Goal: Information Seeking & Learning: Learn about a topic

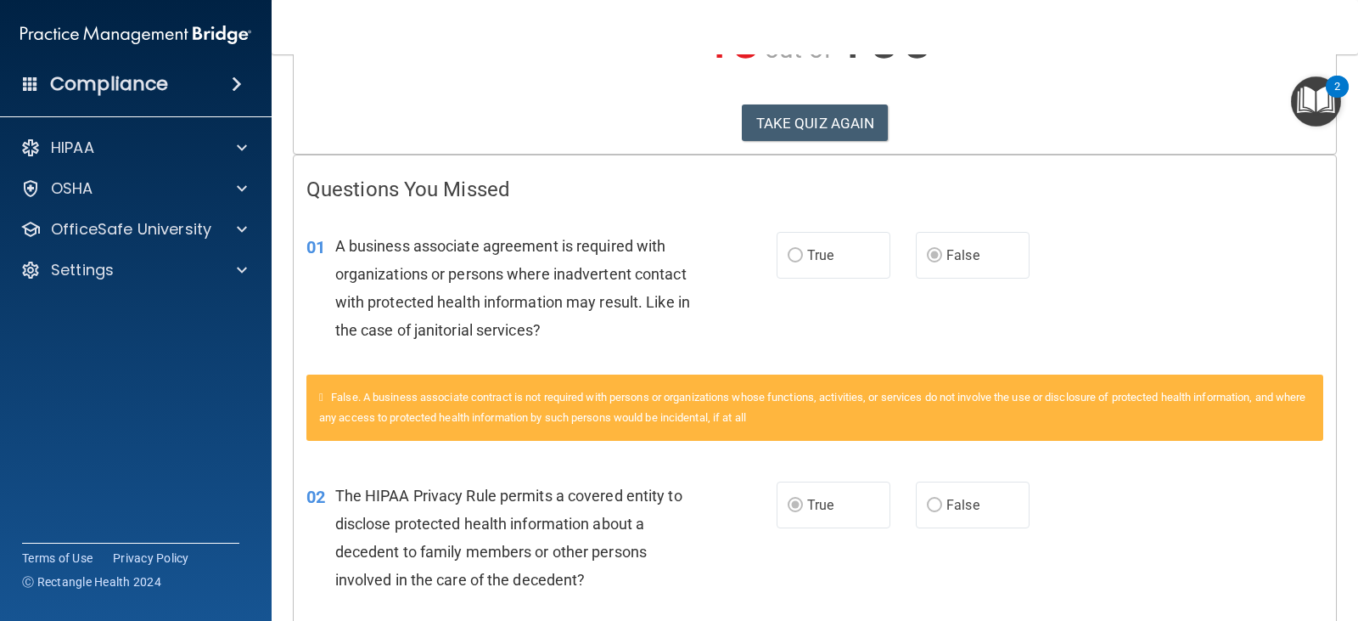
scroll to position [255, 0]
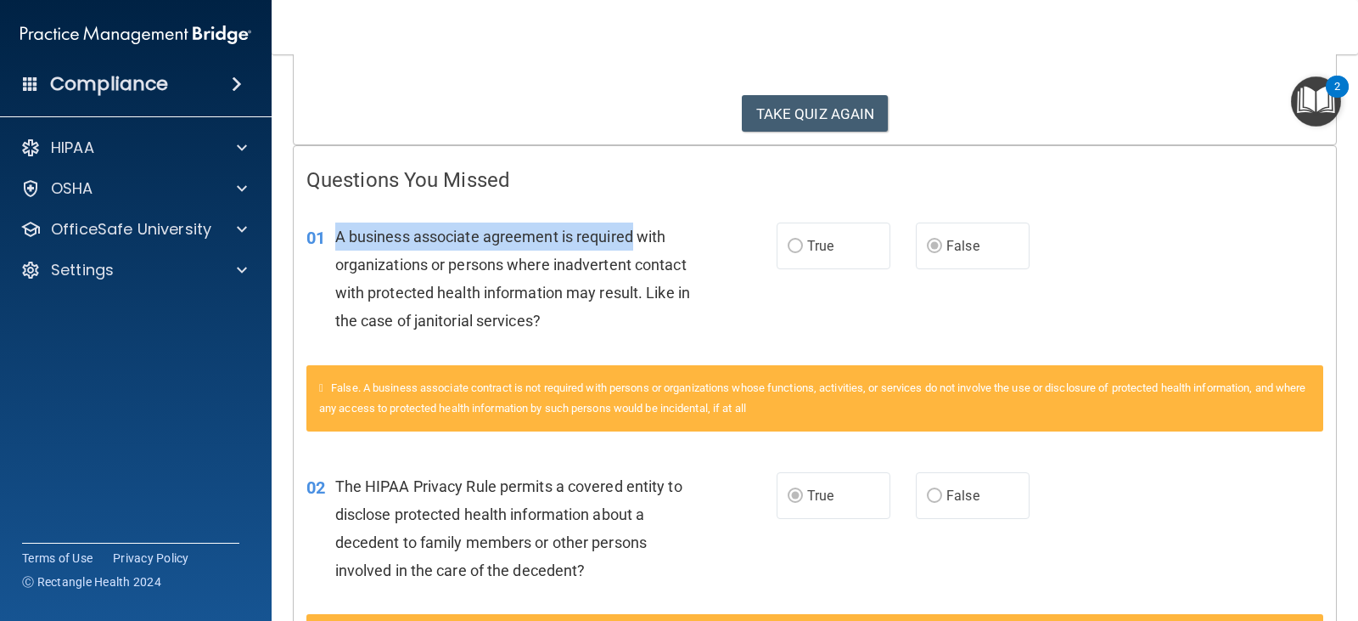
drag, startPoint x: 337, startPoint y: 233, endPoint x: 633, endPoint y: 241, distance: 296.4
click at [633, 241] on span "A business associate agreement is required with organizations or persons where …" at bounding box center [512, 279] width 355 height 103
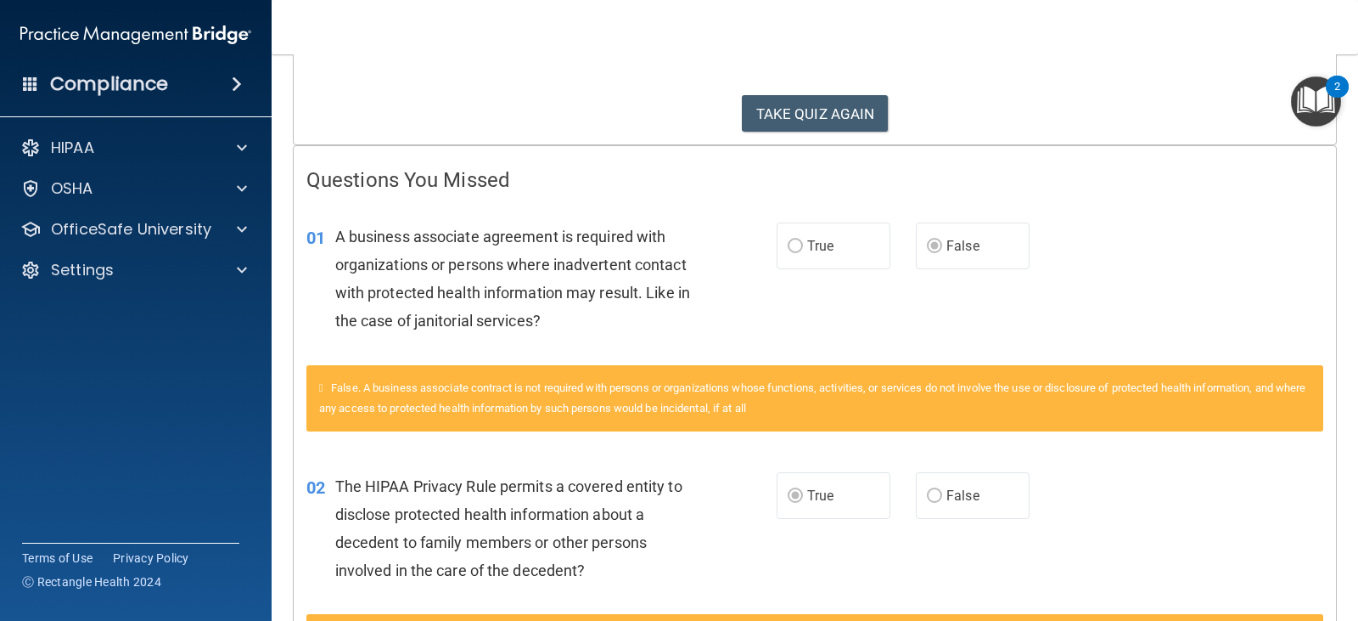
click at [361, 273] on span "A business associate agreement is required with organizations or persons where …" at bounding box center [512, 279] width 355 height 103
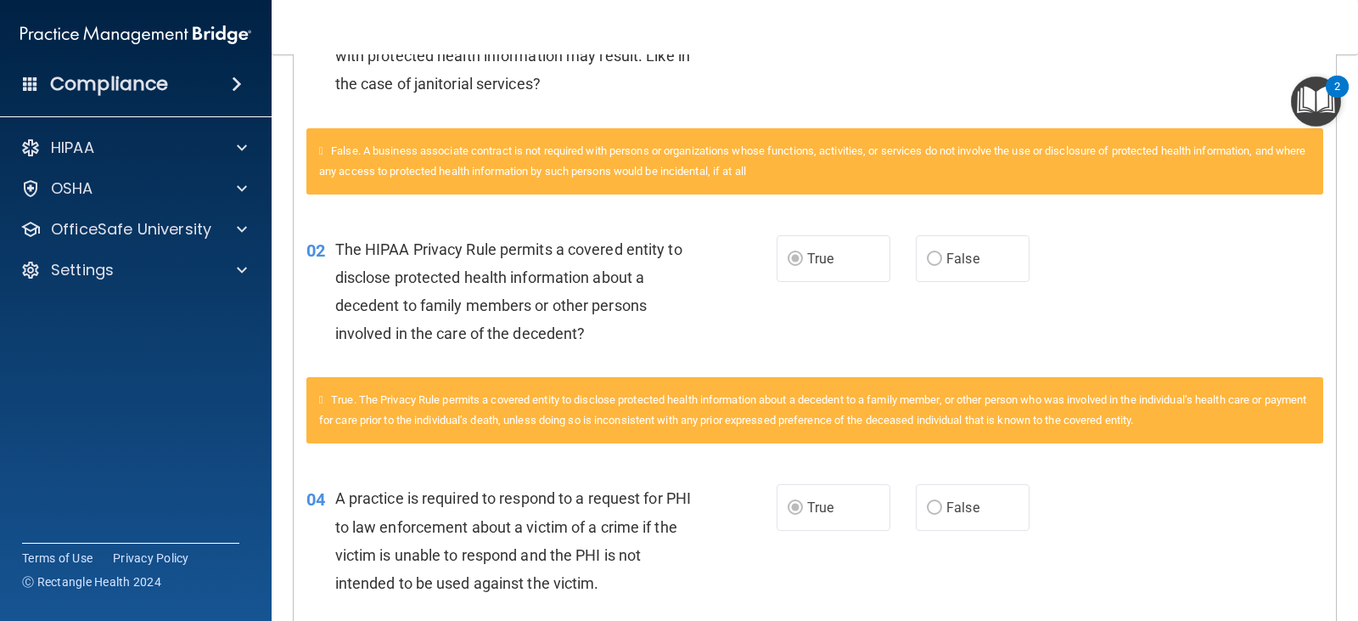
scroll to position [509, 0]
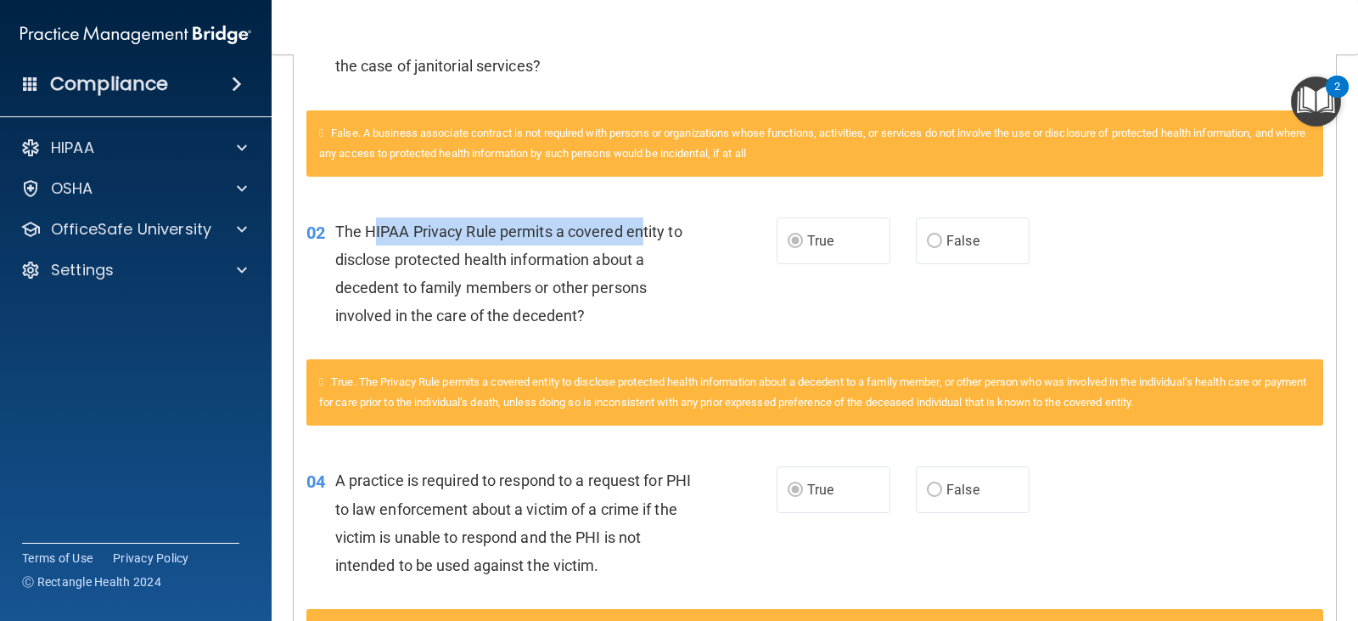
drag, startPoint x: 373, startPoint y: 229, endPoint x: 643, endPoint y: 229, distance: 270.0
click at [643, 229] on span "The HIPAA Privacy Rule permits a covered entity to disclose protected health in…" at bounding box center [508, 273] width 347 height 103
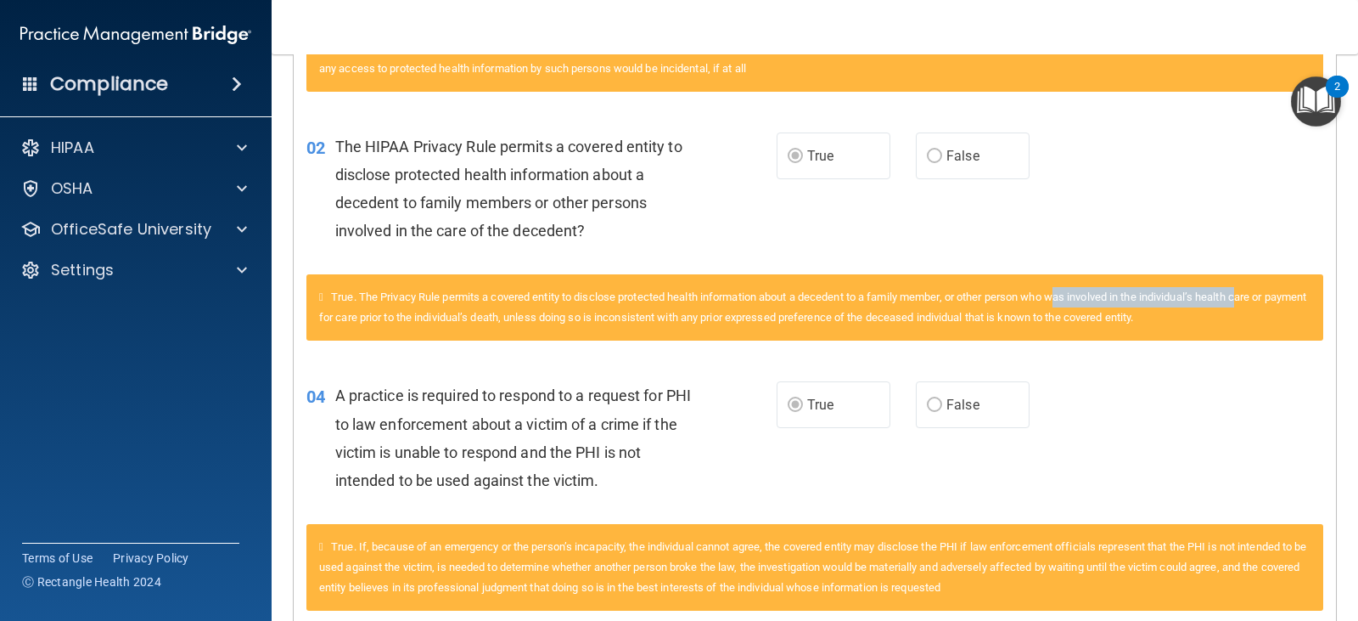
drag, startPoint x: 1071, startPoint y: 296, endPoint x: 1260, endPoint y: 296, distance: 188.5
click at [1260, 296] on span "True. The Privacy Rule permits a covered entity to disclose protected health in…" at bounding box center [812, 306] width 987 height 33
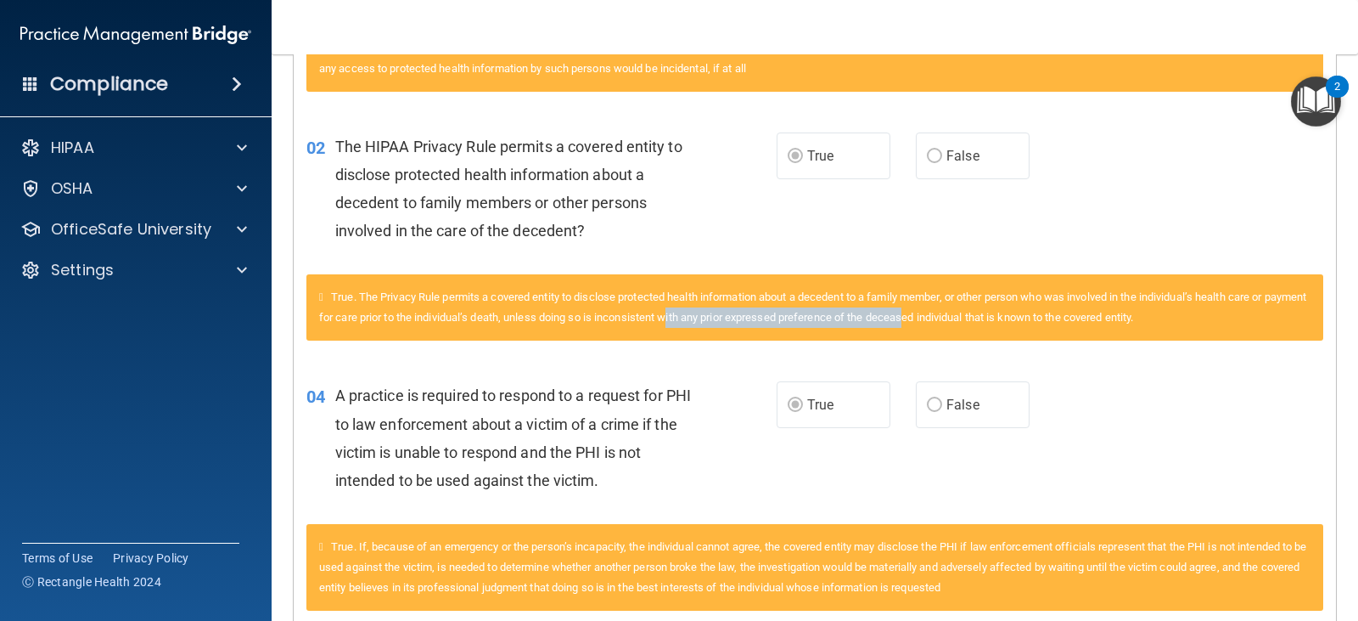
drag, startPoint x: 717, startPoint y: 325, endPoint x: 959, endPoint y: 319, distance: 242.0
click at [959, 319] on div "True. The Privacy Rule permits a covered entity to disclose protected health in…" at bounding box center [814, 307] width 1017 height 66
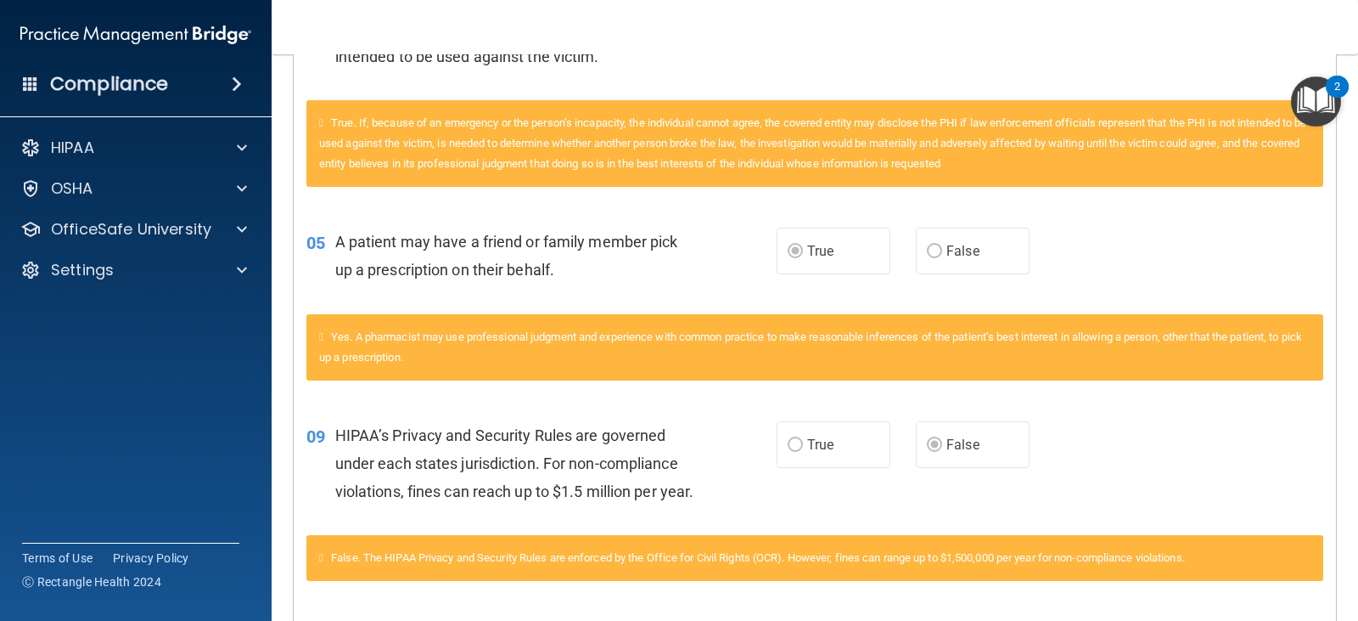
scroll to position [1019, 0]
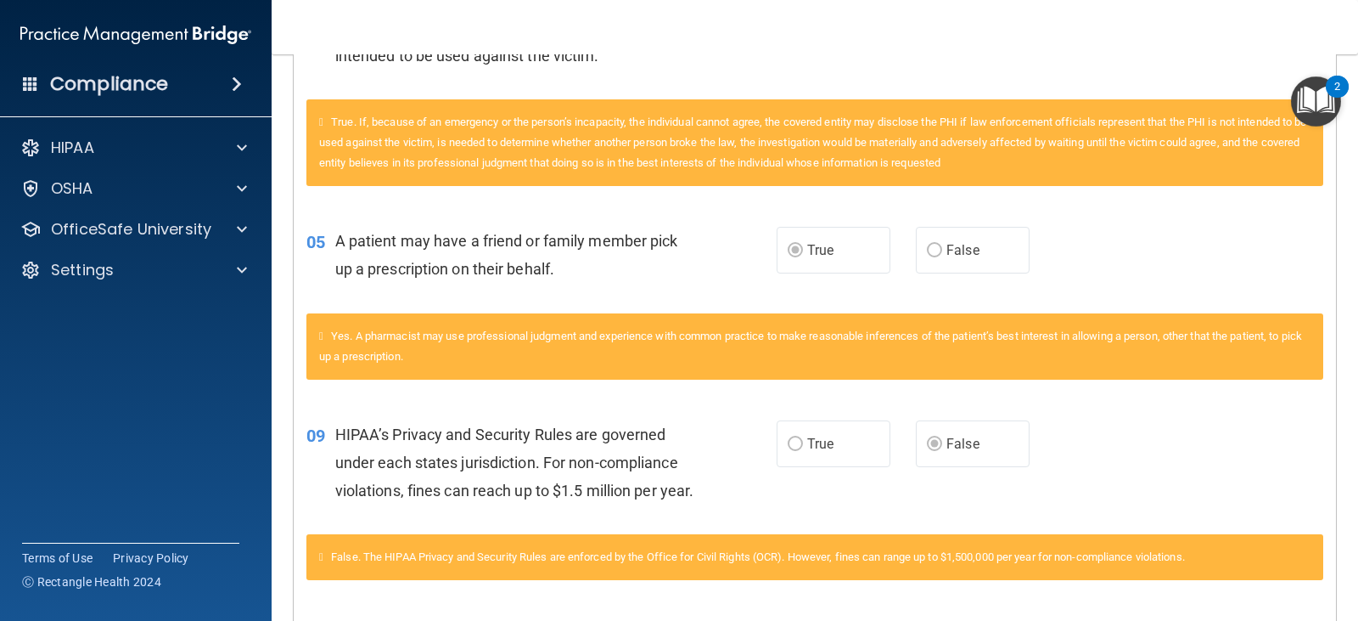
drag, startPoint x: 392, startPoint y: 304, endPoint x: 352, endPoint y: 300, distance: 40.1
click at [352, 300] on div "05 A patient may have a friend or family member pick up a prescription on their…" at bounding box center [815, 258] width 1042 height 107
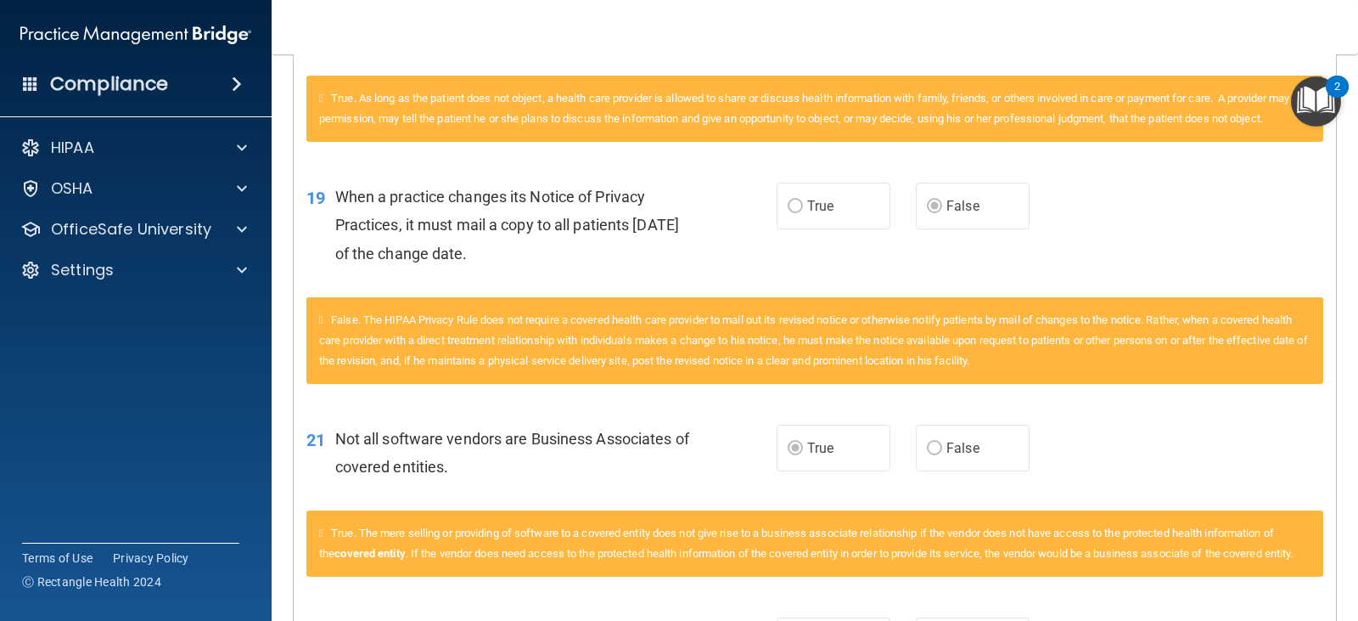
scroll to position [3153, 0]
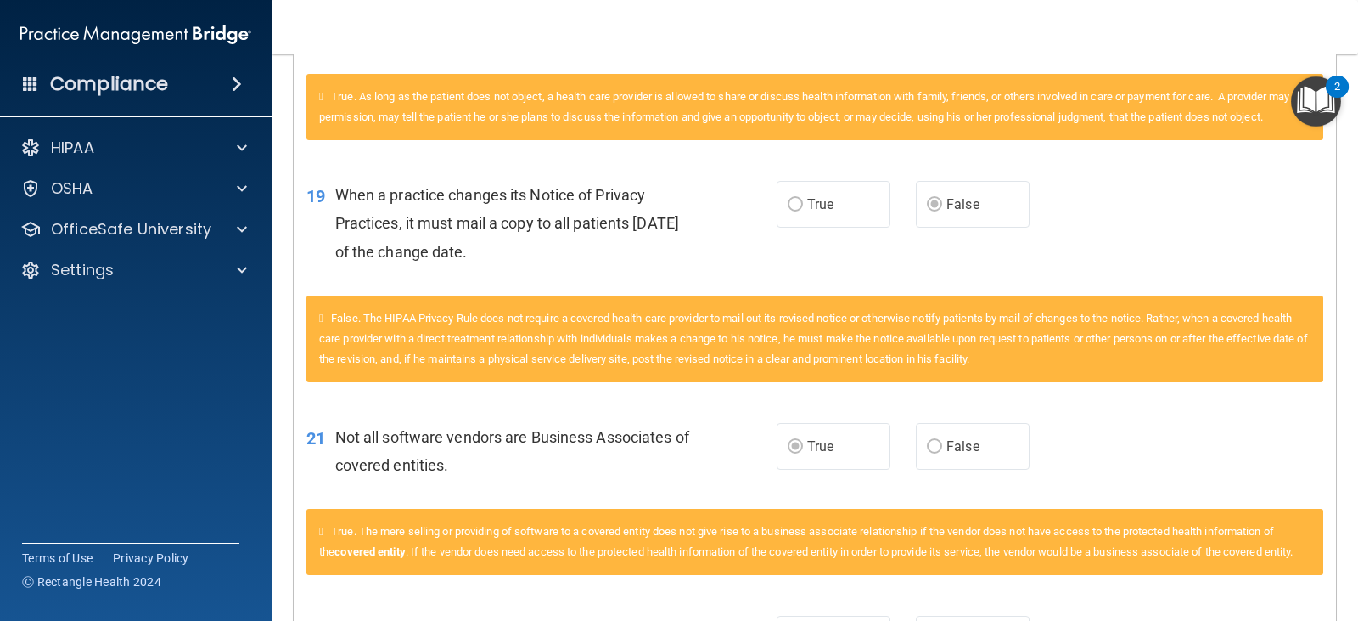
click at [1115, 365] on span "False. The HIPAA Privacy Rule does not require a covered health care provider t…" at bounding box center [813, 338] width 989 height 53
drag, startPoint x: 1123, startPoint y: 388, endPoint x: 982, endPoint y: 391, distance: 140.9
click at [982, 365] on span "False. The HIPAA Privacy Rule does not require a covered health care provider t…" at bounding box center [813, 338] width 989 height 53
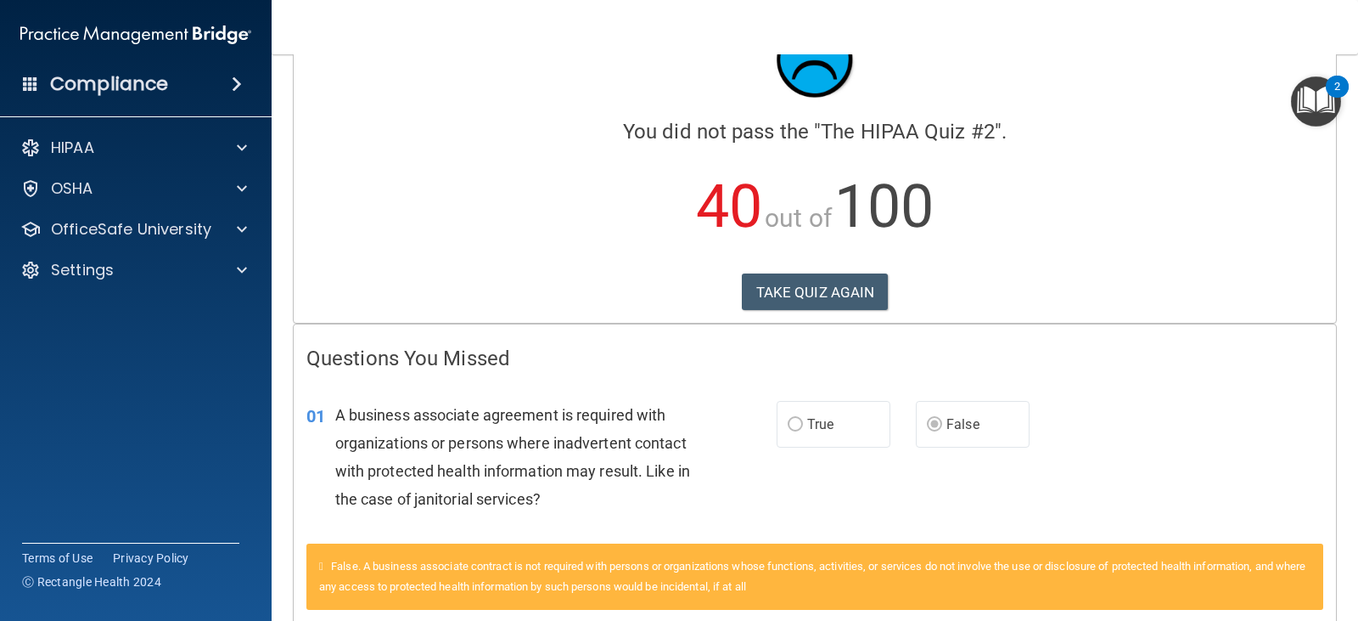
scroll to position [0, 0]
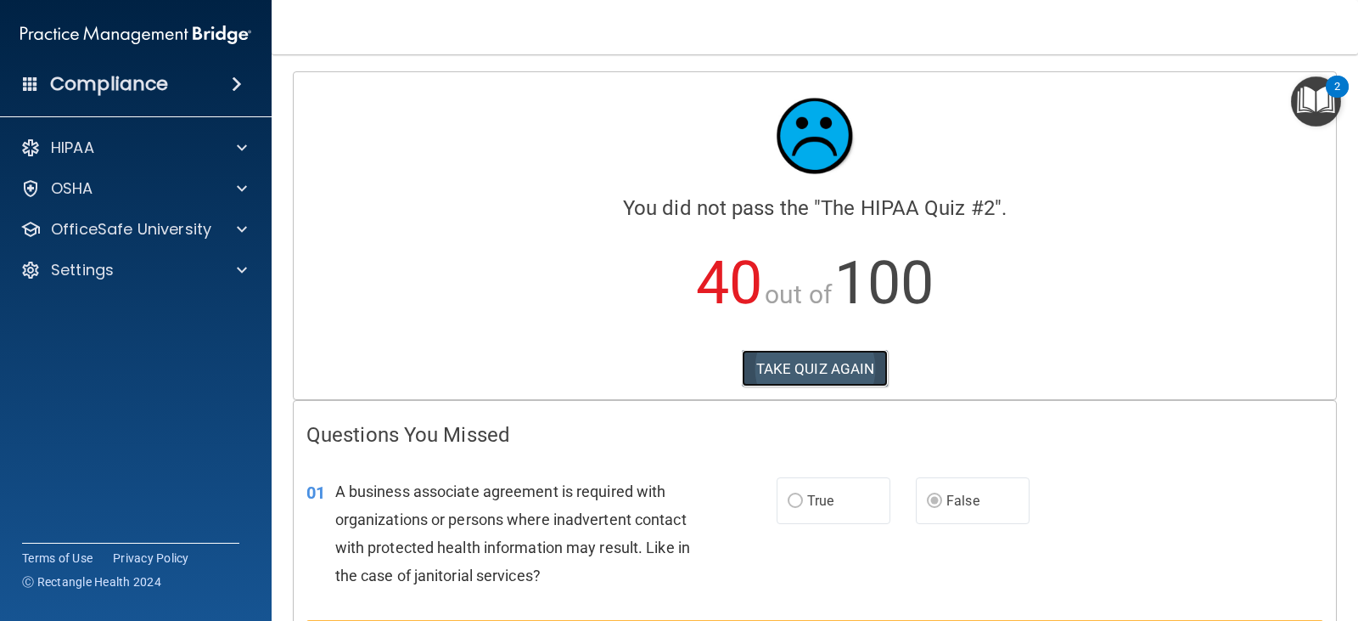
click at [819, 385] on button "TAKE QUIZ AGAIN" at bounding box center [815, 368] width 147 height 37
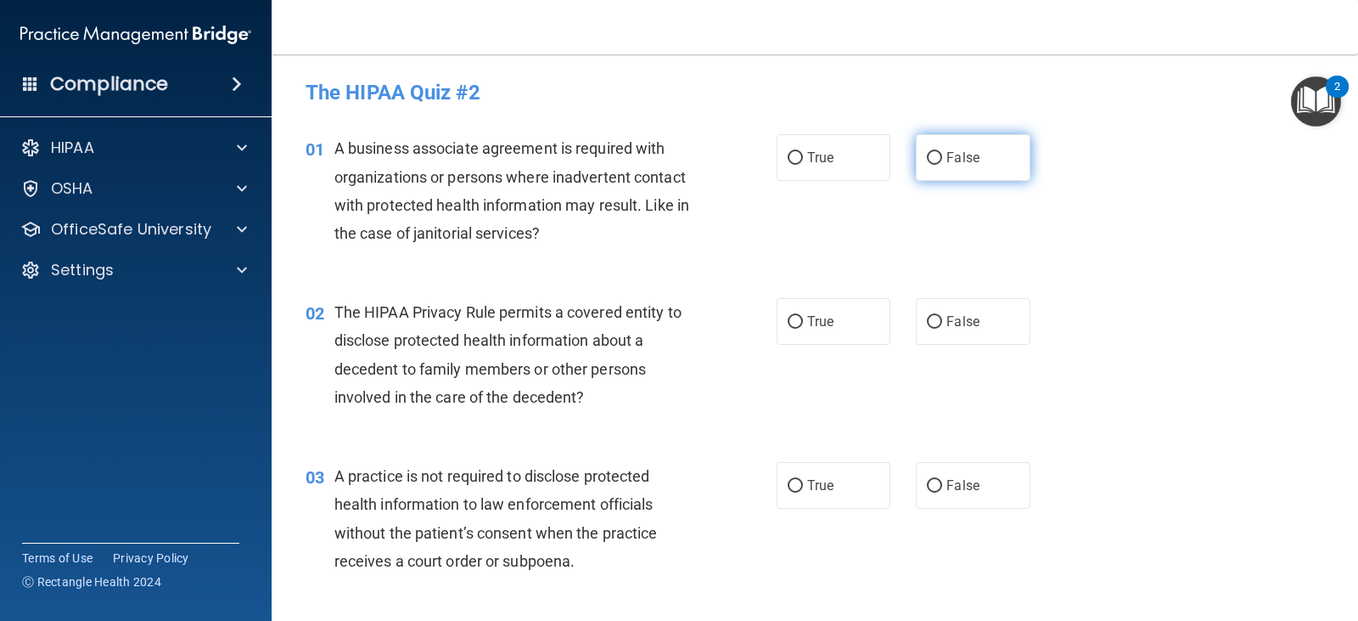
click at [947, 171] on label "False" at bounding box center [973, 157] width 114 height 47
click at [942, 165] on input "False" at bounding box center [934, 158] width 15 height 13
radio input "true"
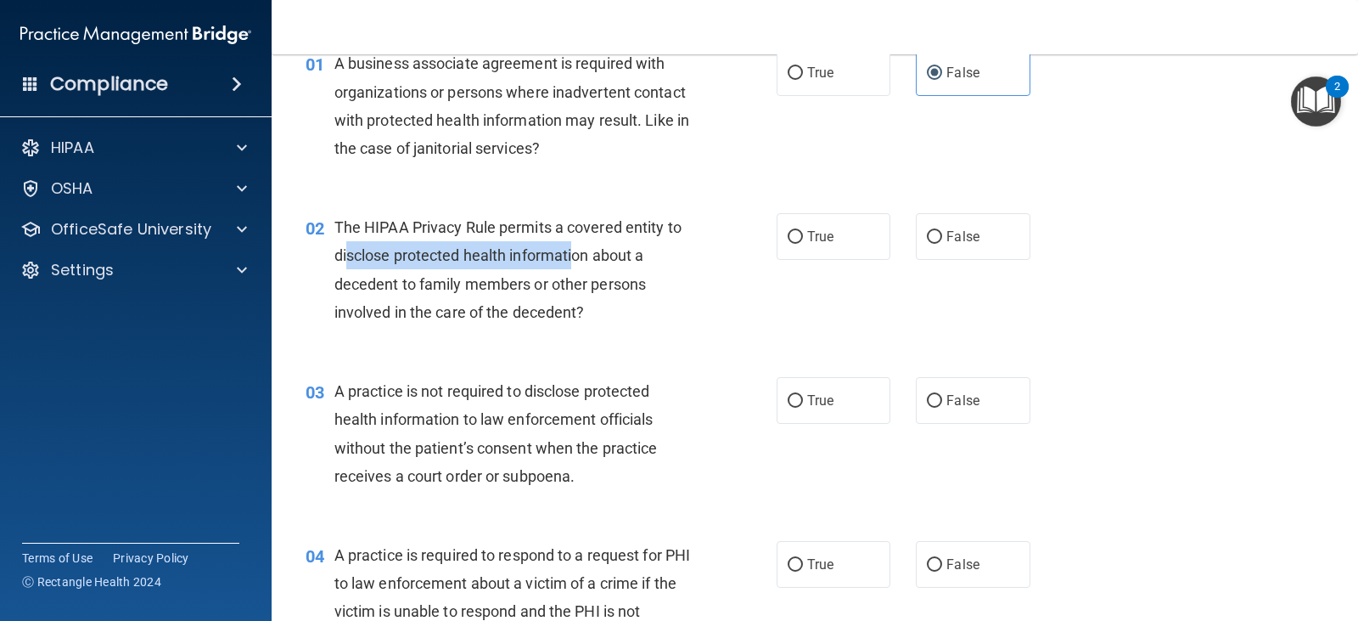
drag, startPoint x: 351, startPoint y: 257, endPoint x: 582, endPoint y: 257, distance: 230.9
click at [582, 257] on span "The HIPAA Privacy Rule permits a covered entity to disclose protected health in…" at bounding box center [507, 269] width 347 height 103
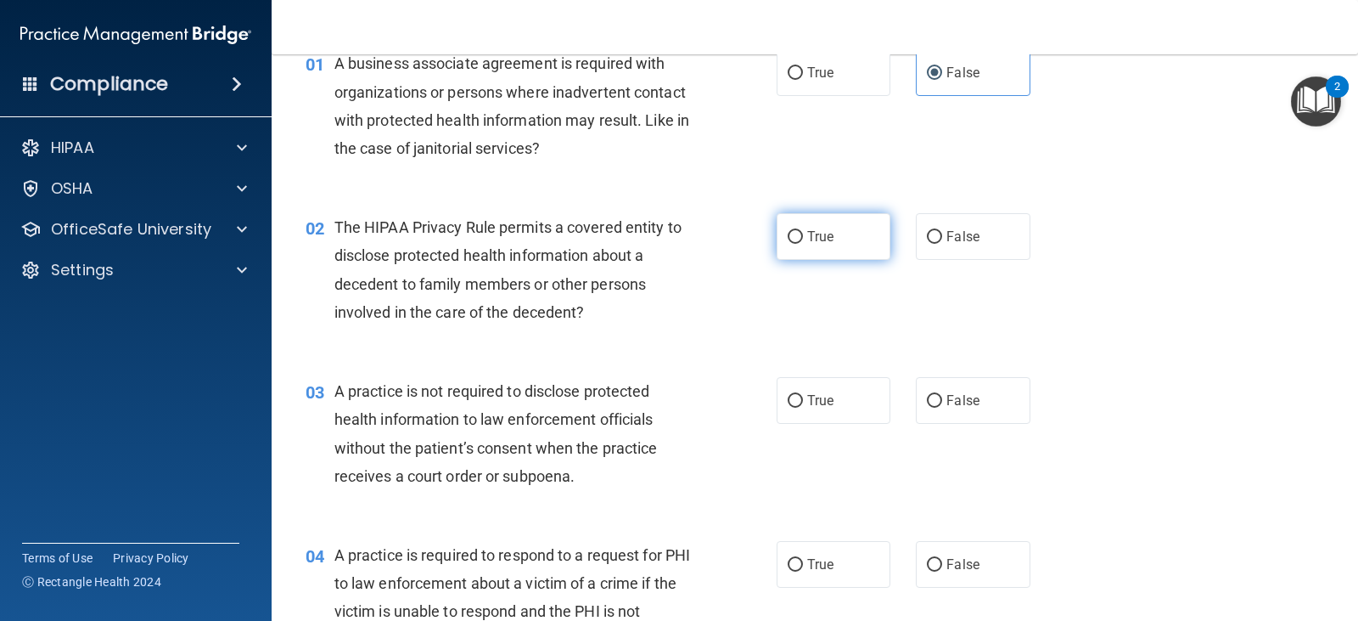
click at [833, 249] on label "True" at bounding box center [834, 236] width 114 height 47
click at [803, 244] on input "True" at bounding box center [795, 237] width 15 height 13
radio input "true"
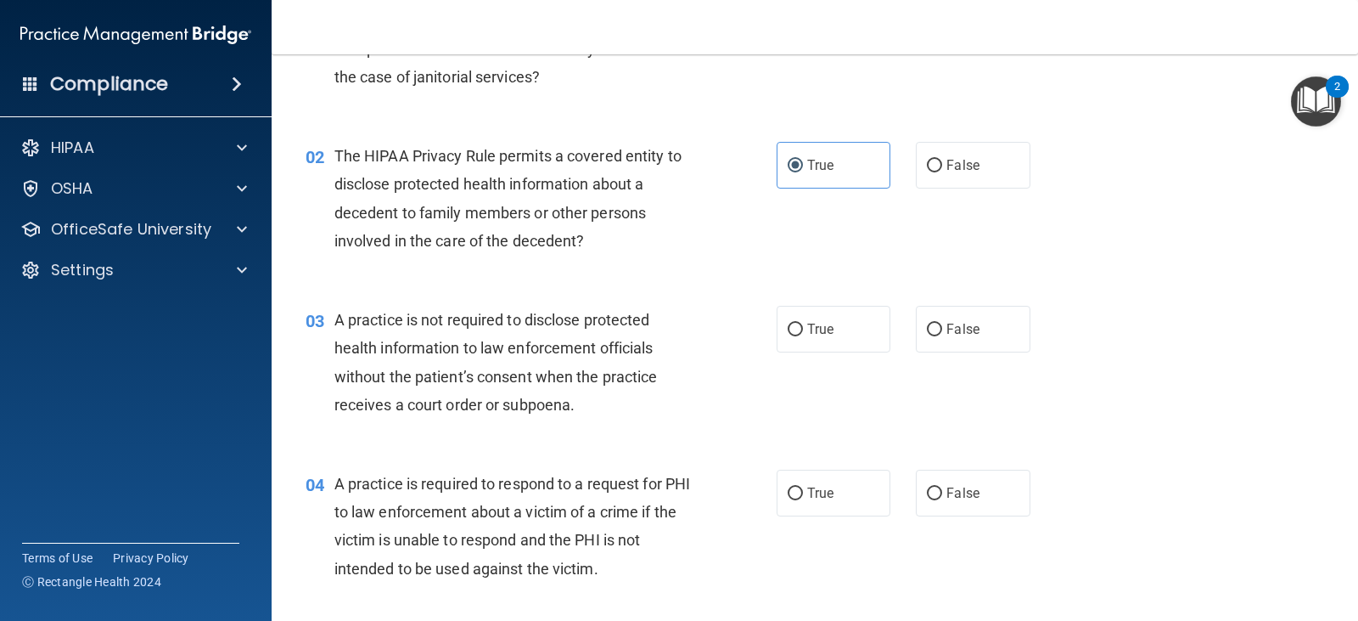
scroll to position [255, 0]
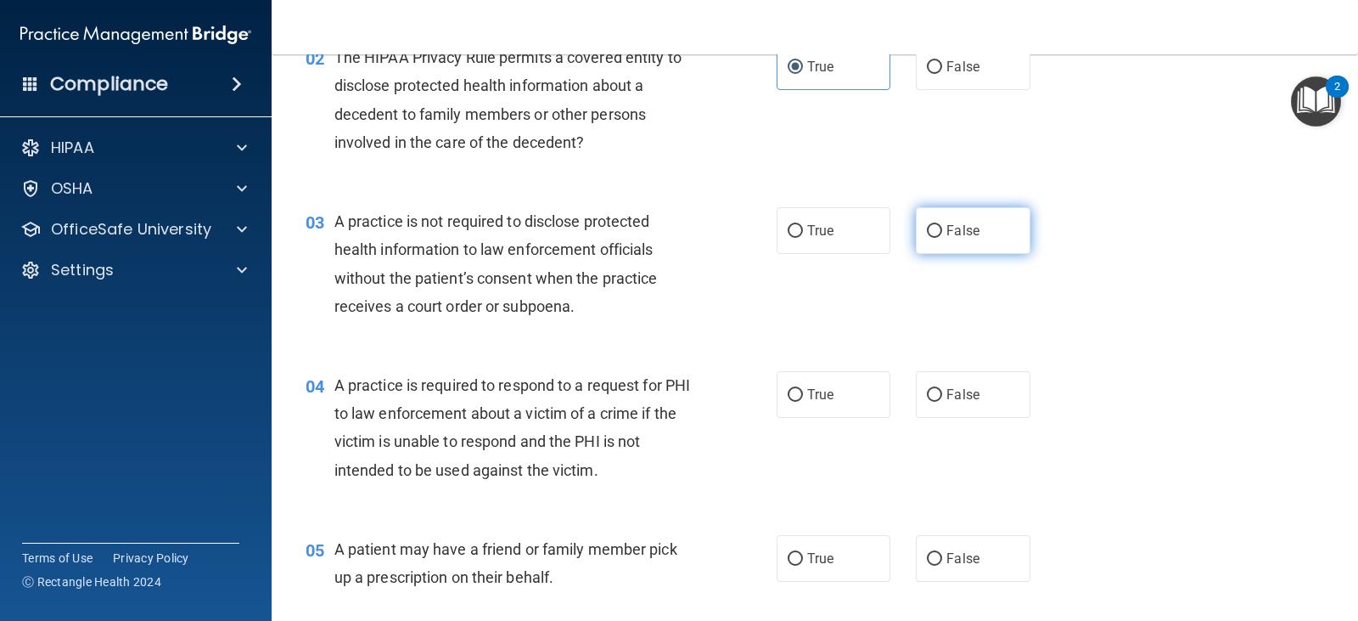
click at [962, 250] on label "False" at bounding box center [973, 230] width 114 height 47
click at [942, 238] on input "False" at bounding box center [934, 231] width 15 height 13
radio input "true"
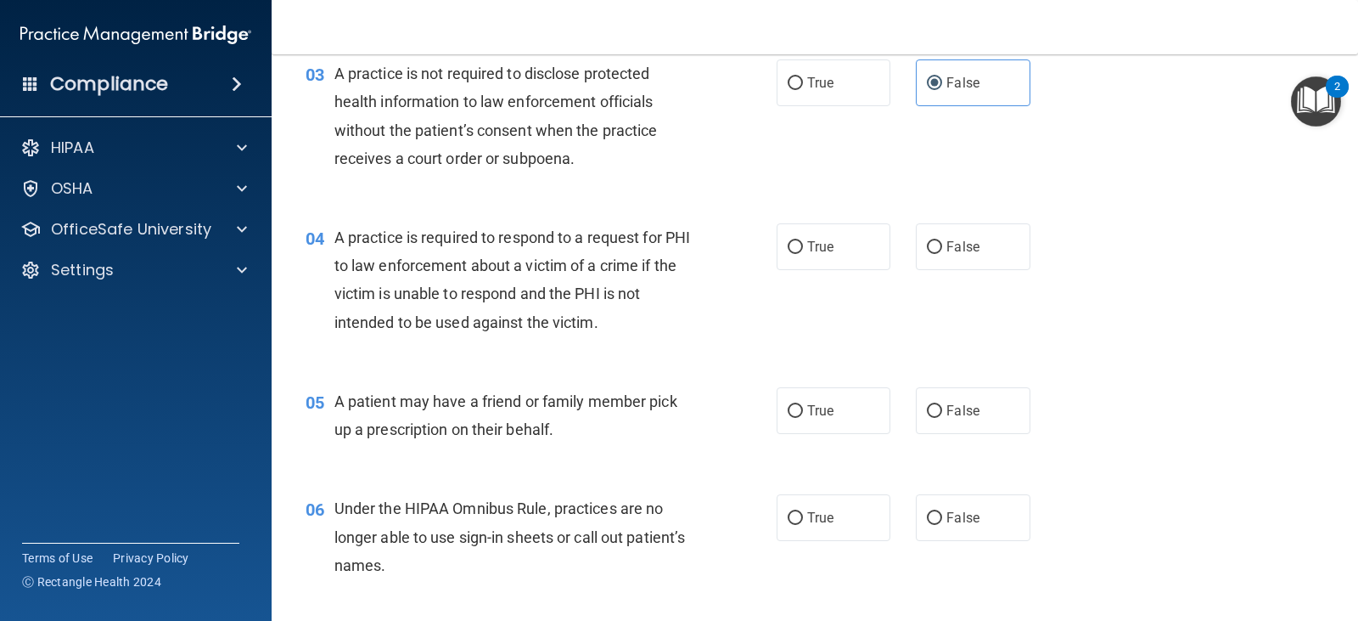
scroll to position [424, 0]
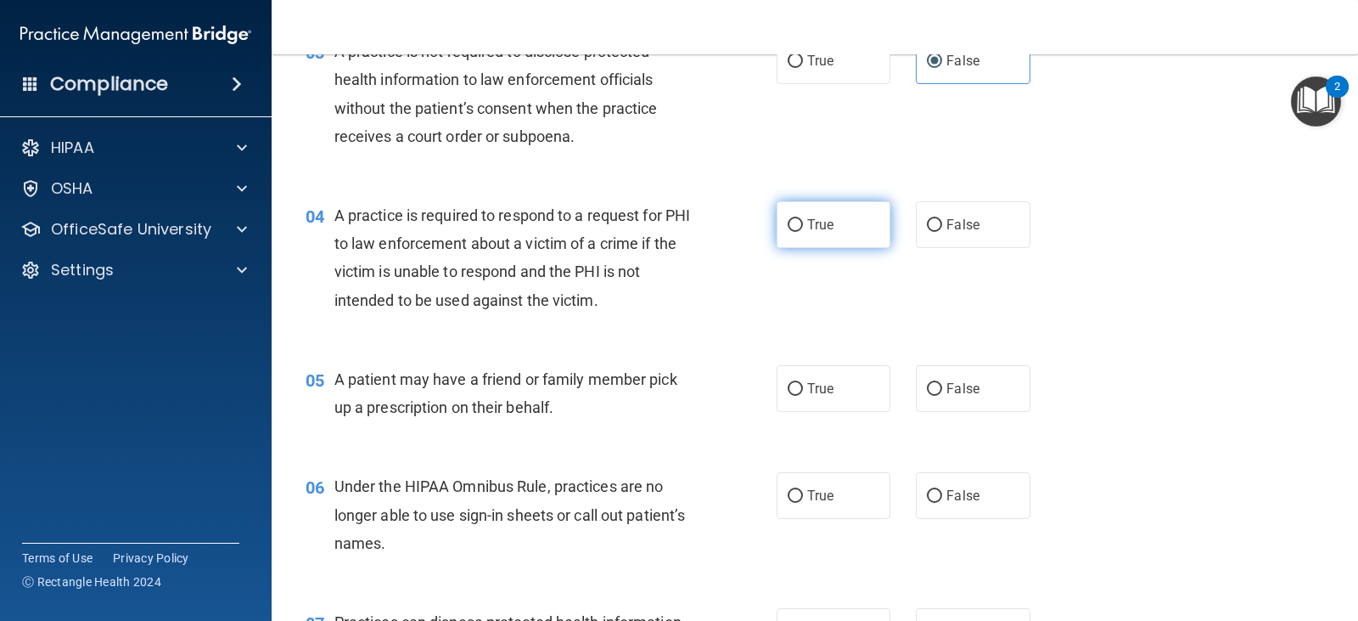
click at [831, 244] on label "True" at bounding box center [834, 224] width 114 height 47
click at [803, 232] on input "True" at bounding box center [795, 225] width 15 height 13
radio input "true"
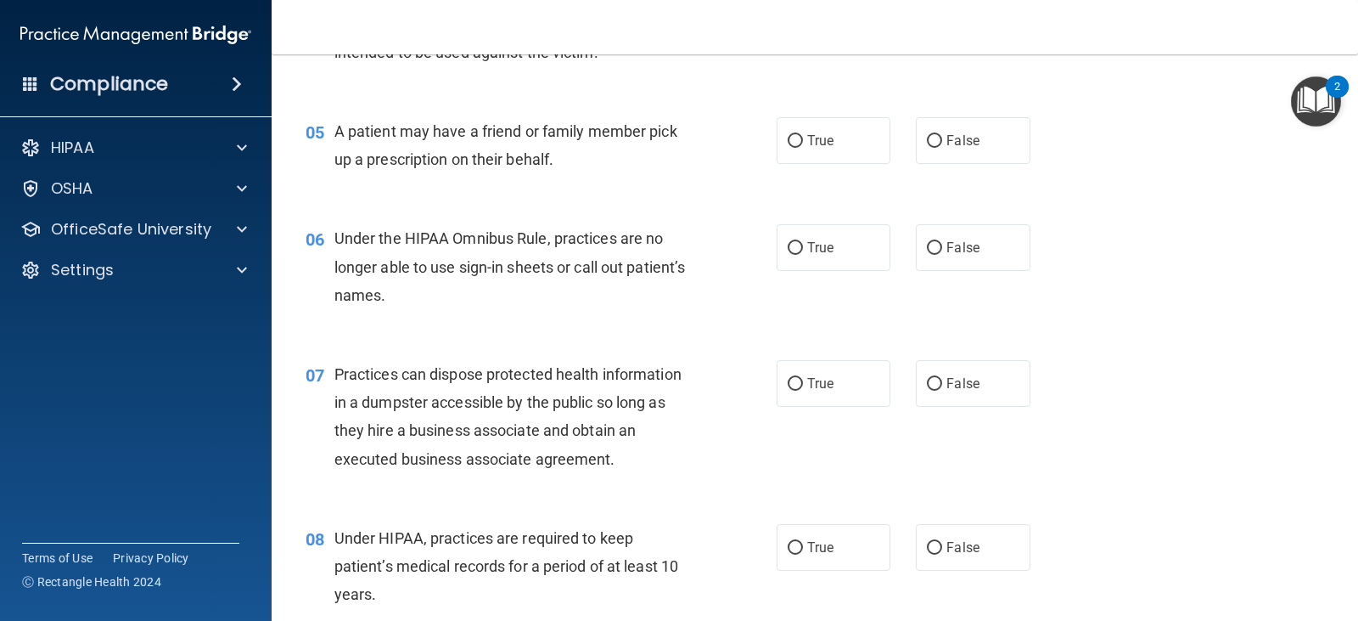
scroll to position [679, 0]
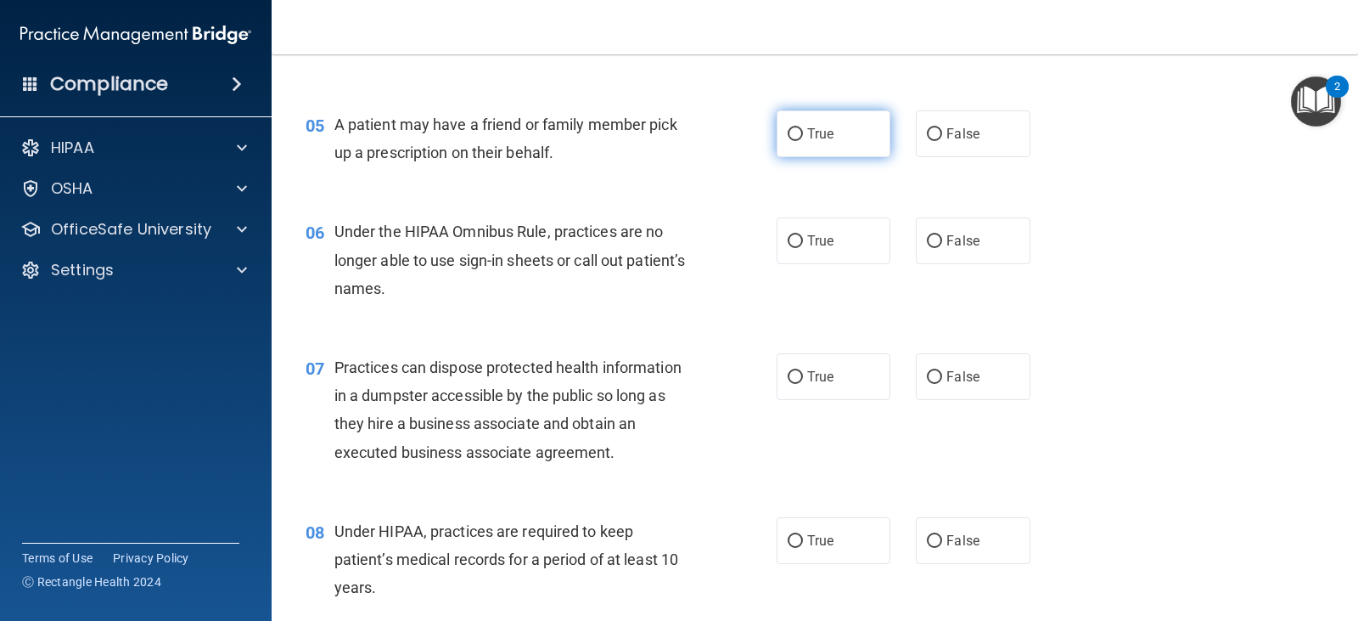
click at [801, 136] on label "True" at bounding box center [834, 133] width 114 height 47
click at [801, 136] on input "True" at bounding box center [795, 134] width 15 height 13
radio input "true"
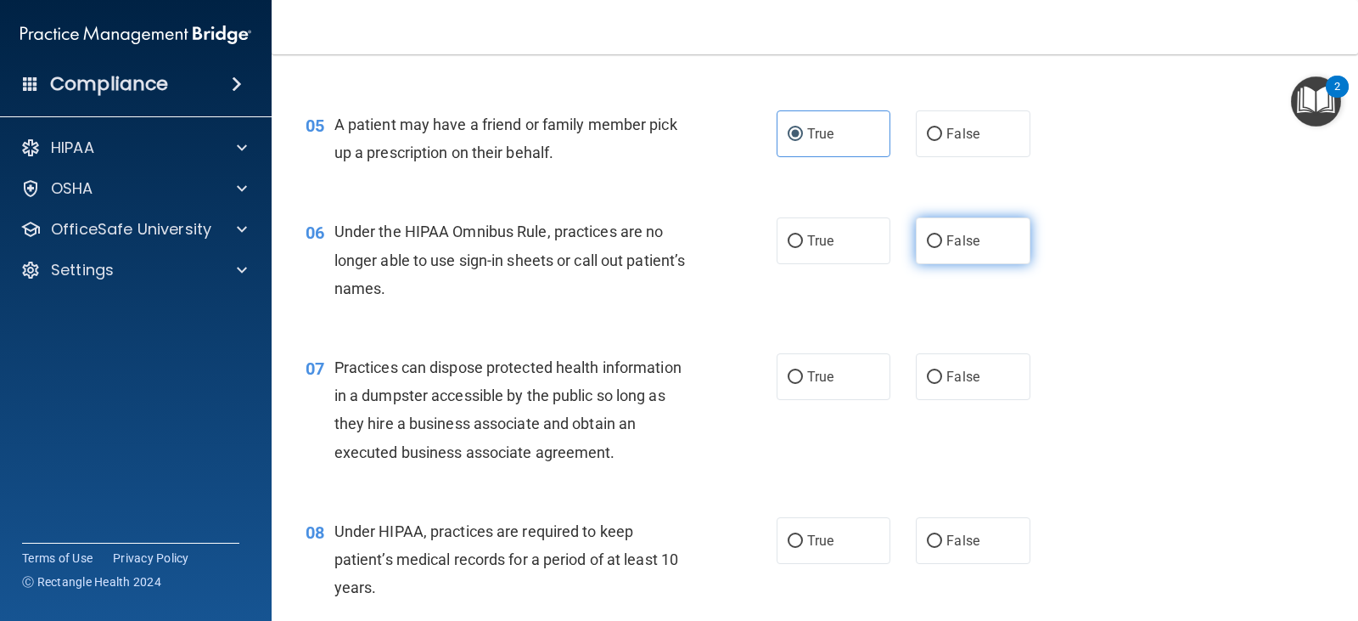
click at [925, 259] on label "False" at bounding box center [973, 240] width 114 height 47
click at [927, 248] on input "False" at bounding box center [934, 241] width 15 height 13
radio input "true"
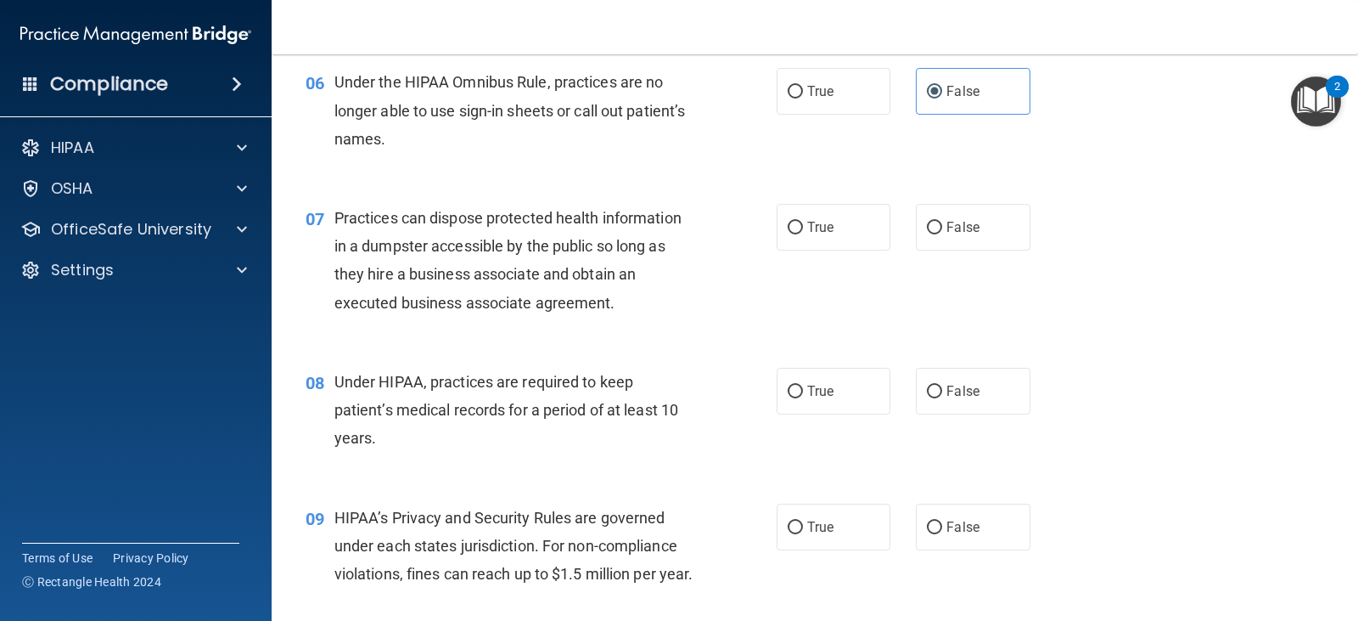
scroll to position [849, 0]
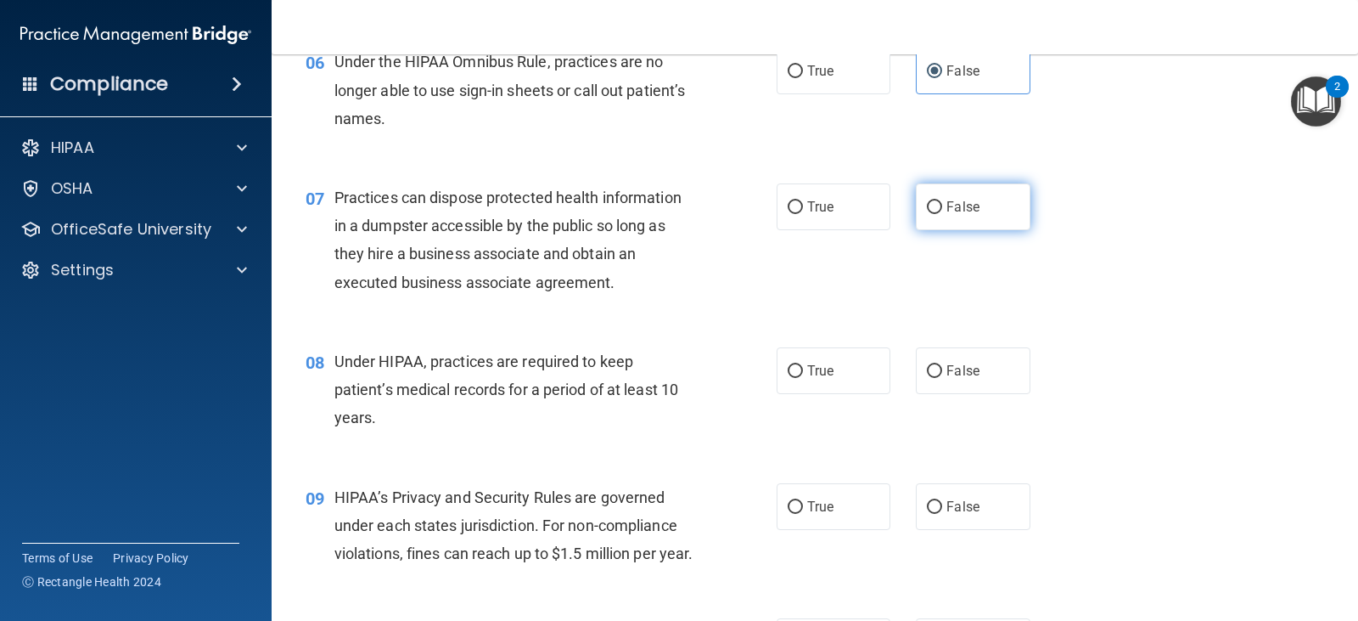
click at [926, 222] on label "False" at bounding box center [973, 206] width 114 height 47
click at [927, 214] on input "False" at bounding box center [934, 207] width 15 height 13
radio input "true"
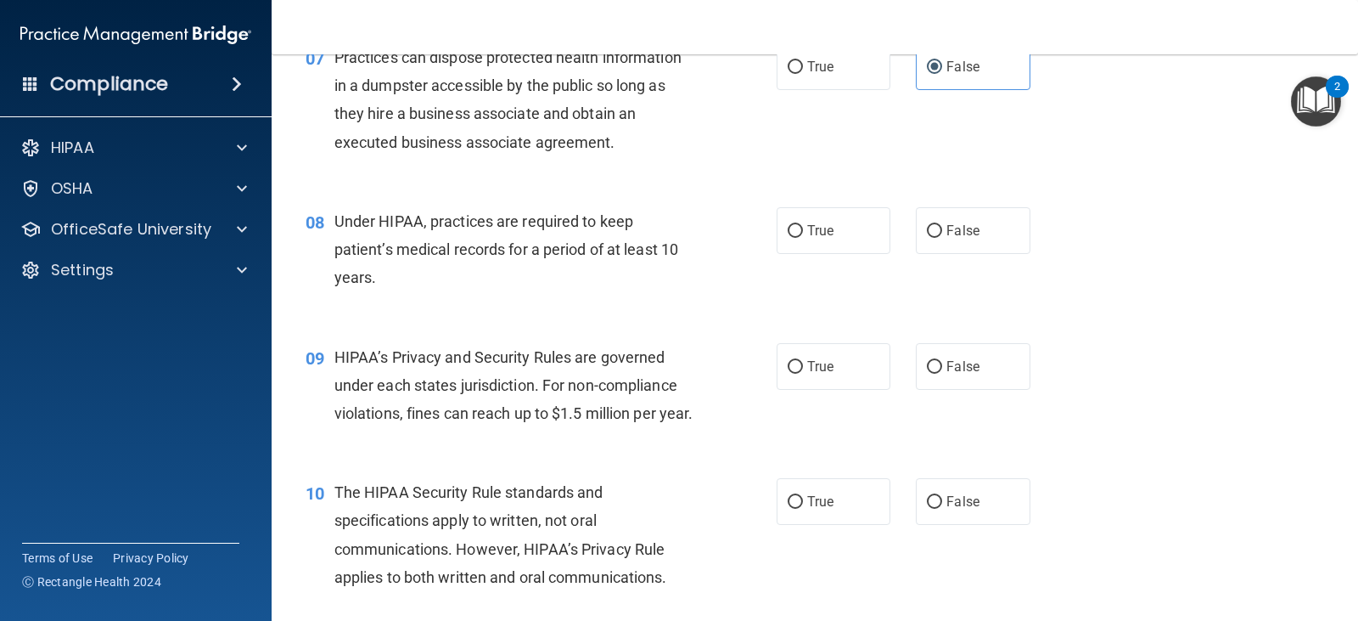
scroll to position [1019, 0]
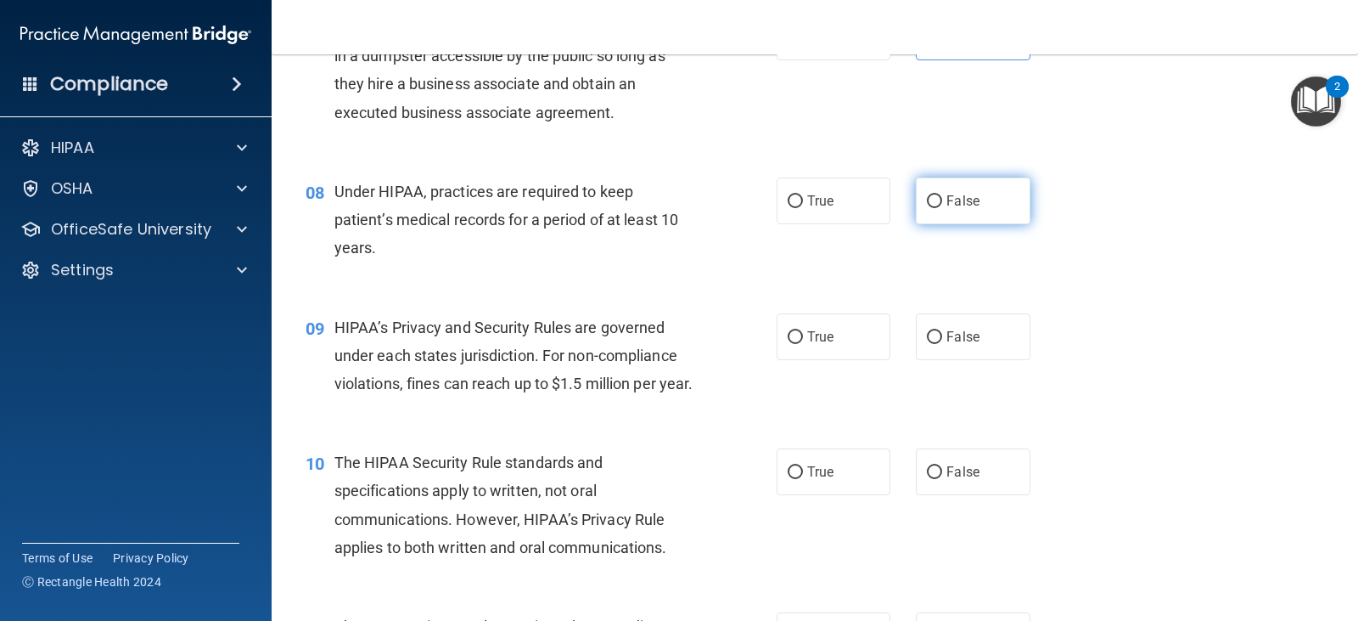
click at [932, 214] on label "False" at bounding box center [973, 200] width 114 height 47
click at [932, 208] on input "False" at bounding box center [934, 201] width 15 height 13
radio input "true"
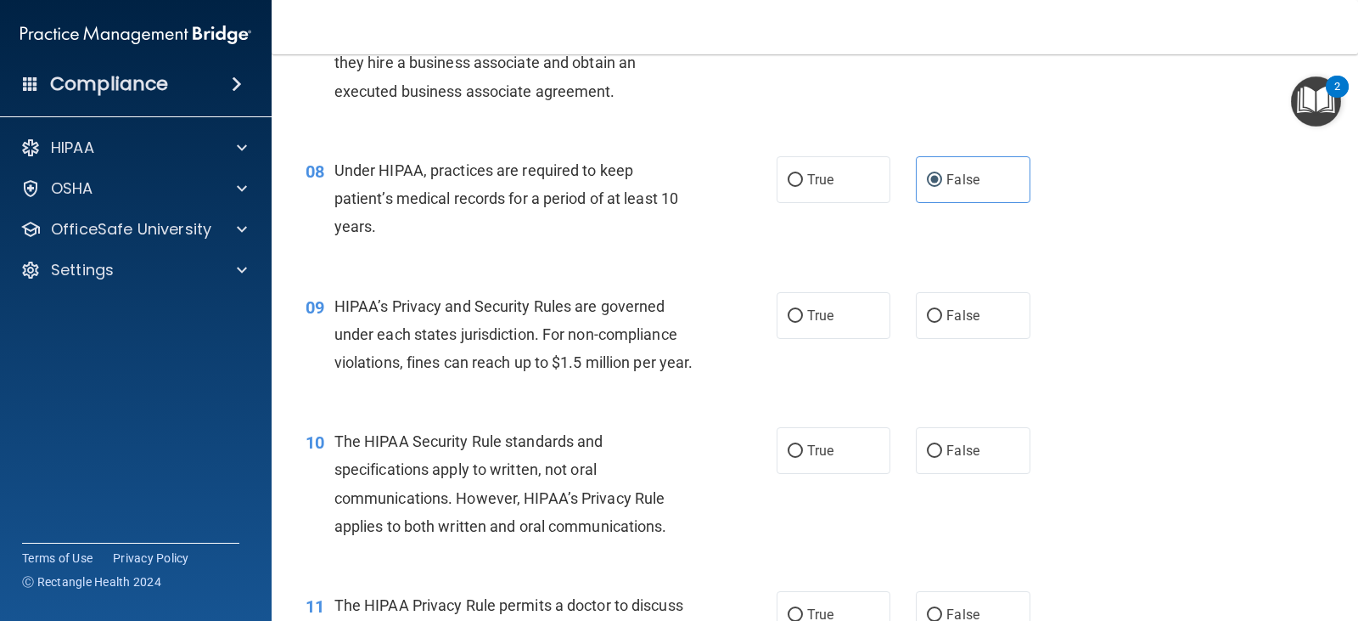
scroll to position [1104, 0]
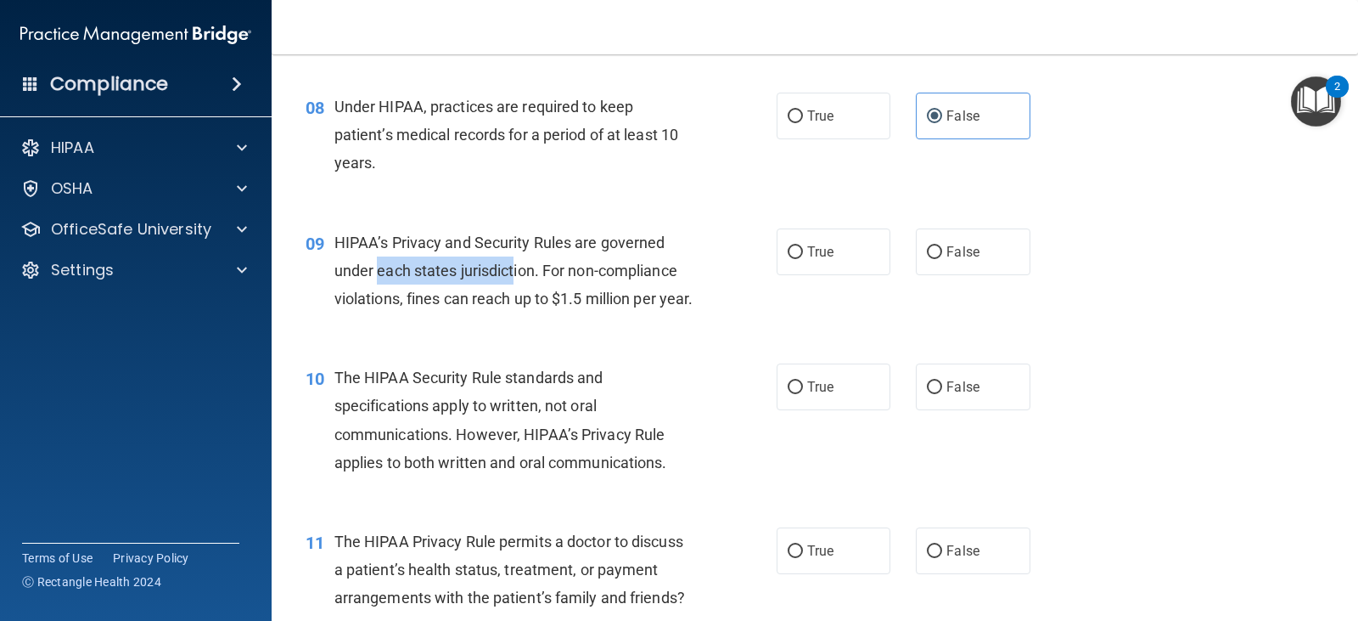
drag, startPoint x: 380, startPoint y: 270, endPoint x: 517, endPoint y: 273, distance: 136.7
click at [517, 273] on span "HIPAA’s Privacy and Security Rules are governed under each states jurisdiction.…" at bounding box center [513, 270] width 359 height 74
drag, startPoint x: 948, startPoint y: 267, endPoint x: 896, endPoint y: 268, distance: 52.7
click at [944, 267] on label "False" at bounding box center [973, 251] width 114 height 47
click at [942, 259] on input "False" at bounding box center [934, 252] width 15 height 13
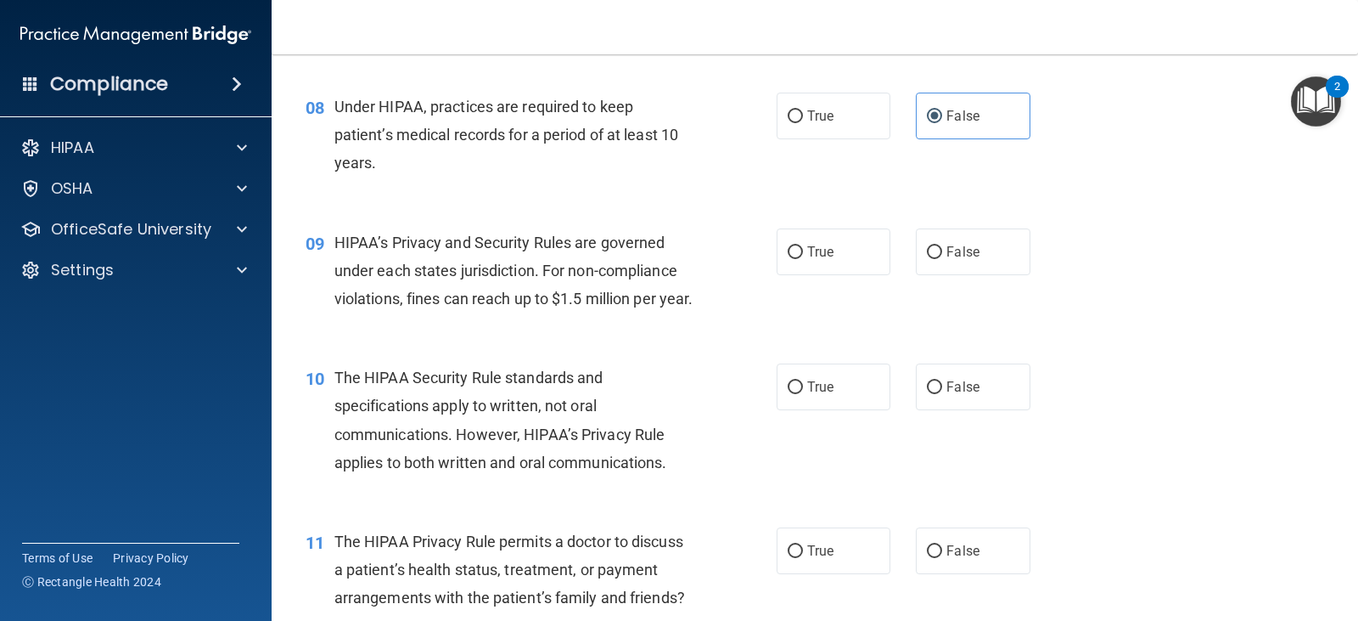
radio input "true"
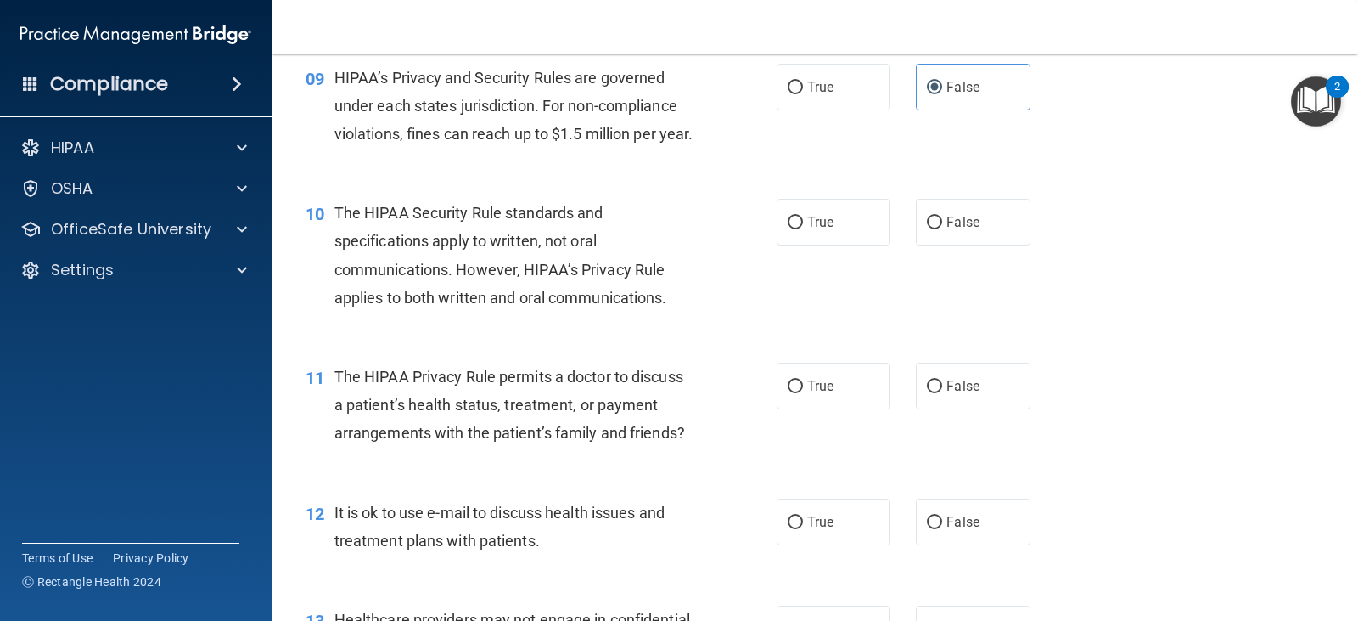
scroll to position [1273, 0]
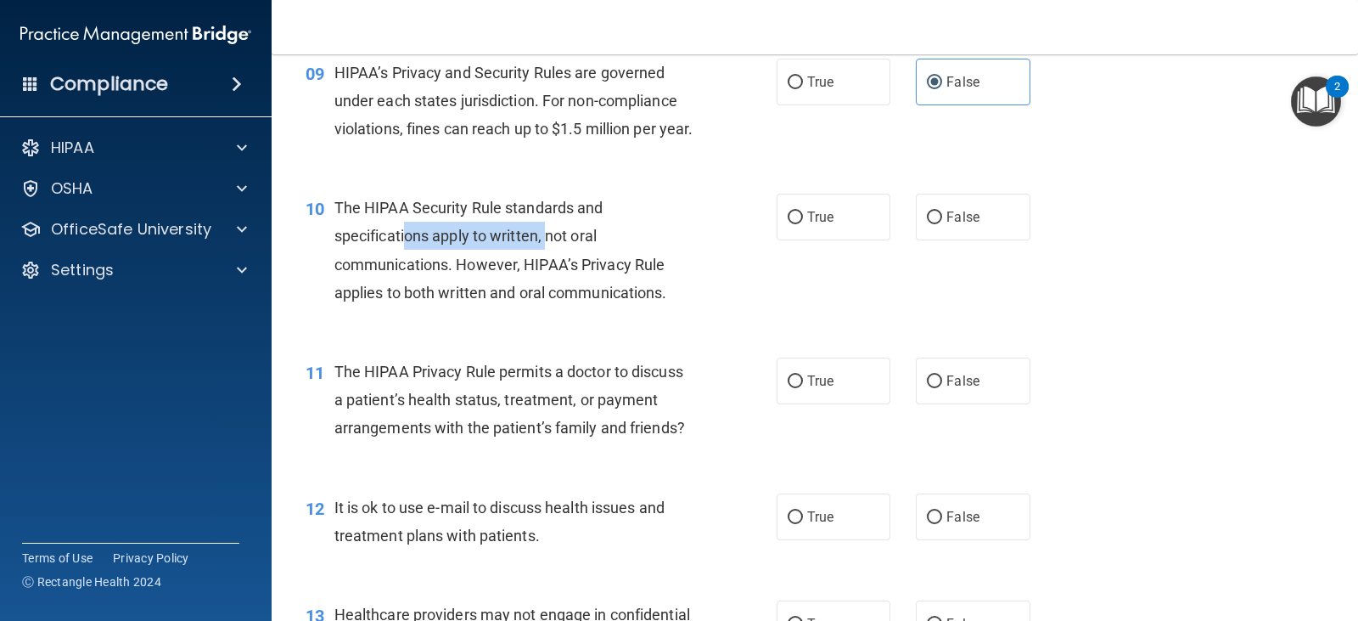
drag, startPoint x: 549, startPoint y: 267, endPoint x: 409, endPoint y: 266, distance: 140.1
click at [409, 266] on span "The HIPAA Security Rule standards and specifications apply to written, not oral…" at bounding box center [500, 250] width 333 height 103
drag, startPoint x: 806, startPoint y: 261, endPoint x: 797, endPoint y: 262, distance: 9.5
click at [803, 240] on label "True" at bounding box center [834, 217] width 114 height 47
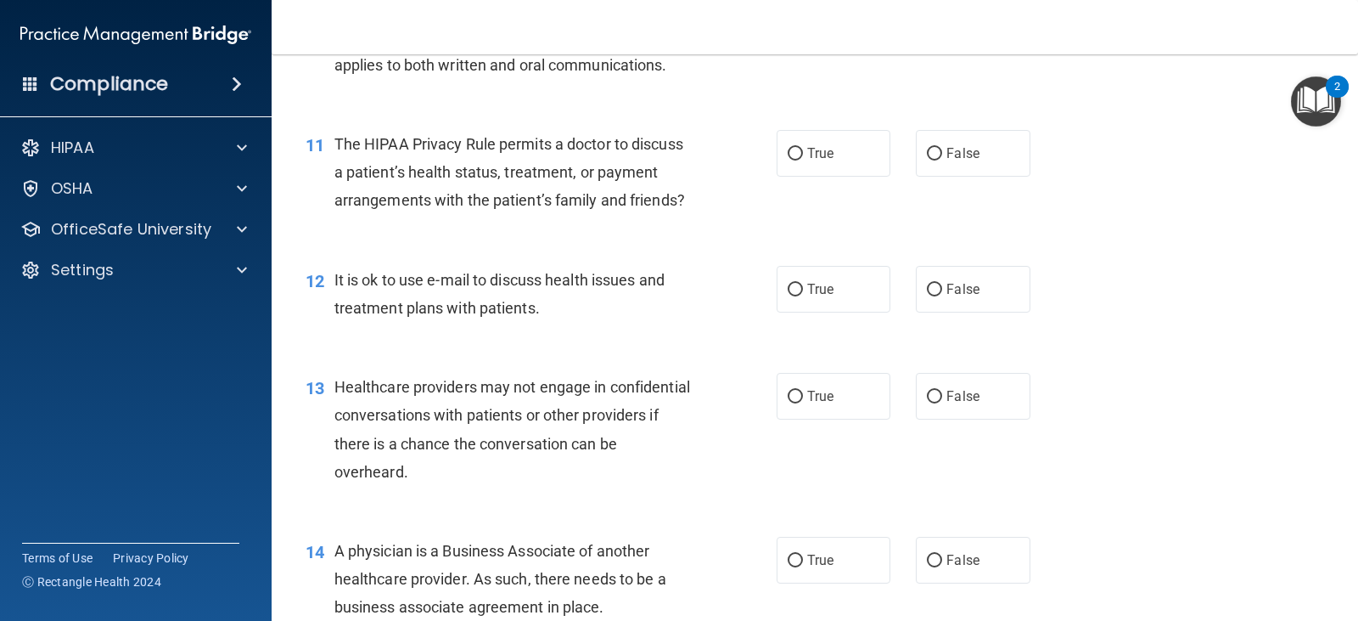
scroll to position [1528, 0]
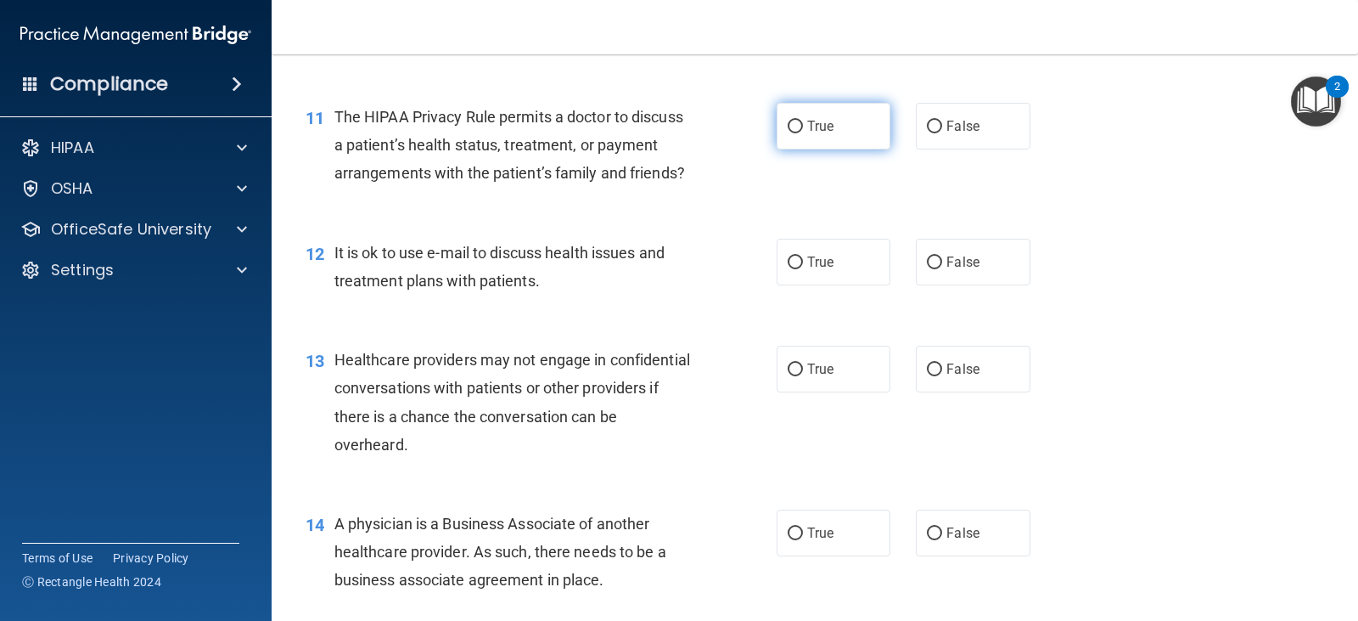
click at [789, 149] on label "True" at bounding box center [834, 126] width 114 height 47
click at [789, 133] on input "True" at bounding box center [795, 127] width 15 height 13
radio input "true"
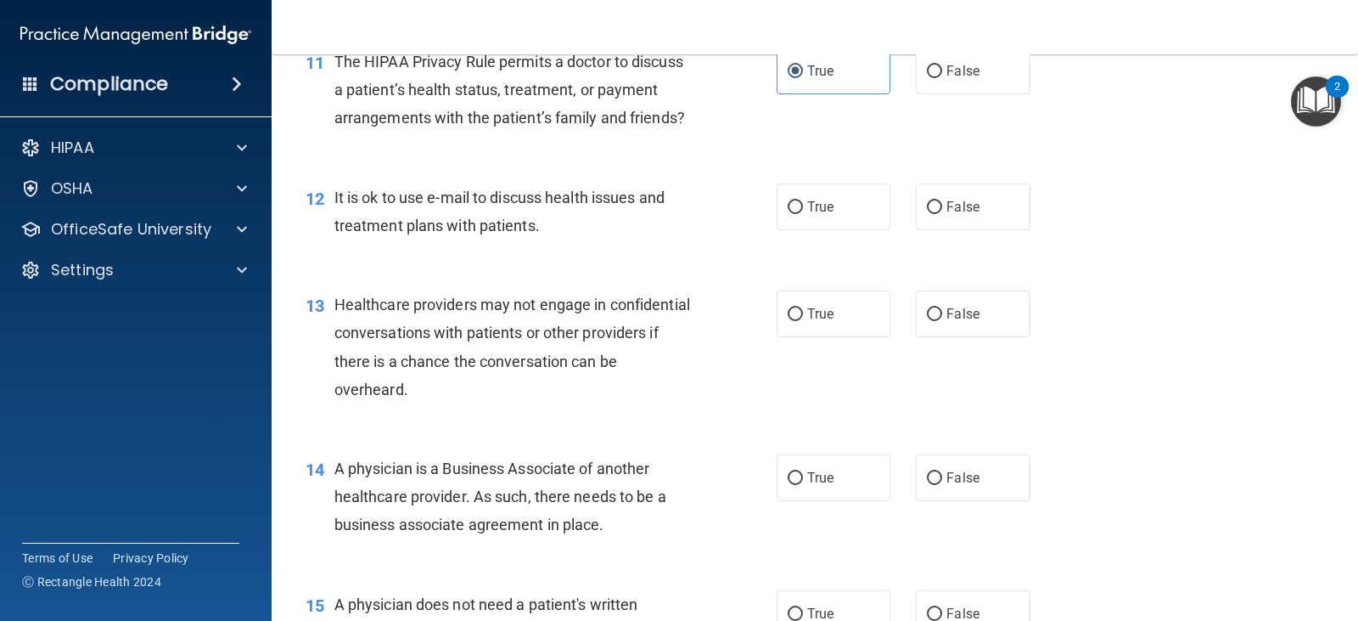
scroll to position [1613, 0]
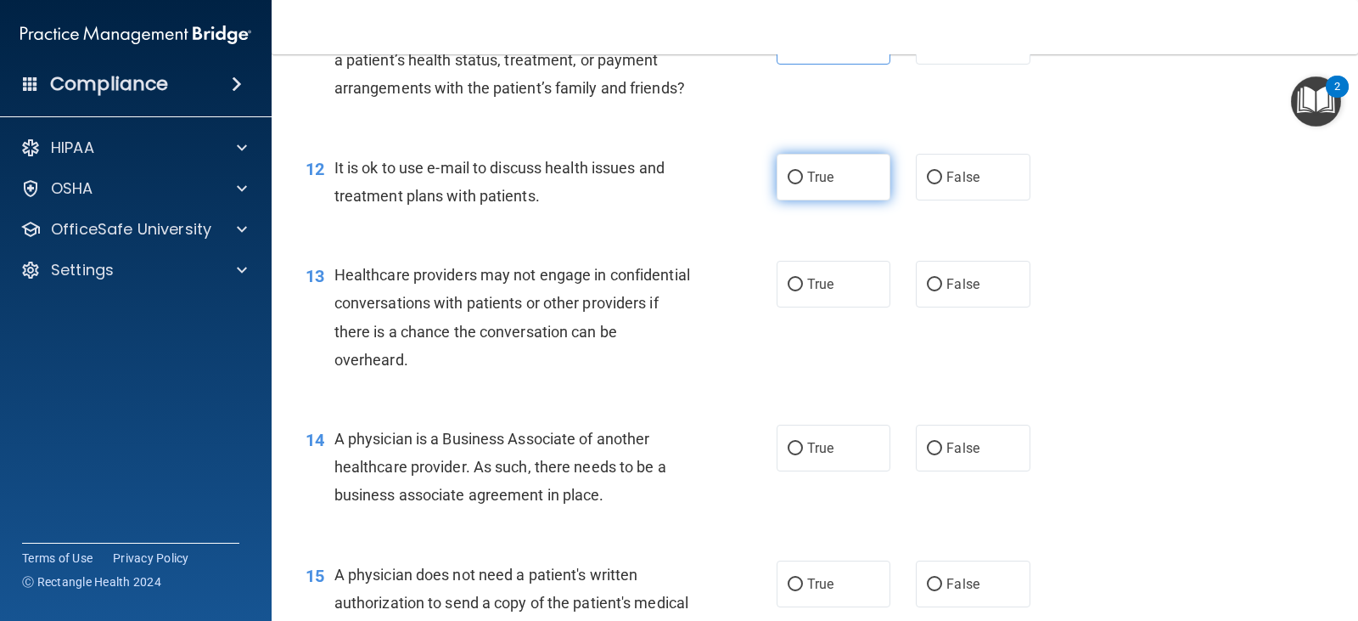
click at [810, 185] on span "True" at bounding box center [820, 177] width 26 height 16
click at [803, 184] on input "True" at bounding box center [795, 177] width 15 height 13
radio input "true"
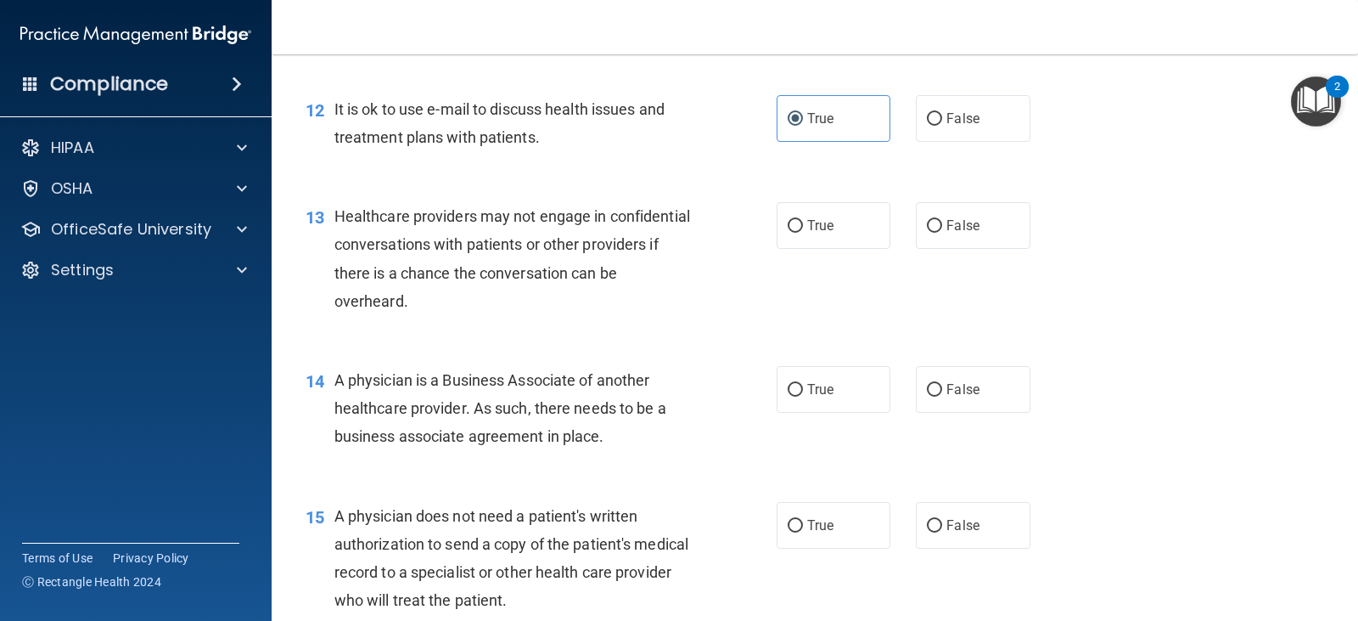
scroll to position [1783, 0]
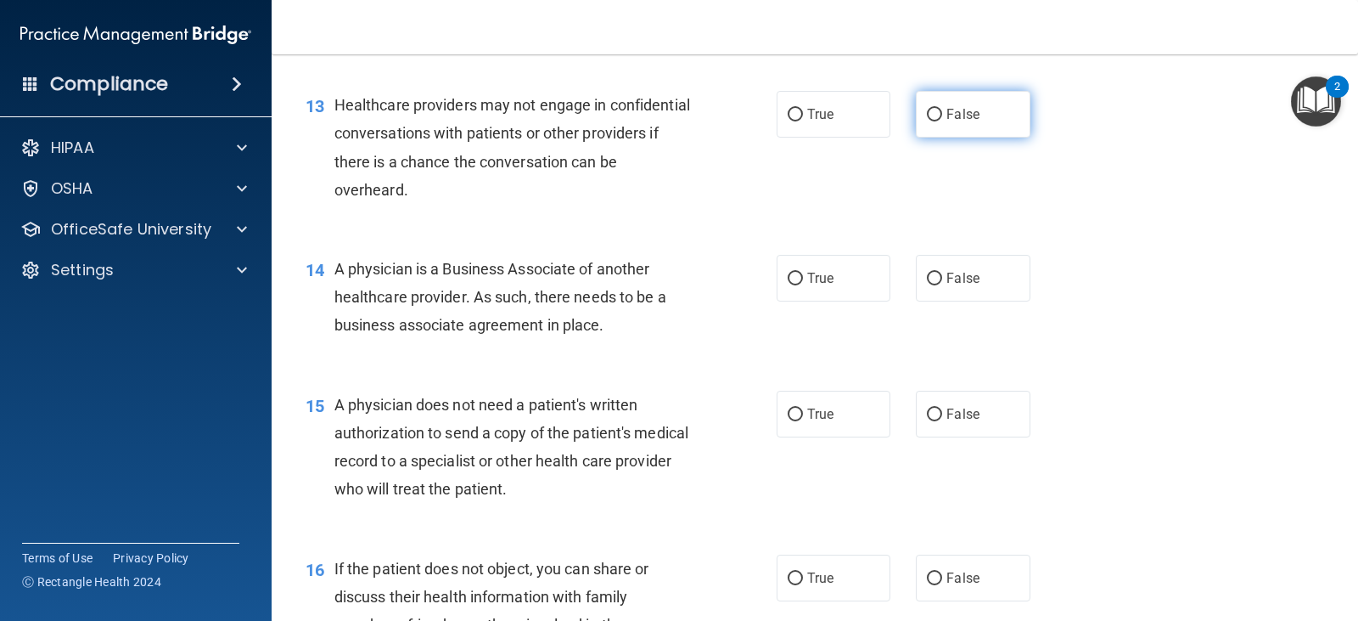
click at [947, 122] on span "False" at bounding box center [963, 114] width 33 height 16
click at [942, 121] on input "False" at bounding box center [934, 115] width 15 height 13
radio input "true"
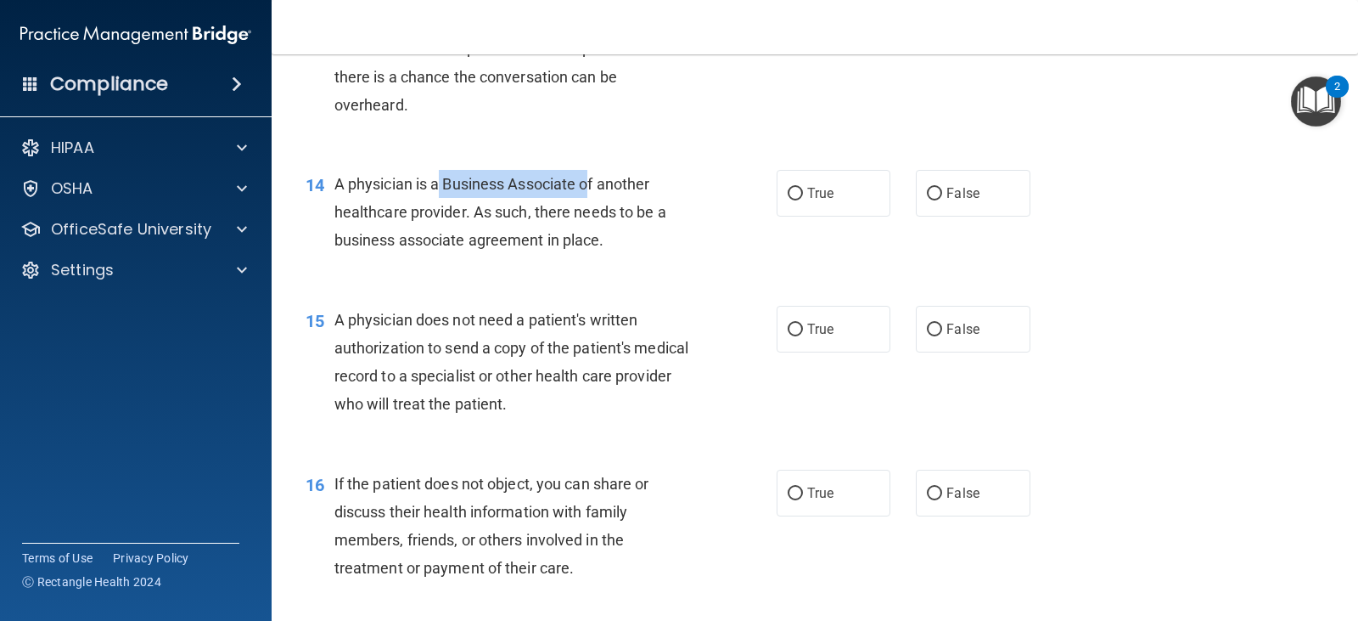
drag, startPoint x: 432, startPoint y: 211, endPoint x: 585, endPoint y: 211, distance: 152.8
click at [585, 211] on span "A physician is a Business Associate of another healthcare provider. As such, th…" at bounding box center [500, 212] width 332 height 74
drag, startPoint x: 938, startPoint y: 221, endPoint x: 856, endPoint y: 218, distance: 82.4
click at [936, 216] on label "False" at bounding box center [973, 193] width 114 height 47
click at [936, 200] on input "False" at bounding box center [934, 194] width 15 height 13
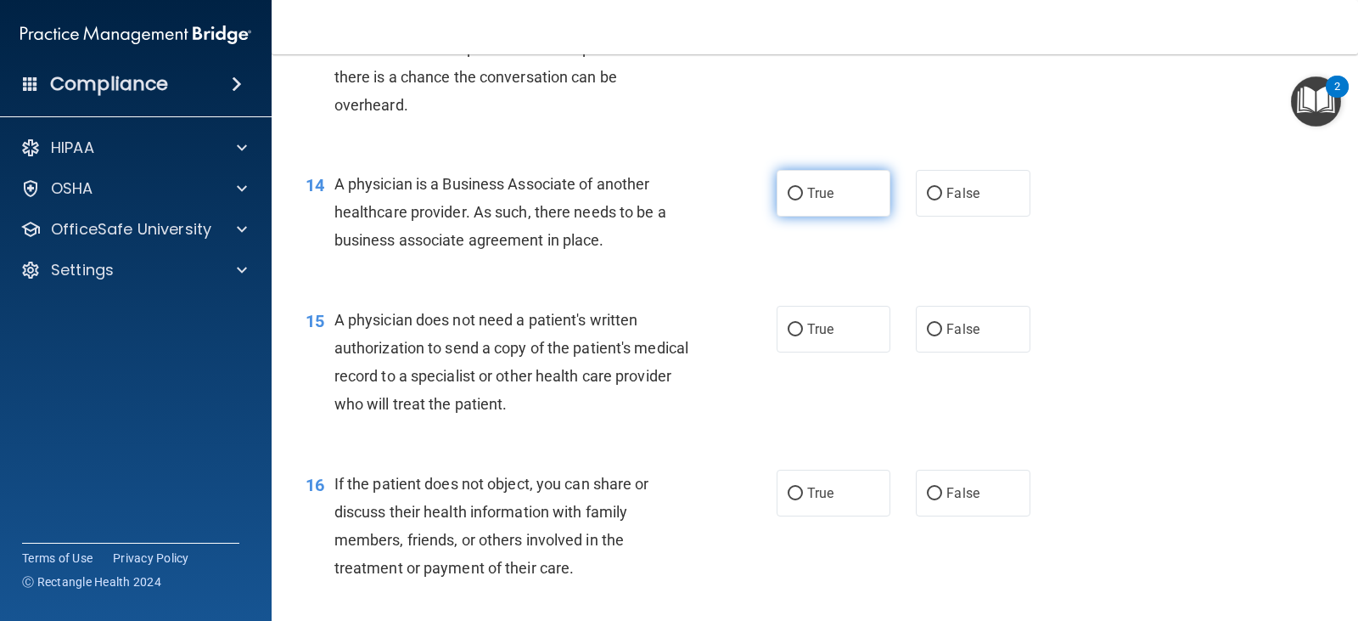
radio input "true"
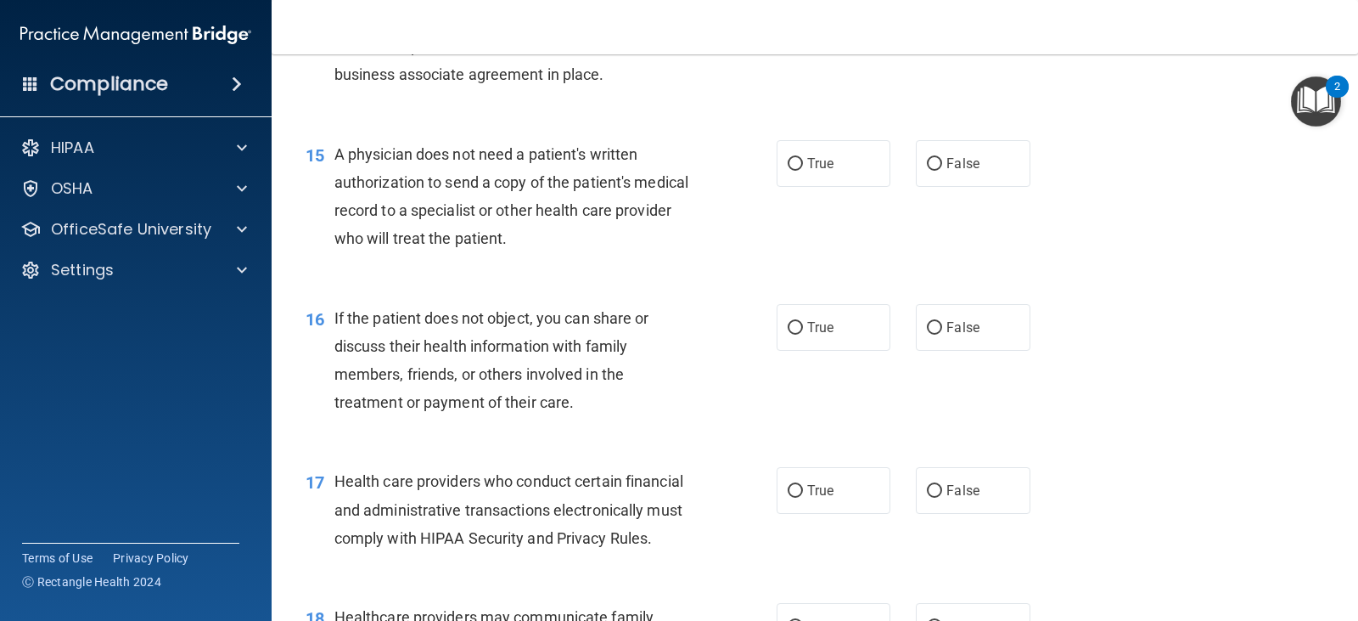
scroll to position [2037, 0]
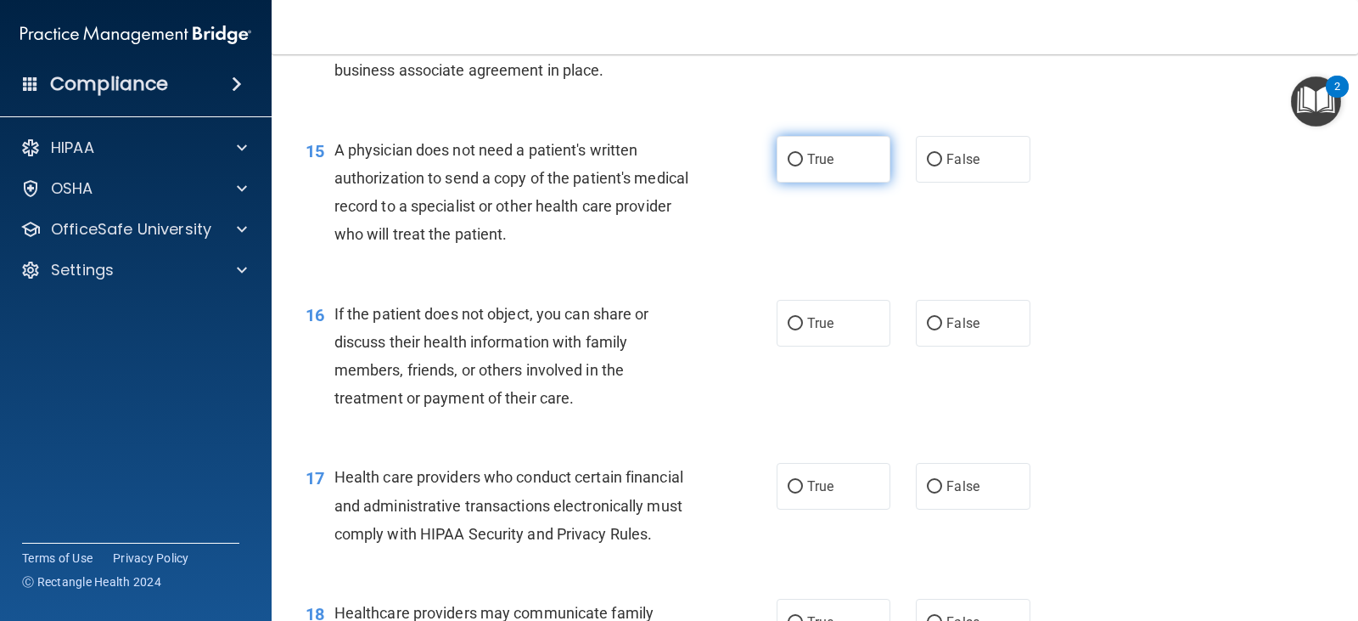
drag, startPoint x: 842, startPoint y: 198, endPoint x: 818, endPoint y: 200, distance: 24.8
click at [839, 183] on label "True" at bounding box center [834, 159] width 114 height 47
click at [803, 166] on input "True" at bounding box center [795, 160] width 15 height 13
radio input "true"
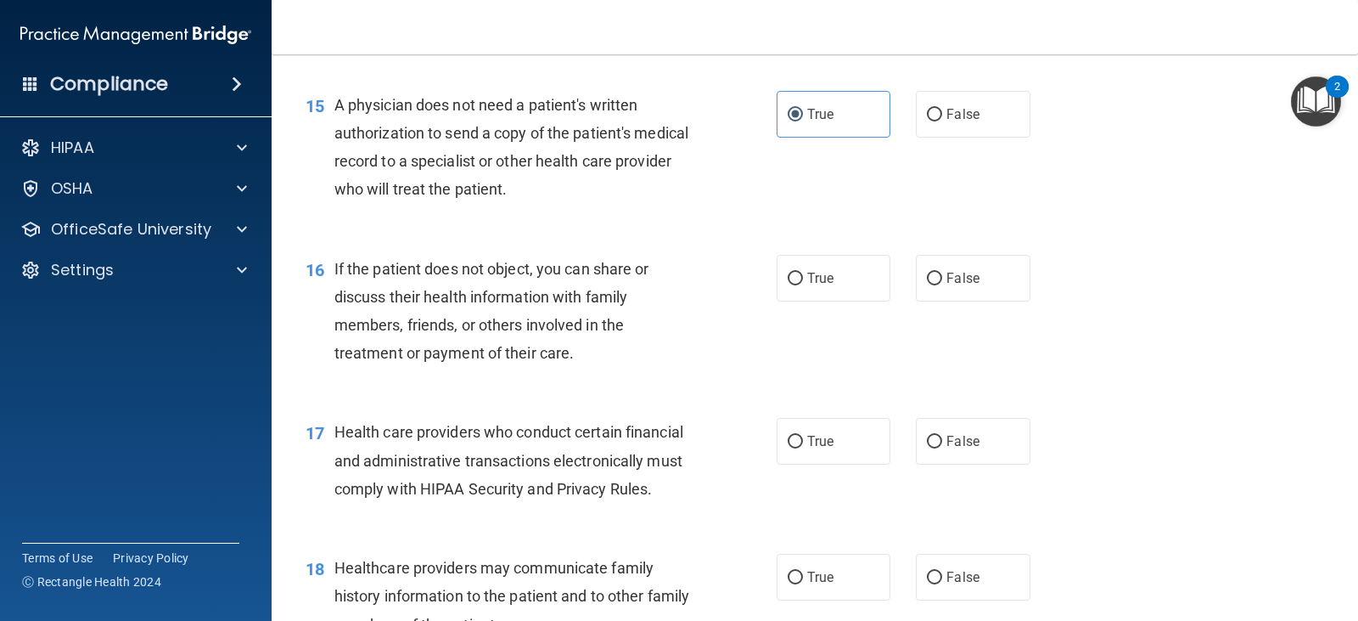
scroll to position [2122, 0]
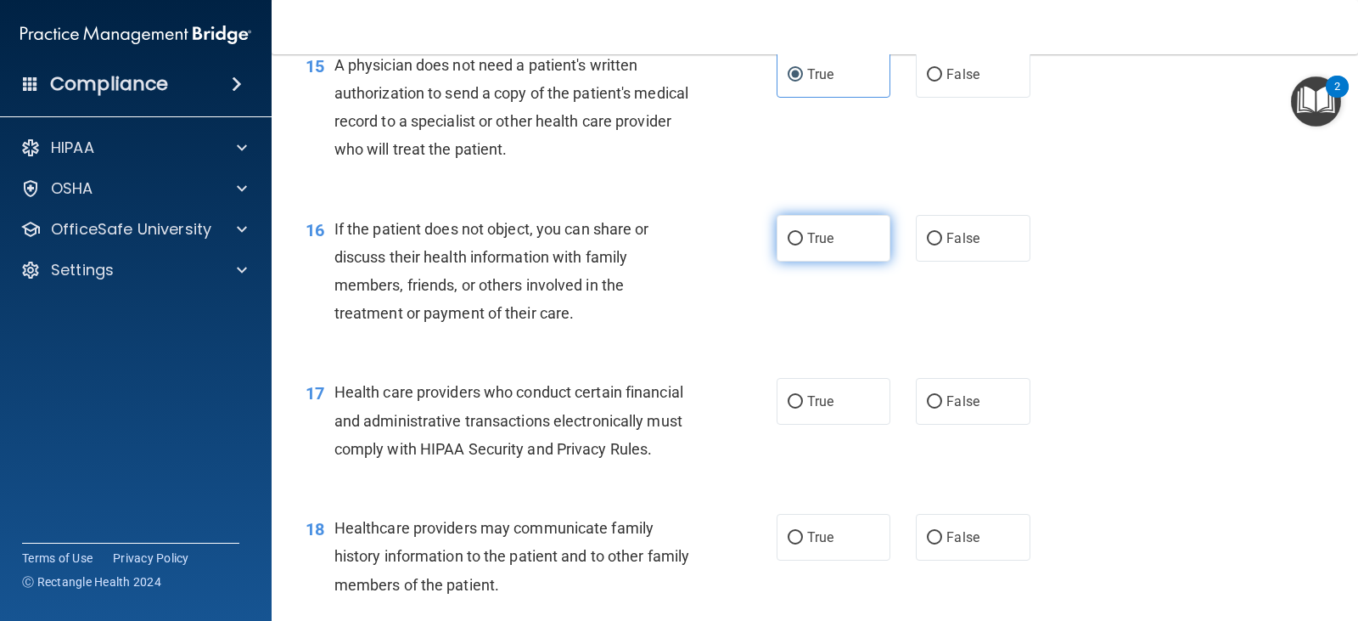
drag, startPoint x: 844, startPoint y: 279, endPoint x: 775, endPoint y: 283, distance: 68.8
click at [842, 261] on label "True" at bounding box center [834, 238] width 114 height 47
click at [803, 245] on input "True" at bounding box center [795, 239] width 15 height 13
radio input "true"
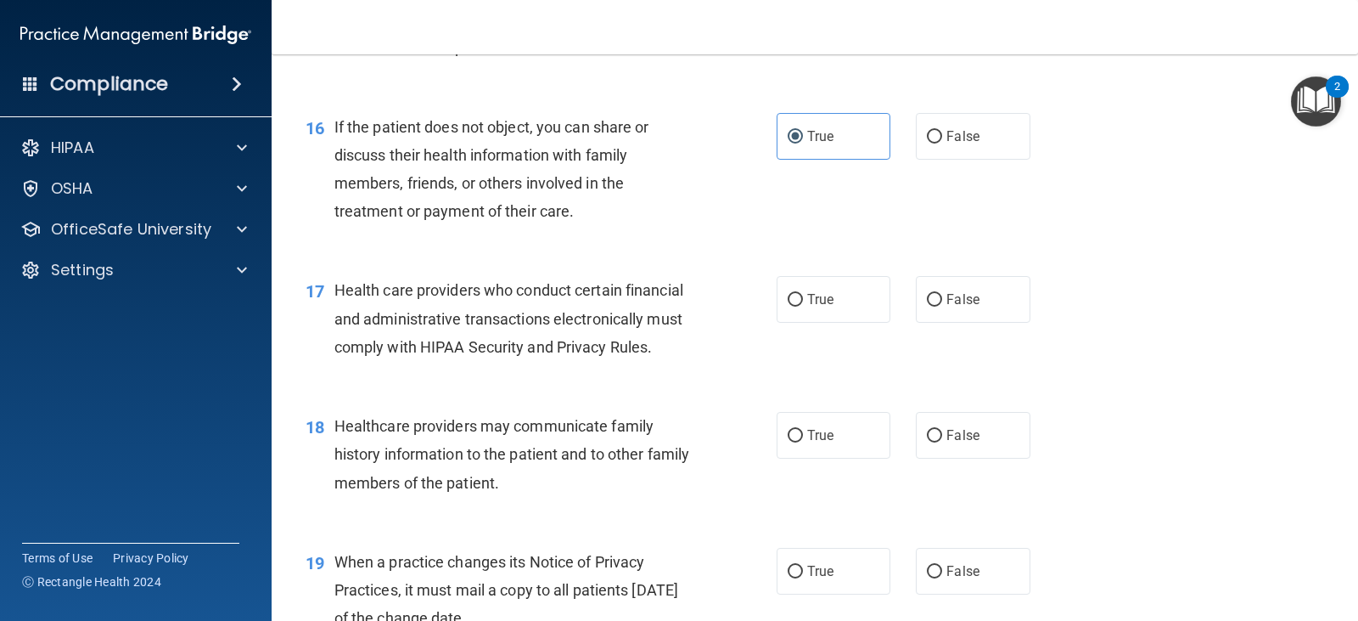
scroll to position [2377, 0]
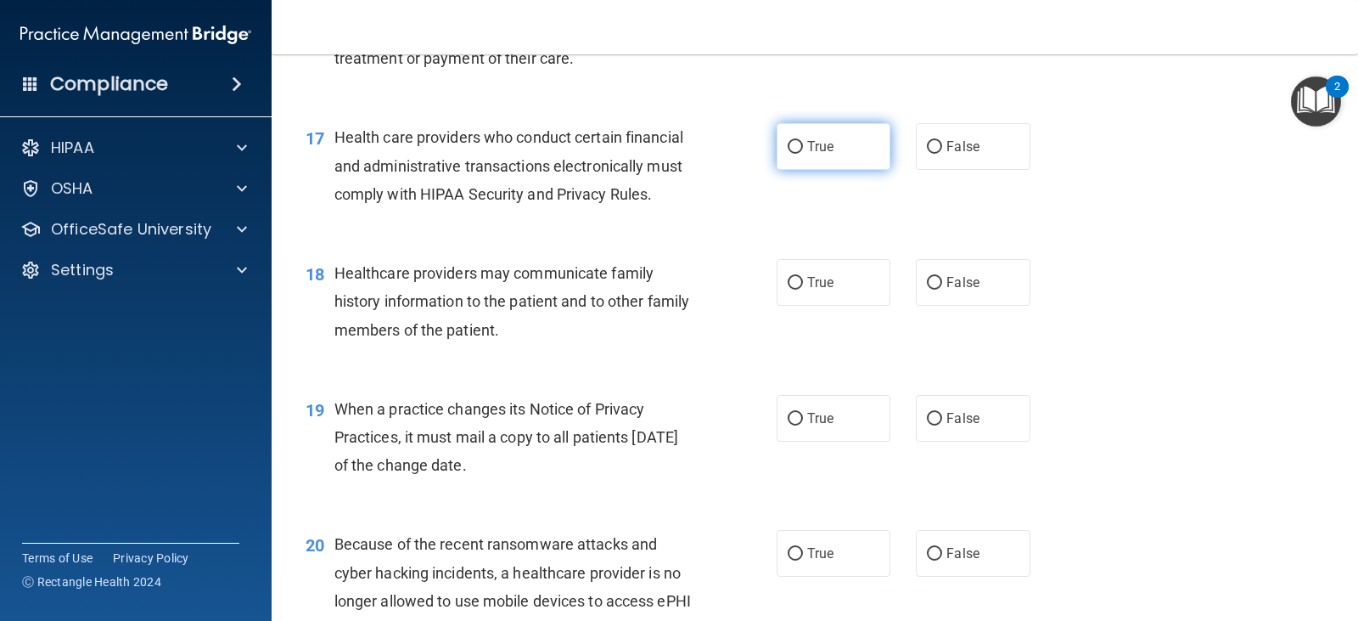
click at [800, 170] on label "True" at bounding box center [834, 146] width 114 height 47
click at [800, 154] on input "True" at bounding box center [795, 147] width 15 height 13
radio input "true"
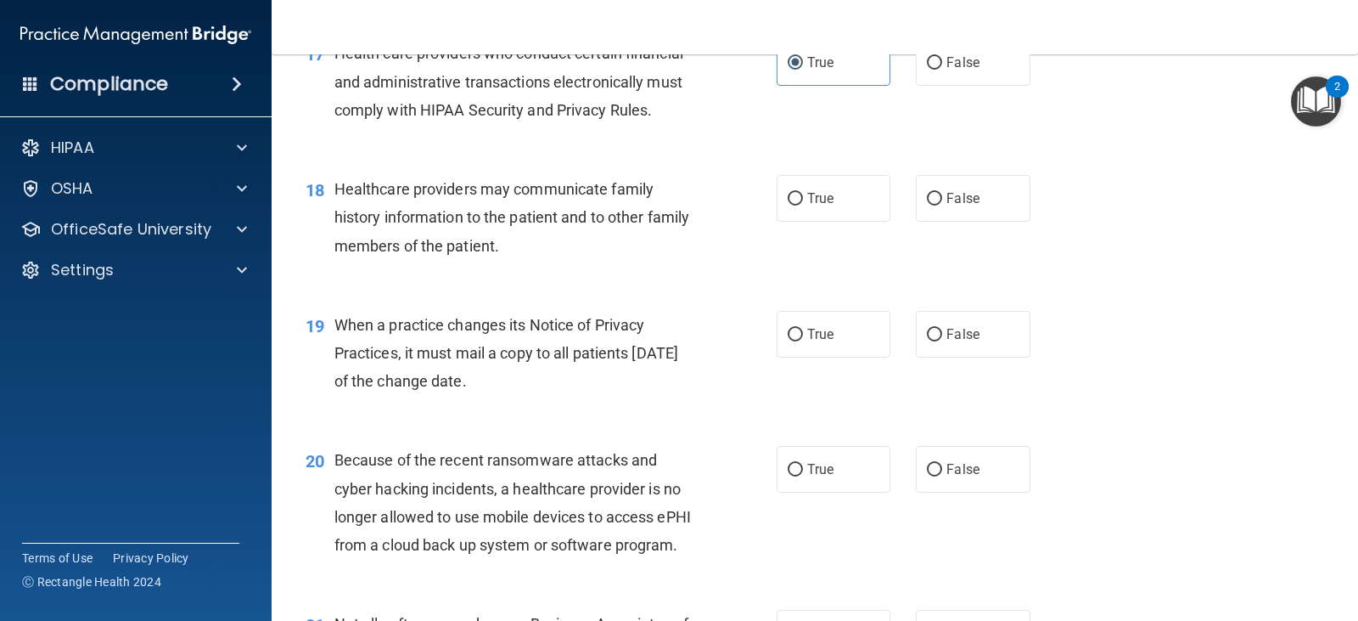
scroll to position [2462, 0]
click at [847, 221] on label "True" at bounding box center [834, 197] width 114 height 47
click at [803, 205] on input "True" at bounding box center [795, 198] width 15 height 13
radio input "true"
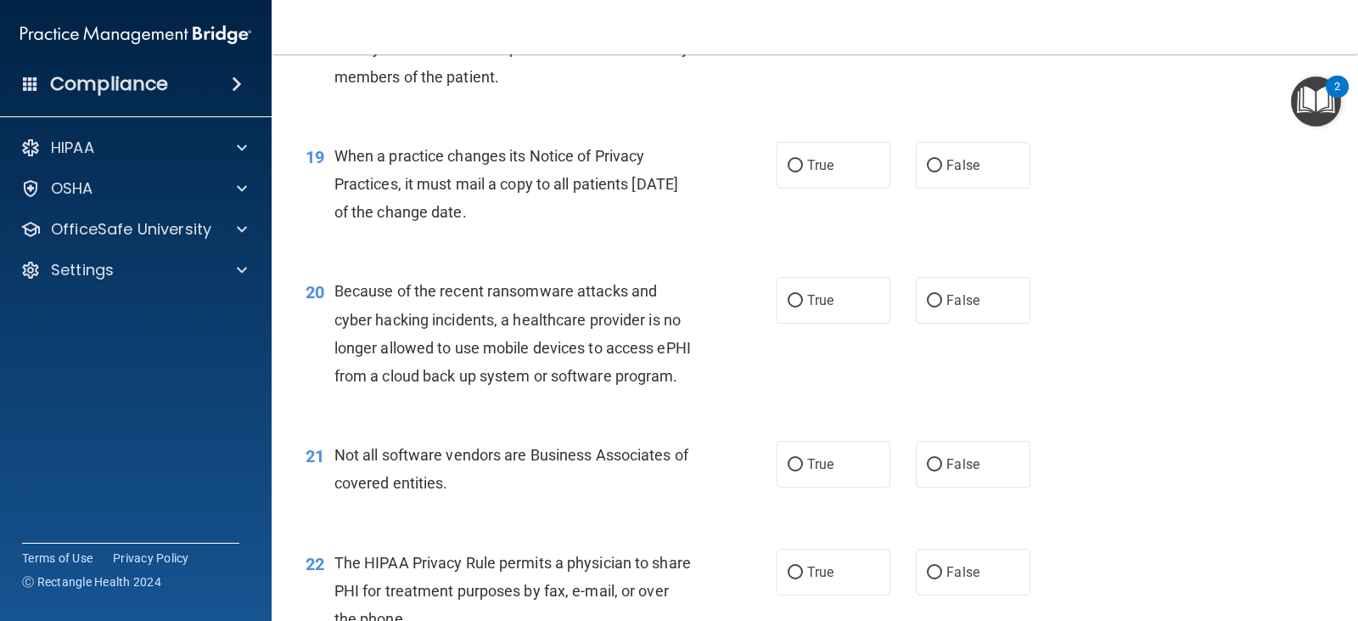
scroll to position [2632, 0]
drag, startPoint x: 511, startPoint y: 216, endPoint x: 530, endPoint y: 235, distance: 26.4
click at [530, 225] on div "When a practice changes its Notice of Privacy Practices, it must mail a copy to…" at bounding box center [520, 182] width 373 height 85
drag, startPoint x: 457, startPoint y: 211, endPoint x: 530, endPoint y: 211, distance: 73.0
click at [530, 211] on span "When a practice changes its Notice of Privacy Practices, it must mail a copy to…" at bounding box center [506, 182] width 344 height 74
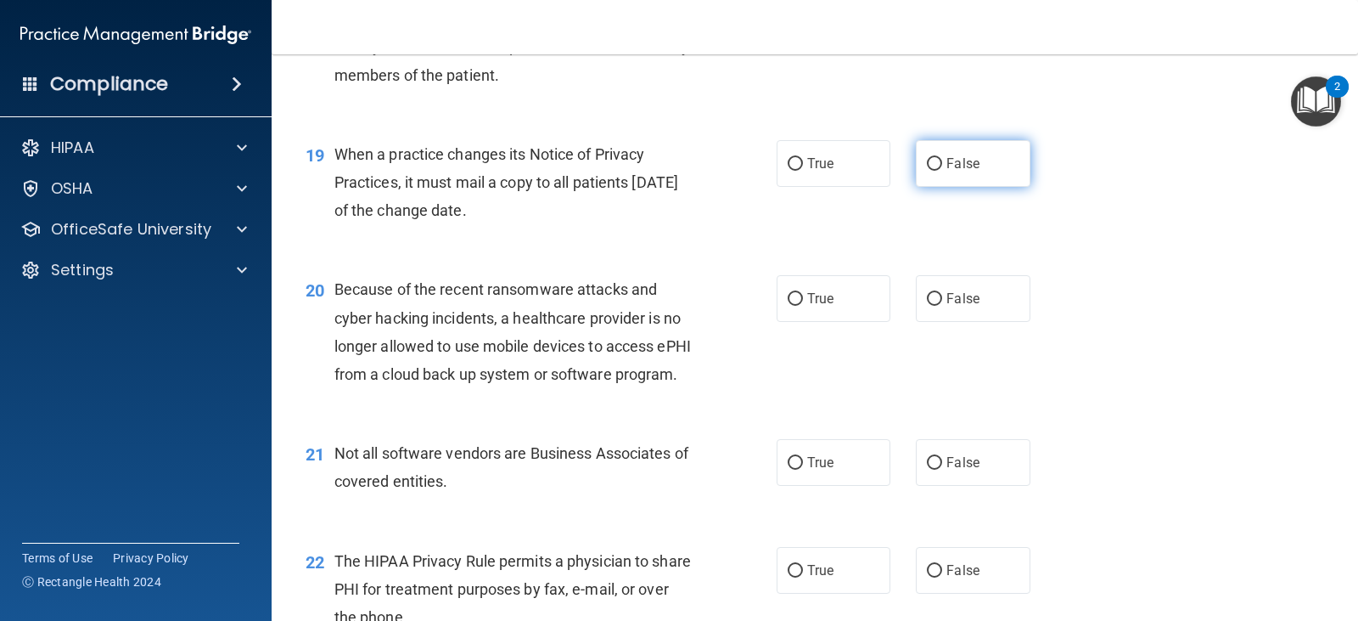
click at [931, 187] on label "False" at bounding box center [973, 163] width 114 height 47
click at [931, 171] on input "False" at bounding box center [934, 164] width 15 height 13
radio input "true"
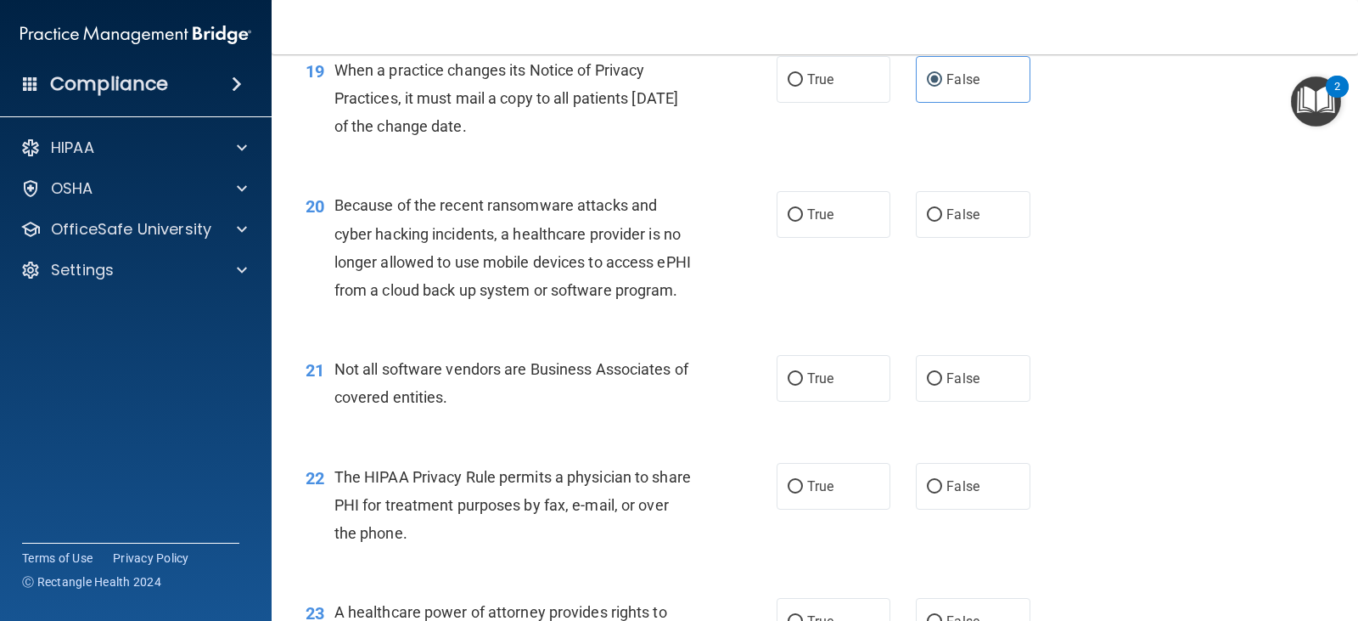
scroll to position [2717, 0]
click at [944, 237] on label "False" at bounding box center [973, 213] width 114 height 47
click at [942, 221] on input "False" at bounding box center [934, 214] width 15 height 13
radio input "true"
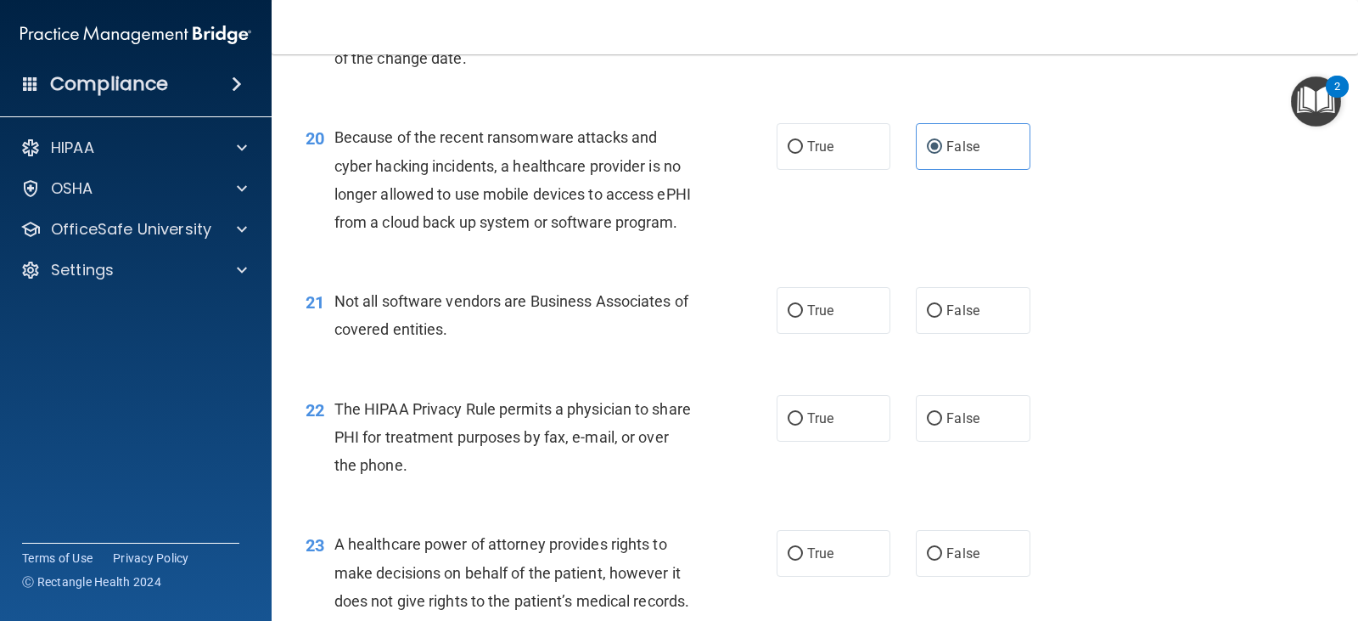
scroll to position [2886, 0]
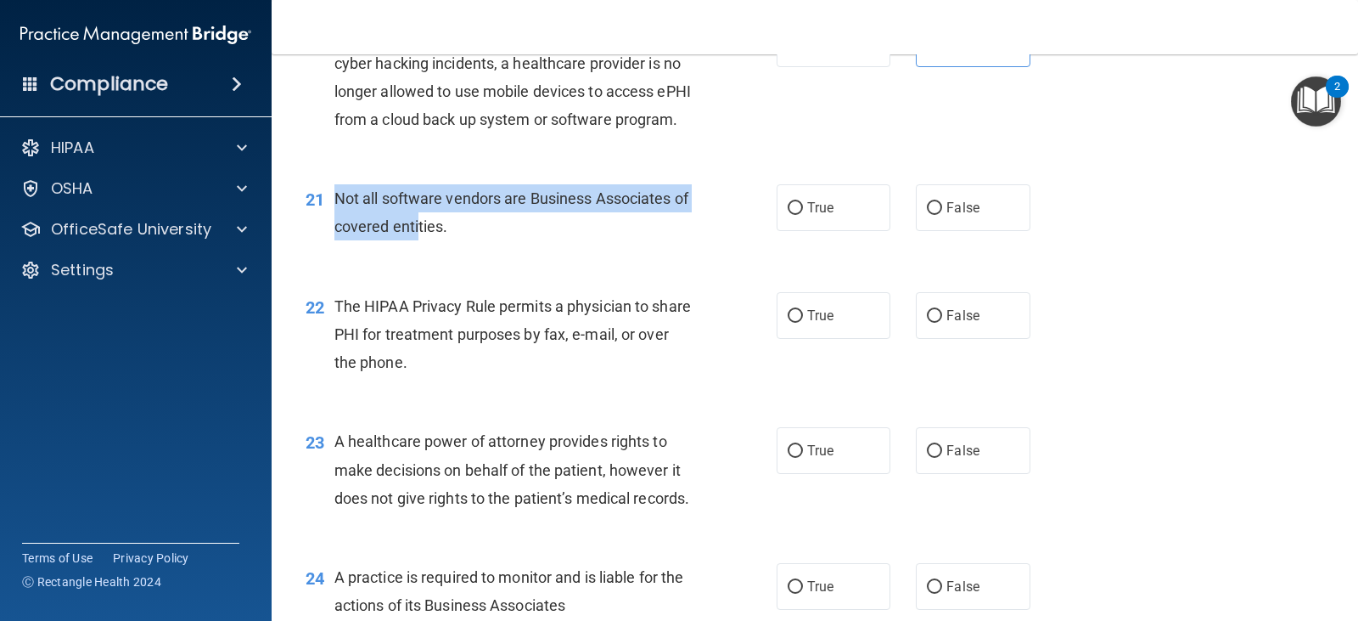
drag, startPoint x: 329, startPoint y: 256, endPoint x: 456, endPoint y: 282, distance: 129.2
click at [440, 249] on div "21 Not all software vendors are Business Associates of covered entities." at bounding box center [541, 216] width 522 height 65
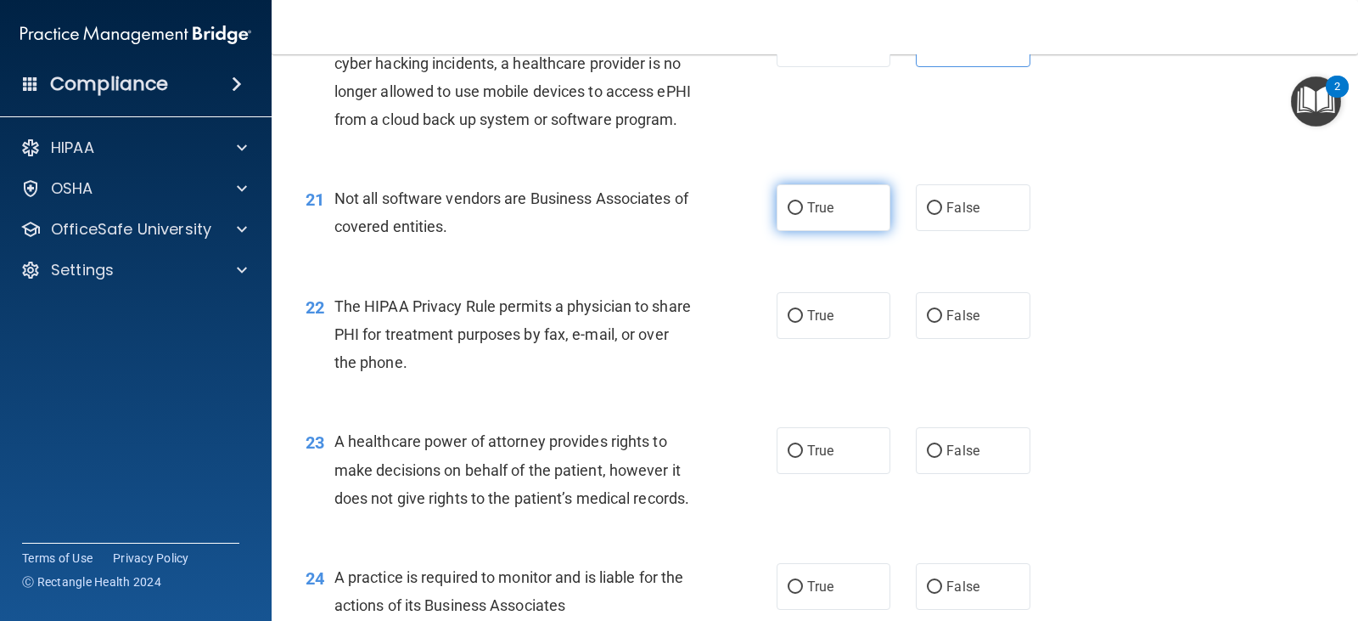
click at [800, 231] on label "True" at bounding box center [834, 207] width 114 height 47
click at [800, 215] on input "True" at bounding box center [795, 208] width 15 height 13
radio input "true"
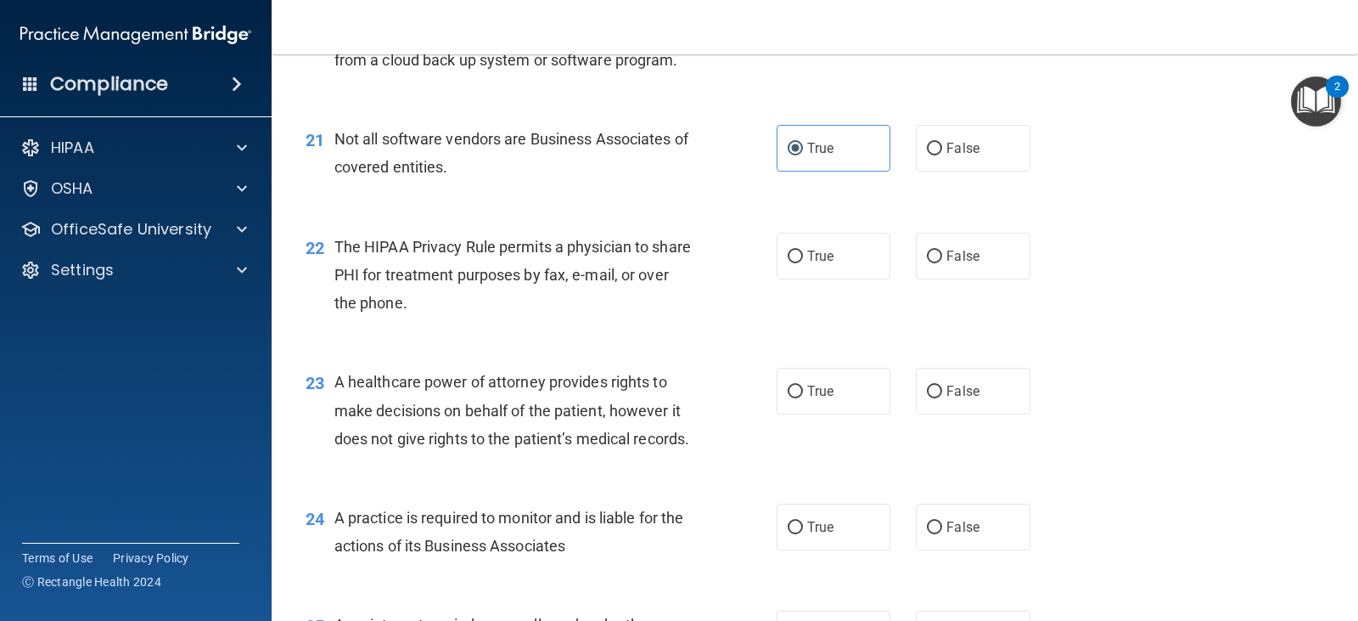
scroll to position [2971, 0]
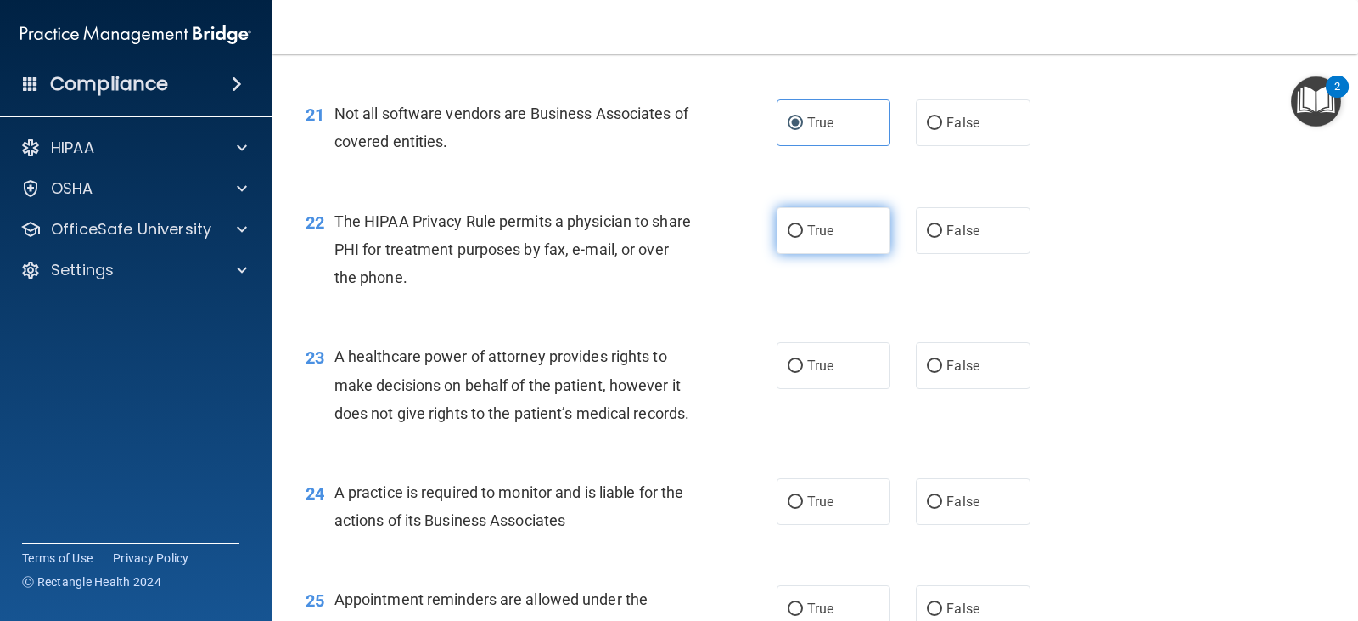
click at [801, 254] on label "True" at bounding box center [834, 230] width 114 height 47
click at [801, 238] on input "True" at bounding box center [795, 231] width 15 height 13
radio input "true"
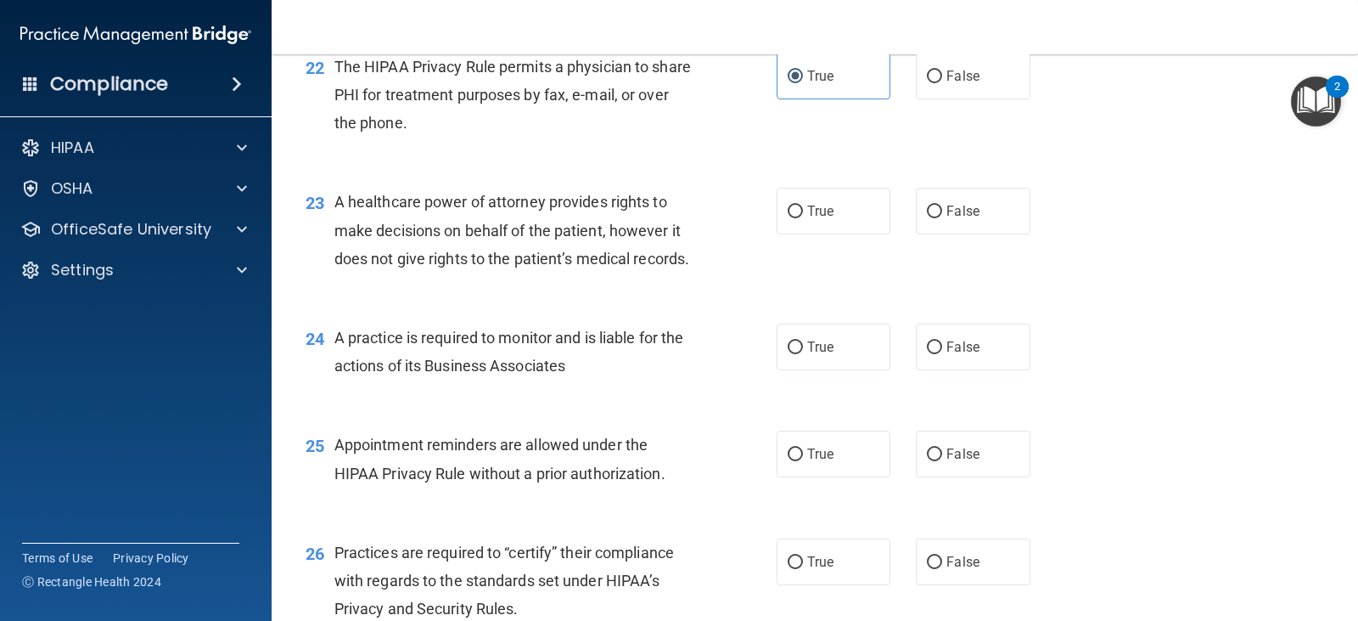
scroll to position [3141, 0]
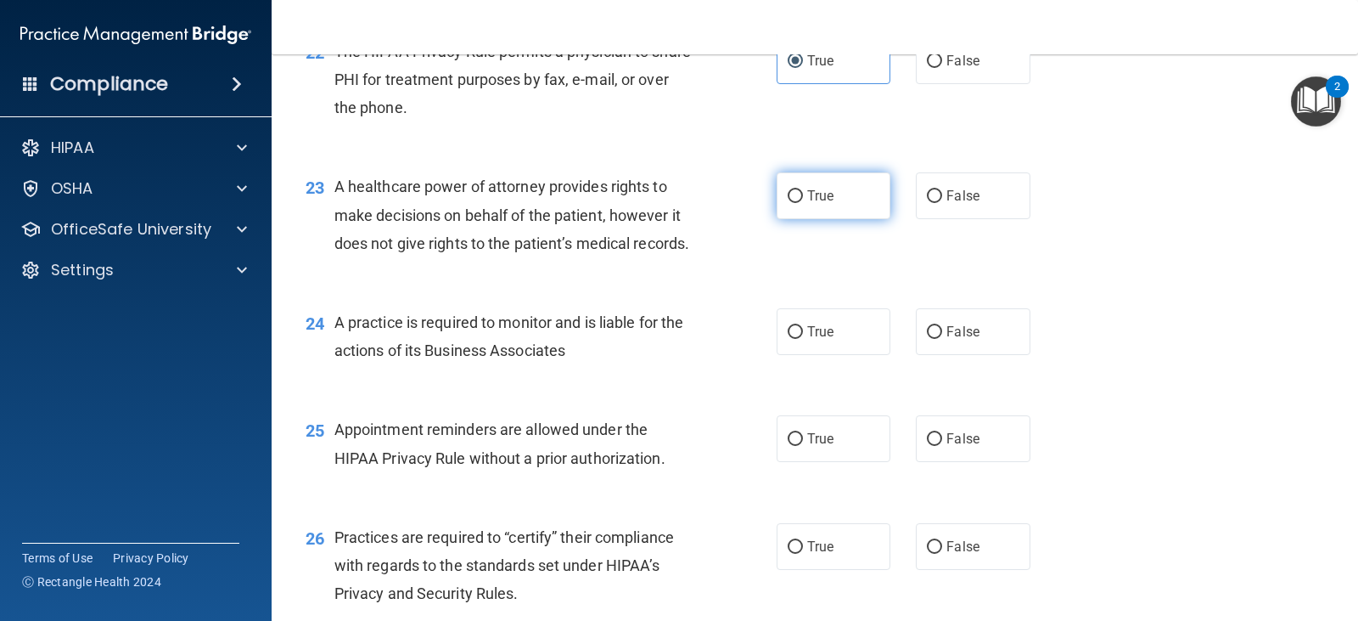
click at [822, 219] on label "True" at bounding box center [834, 195] width 114 height 47
click at [803, 203] on input "True" at bounding box center [795, 196] width 15 height 13
radio input "true"
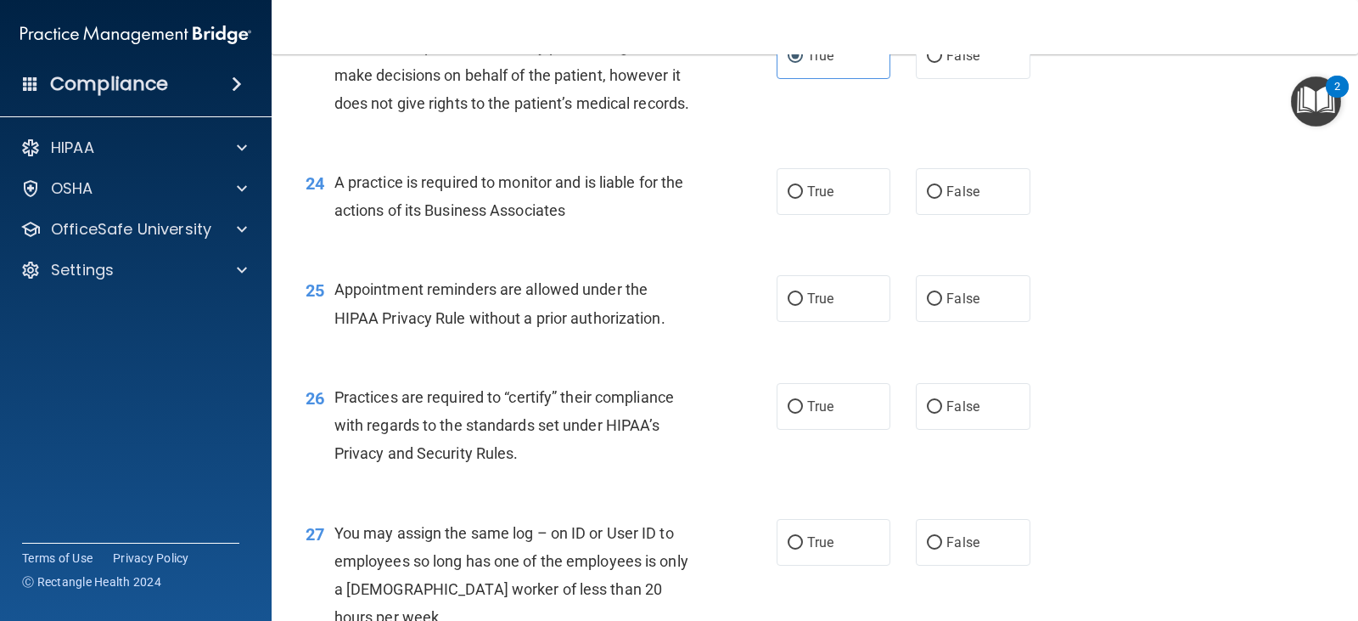
scroll to position [3311, 0]
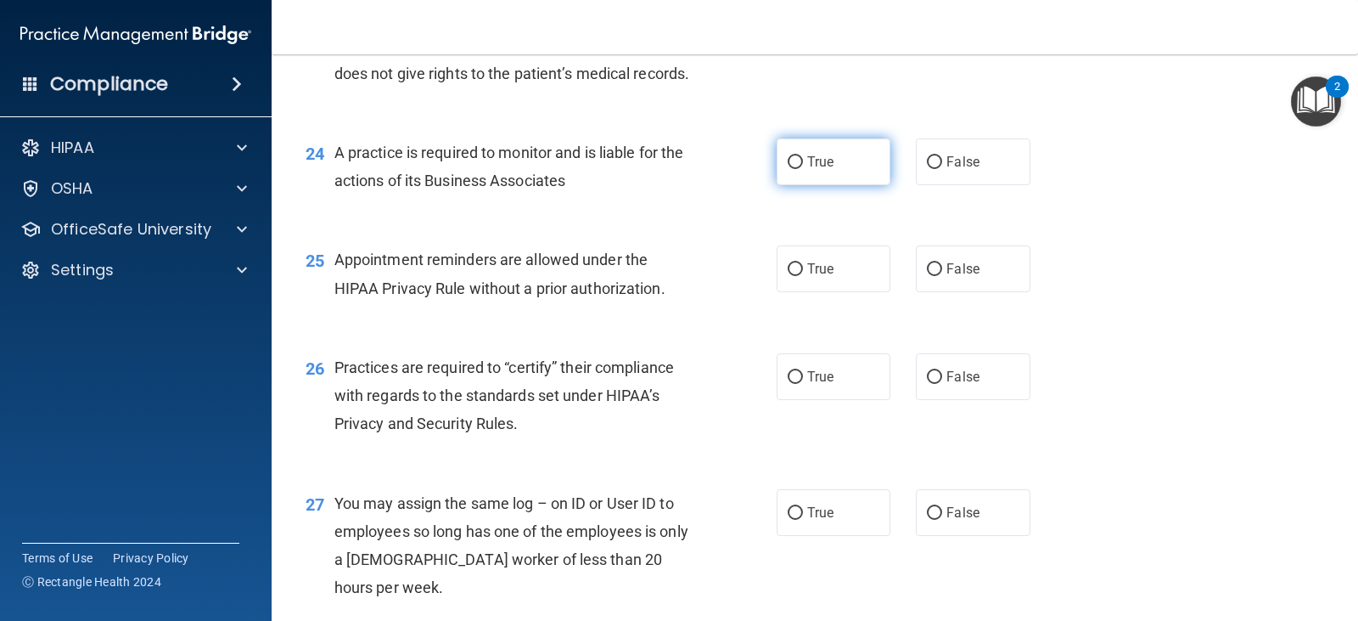
drag, startPoint x: 953, startPoint y: 254, endPoint x: 874, endPoint y: 254, distance: 78.1
click at [951, 170] on span "False" at bounding box center [963, 162] width 33 height 16
click at [942, 169] on input "False" at bounding box center [934, 162] width 15 height 13
radio input "true"
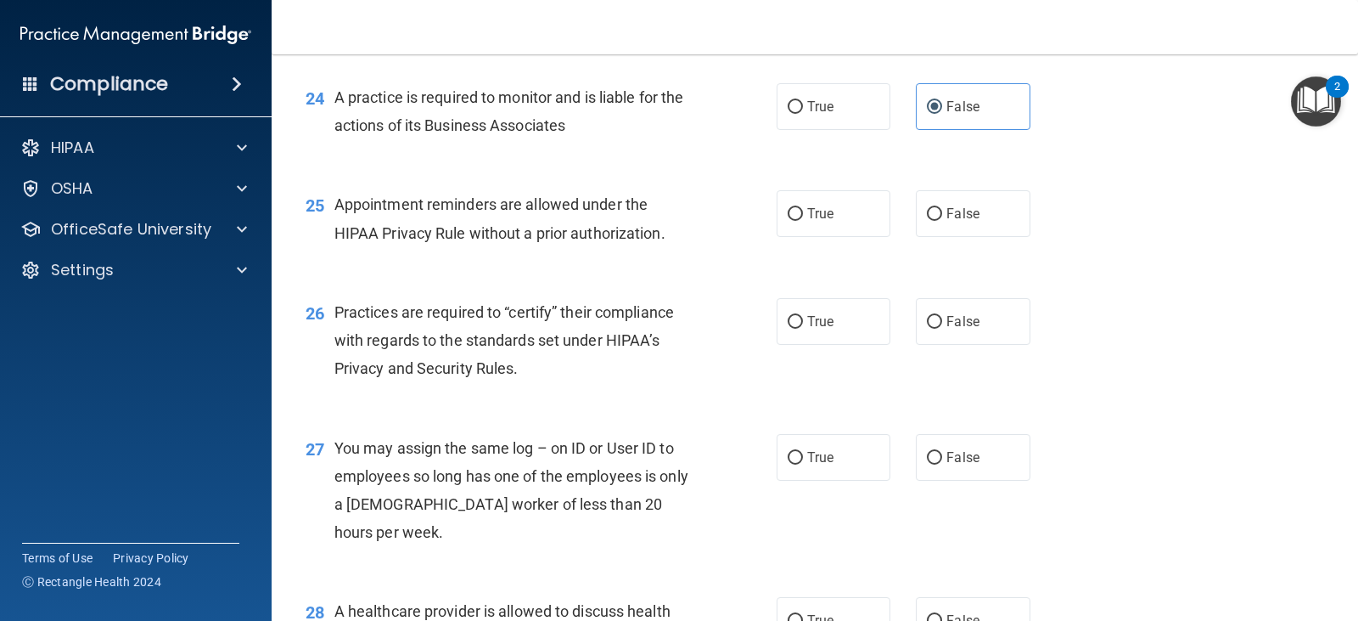
scroll to position [3396, 0]
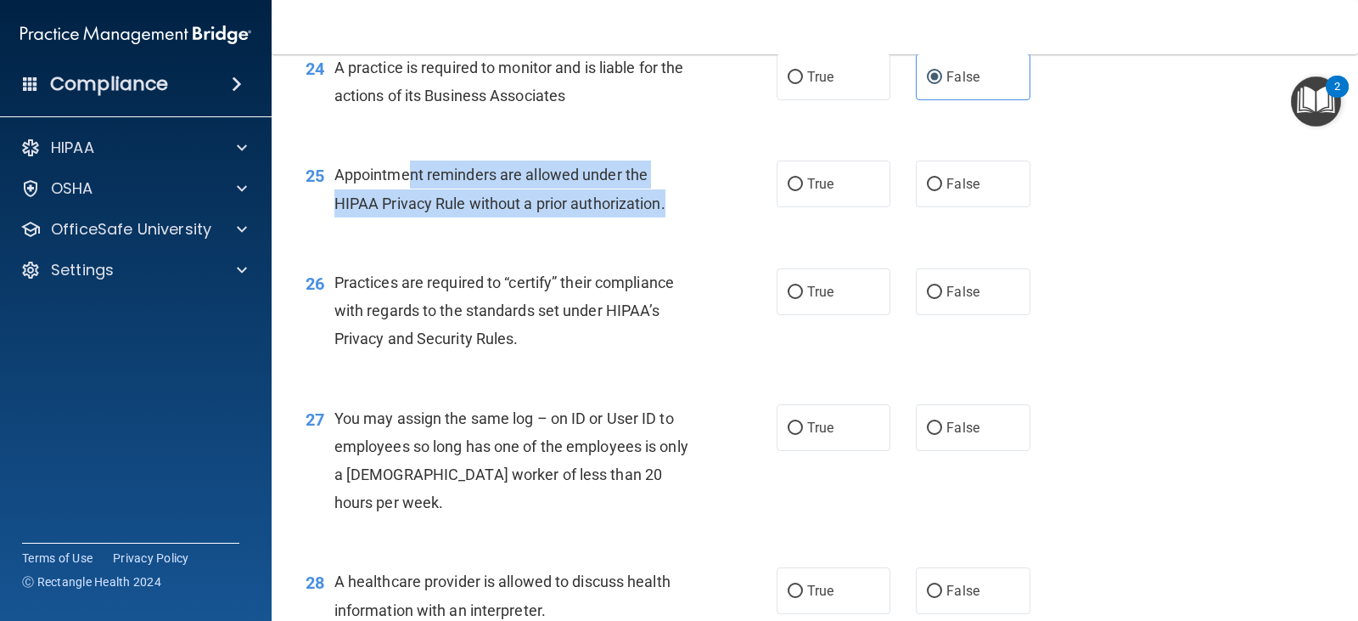
drag, startPoint x: 411, startPoint y: 264, endPoint x: 666, endPoint y: 281, distance: 256.1
click at [666, 211] on span "Appointment reminders are allowed under the HIPAA Privacy Rule without a prior …" at bounding box center [499, 189] width 331 height 46
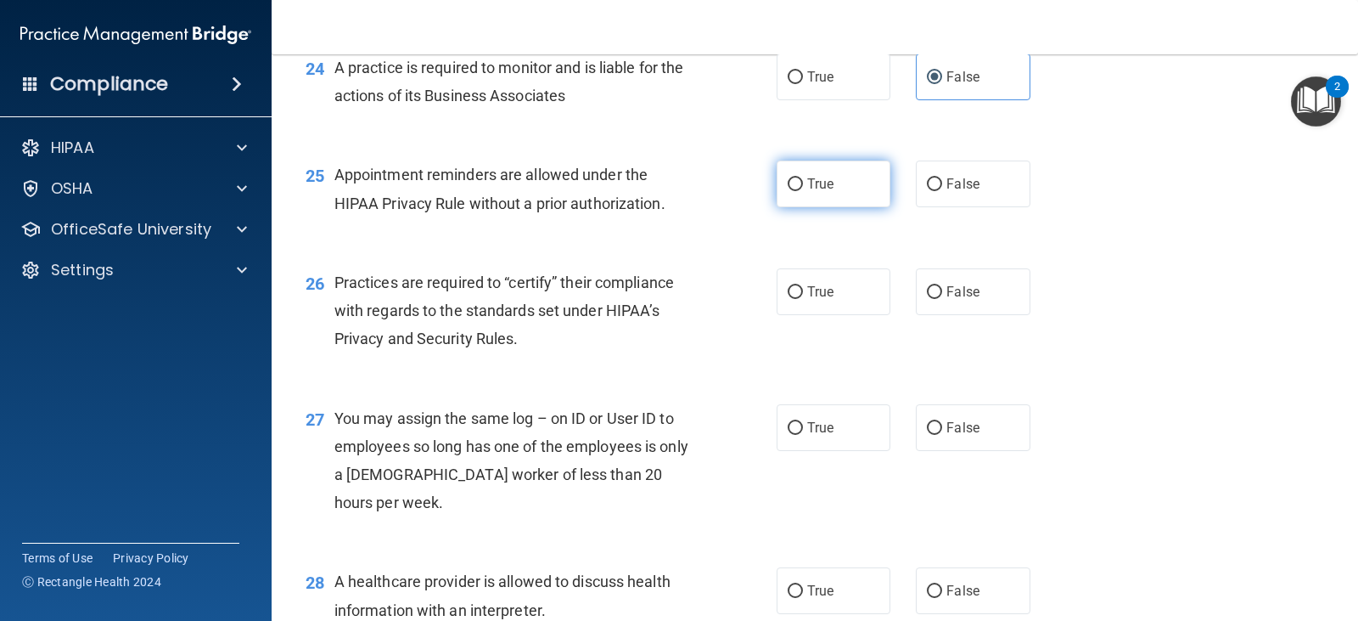
click at [812, 207] on label "True" at bounding box center [834, 183] width 114 height 47
click at [803, 191] on input "True" at bounding box center [795, 184] width 15 height 13
radio input "true"
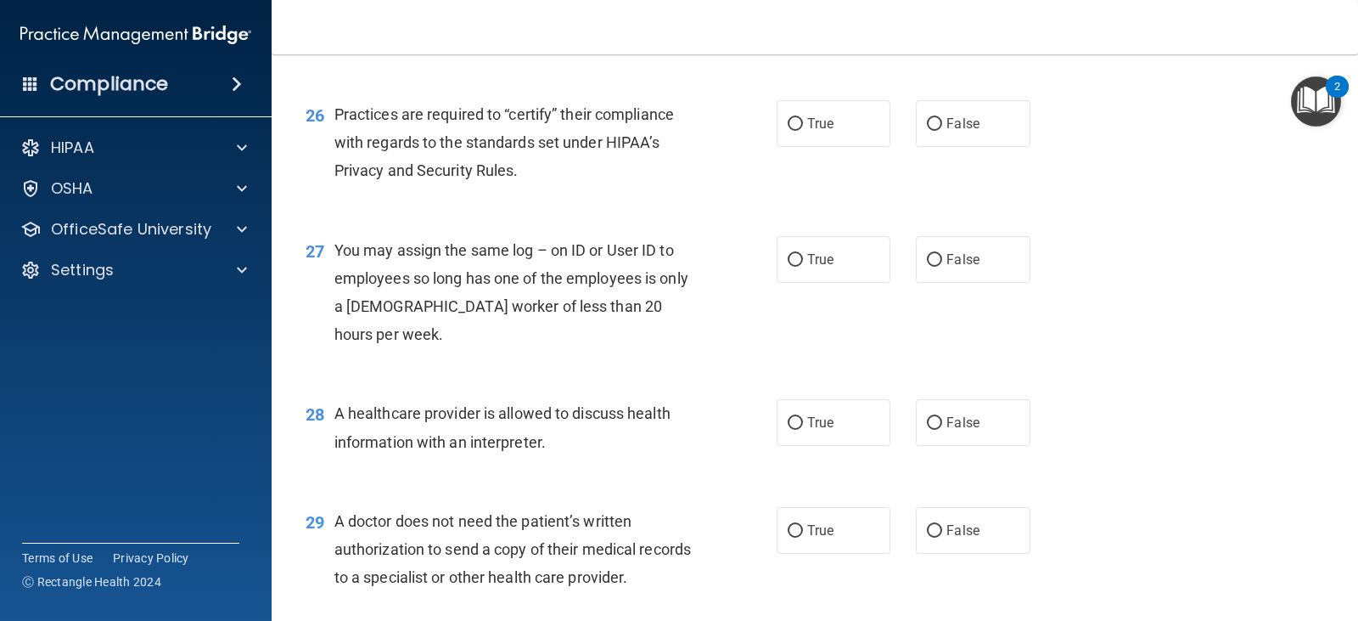
scroll to position [3566, 0]
click at [800, 145] on label "True" at bounding box center [834, 121] width 114 height 47
click at [800, 129] on input "True" at bounding box center [795, 122] width 15 height 13
radio input "true"
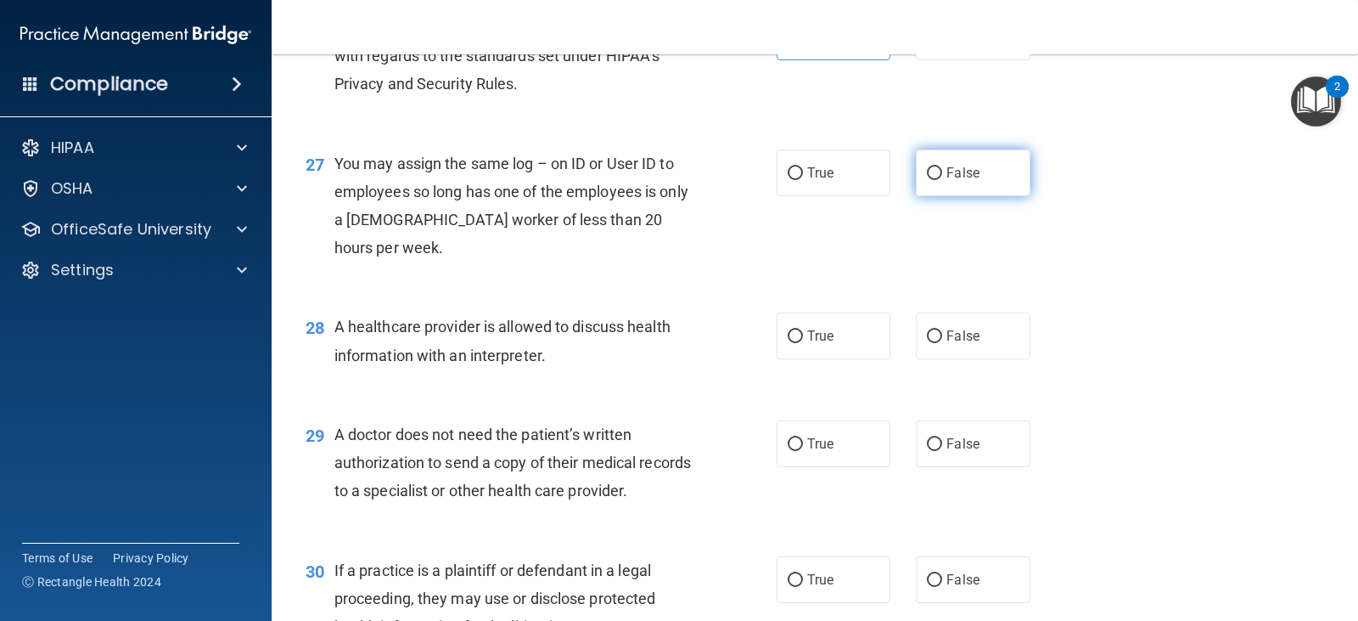
click at [936, 196] on label "False" at bounding box center [973, 172] width 114 height 47
click at [936, 180] on input "False" at bounding box center [934, 173] width 15 height 13
radio input "true"
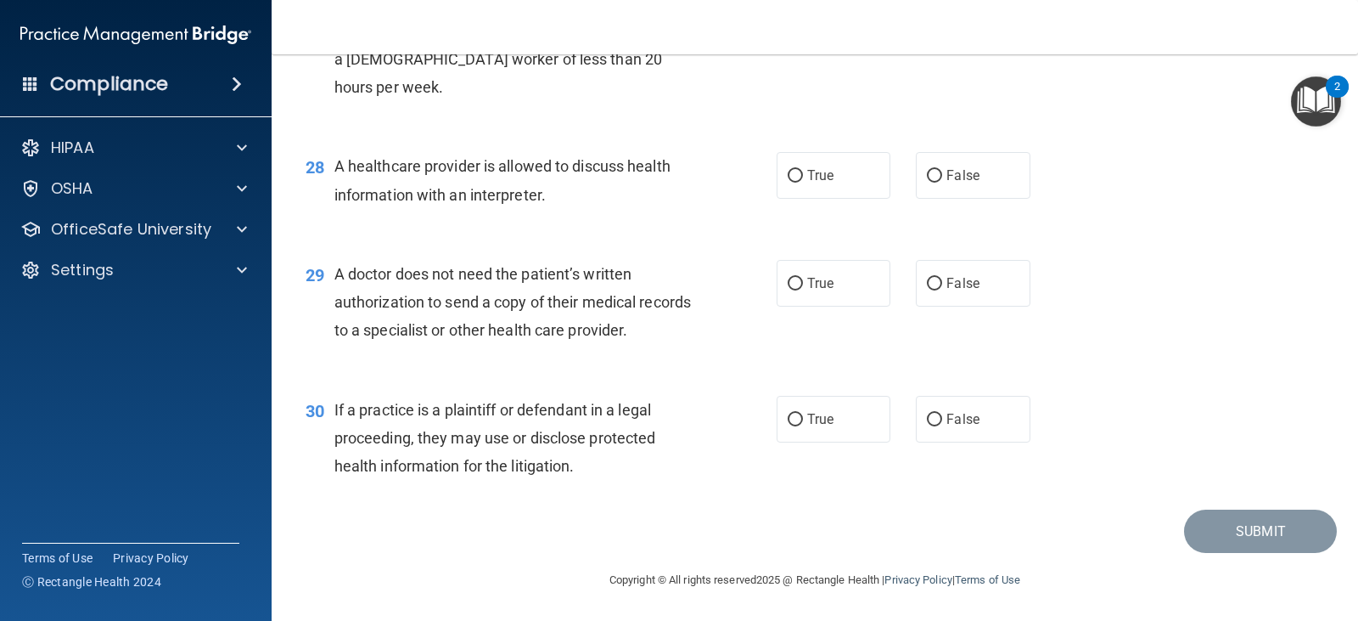
scroll to position [3820, 0]
click at [800, 199] on label "True" at bounding box center [834, 175] width 114 height 47
click at [800, 183] on input "True" at bounding box center [795, 176] width 15 height 13
radio input "true"
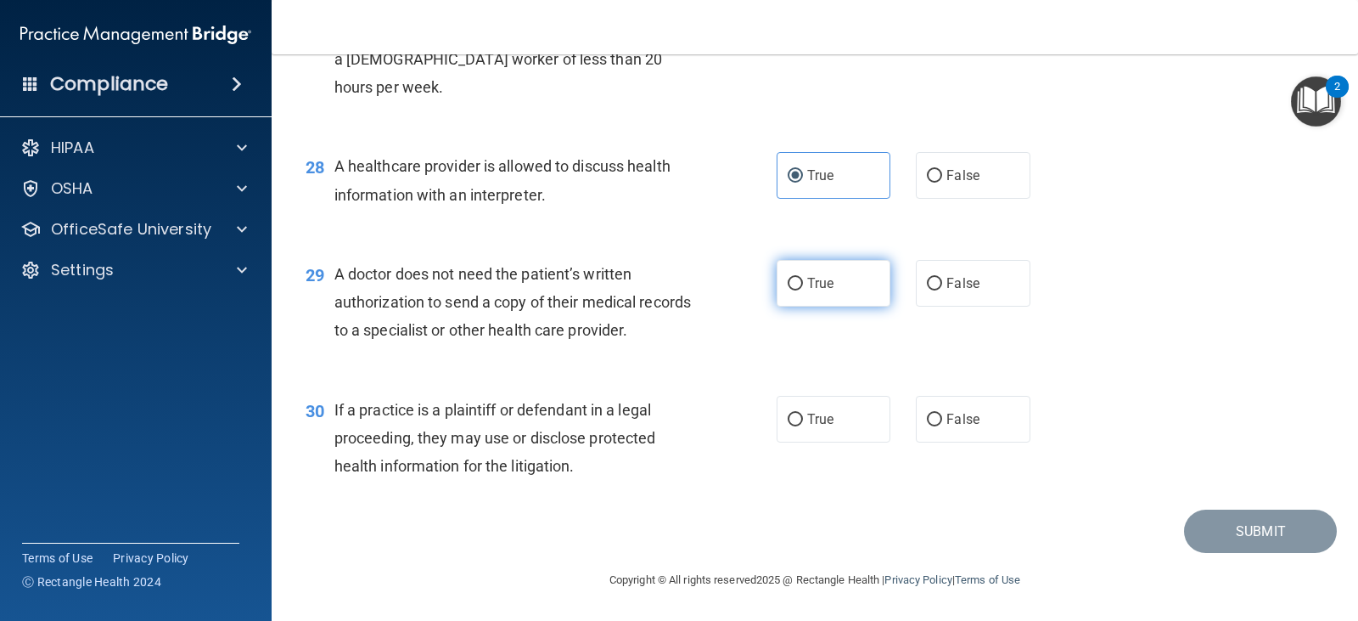
click at [808, 304] on label "True" at bounding box center [834, 283] width 114 height 47
click at [803, 290] on input "True" at bounding box center [795, 284] width 15 height 13
radio input "true"
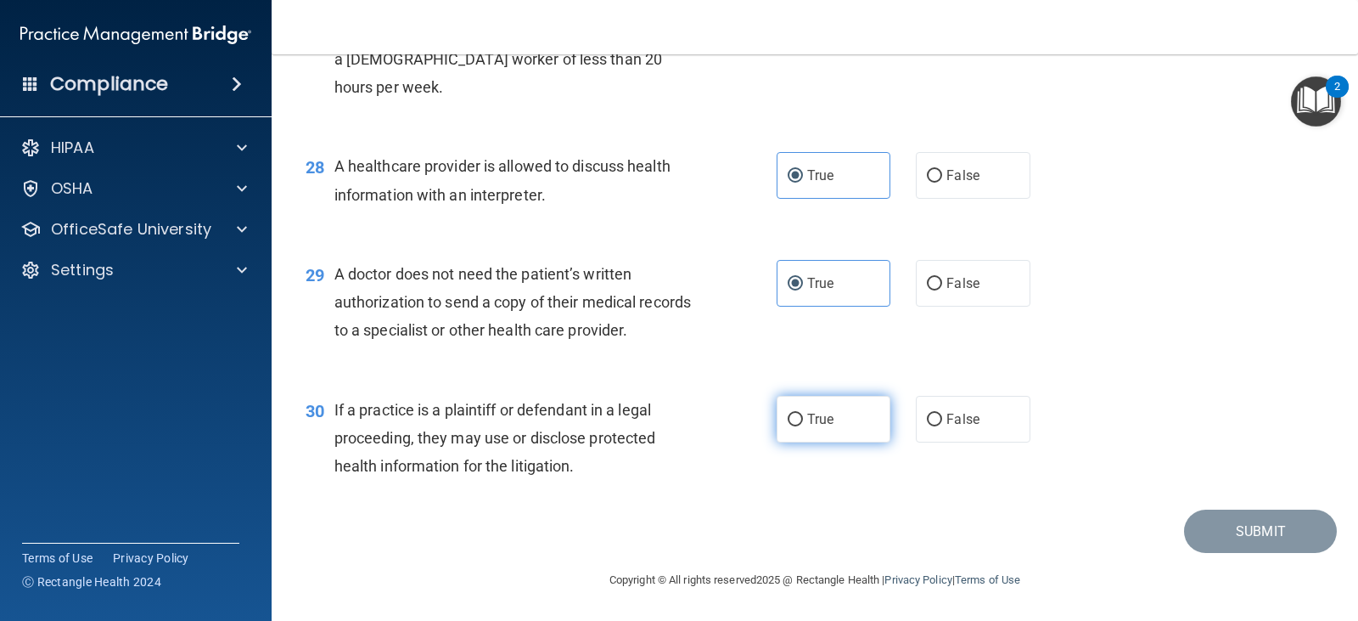
click at [816, 439] on label "True" at bounding box center [834, 419] width 114 height 47
click at [803, 426] on input "True" at bounding box center [795, 419] width 15 height 13
radio input "true"
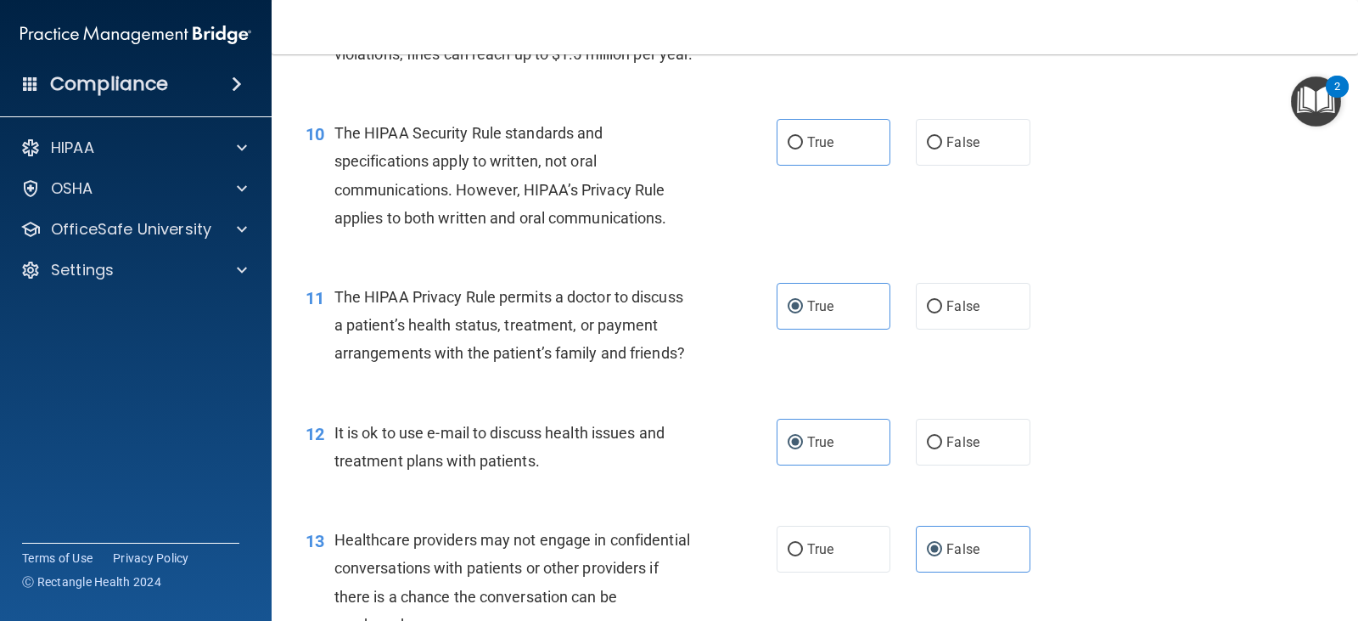
scroll to position [1263, 0]
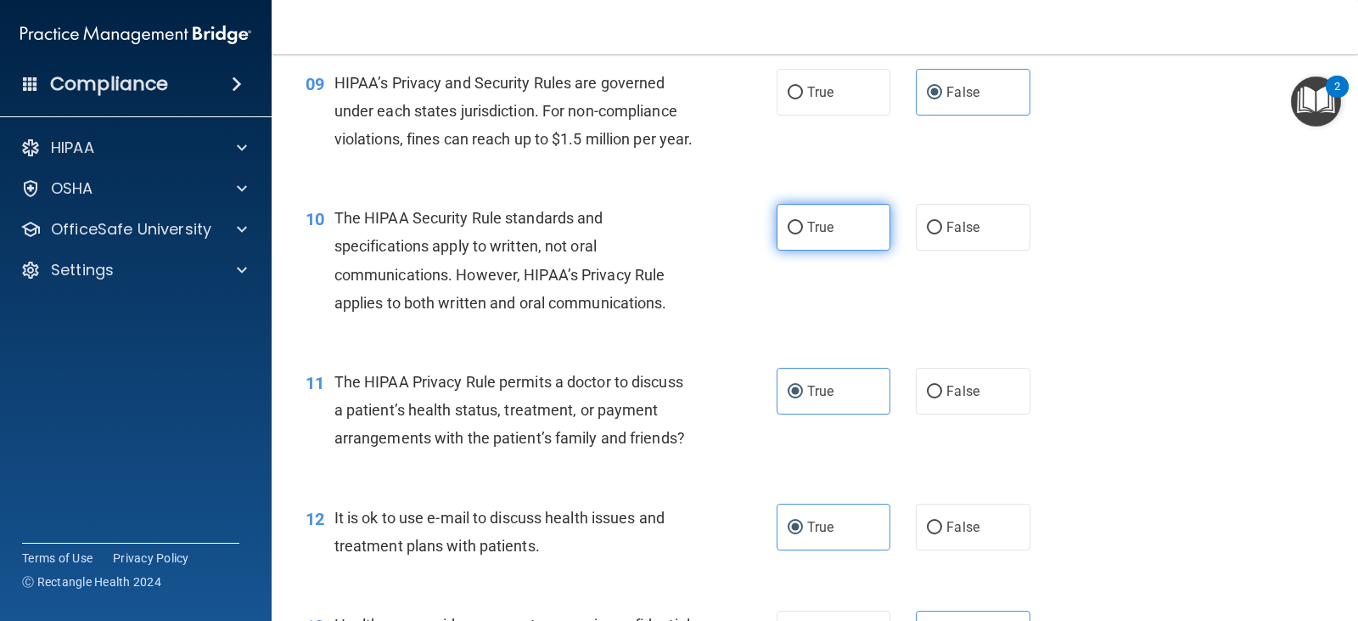
click at [821, 235] on span "True" at bounding box center [820, 227] width 26 height 16
click at [803, 234] on input "True" at bounding box center [795, 228] width 15 height 13
radio input "true"
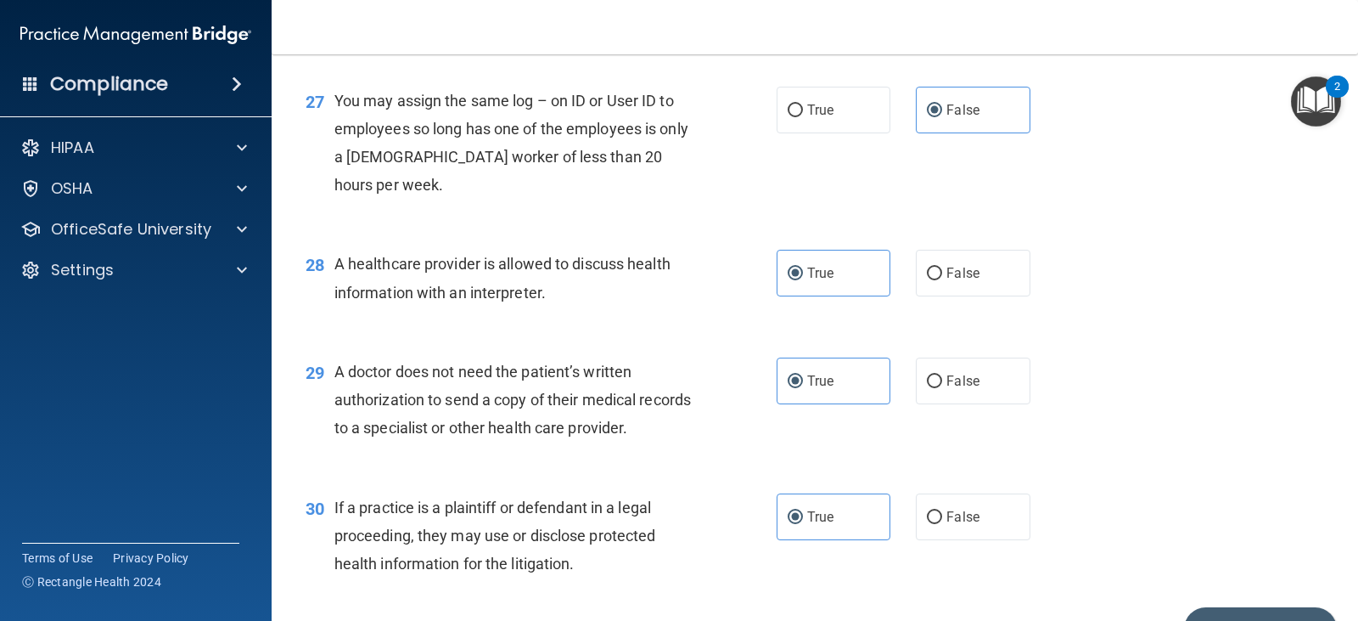
scroll to position [3895, 0]
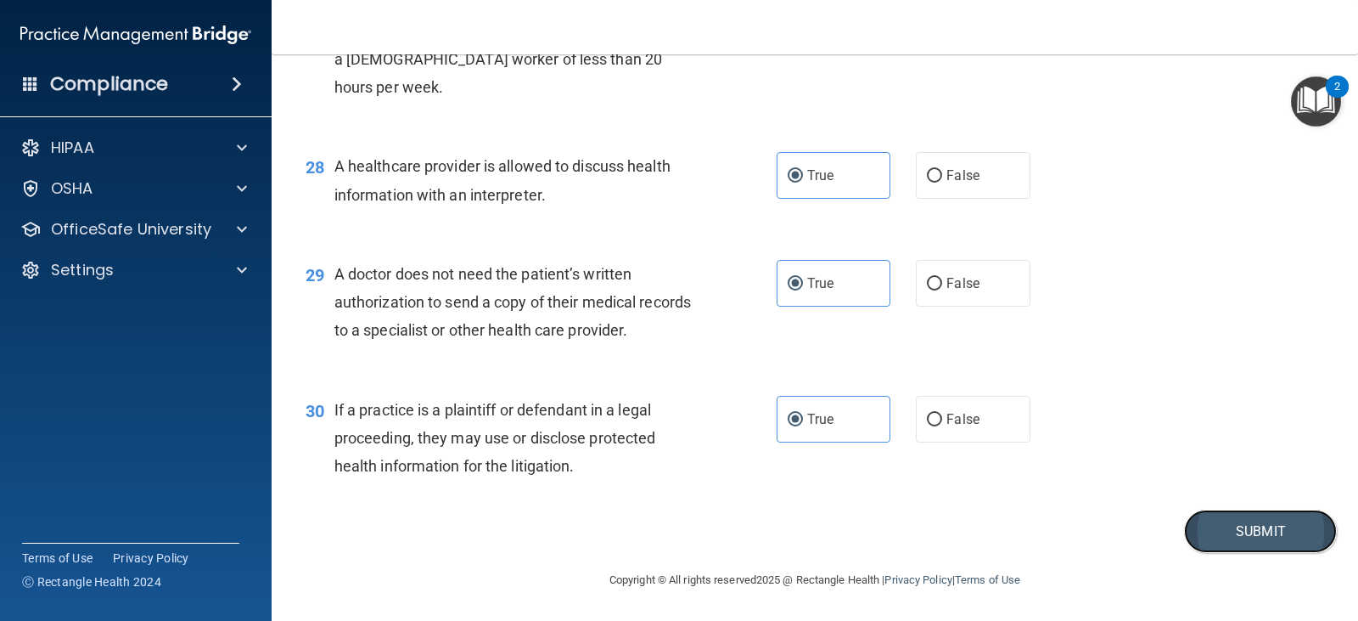
click at [1219, 525] on button "Submit" at bounding box center [1260, 530] width 153 height 43
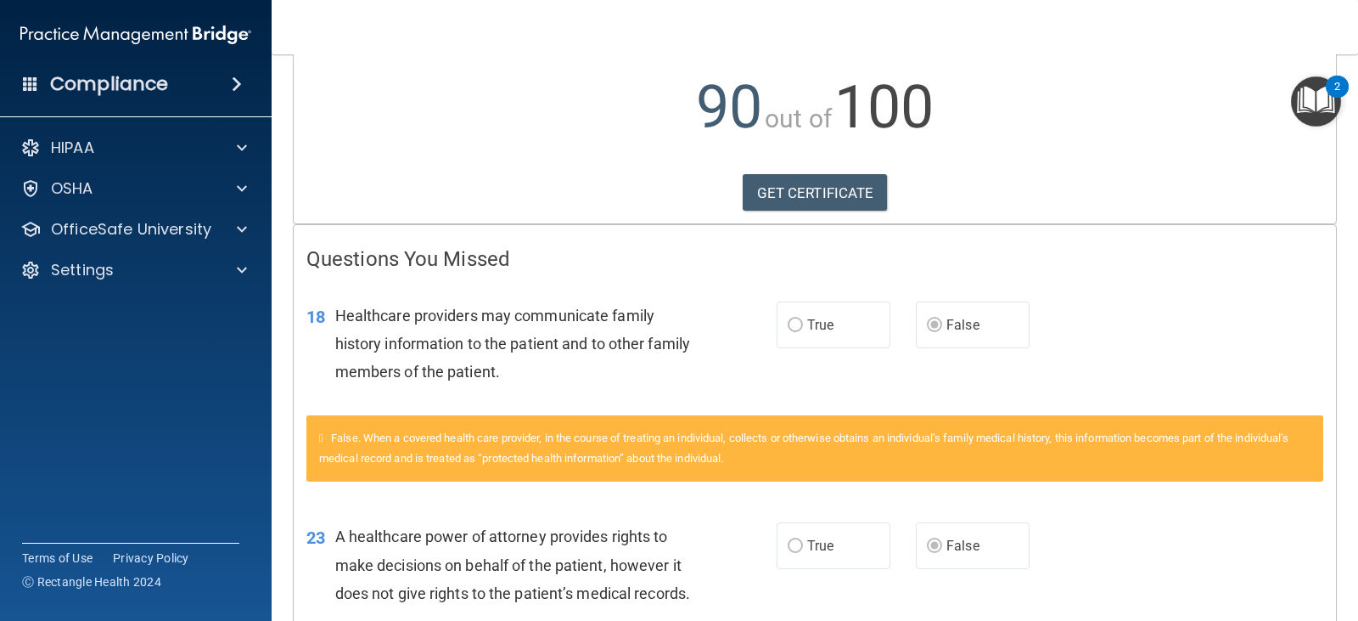
scroll to position [170, 0]
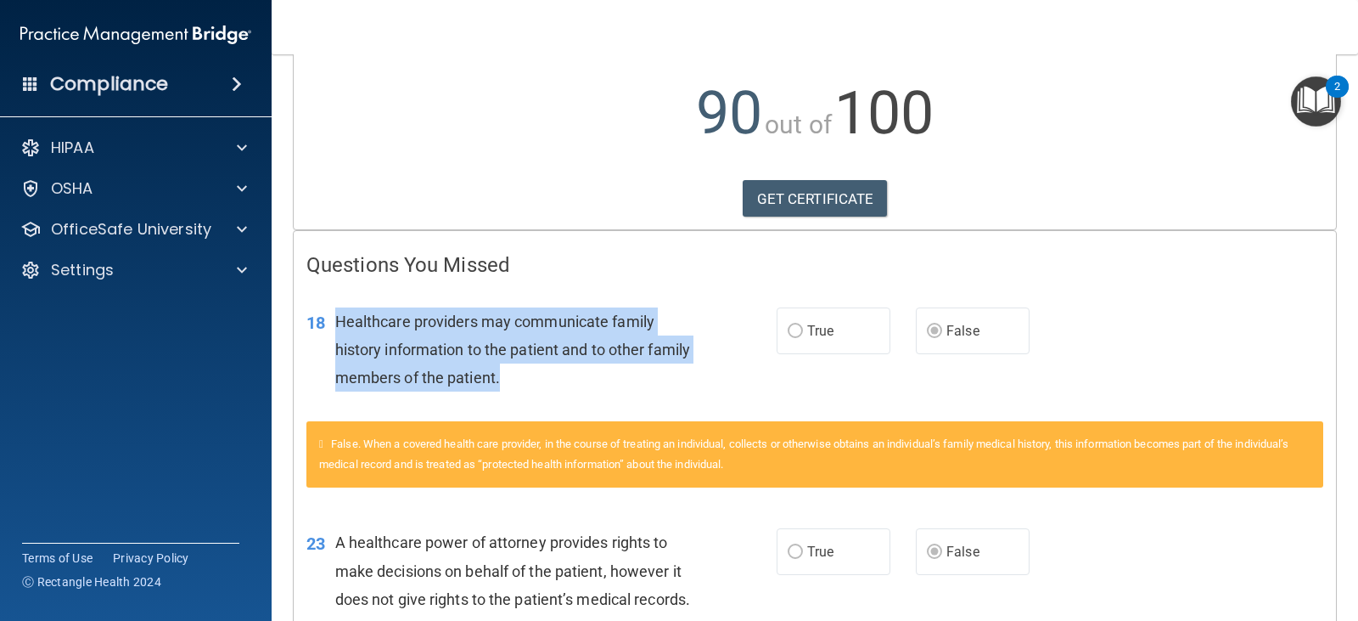
drag, startPoint x: 334, startPoint y: 319, endPoint x: 587, endPoint y: 386, distance: 261.7
click at [582, 386] on div "Healthcare providers may communicate family history information to the patient …" at bounding box center [521, 349] width 372 height 85
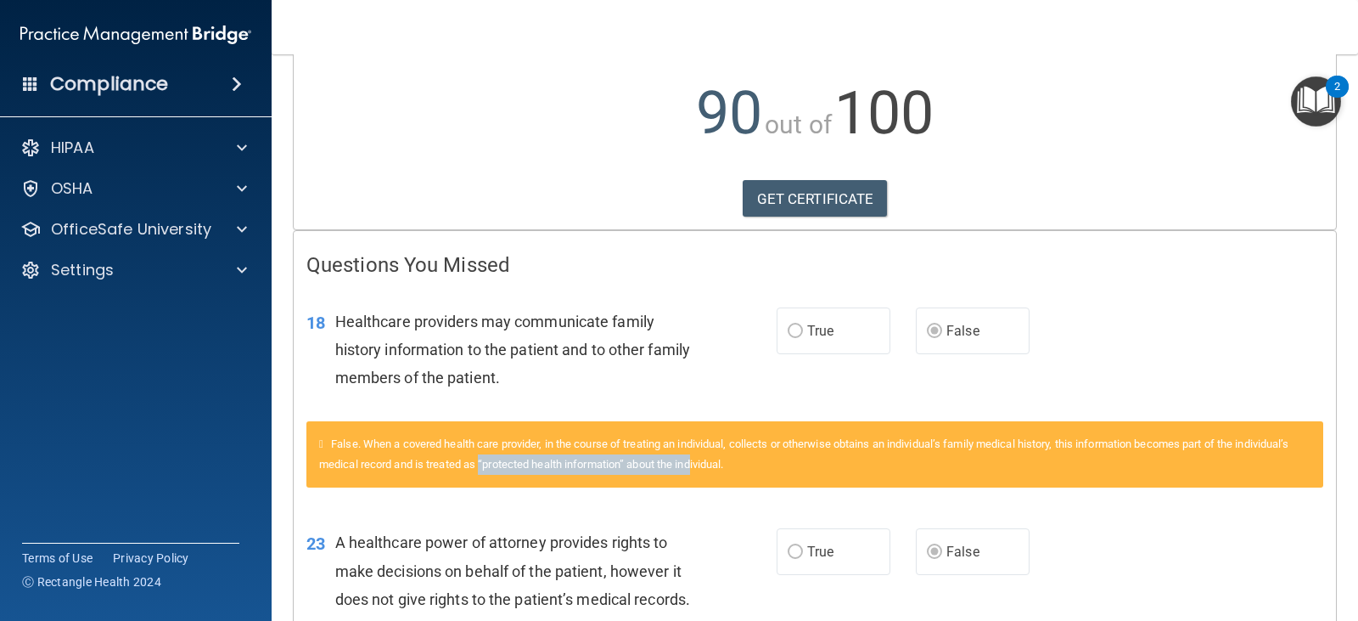
drag, startPoint x: 540, startPoint y: 458, endPoint x: 756, endPoint y: 459, distance: 215.6
click at [756, 459] on span "False. When a covered health care provider, in the course of treating an indivi…" at bounding box center [804, 453] width 970 height 33
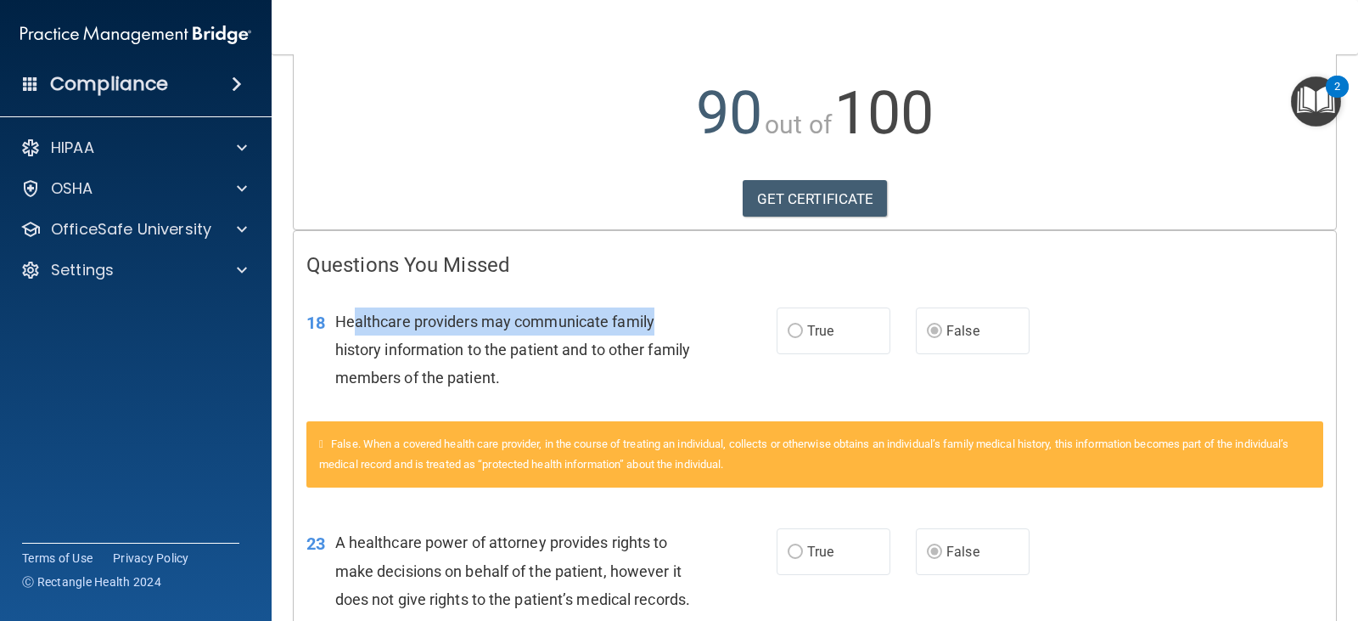
drag, startPoint x: 352, startPoint y: 321, endPoint x: 655, endPoint y: 322, distance: 302.2
click at [655, 322] on div "Healthcare providers may communicate family history information to the patient …" at bounding box center [521, 349] width 372 height 85
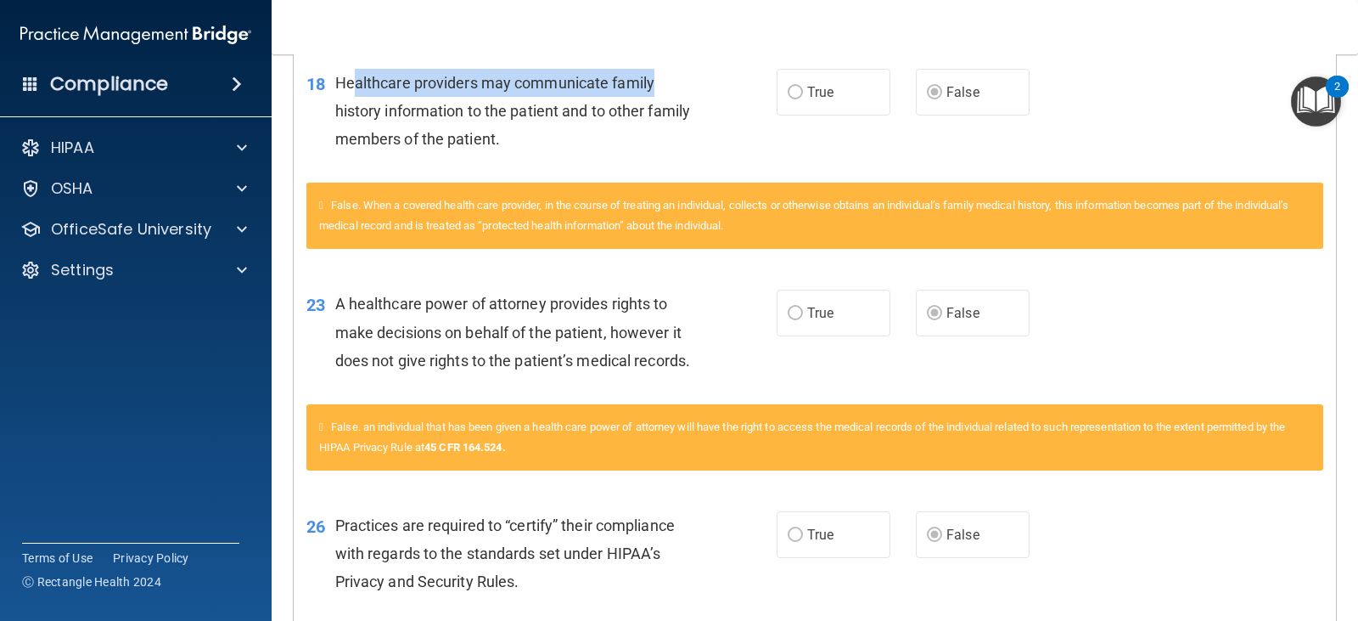
scroll to position [424, 0]
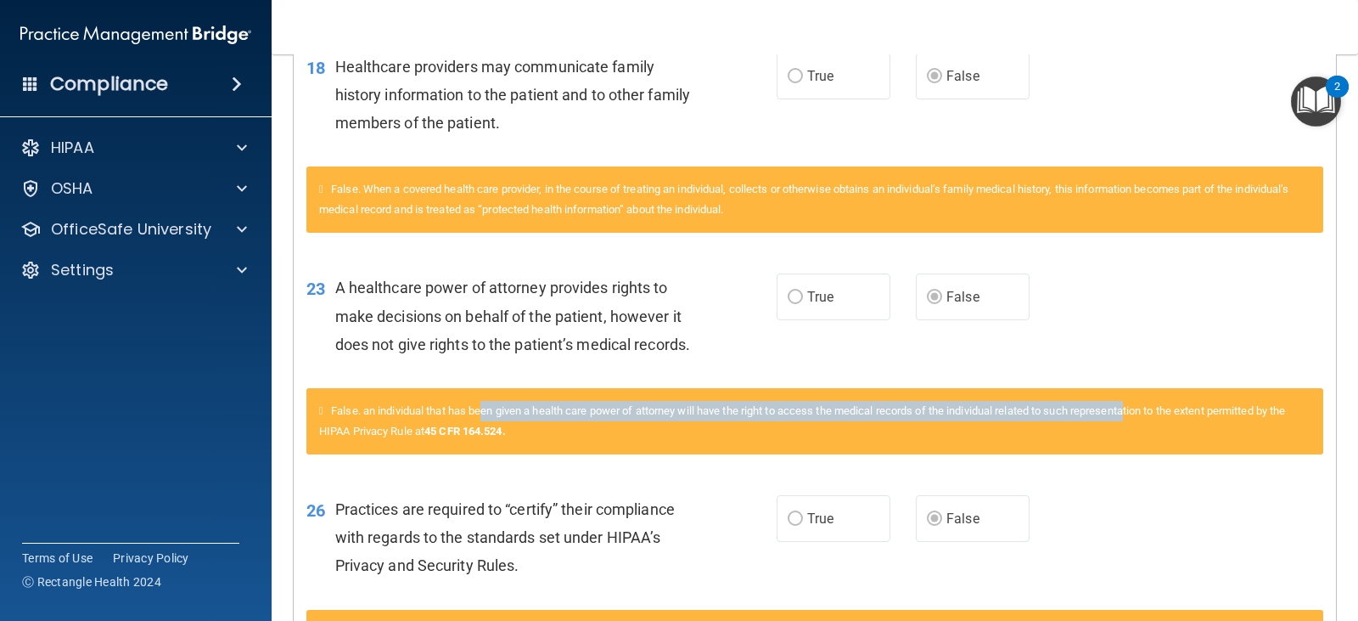
drag, startPoint x: 487, startPoint y: 442, endPoint x: 1149, endPoint y: 445, distance: 661.3
click at [1149, 437] on span "False. an individual that has been given a health care power of attorney will h…" at bounding box center [802, 420] width 966 height 33
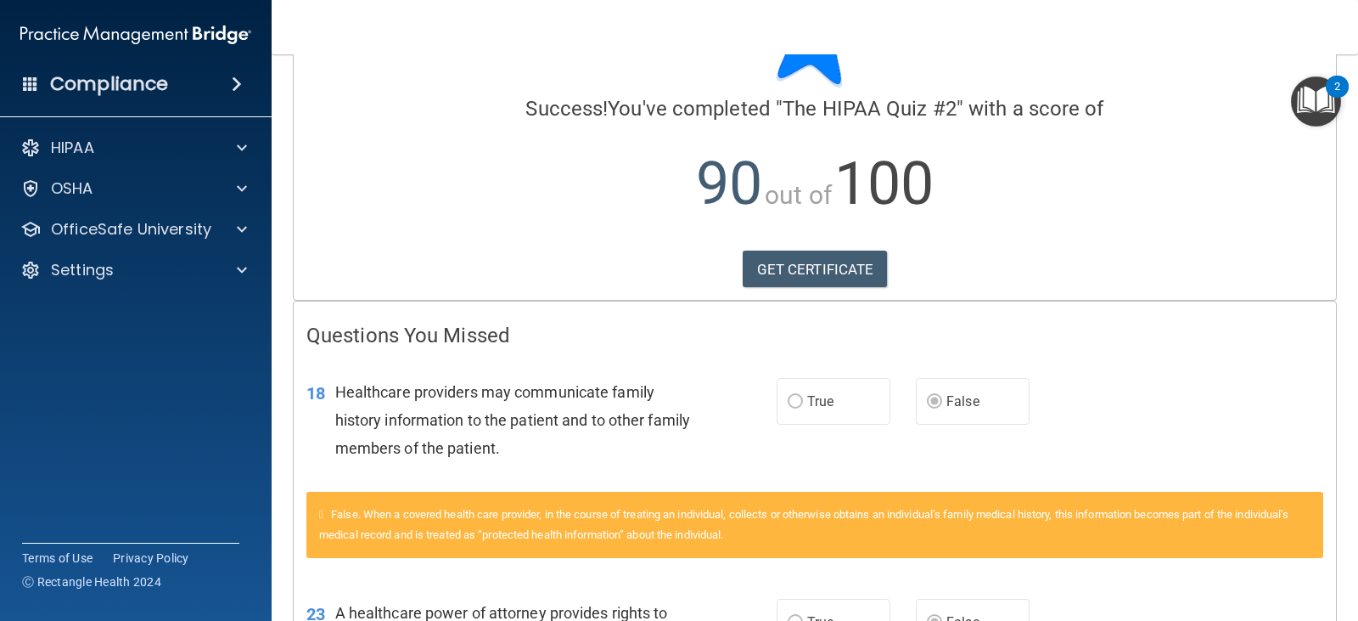
scroll to position [0, 0]
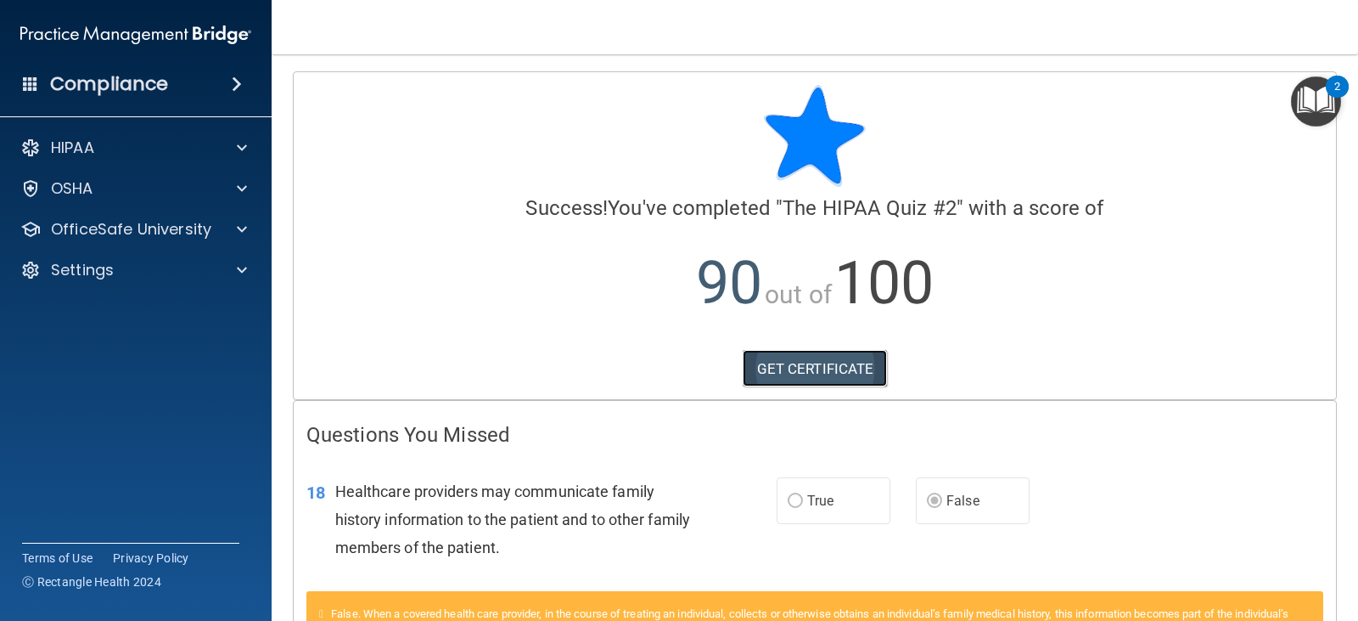
click at [806, 375] on link "GET CERTIFICATE" at bounding box center [815, 368] width 145 height 37
click at [122, 160] on div "HIPAA" at bounding box center [136, 148] width 273 height 34
click at [105, 235] on p "OfficeSafe University" at bounding box center [131, 229] width 160 height 20
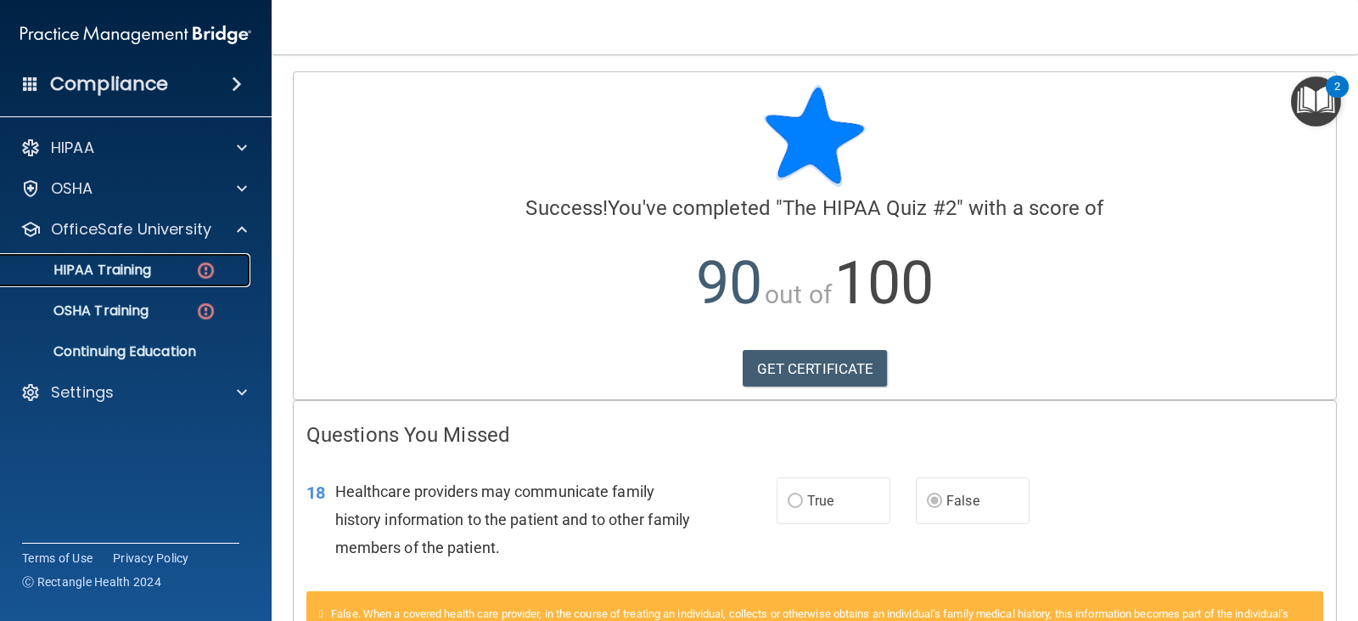
click at [138, 262] on p "HIPAA Training" at bounding box center [81, 269] width 140 height 17
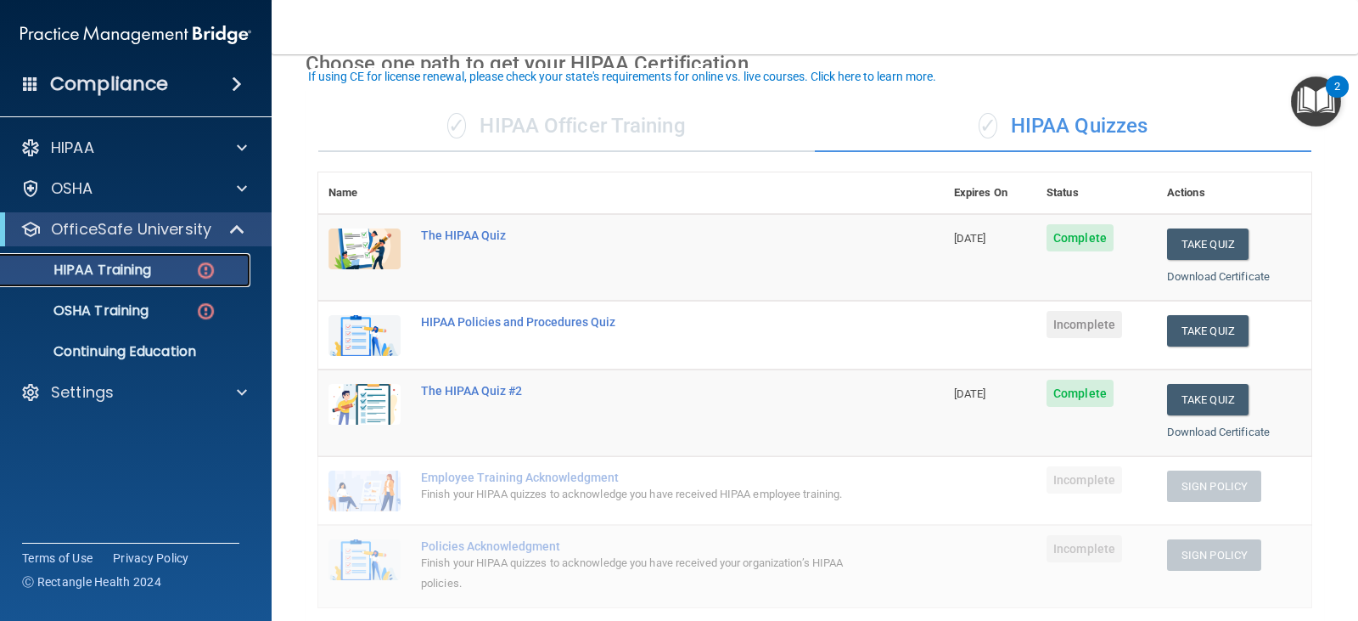
scroll to position [170, 0]
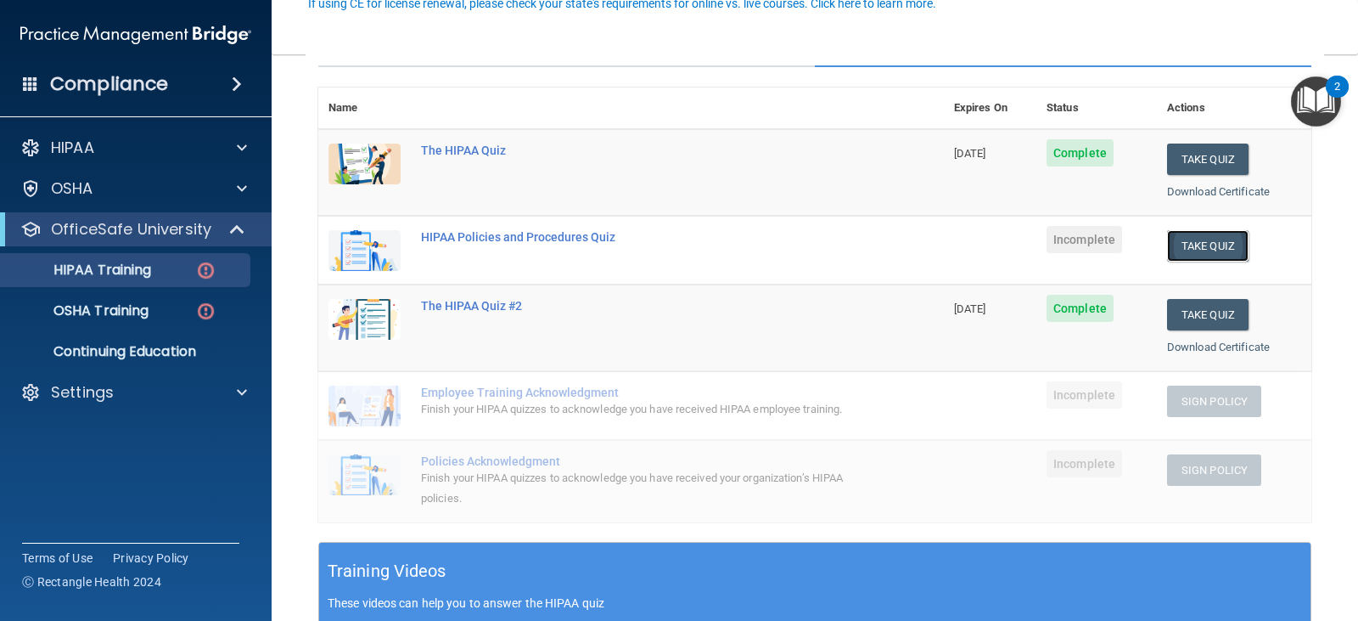
click at [1217, 243] on button "Take Quiz" at bounding box center [1207, 245] width 81 height 31
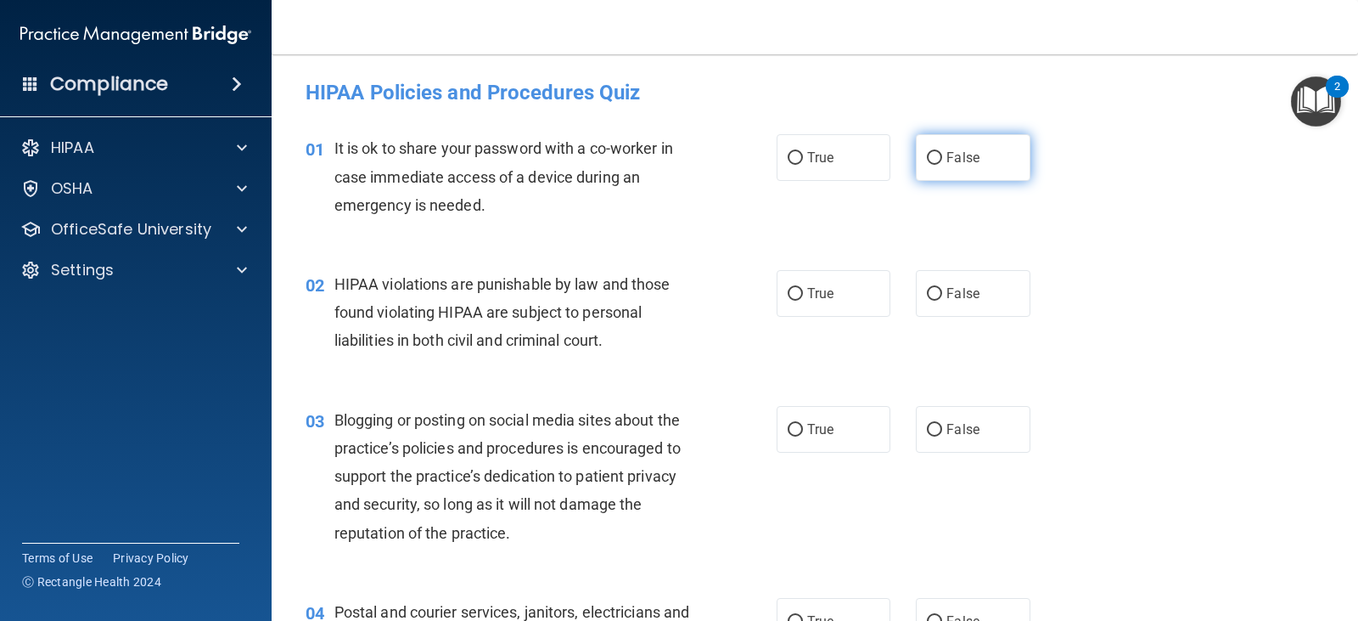
click at [947, 164] on span "False" at bounding box center [963, 157] width 33 height 16
click at [942, 164] on input "False" at bounding box center [934, 158] width 15 height 13
radio input "true"
drag, startPoint x: 826, startPoint y: 306, endPoint x: 778, endPoint y: 262, distance: 65.5
click at [825, 306] on label "True" at bounding box center [834, 293] width 114 height 47
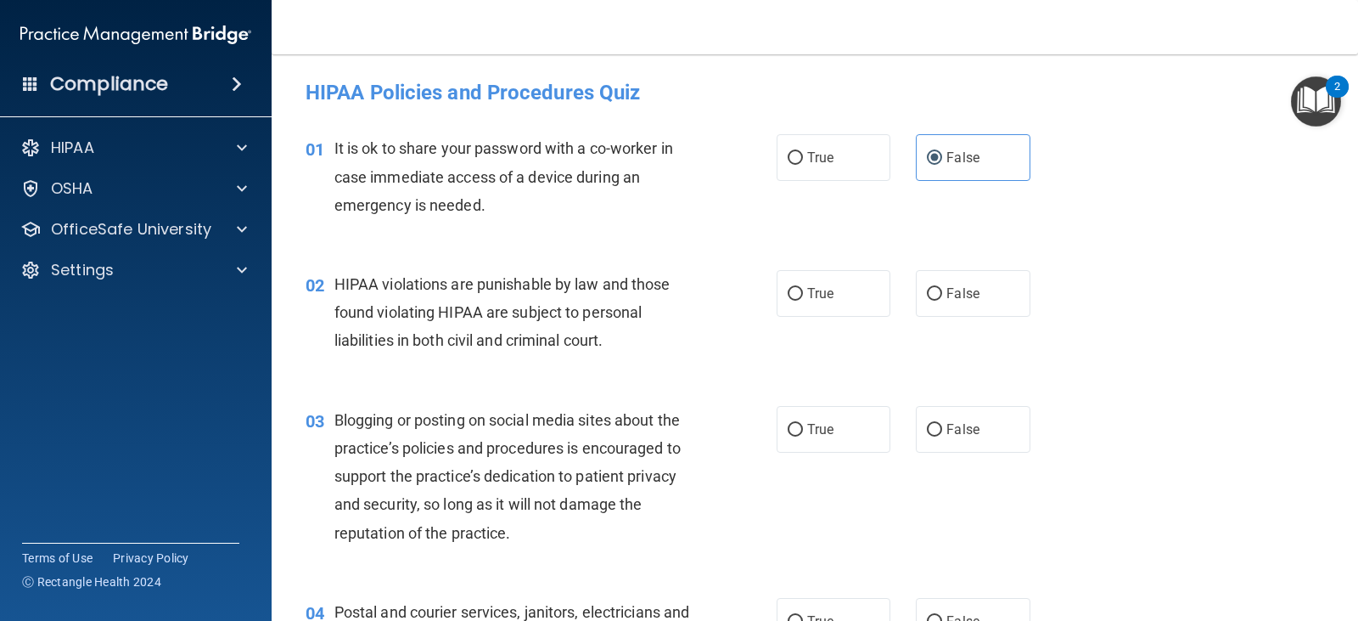
click at [803, 301] on input "True" at bounding box center [795, 294] width 15 height 13
radio input "true"
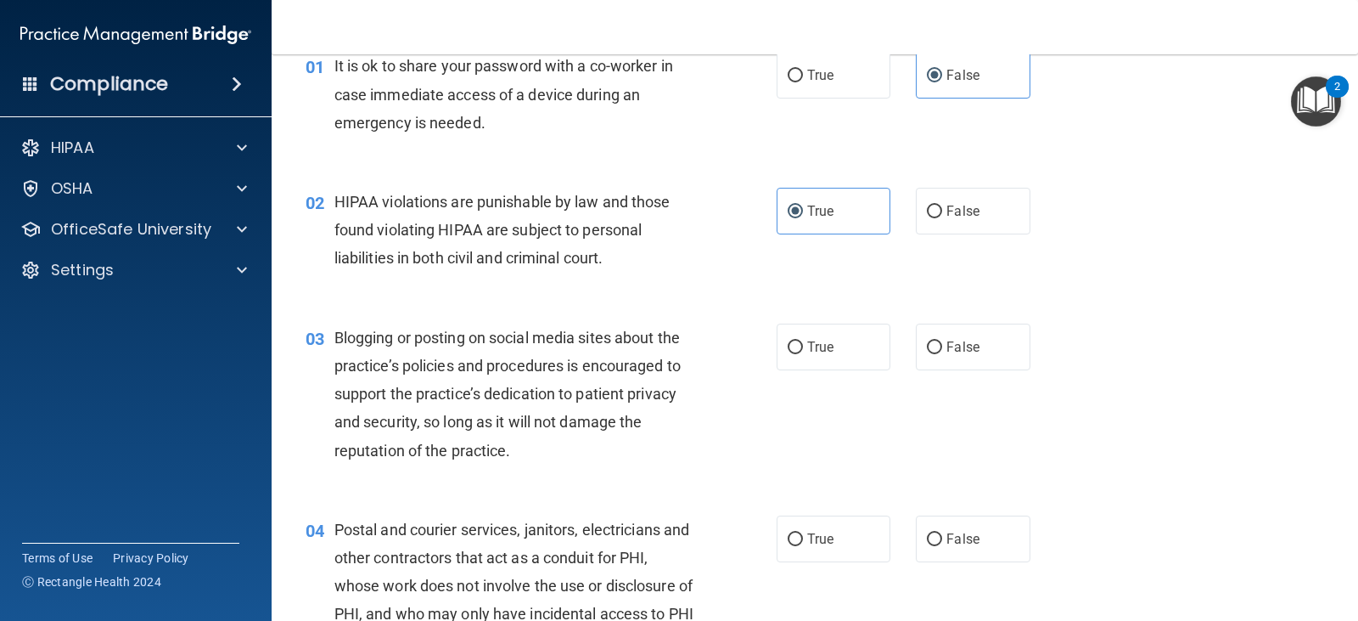
scroll to position [255, 0]
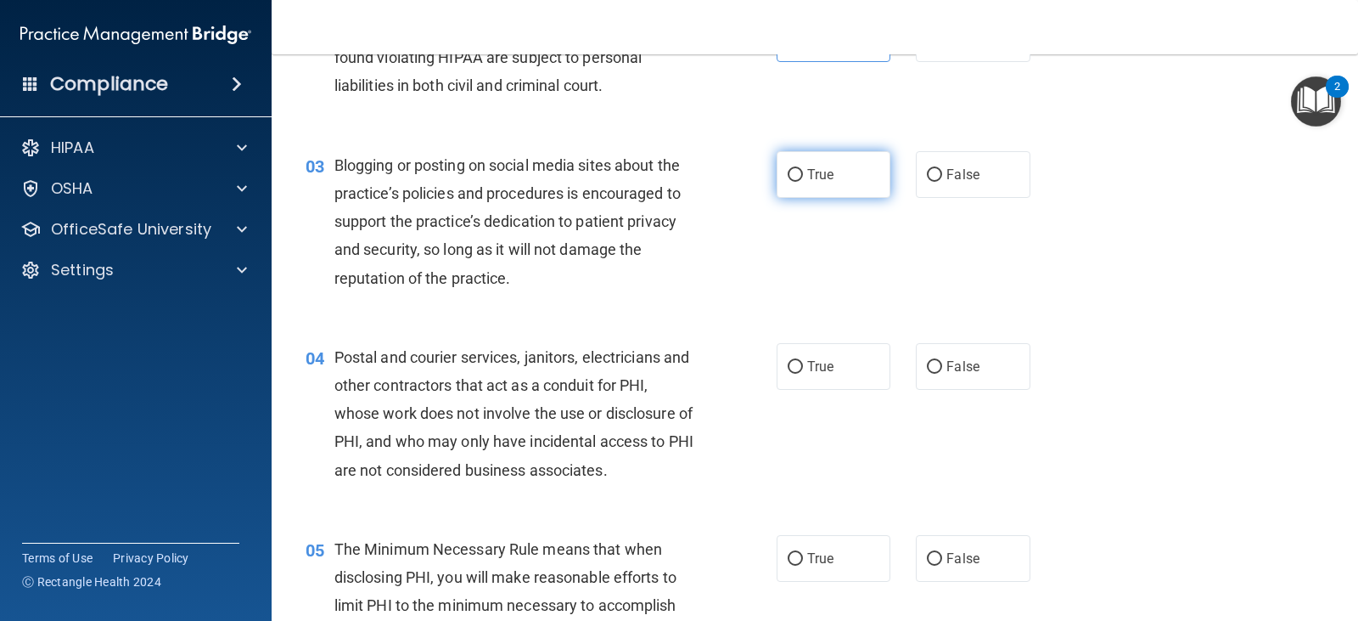
click at [814, 171] on span "True" at bounding box center [820, 174] width 26 height 16
click at [803, 171] on input "True" at bounding box center [795, 175] width 15 height 13
radio input "true"
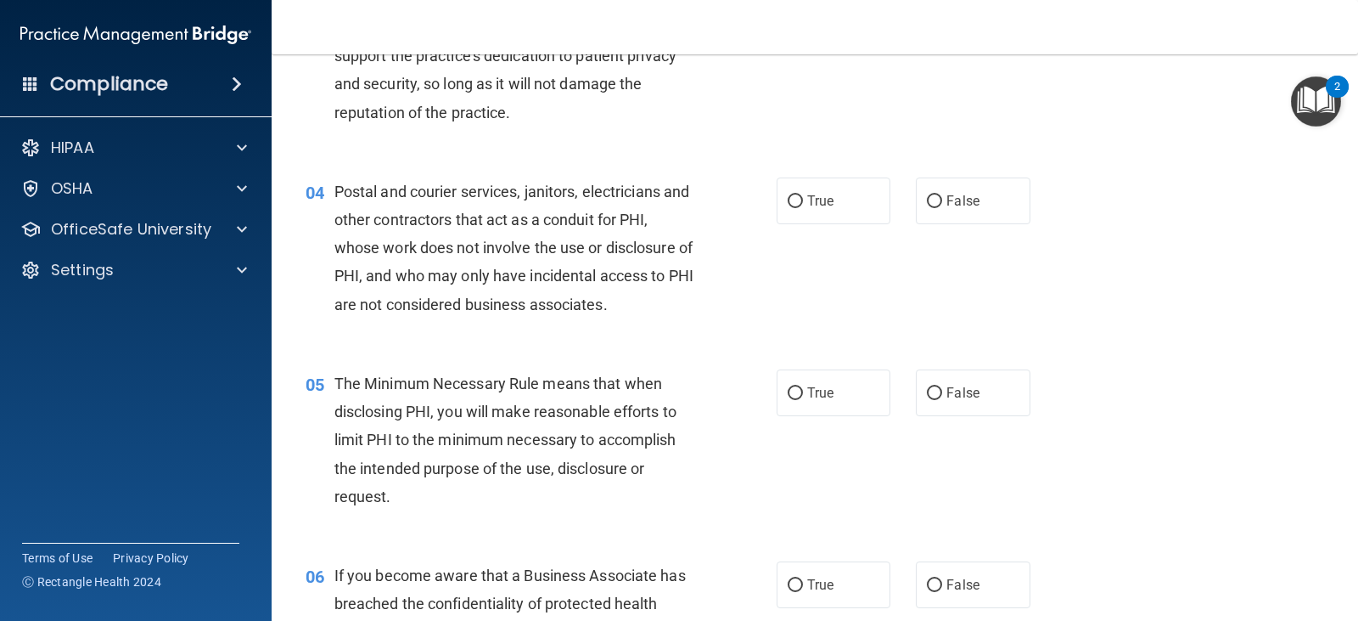
scroll to position [424, 0]
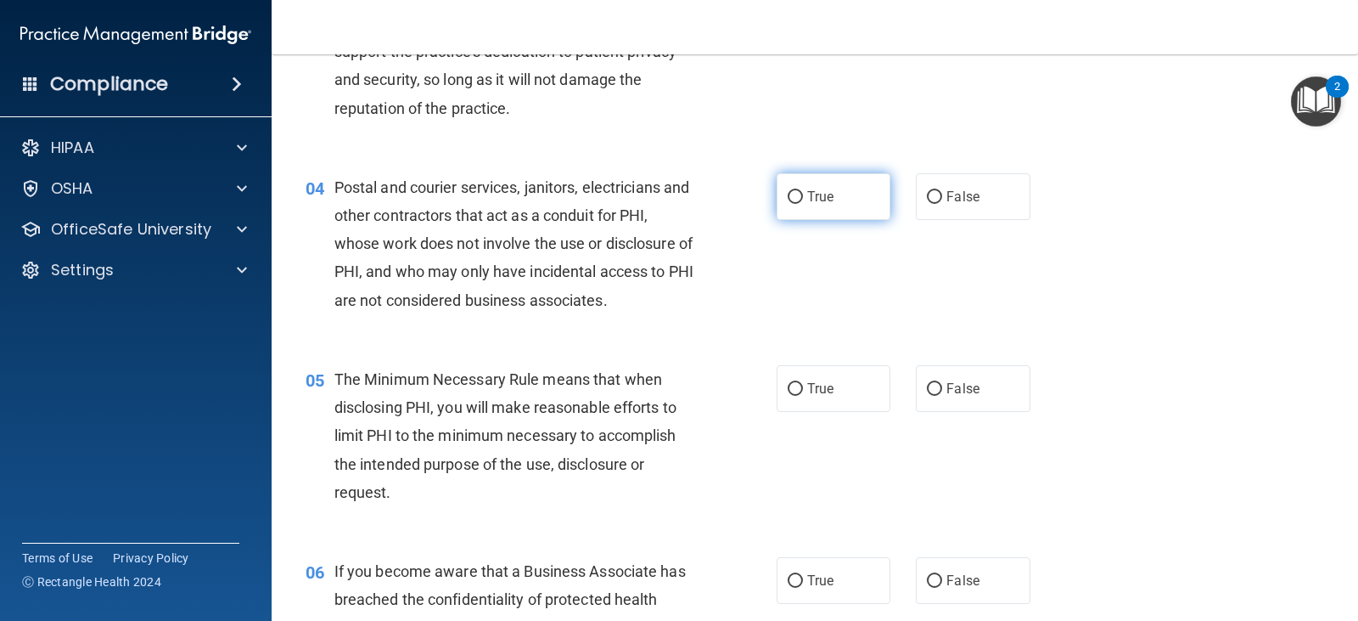
click at [828, 209] on label "True" at bounding box center [834, 196] width 114 height 47
click at [803, 204] on input "True" at bounding box center [795, 197] width 15 height 13
radio input "true"
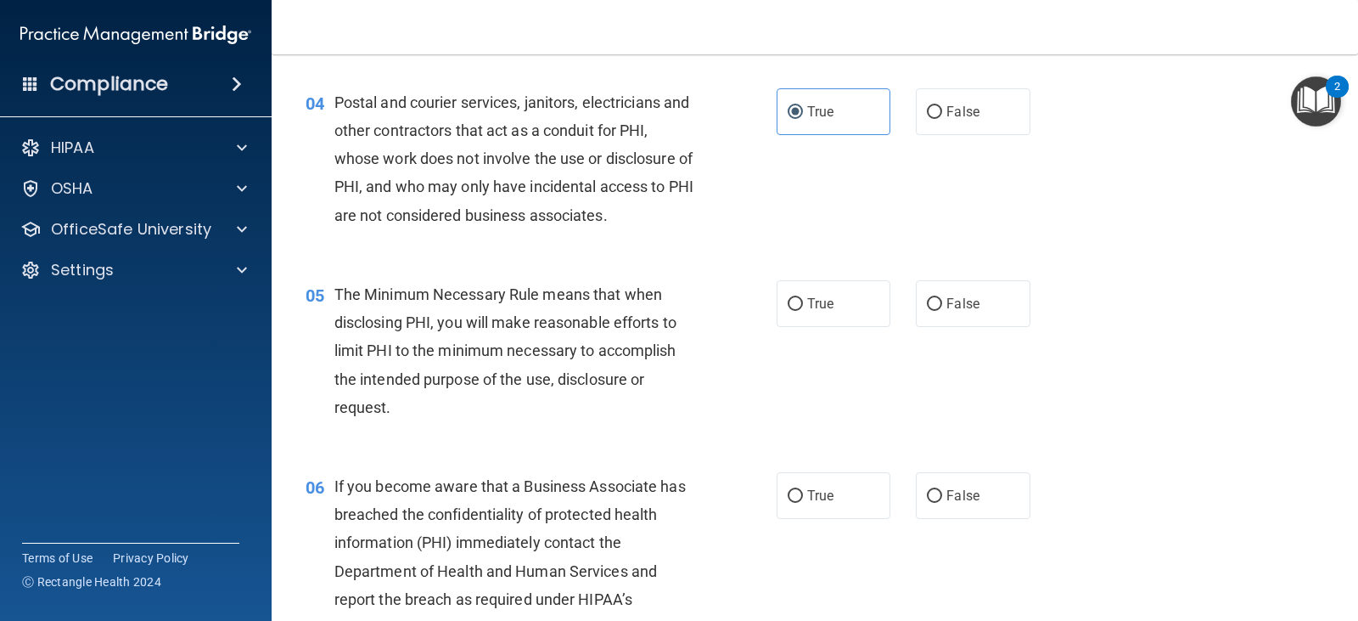
click at [818, 329] on div "05 The Minimum Necessary Rule means that when disclosing PHI, you will make rea…" at bounding box center [815, 355] width 1044 height 192
click at [851, 312] on label "True" at bounding box center [834, 303] width 114 height 47
click at [803, 311] on input "True" at bounding box center [795, 304] width 15 height 13
radio input "true"
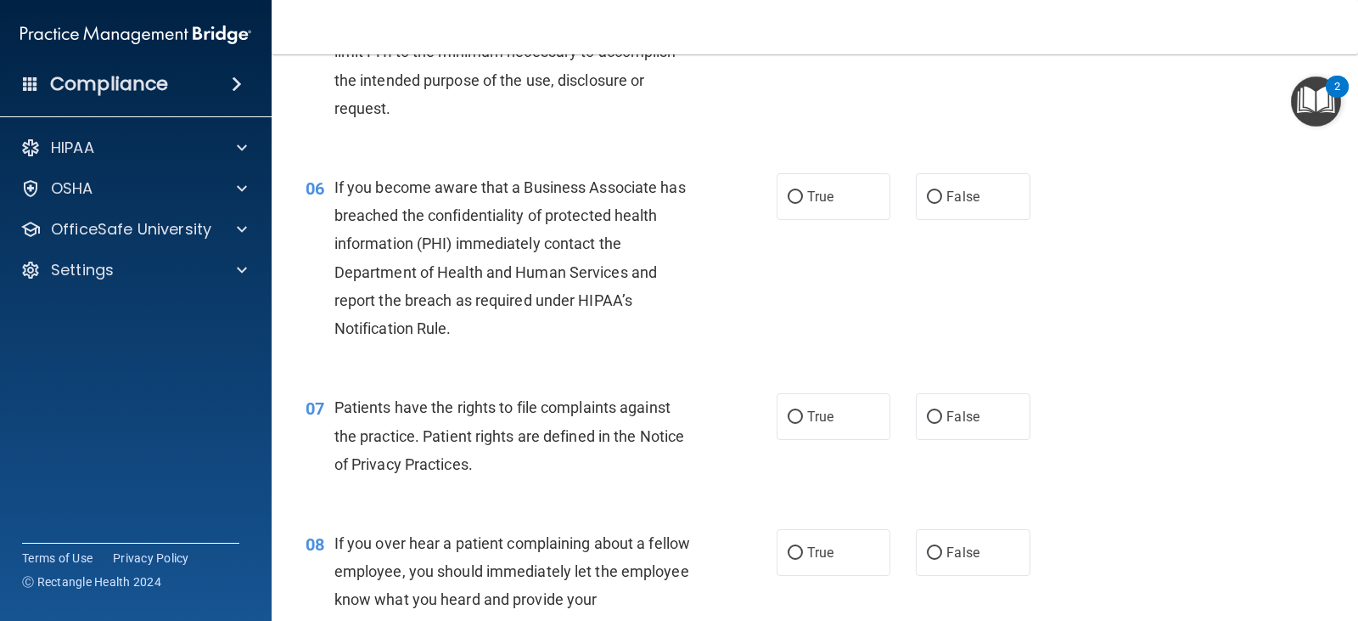
scroll to position [849, 0]
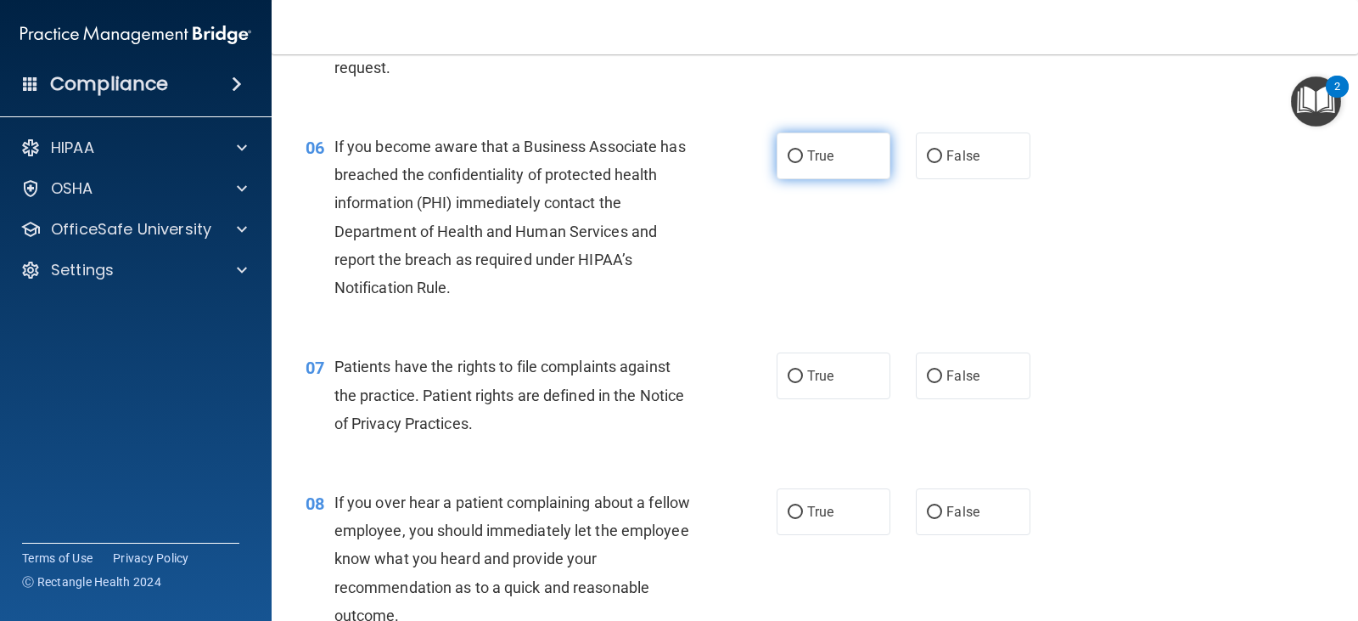
click at [803, 132] on label "True" at bounding box center [834, 155] width 114 height 47
click at [803, 150] on input "True" at bounding box center [795, 156] width 15 height 13
radio input "true"
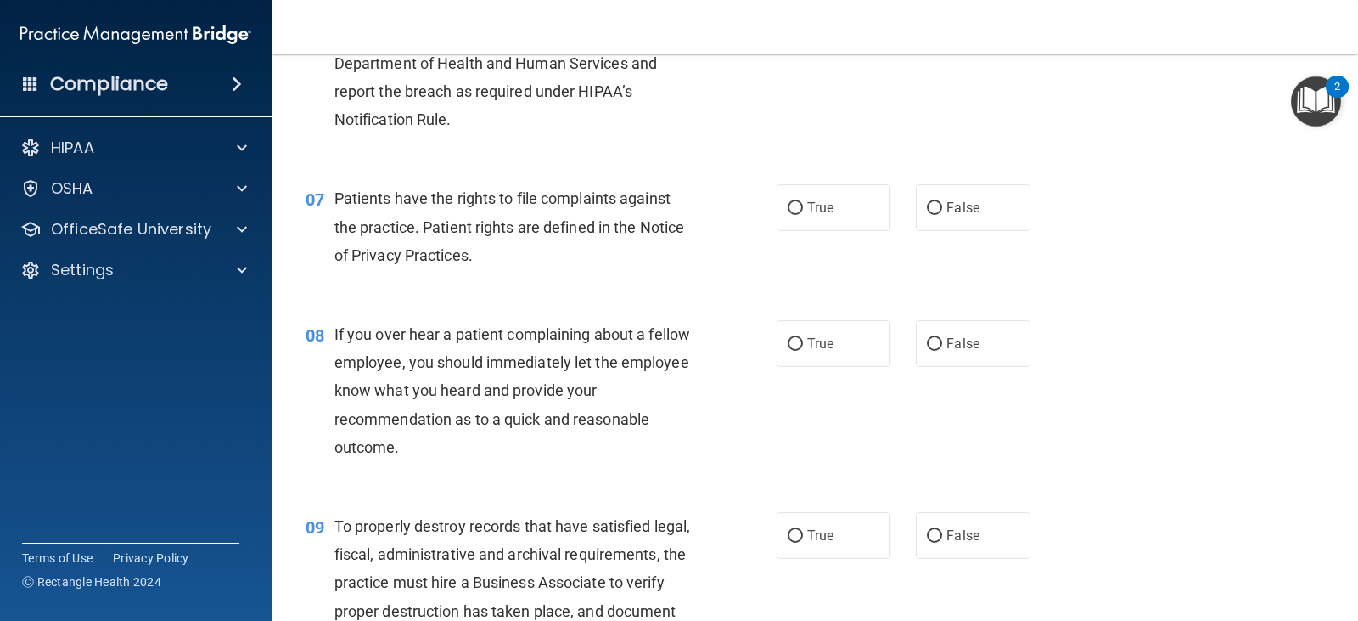
scroll to position [1019, 0]
click at [816, 222] on label "True" at bounding box center [834, 206] width 114 height 47
click at [803, 213] on input "True" at bounding box center [795, 206] width 15 height 13
radio input "true"
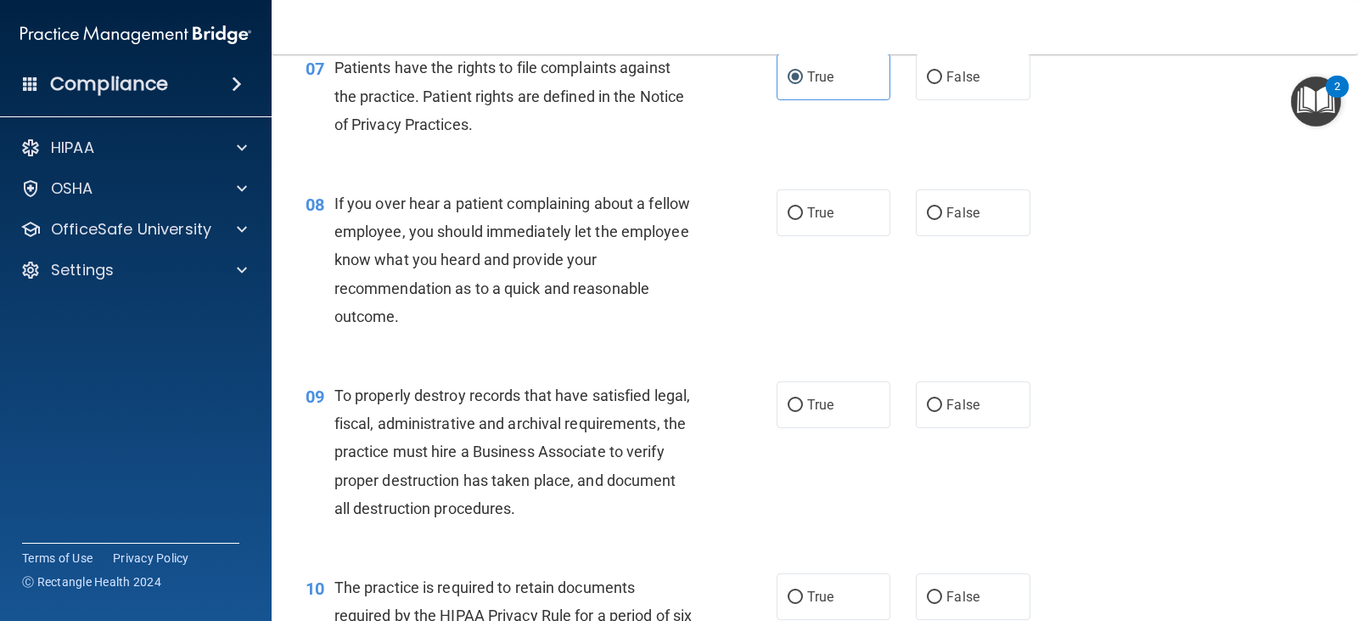
scroll to position [1189, 0]
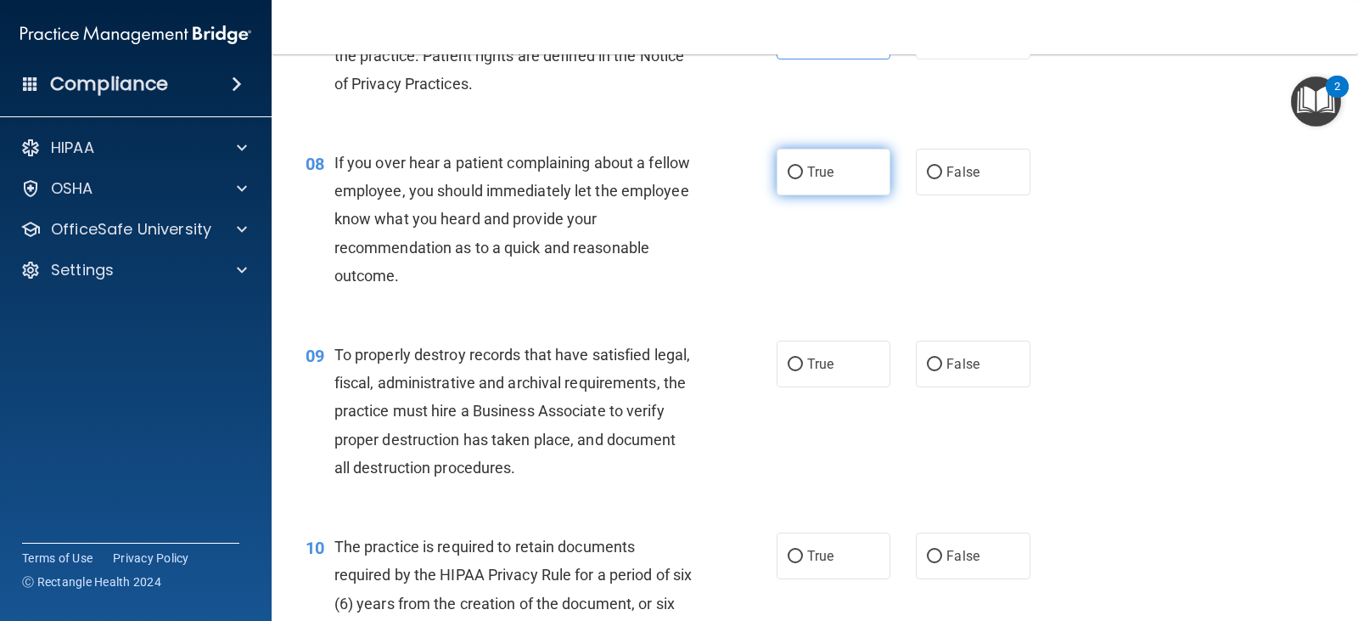
click at [837, 178] on label "True" at bounding box center [834, 172] width 114 height 47
click at [803, 178] on input "True" at bounding box center [795, 172] width 15 height 13
radio input "true"
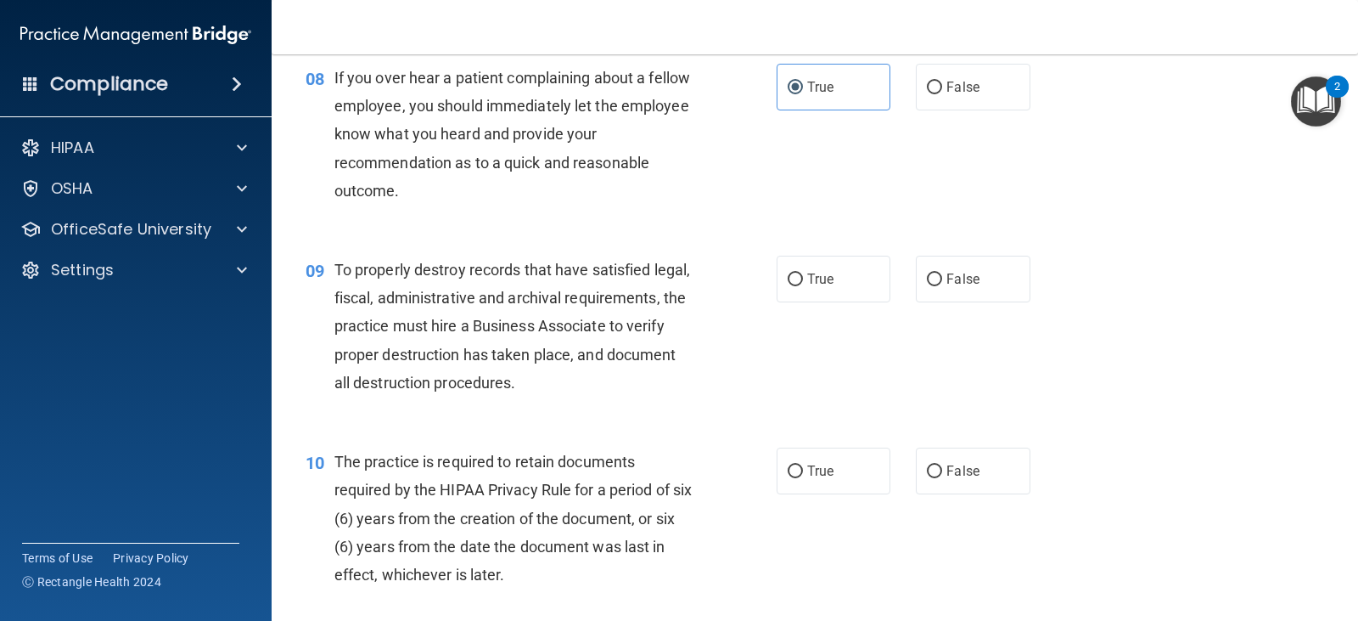
scroll to position [1358, 0]
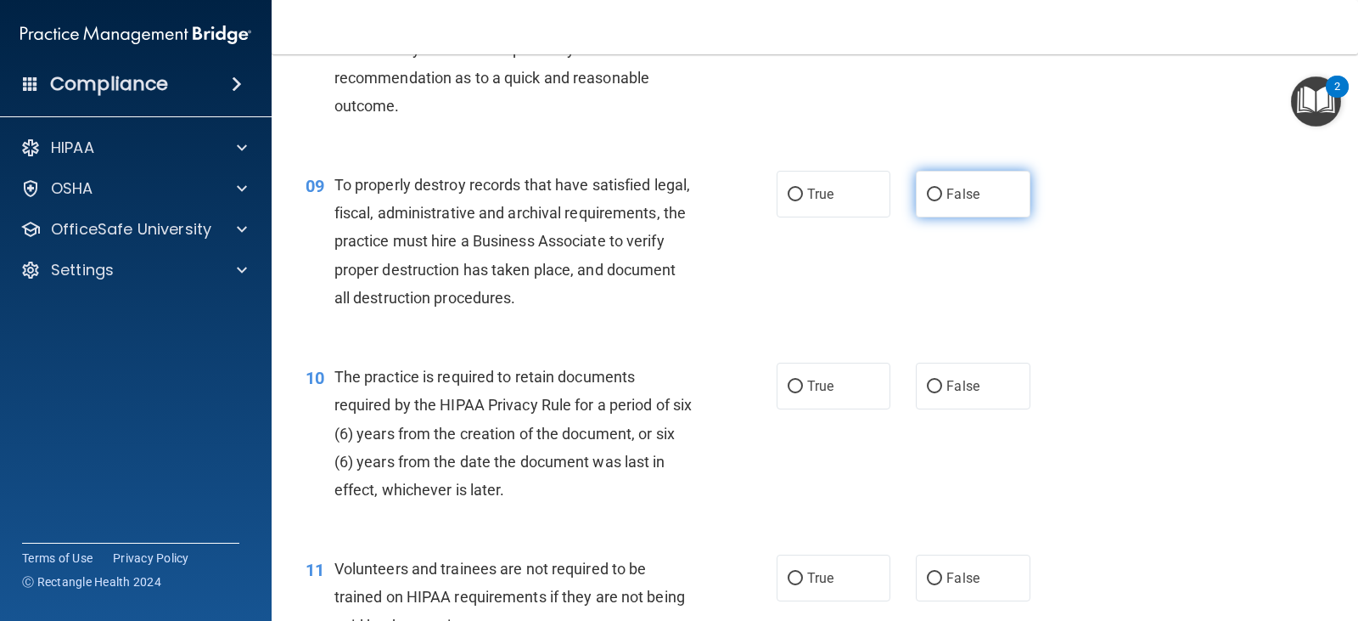
click at [948, 184] on label "False" at bounding box center [973, 194] width 114 height 47
click at [942, 188] on input "False" at bounding box center [934, 194] width 15 height 13
radio input "true"
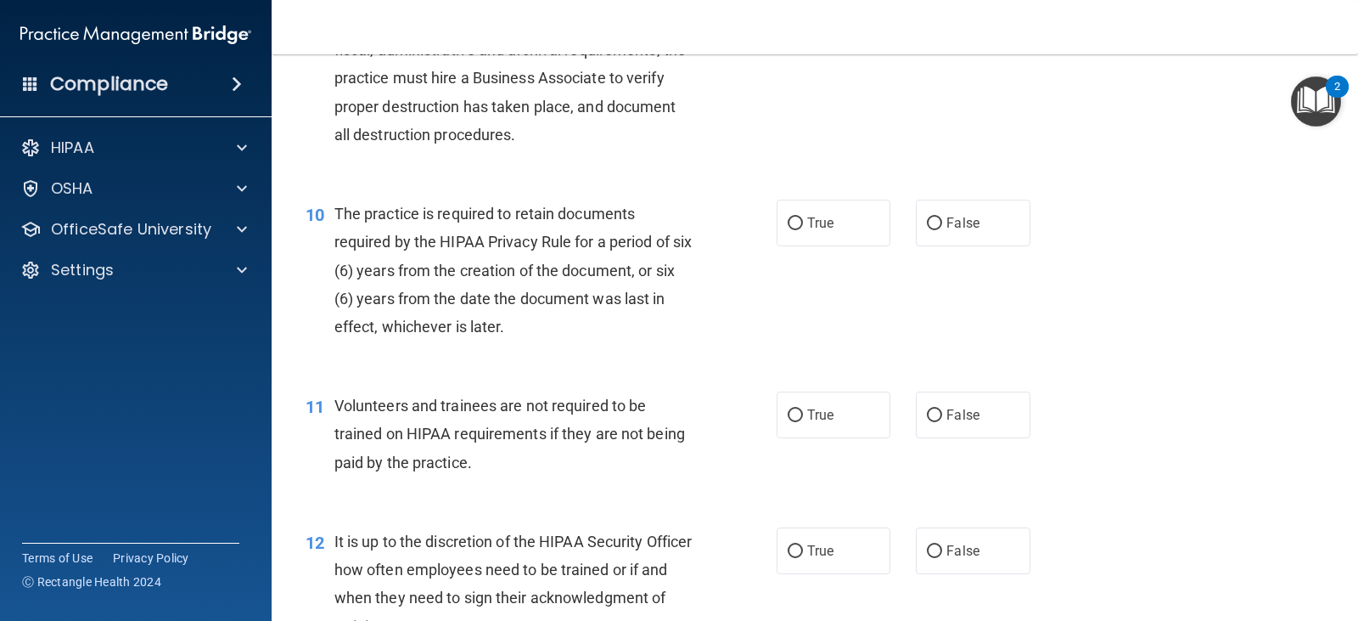
scroll to position [1528, 0]
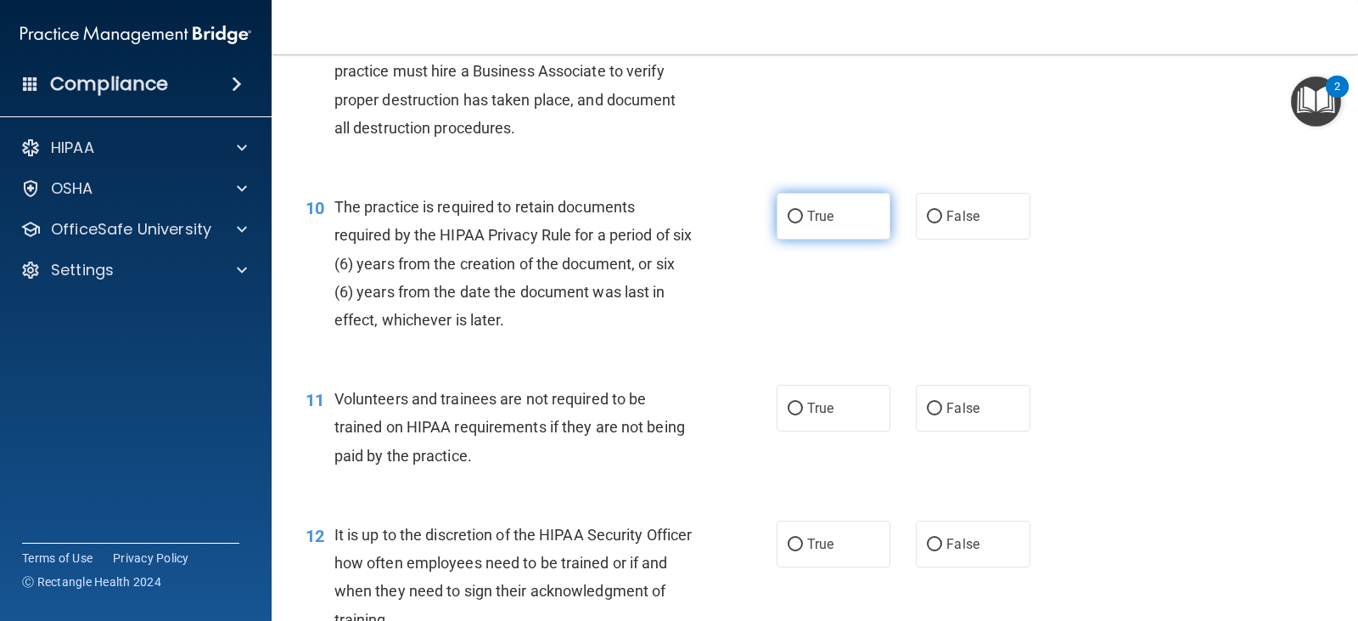
click at [827, 203] on label "True" at bounding box center [834, 216] width 114 height 47
click at [803, 211] on input "True" at bounding box center [795, 217] width 15 height 13
radio input "true"
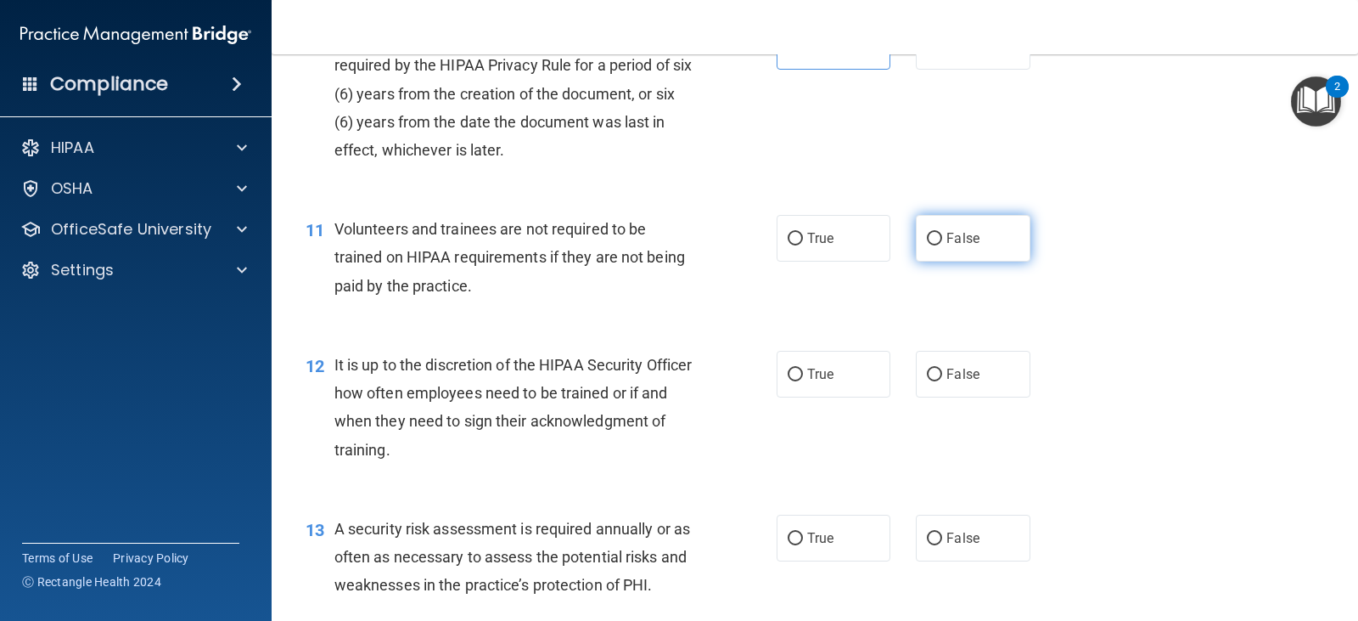
click at [916, 255] on label "False" at bounding box center [973, 238] width 114 height 47
click at [927, 245] on input "False" at bounding box center [934, 239] width 15 height 13
radio input "true"
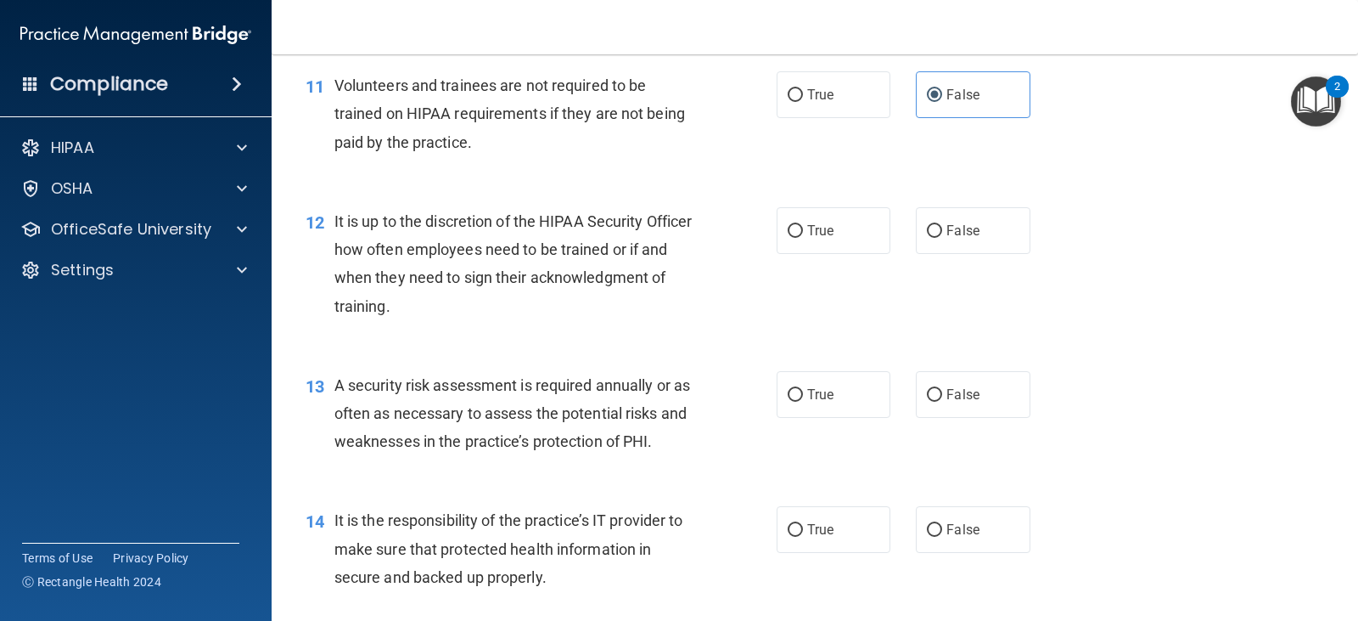
scroll to position [1868, 0]
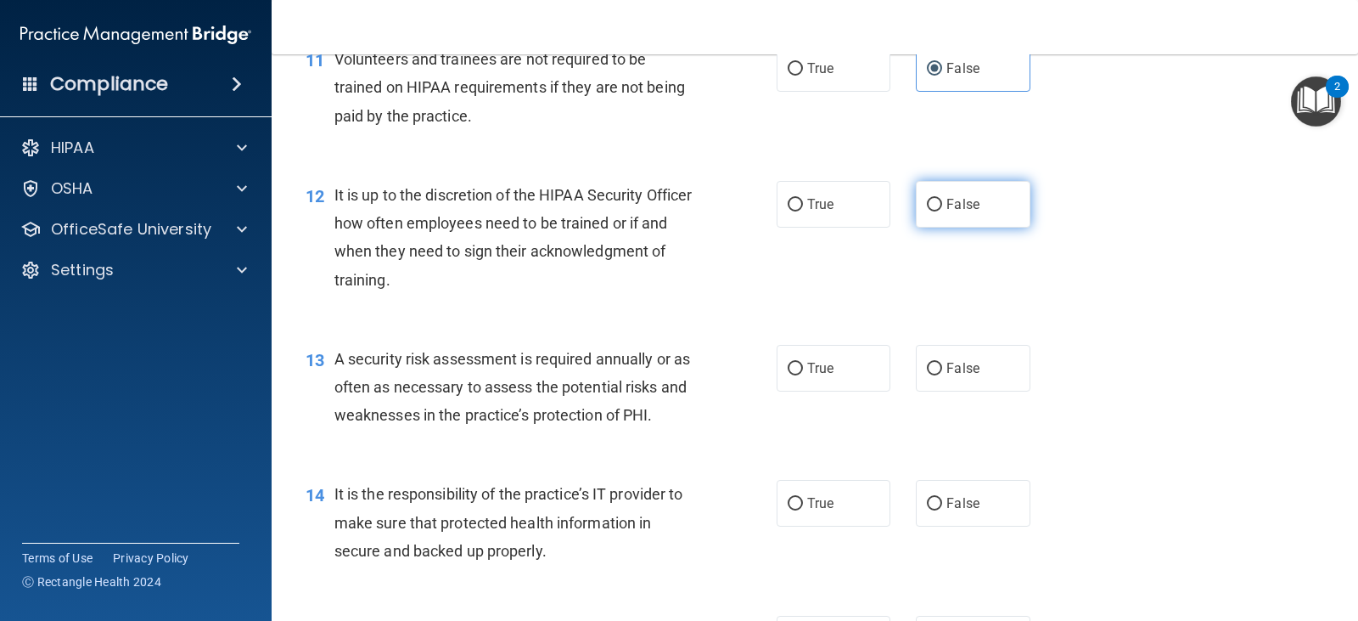
click at [929, 211] on label "False" at bounding box center [973, 204] width 114 height 47
click at [929, 211] on input "False" at bounding box center [934, 205] width 15 height 13
radio input "true"
click at [797, 209] on label "True" at bounding box center [834, 204] width 114 height 47
click at [797, 209] on input "True" at bounding box center [795, 205] width 15 height 13
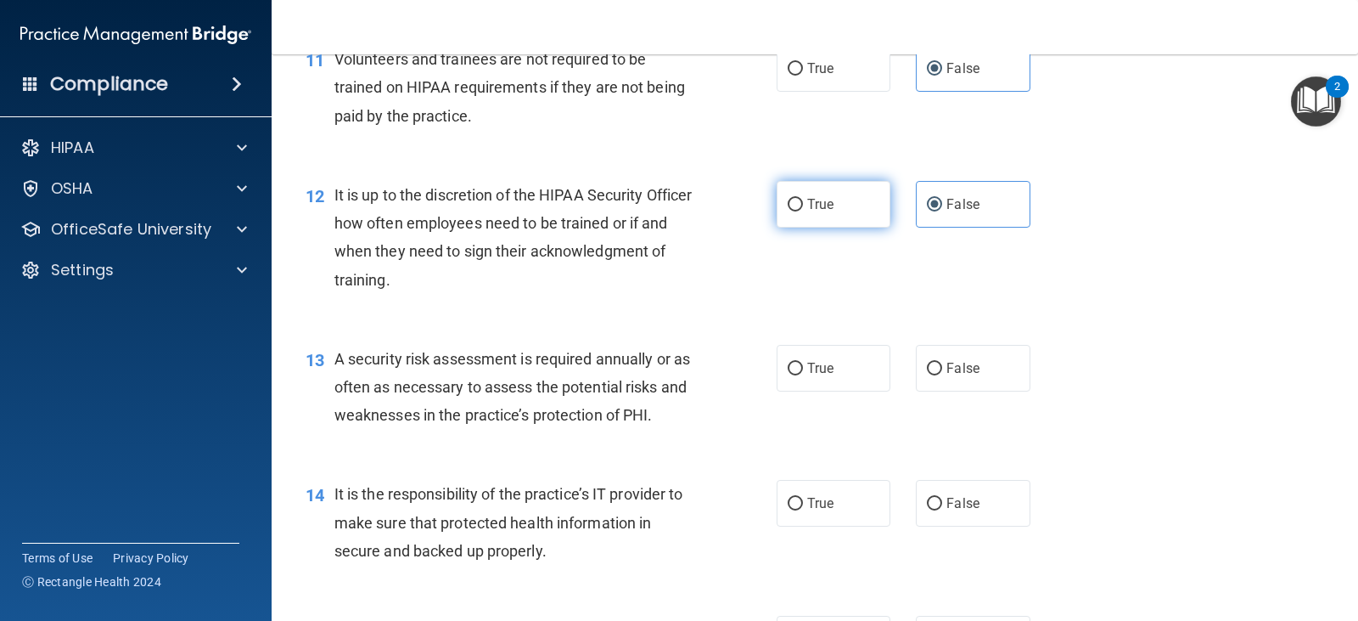
radio input "true"
radio input "false"
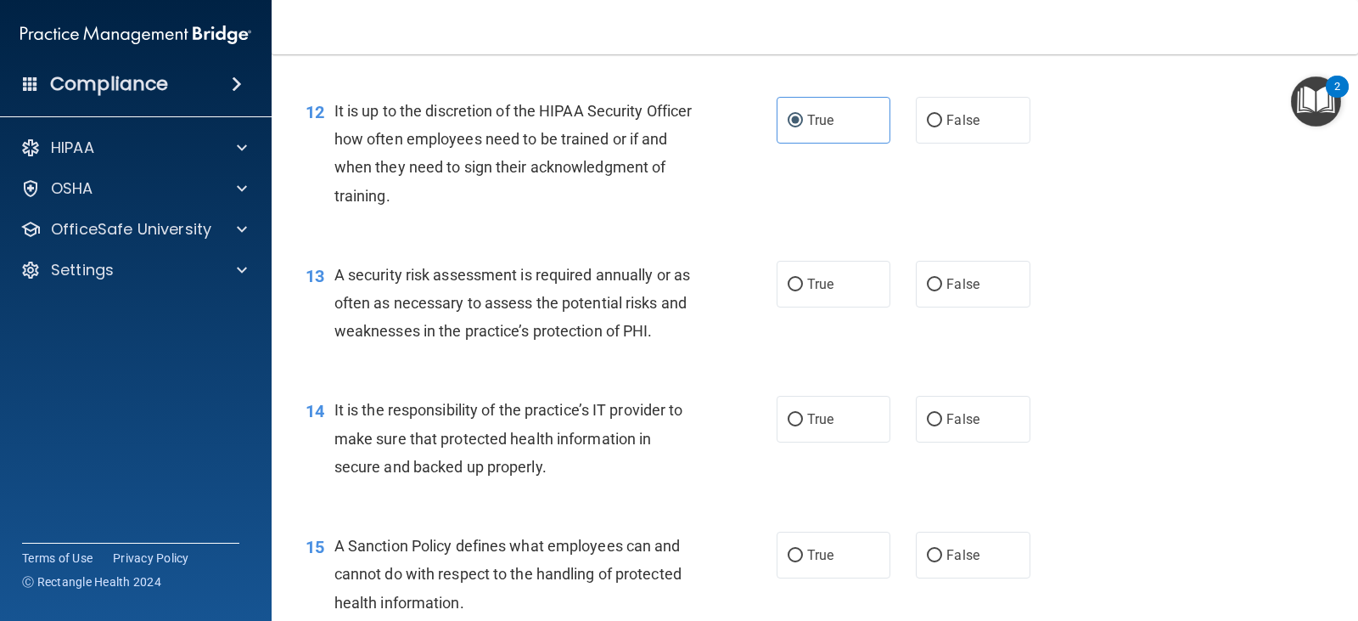
scroll to position [1953, 0]
click at [791, 296] on label "True" at bounding box center [834, 283] width 114 height 47
click at [791, 290] on input "True" at bounding box center [795, 284] width 15 height 13
radio input "true"
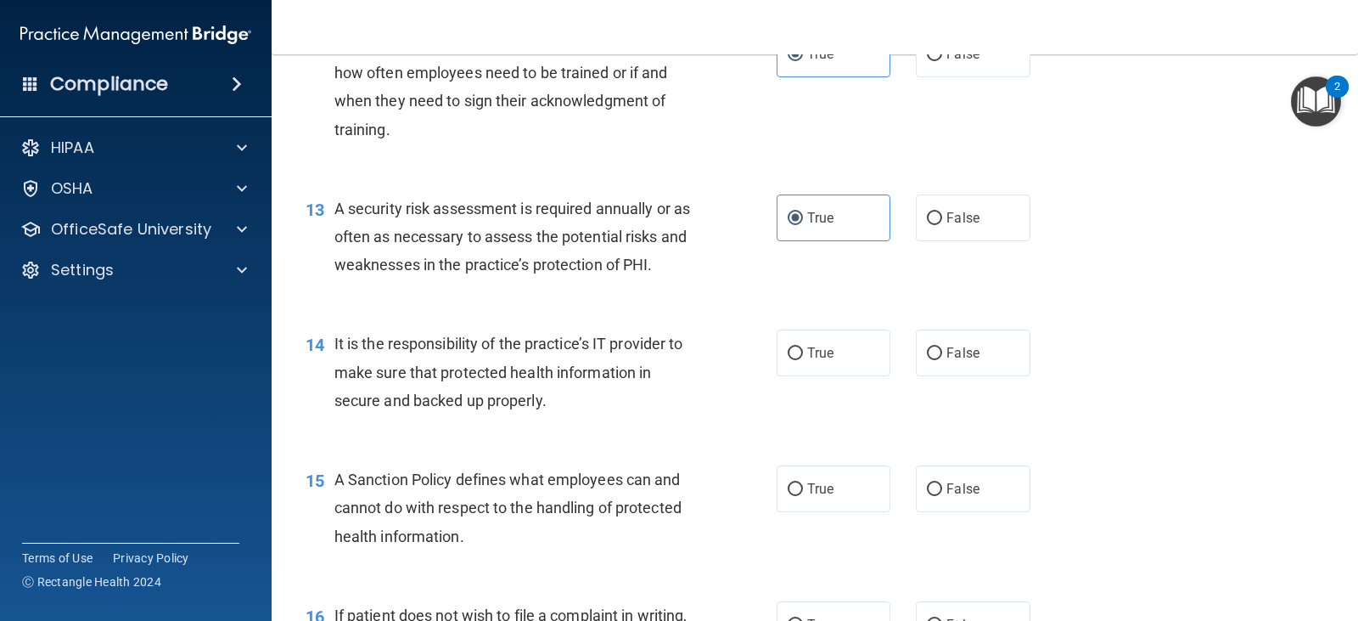
scroll to position [2122, 0]
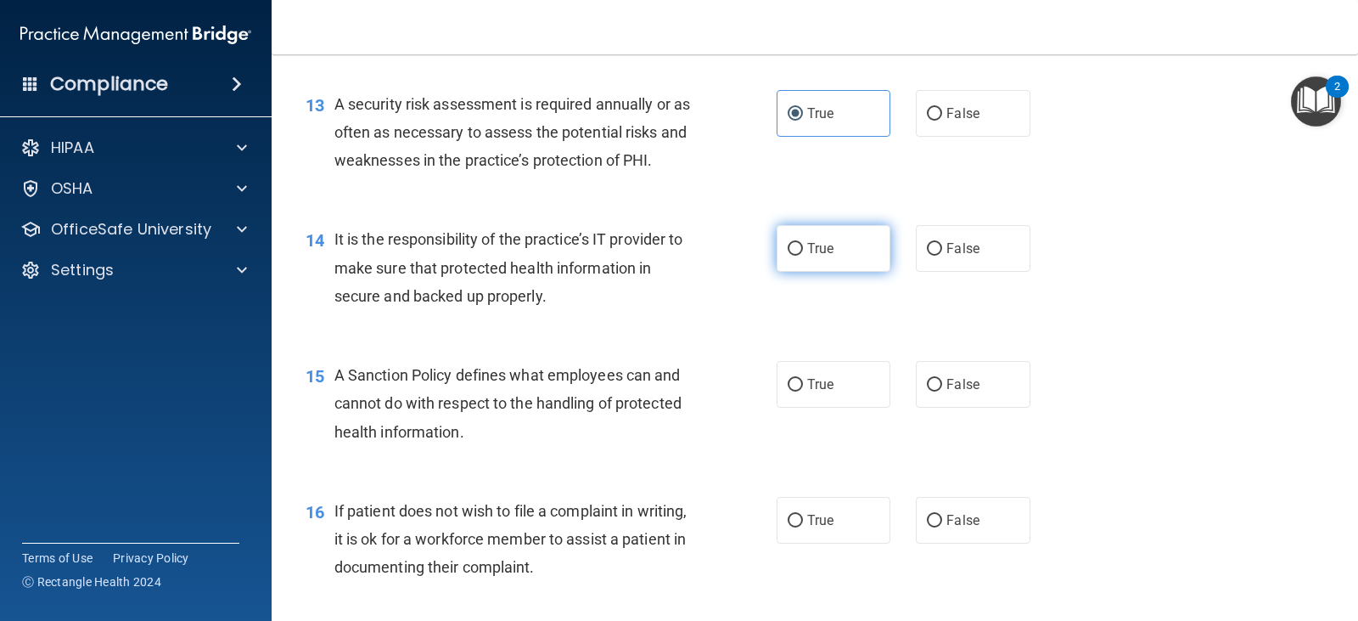
click at [800, 252] on label "True" at bounding box center [834, 248] width 114 height 47
click at [800, 252] on input "True" at bounding box center [795, 249] width 15 height 13
radio input "true"
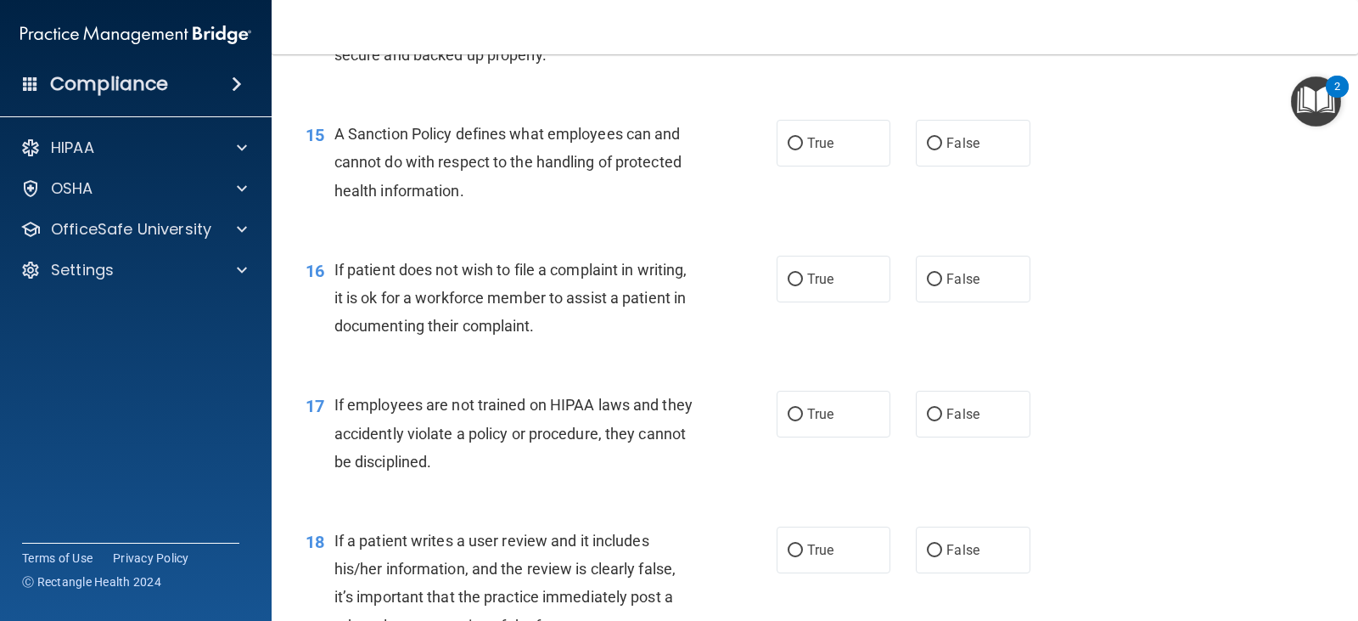
scroll to position [2377, 0]
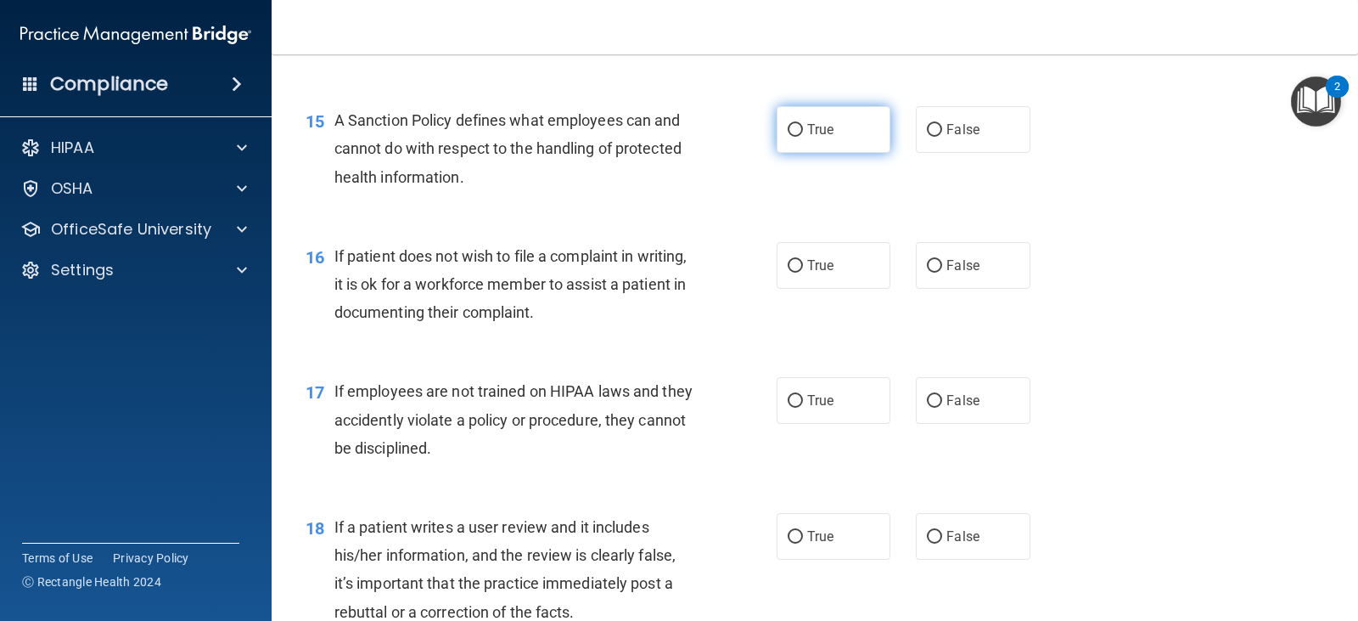
click at [788, 145] on label "True" at bounding box center [834, 129] width 114 height 47
click at [788, 137] on input "True" at bounding box center [795, 130] width 15 height 13
radio input "true"
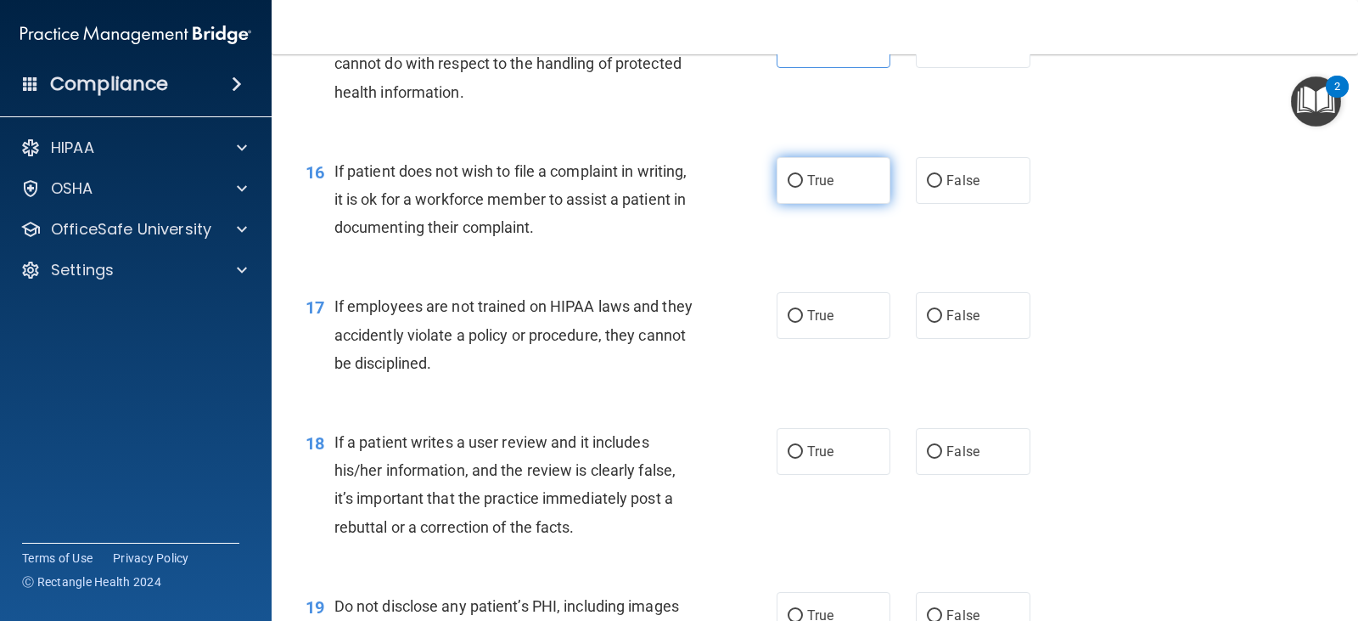
click at [814, 187] on span "True" at bounding box center [820, 180] width 26 height 16
click at [803, 187] on input "True" at bounding box center [795, 181] width 15 height 13
radio input "true"
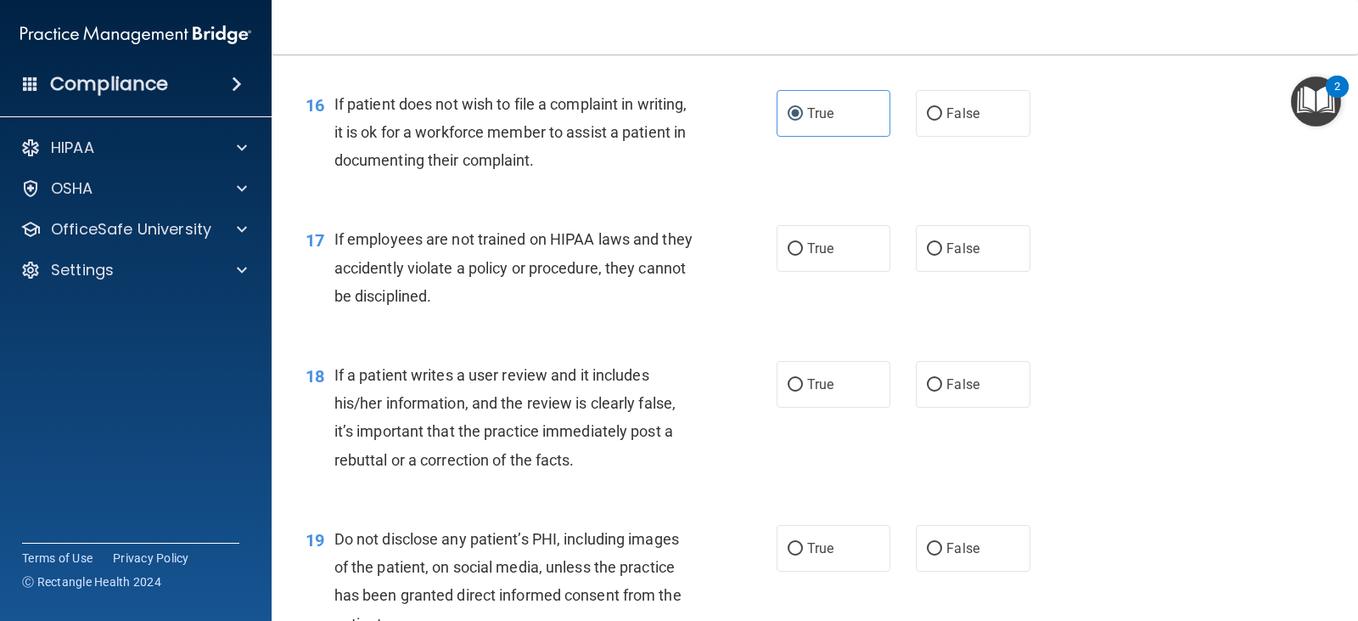
scroll to position [2632, 0]
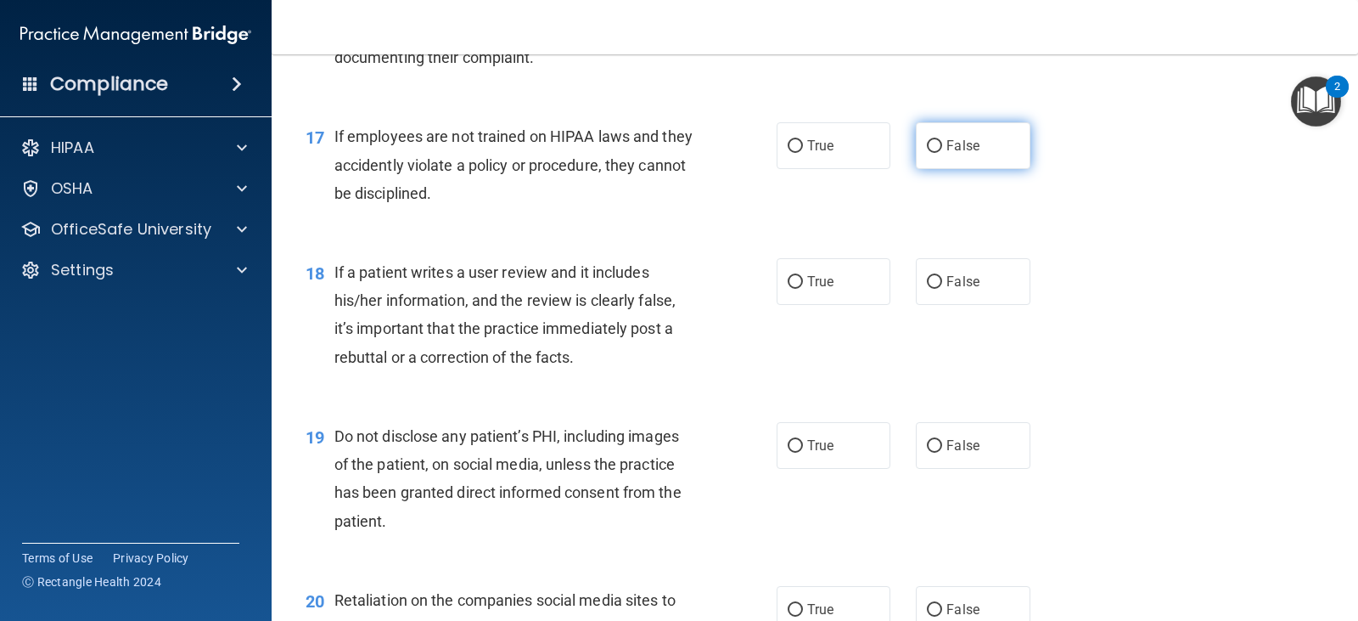
click at [970, 153] on span "False" at bounding box center [963, 146] width 33 height 16
click at [942, 153] on input "False" at bounding box center [934, 146] width 15 height 13
radio input "true"
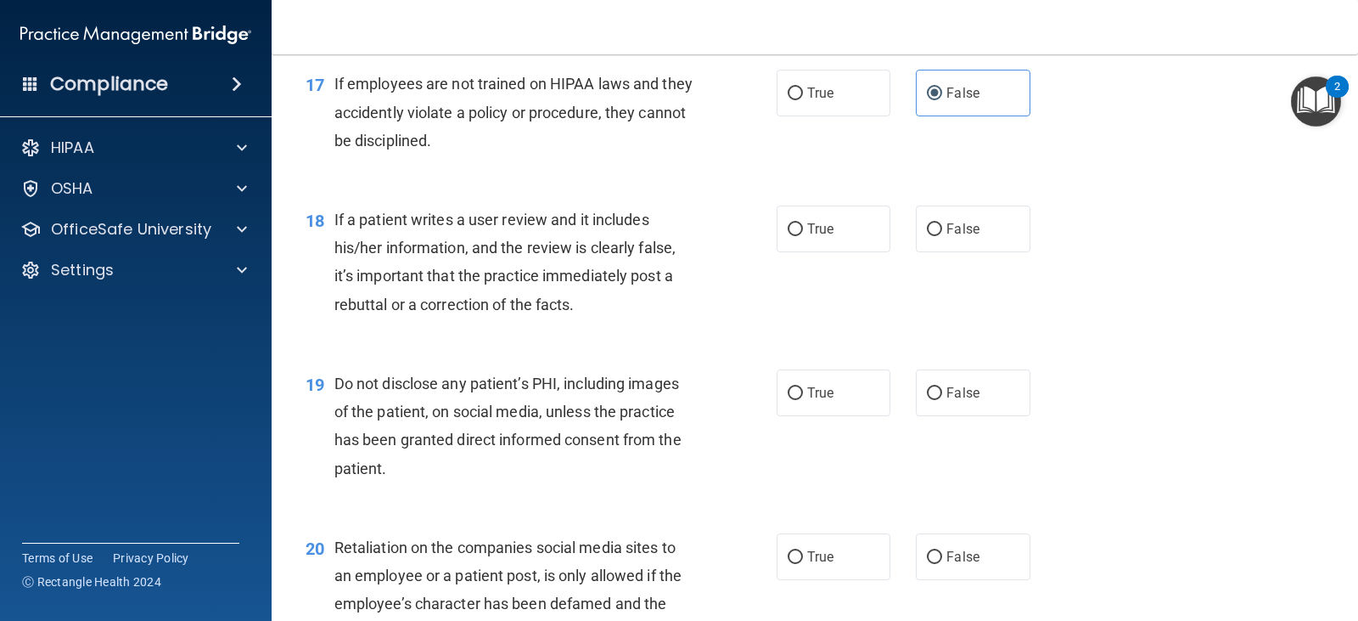
scroll to position [2801, 0]
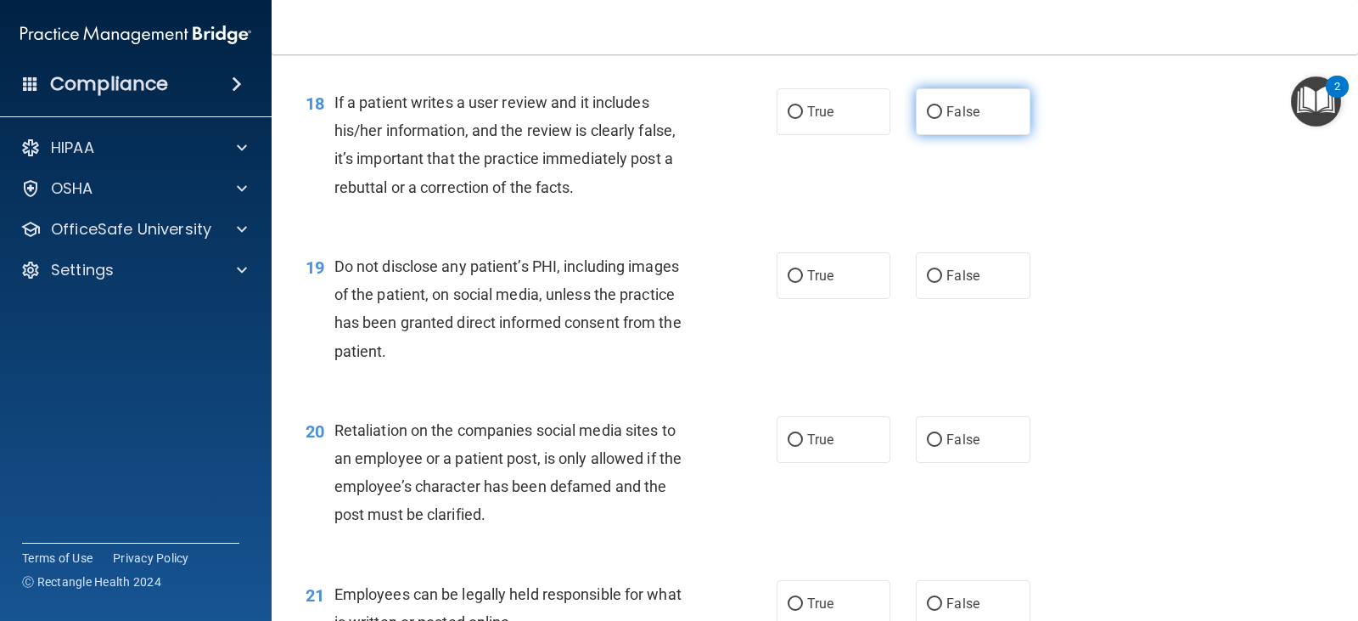
click at [934, 97] on label "False" at bounding box center [973, 111] width 114 height 47
click at [934, 106] on input "False" at bounding box center [934, 112] width 15 height 13
radio input "true"
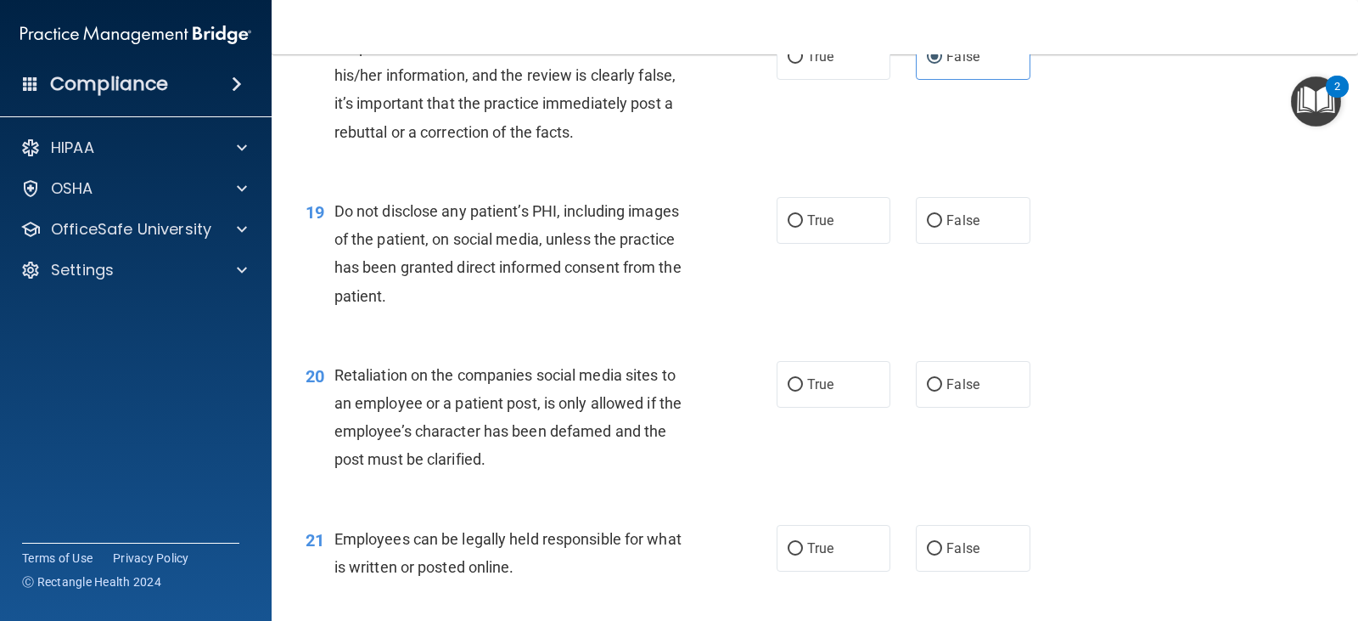
scroll to position [2886, 0]
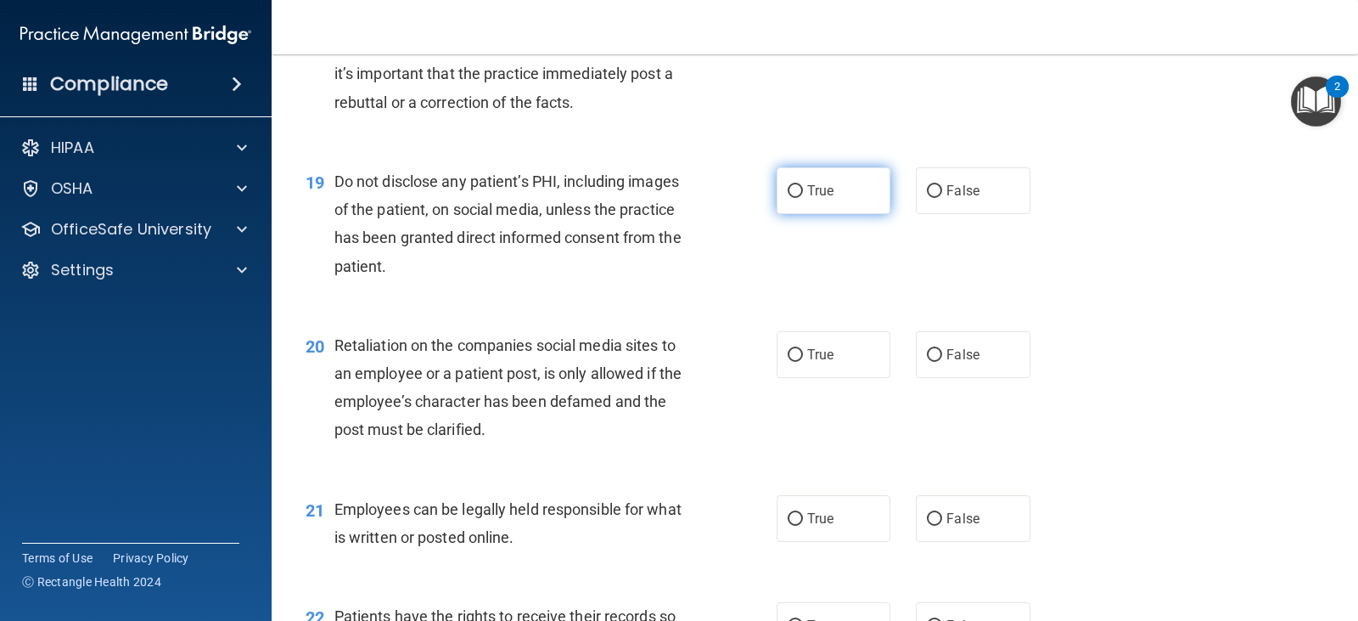
click at [795, 198] on label "True" at bounding box center [834, 190] width 114 height 47
click at [795, 198] on input "True" at bounding box center [795, 191] width 15 height 13
radio input "true"
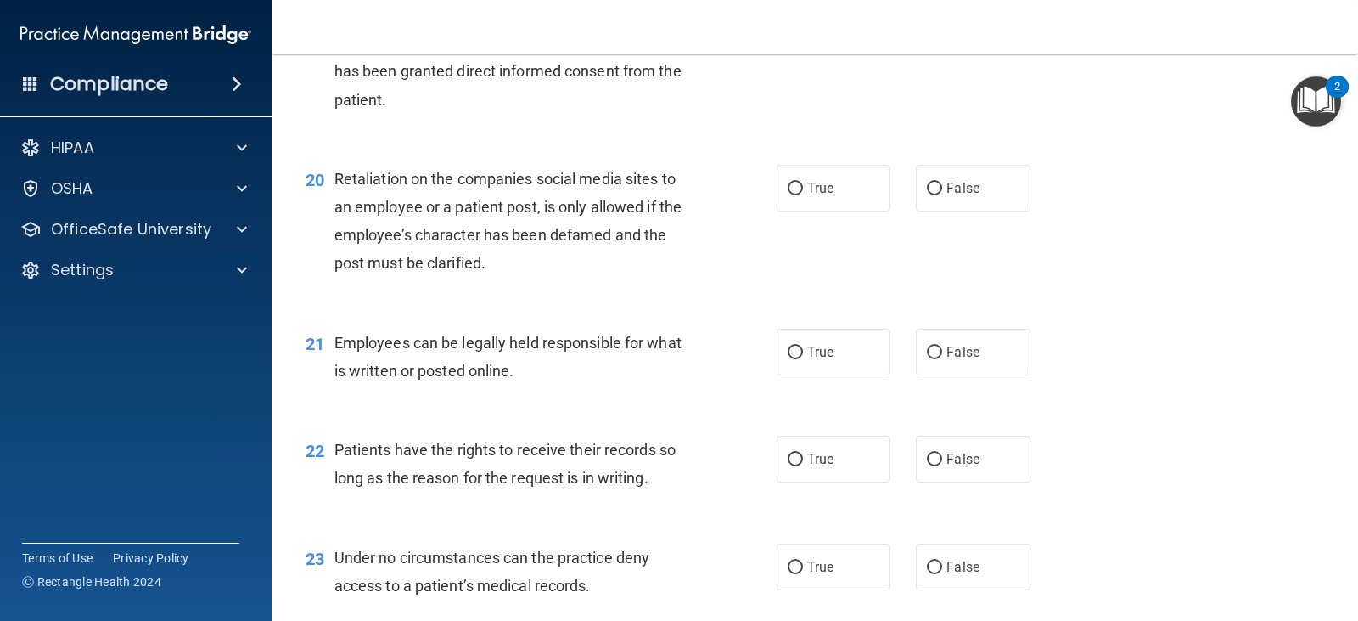
scroll to position [3056, 0]
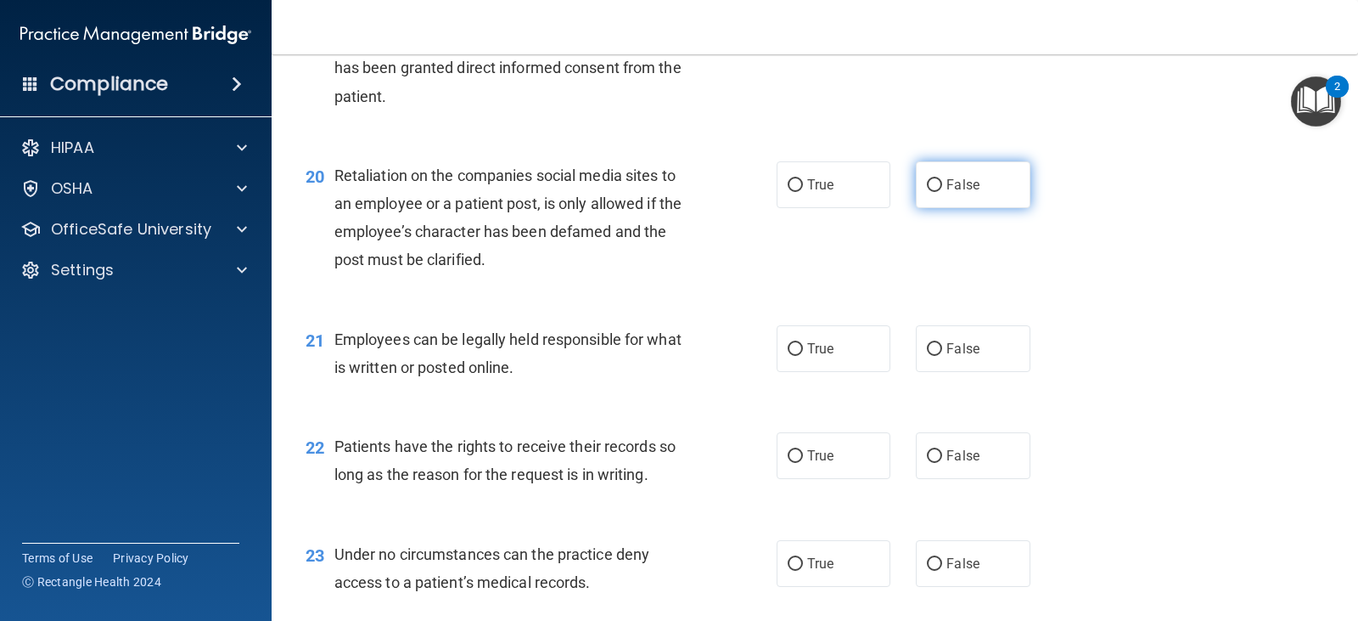
click at [916, 194] on label "False" at bounding box center [973, 184] width 114 height 47
click at [927, 192] on input "False" at bounding box center [934, 185] width 15 height 13
radio input "true"
drag, startPoint x: 909, startPoint y: 194, endPoint x: 716, endPoint y: 246, distance: 199.8
click at [716, 250] on div "20 Retaliation on the companies social media sites to an employee or a patient …" at bounding box center [541, 221] width 522 height 121
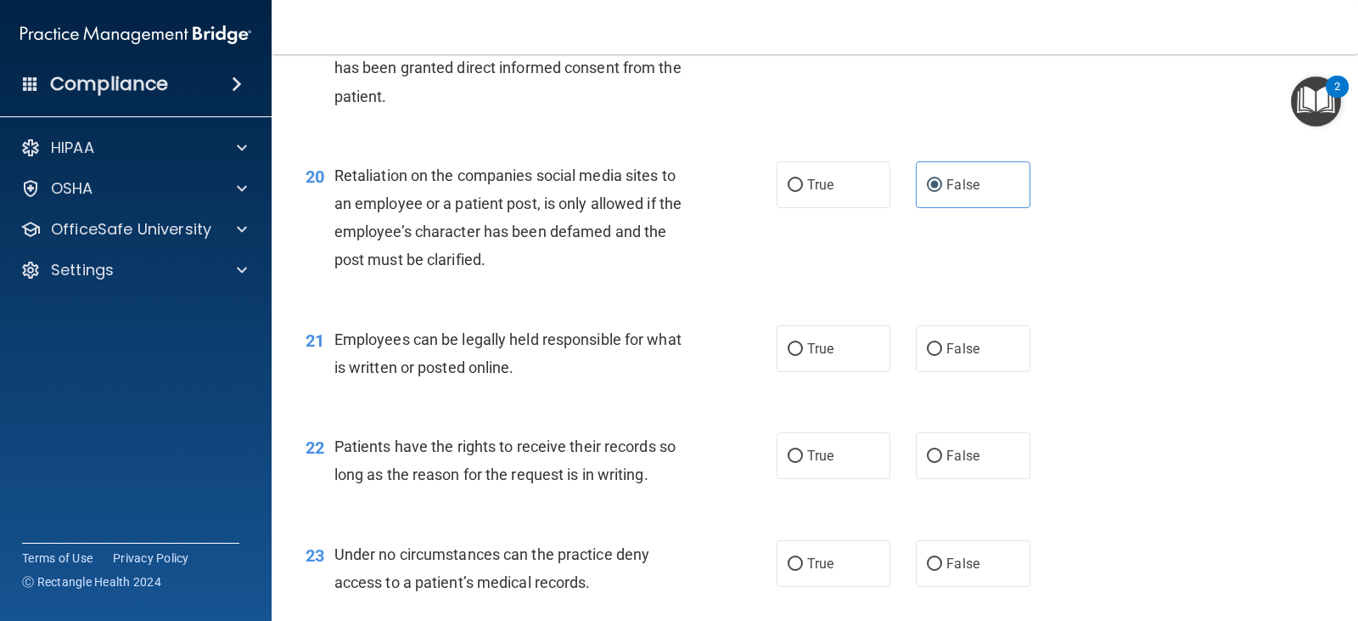
scroll to position [3141, 0]
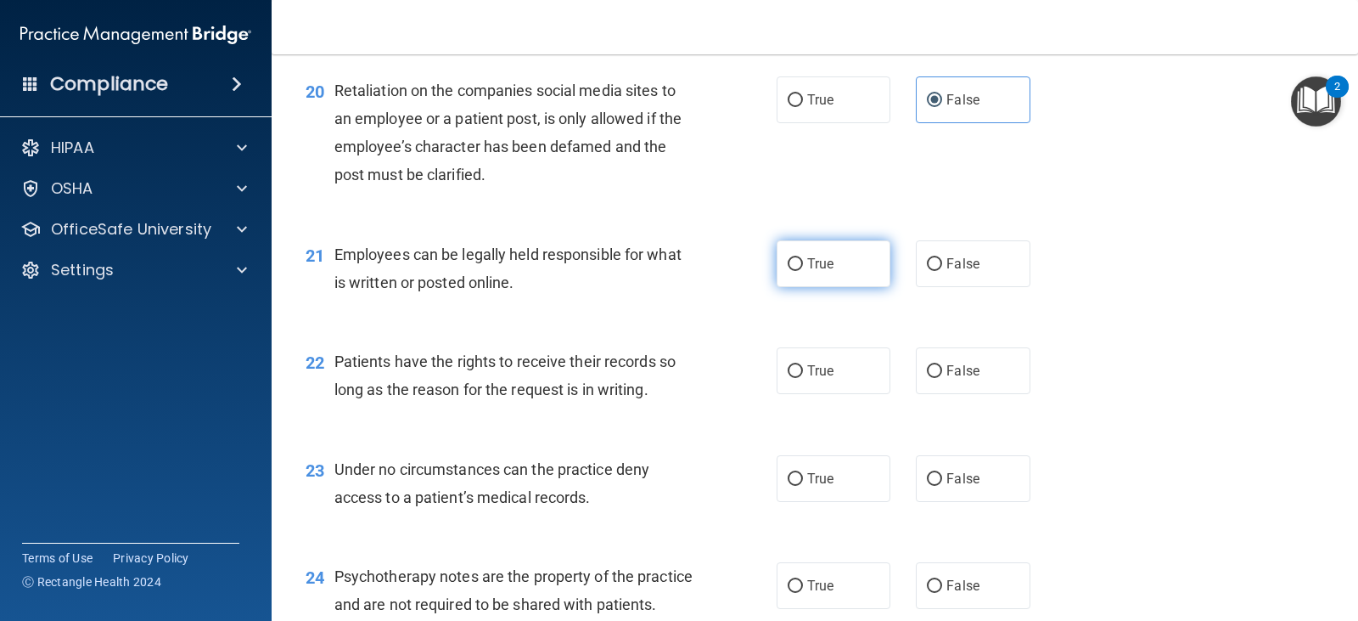
click at [822, 249] on label "True" at bounding box center [834, 263] width 114 height 47
click at [803, 258] on input "True" at bounding box center [795, 264] width 15 height 13
radio input "true"
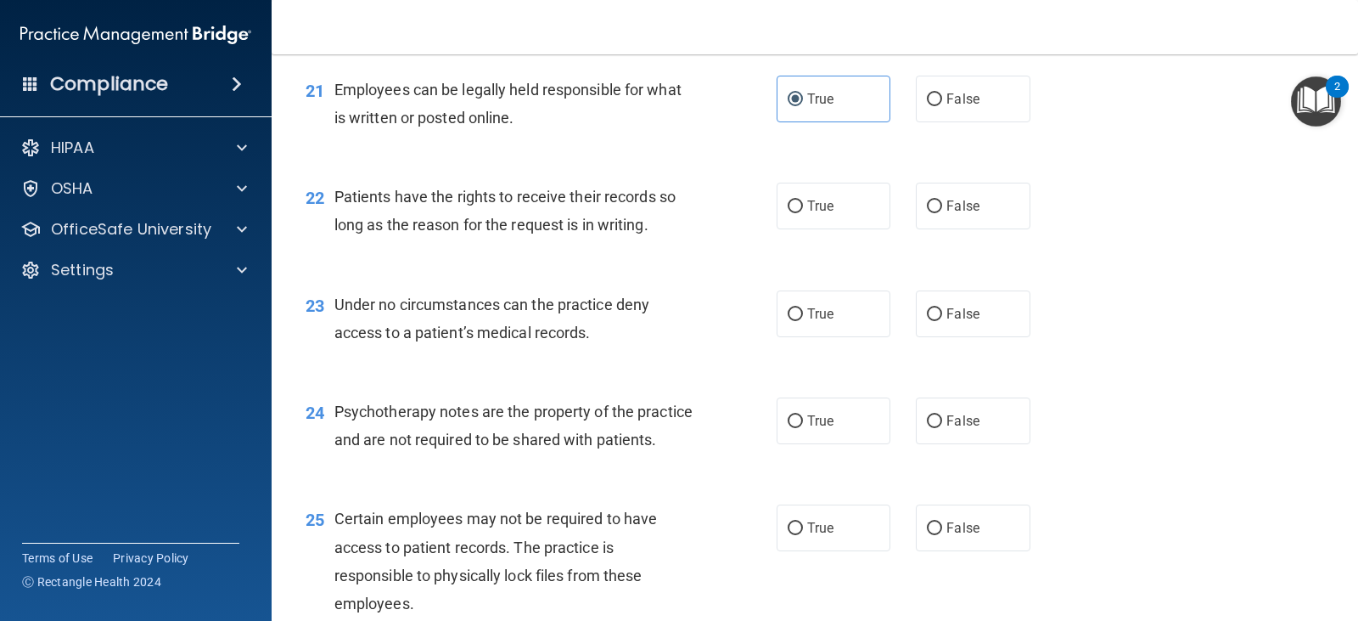
scroll to position [3311, 0]
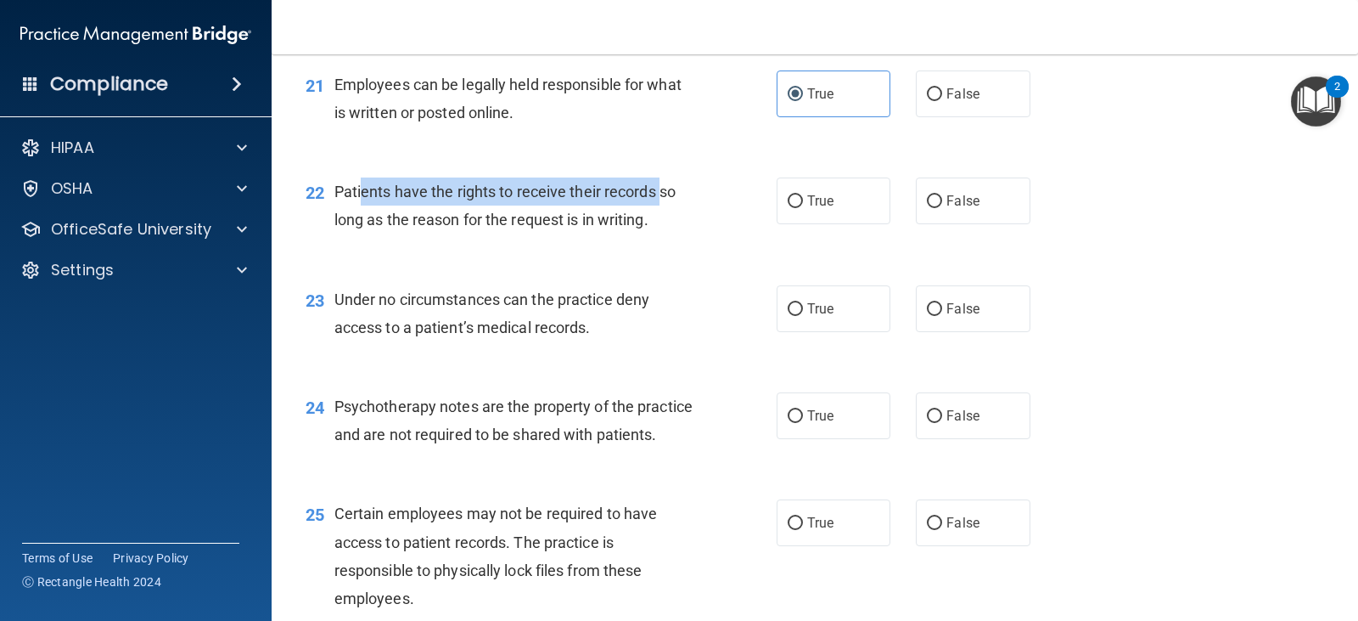
drag, startPoint x: 362, startPoint y: 191, endPoint x: 660, endPoint y: 190, distance: 298.8
click at [660, 190] on span "Patients have the rights to receive their records so long as the reason for the…" at bounding box center [504, 206] width 341 height 46
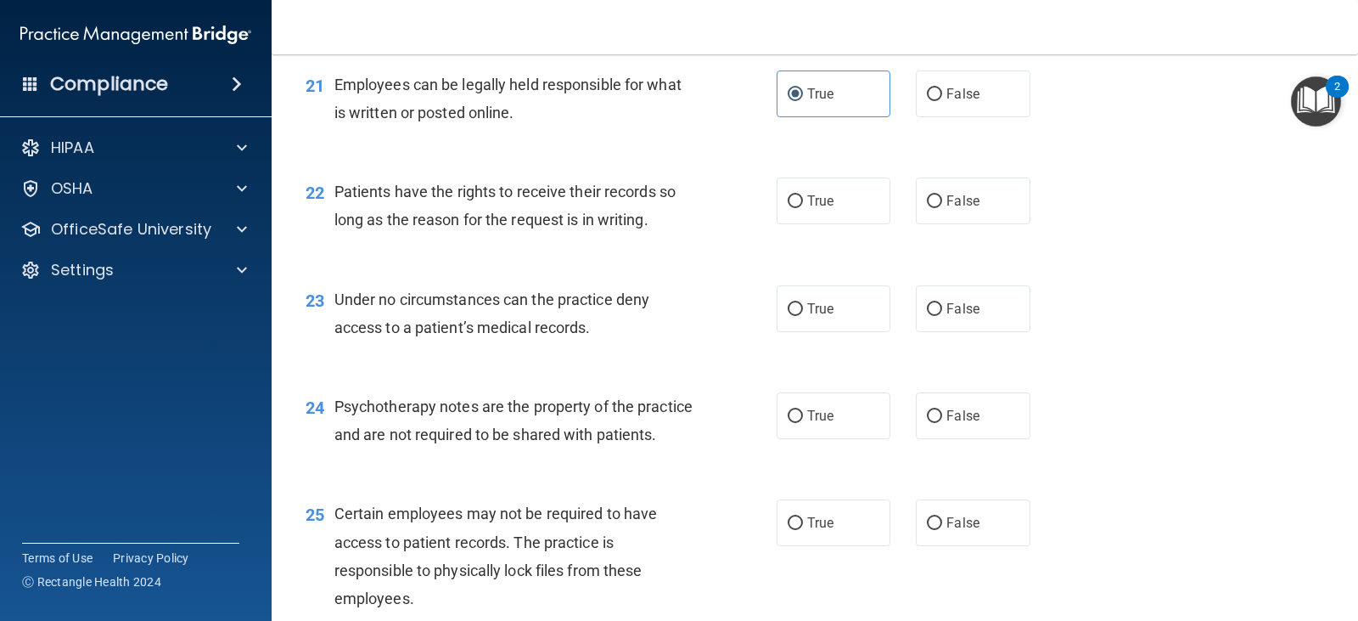
click at [902, 219] on div "True False" at bounding box center [914, 200] width 274 height 47
click at [814, 212] on label "True" at bounding box center [834, 200] width 114 height 47
click at [803, 208] on input "True" at bounding box center [795, 201] width 15 height 13
radio input "true"
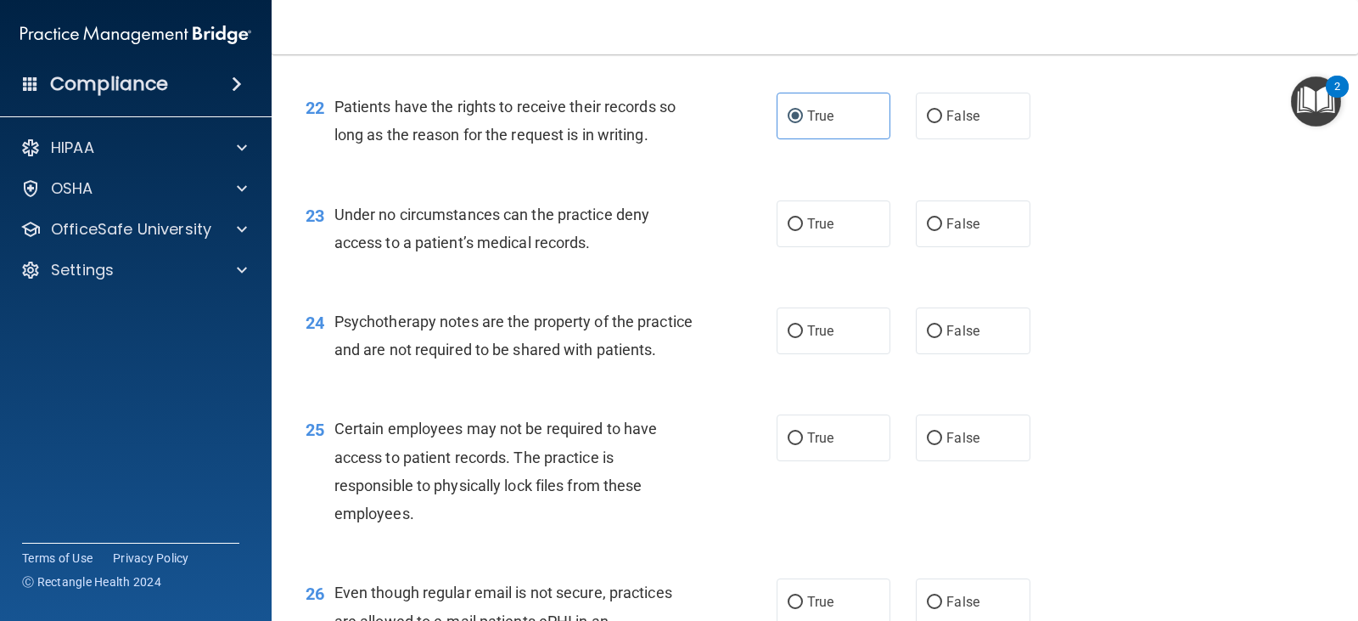
scroll to position [3481, 0]
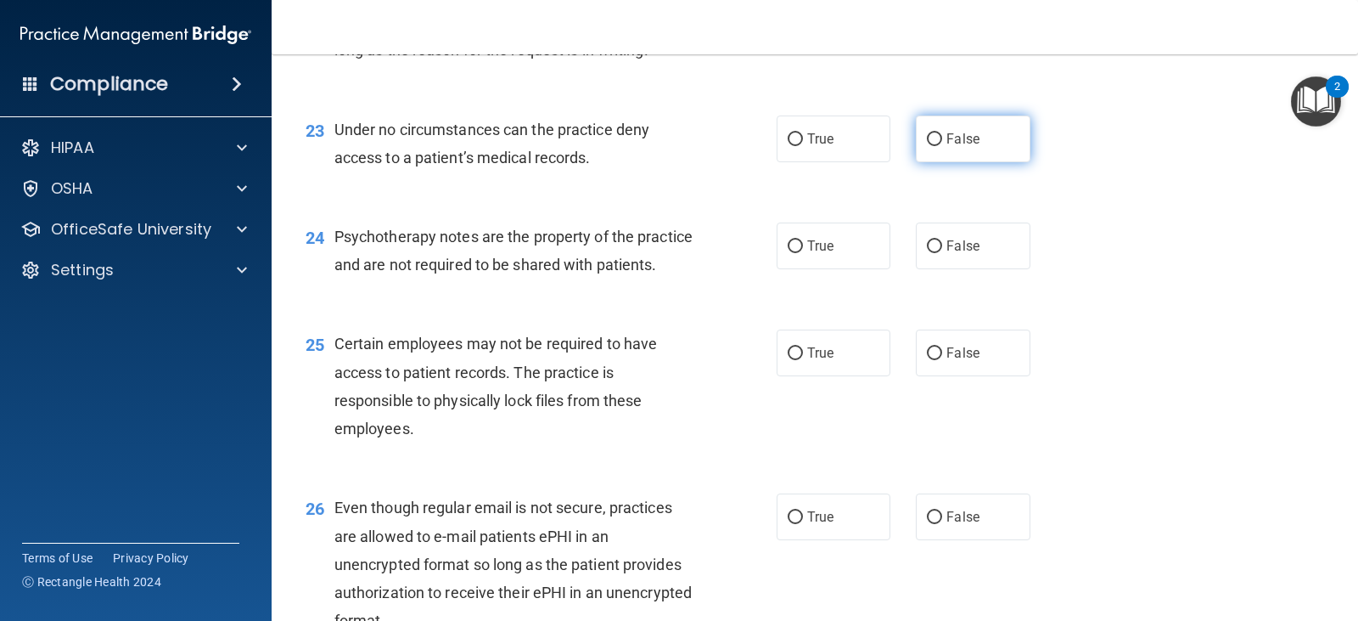
click at [936, 153] on label "False" at bounding box center [973, 138] width 114 height 47
click at [936, 146] on input "False" at bounding box center [934, 139] width 15 height 13
radio input "true"
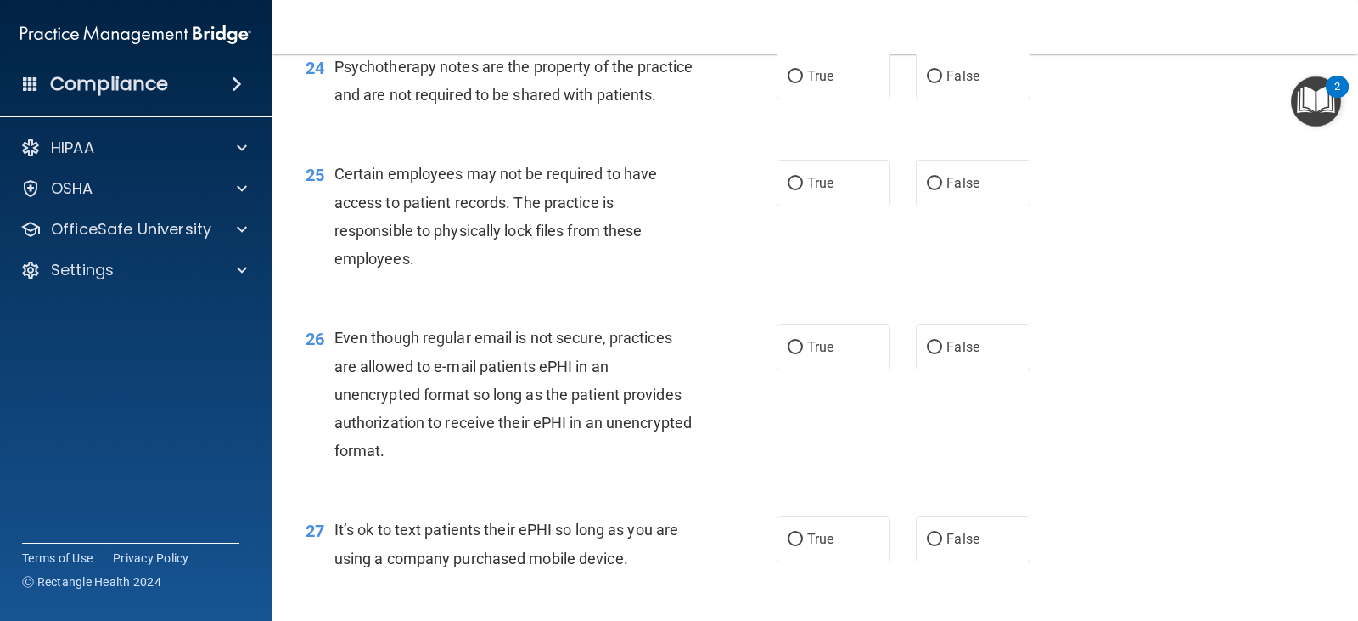
scroll to position [3566, 0]
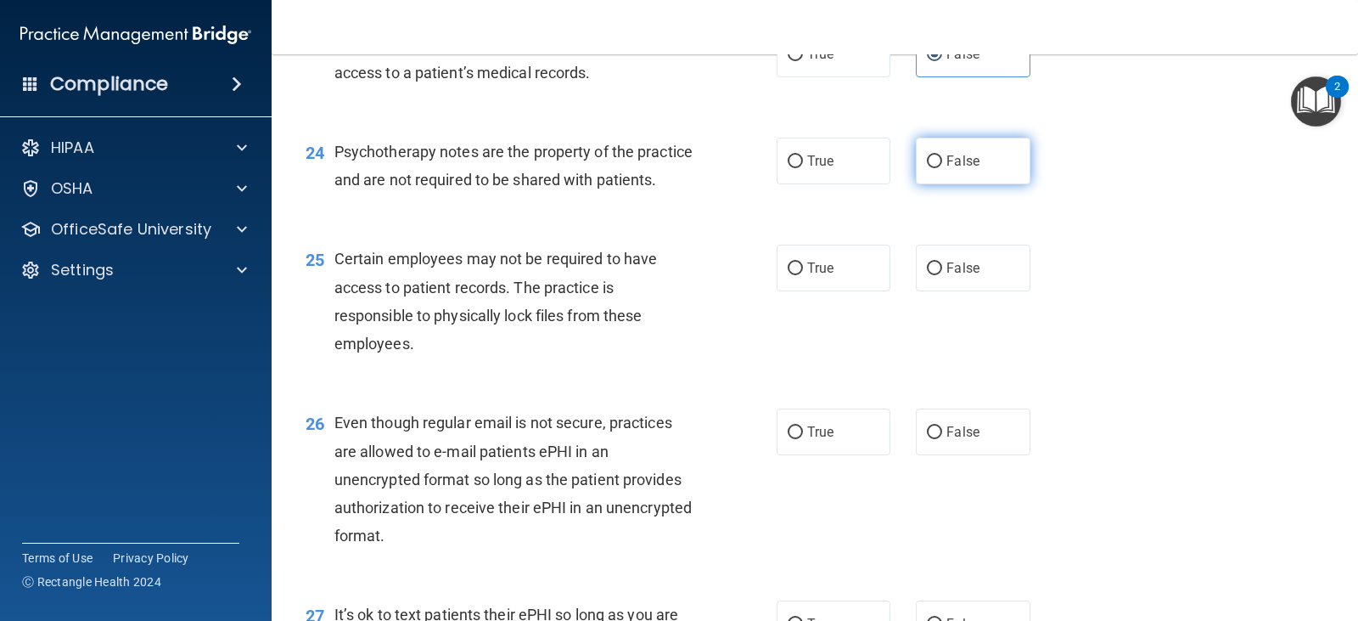
click at [929, 168] on label "False" at bounding box center [973, 161] width 114 height 47
click at [929, 168] on input "False" at bounding box center [934, 161] width 15 height 13
radio input "true"
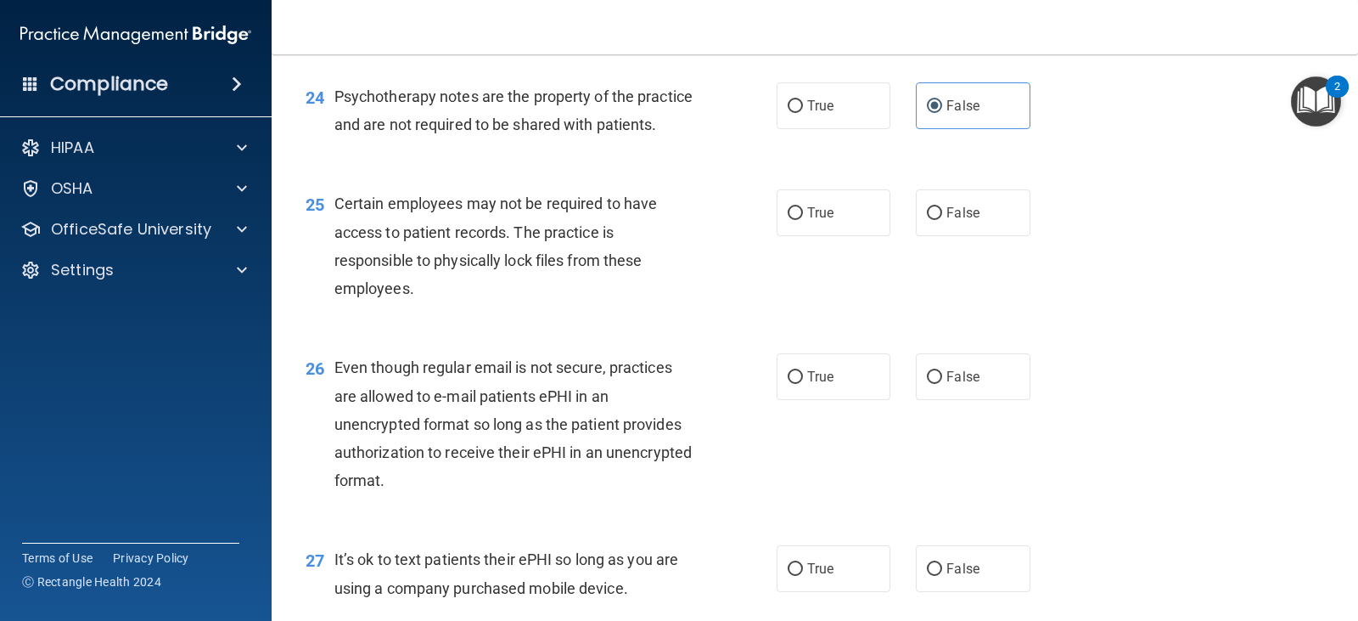
scroll to position [3650, 0]
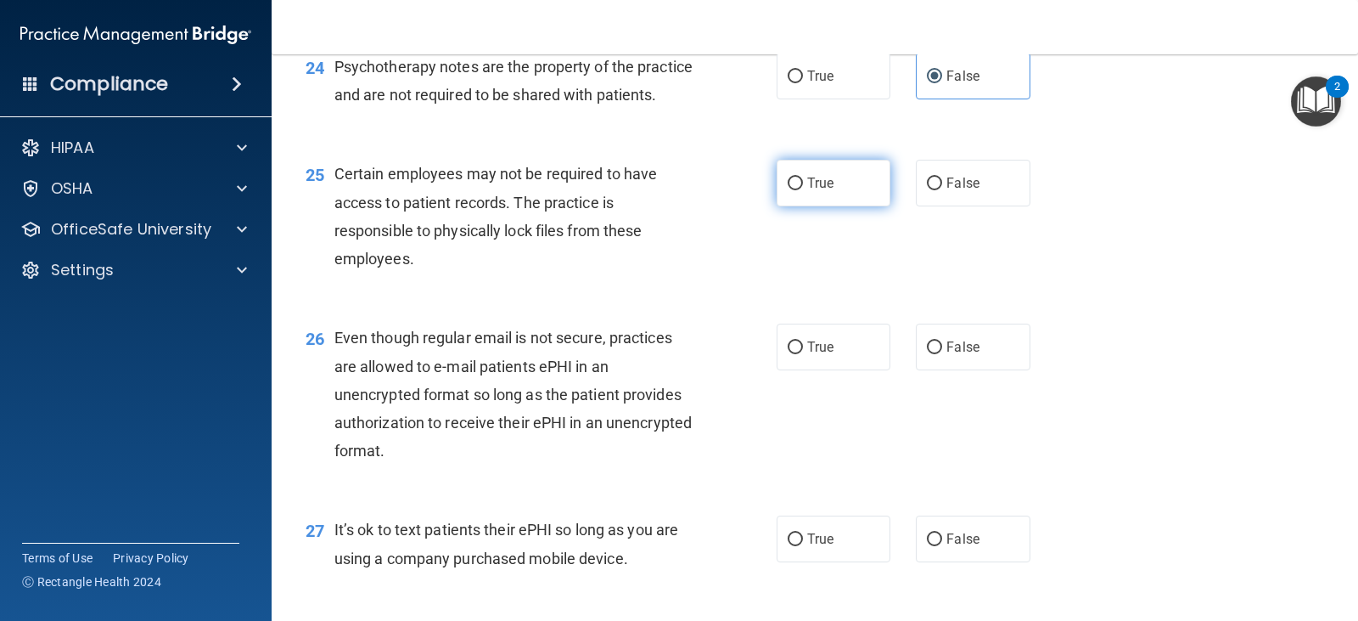
click at [794, 206] on label "True" at bounding box center [834, 183] width 114 height 47
click at [794, 190] on input "True" at bounding box center [795, 183] width 15 height 13
radio input "true"
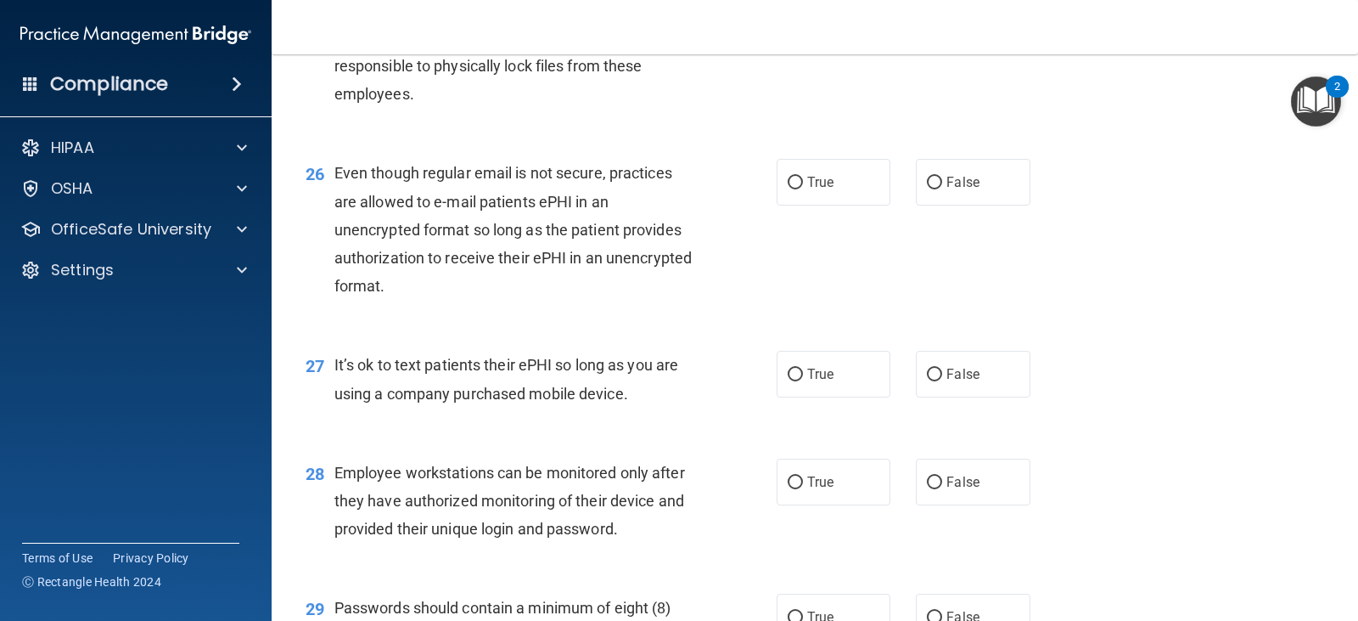
scroll to position [3905, 0]
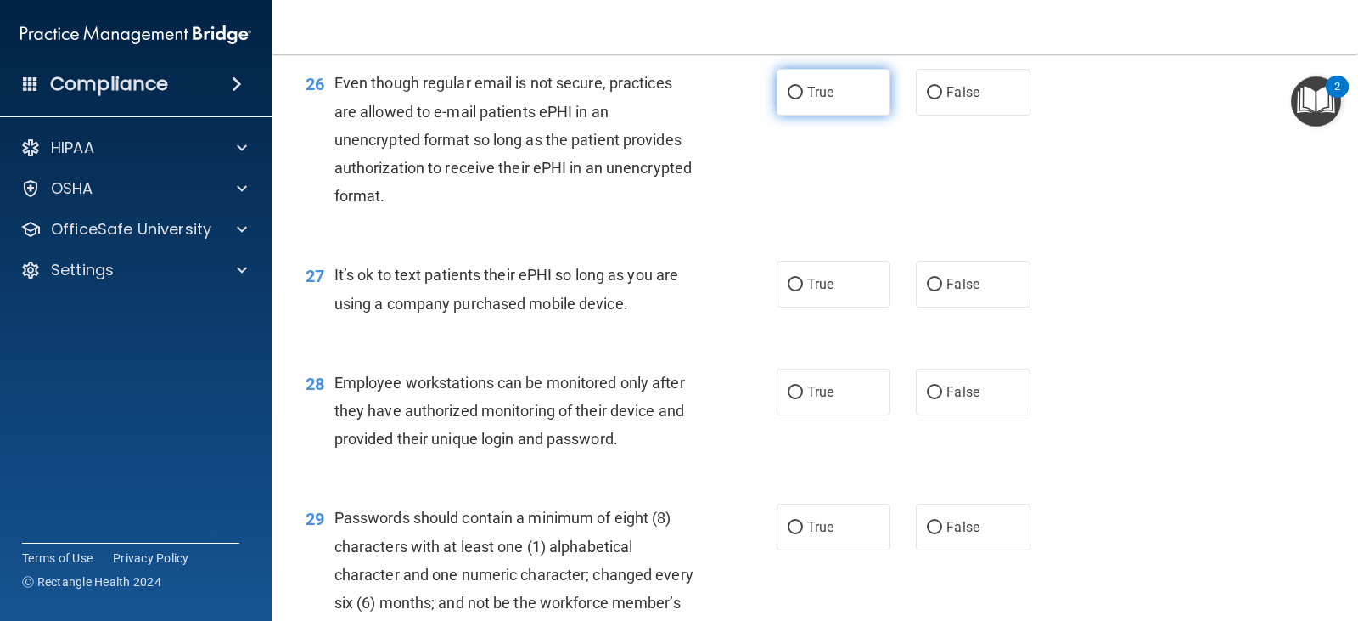
click at [807, 100] on span "True" at bounding box center [820, 92] width 26 height 16
click at [801, 99] on input "True" at bounding box center [795, 93] width 15 height 13
radio input "true"
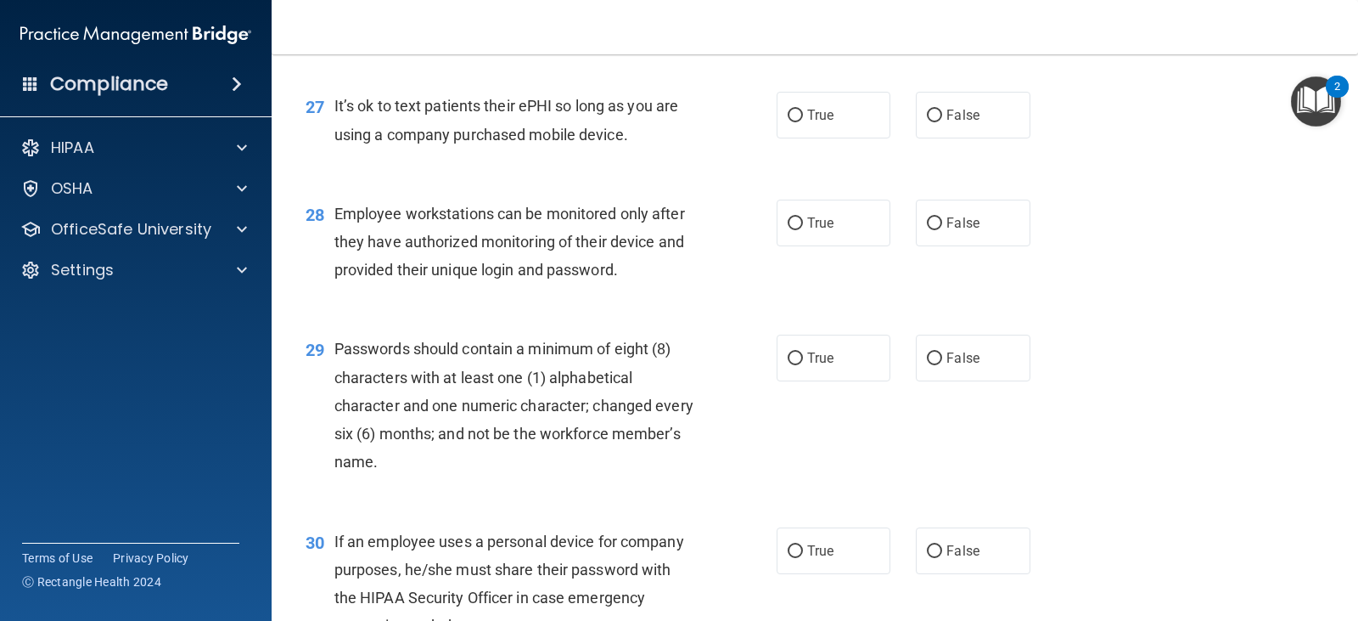
scroll to position [4075, 0]
click at [805, 138] on label "True" at bounding box center [834, 114] width 114 height 47
click at [803, 121] on input "True" at bounding box center [795, 115] width 15 height 13
radio input "true"
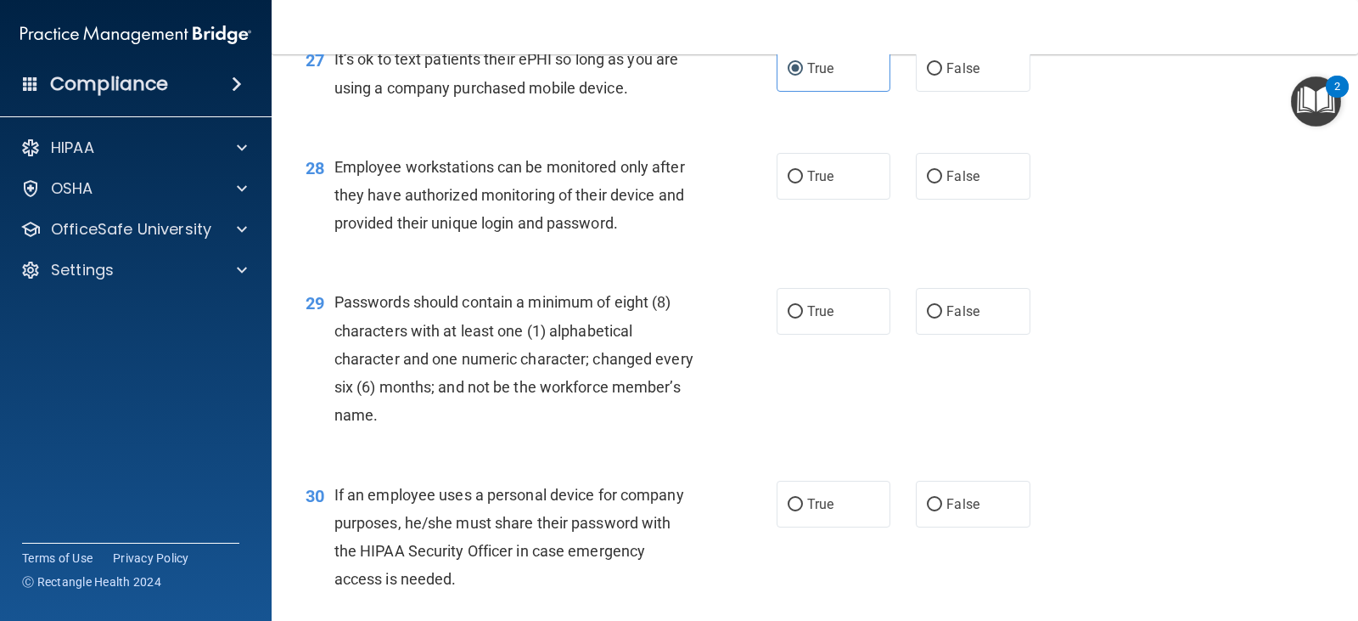
scroll to position [4160, 0]
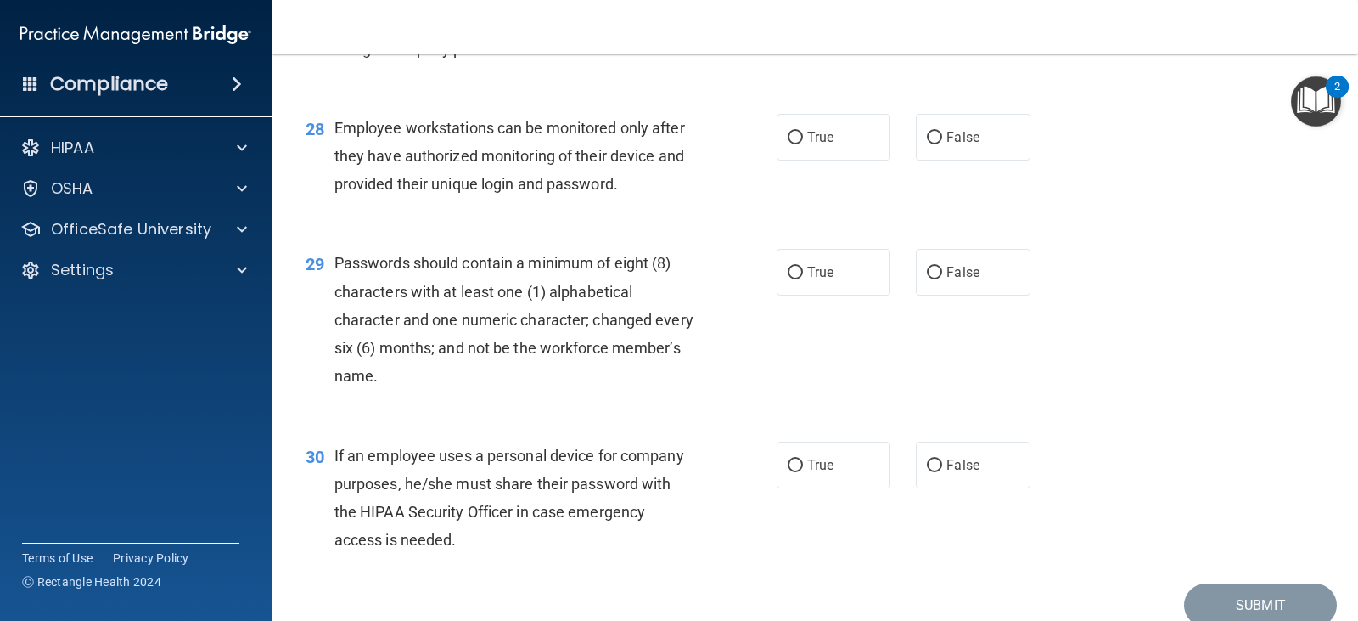
click at [743, 177] on div "28 Employee workstations can be monitored only after they have authorized monit…" at bounding box center [541, 160] width 522 height 93
click at [784, 160] on label "True" at bounding box center [834, 137] width 114 height 47
click at [788, 144] on input "True" at bounding box center [795, 138] width 15 height 13
radio input "true"
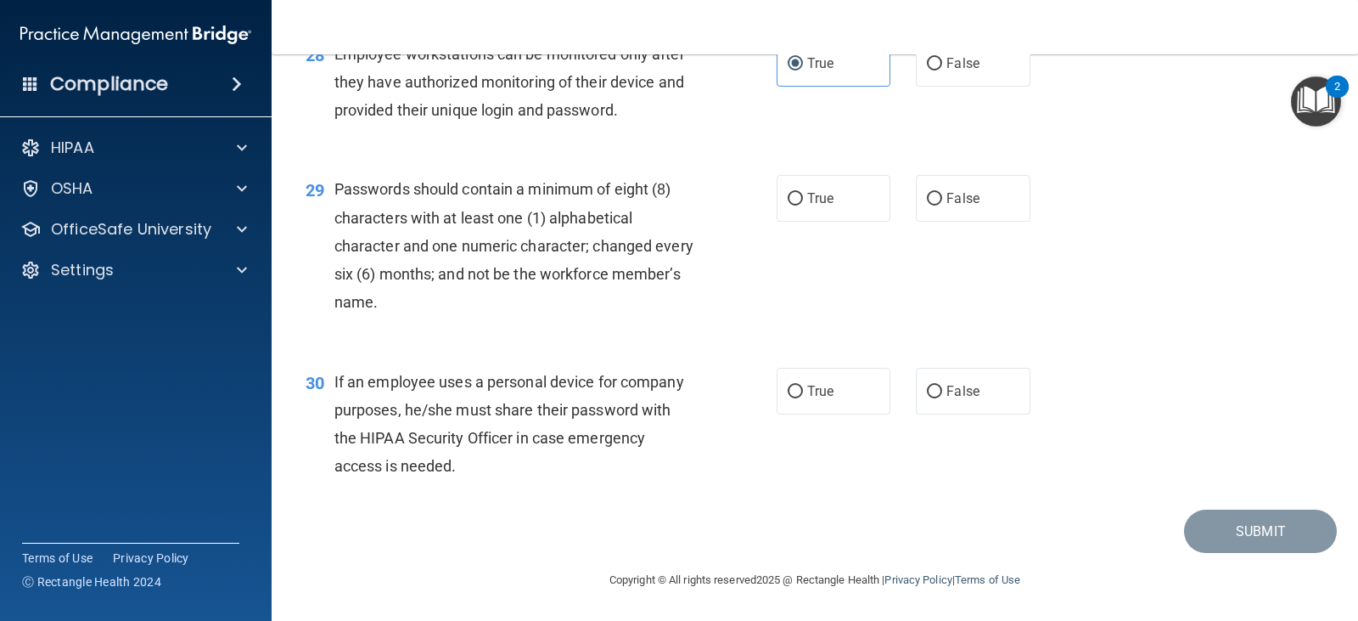
scroll to position [4262, 0]
click at [777, 207] on label "True" at bounding box center [834, 198] width 114 height 47
click at [788, 205] on input "True" at bounding box center [795, 199] width 15 height 13
radio input "true"
click at [966, 380] on label "False" at bounding box center [973, 391] width 114 height 47
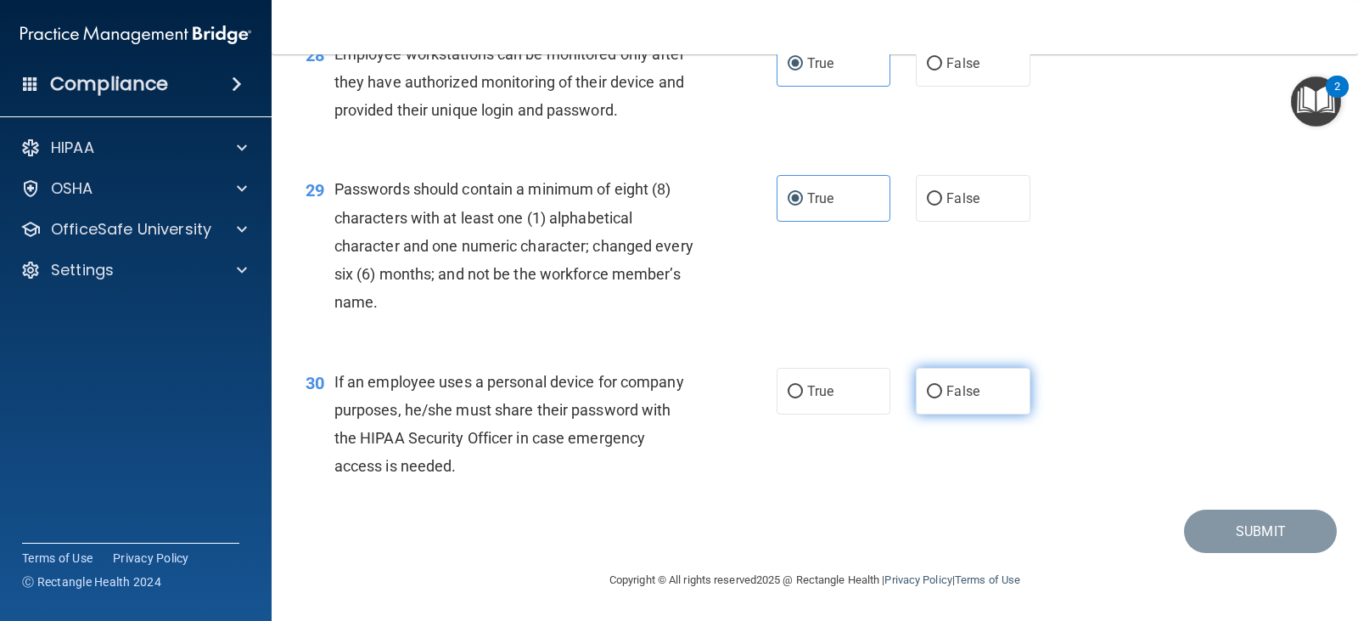
click at [942, 385] on input "False" at bounding box center [934, 391] width 15 height 13
radio input "true"
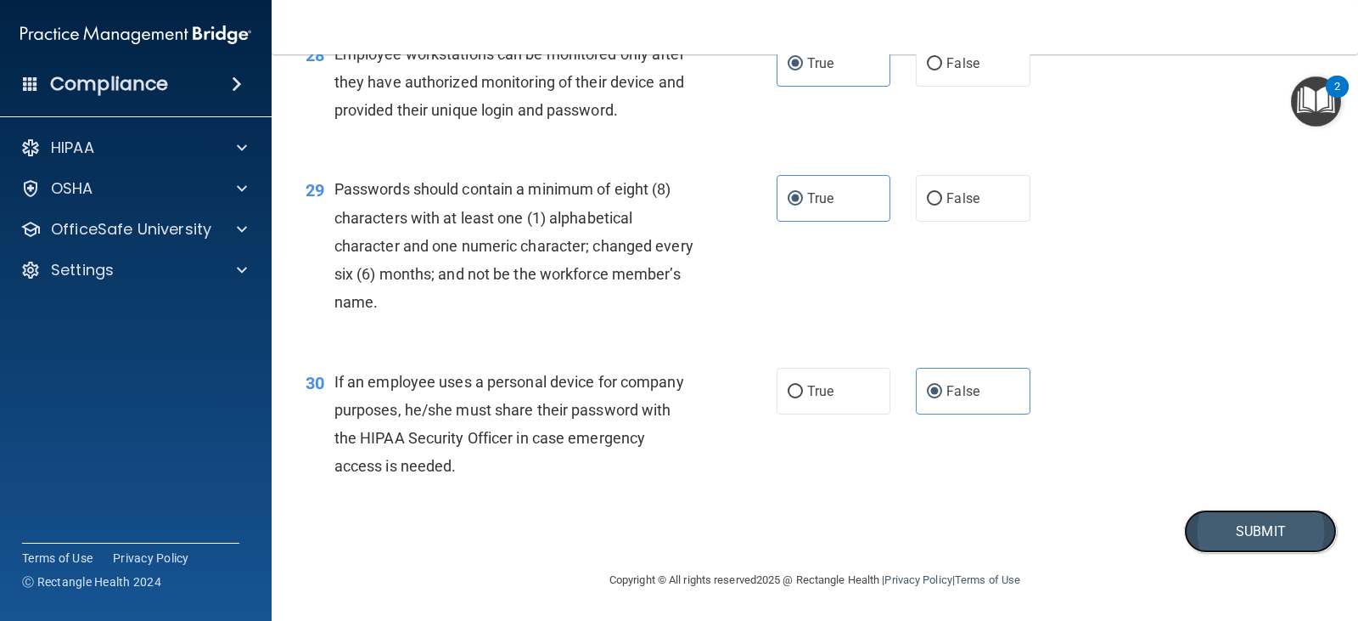
click at [1219, 544] on button "Submit" at bounding box center [1260, 530] width 153 height 43
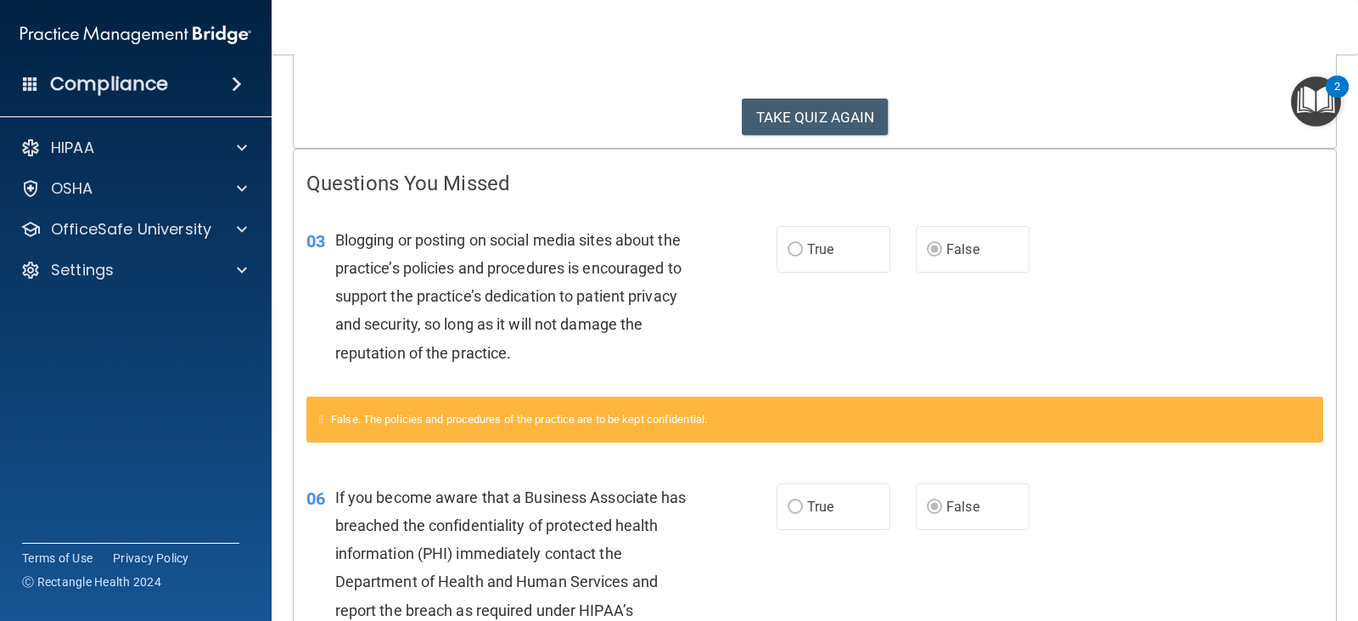
scroll to position [255, 0]
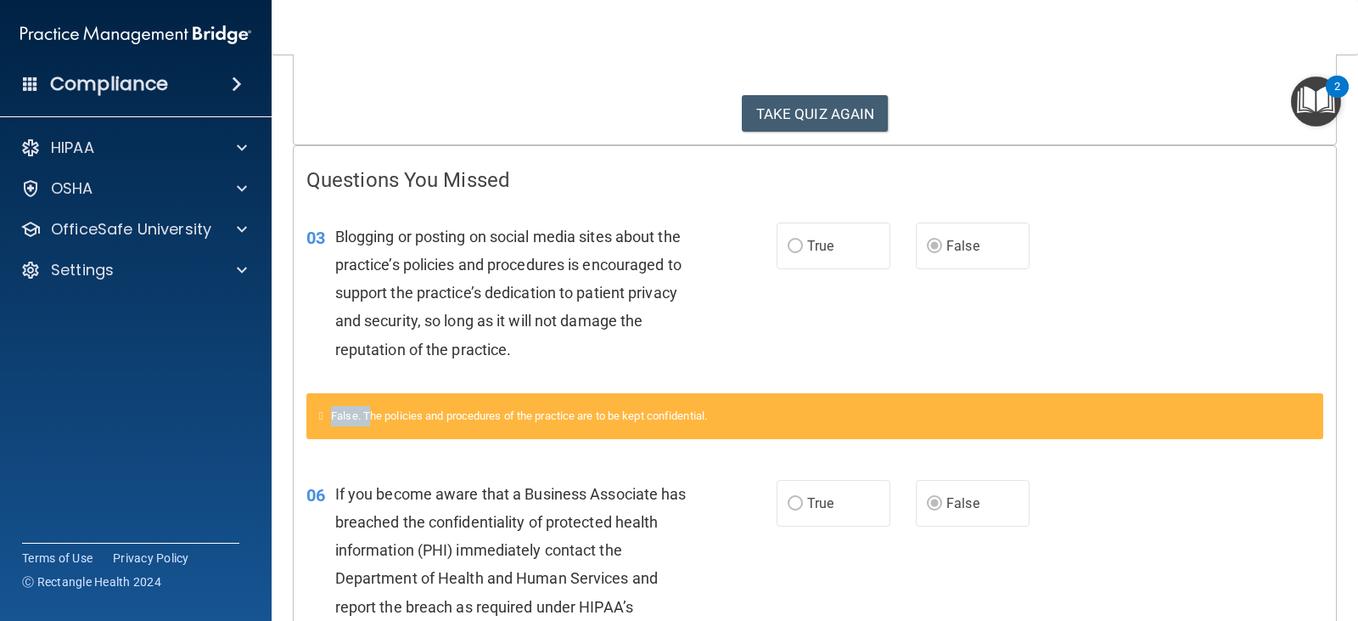
drag, startPoint x: 335, startPoint y: 418, endPoint x: 368, endPoint y: 407, distance: 33.8
click at [372, 418] on div "False. The policies and procedures of the practice are to be kept confidential." at bounding box center [814, 416] width 1017 height 46
drag, startPoint x: 585, startPoint y: 261, endPoint x: 643, endPoint y: 261, distance: 58.6
click at [643, 261] on span "Blogging or posting on social media sites about the practice’s policies and pro…" at bounding box center [508, 293] width 346 height 131
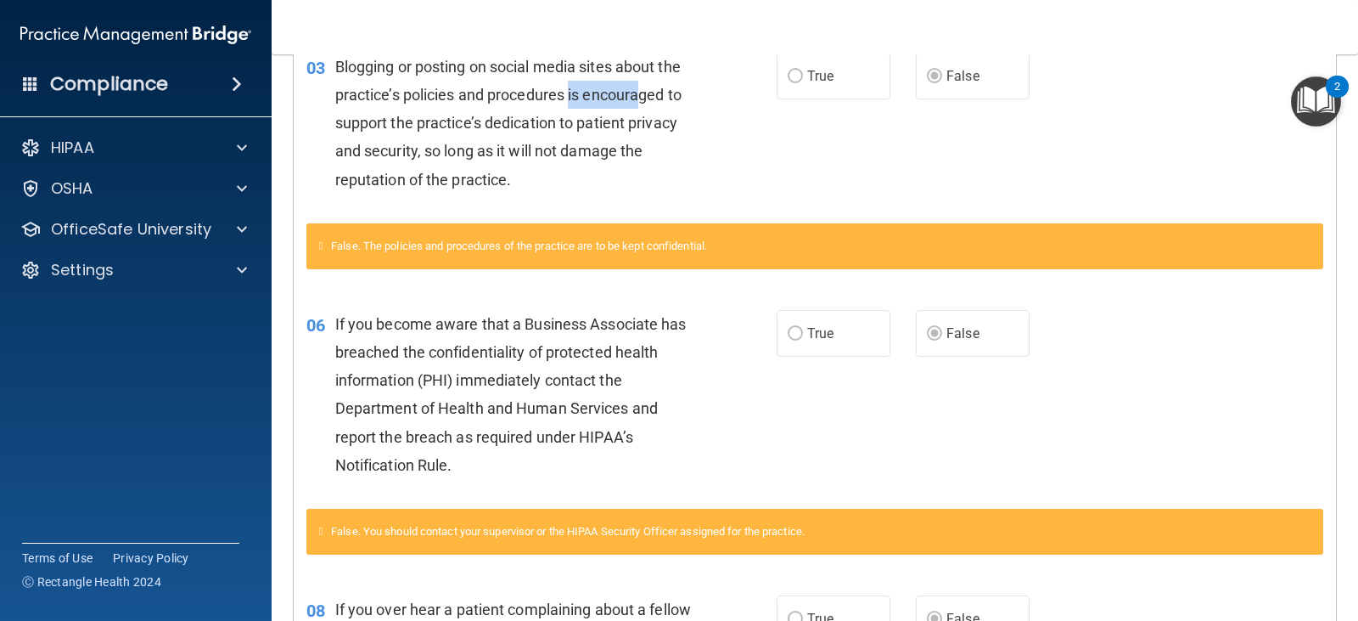
scroll to position [509, 0]
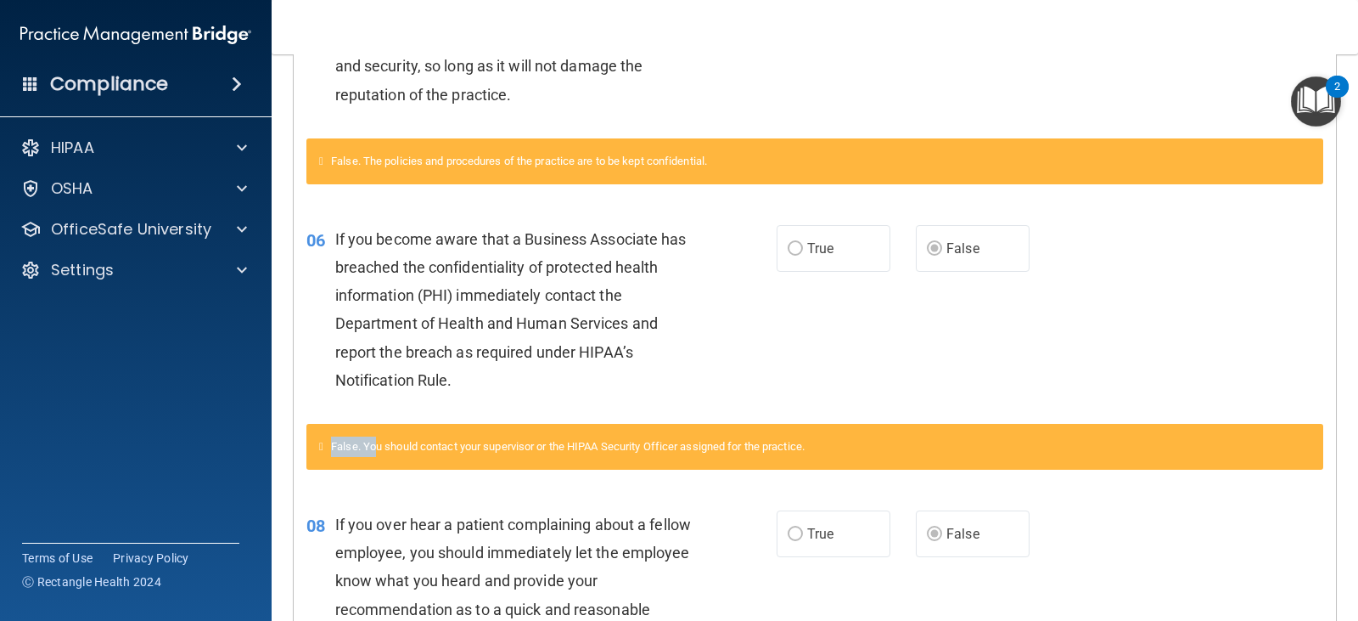
drag, startPoint x: 335, startPoint y: 447, endPoint x: 382, endPoint y: 447, distance: 46.7
click at [382, 447] on div "False. You should contact your supervisor or the HIPAA Security Officer assigne…" at bounding box center [814, 447] width 1017 height 46
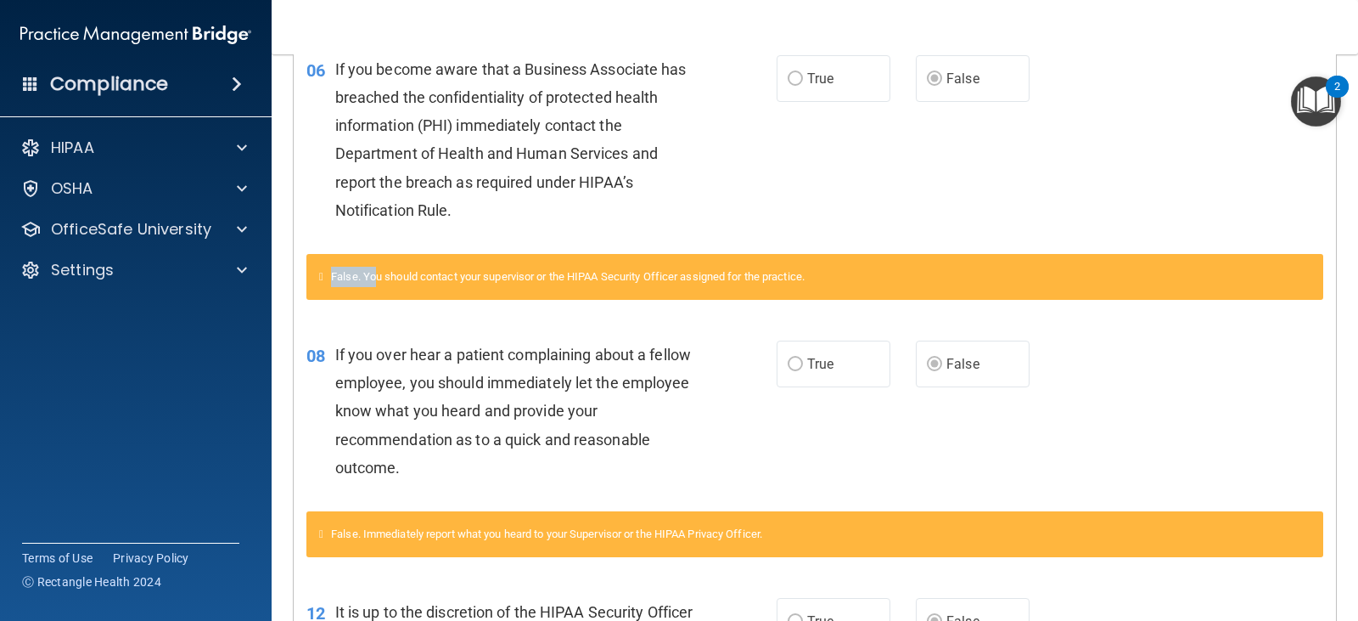
scroll to position [764, 0]
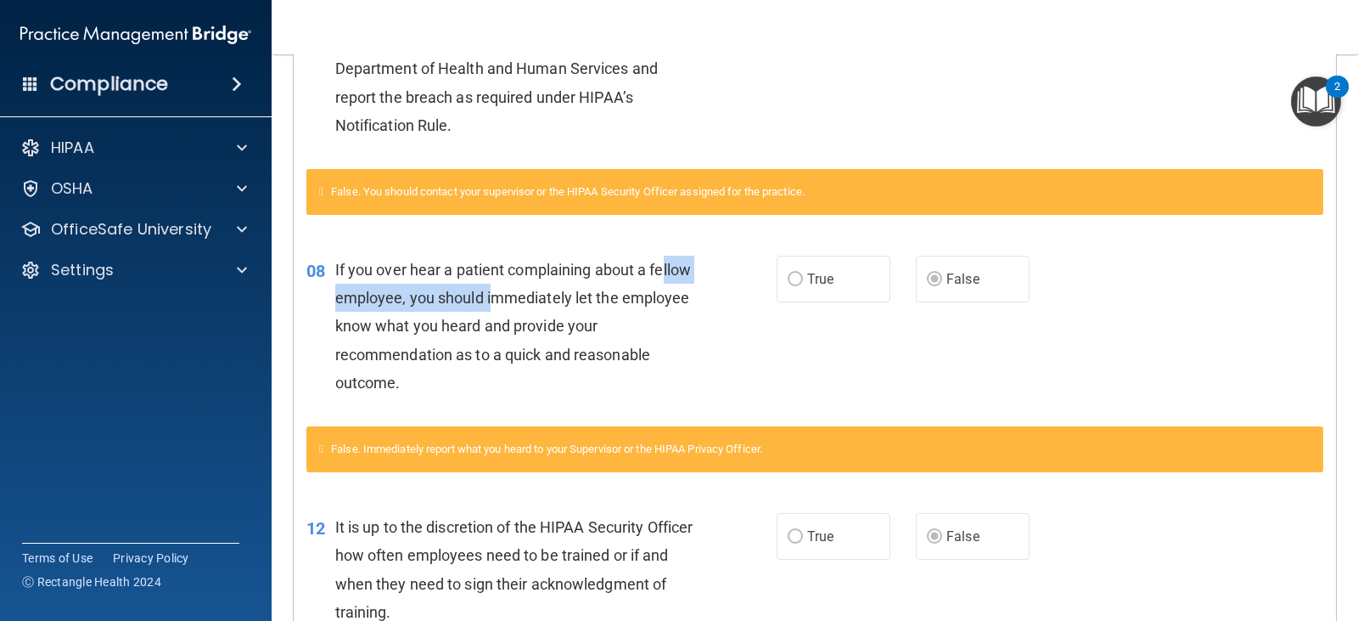
drag, startPoint x: 345, startPoint y: 284, endPoint x: 534, endPoint y: 288, distance: 189.3
click at [534, 288] on div "If you over hear a patient complaining about a fellow employee, you should imme…" at bounding box center [521, 326] width 372 height 141
click at [510, 273] on span "If you over hear a patient complaining about a fellow employee, you should imme…" at bounding box center [513, 326] width 356 height 131
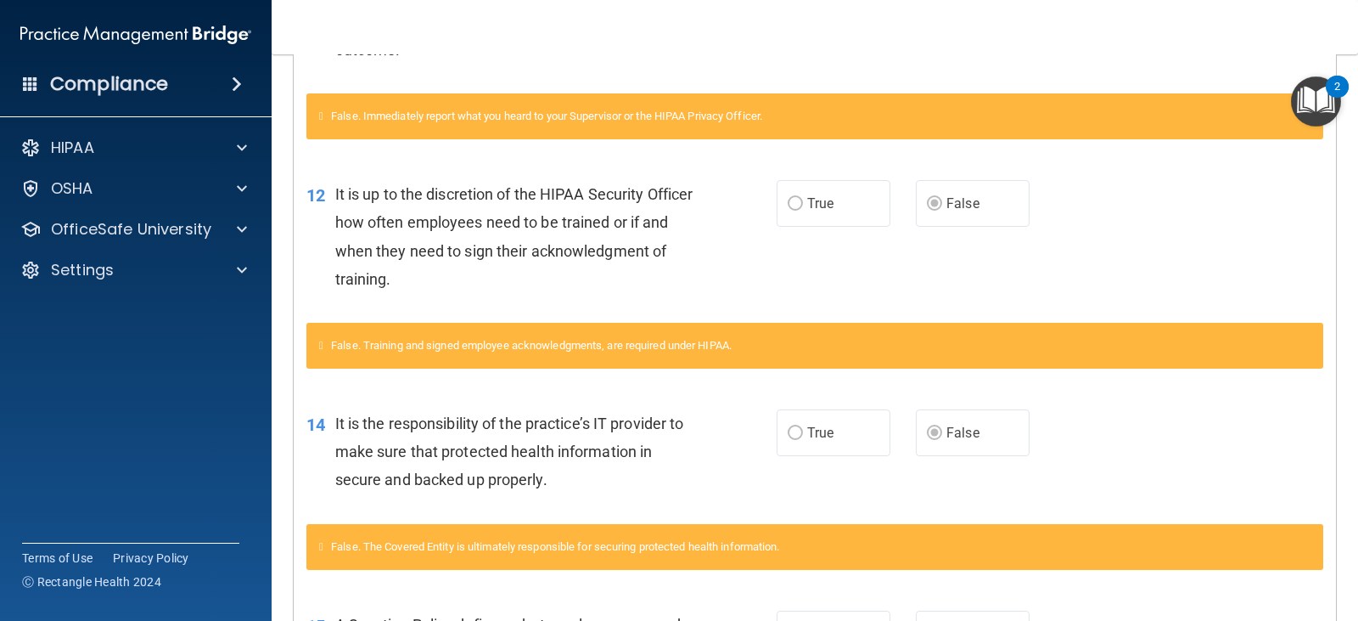
scroll to position [1104, 0]
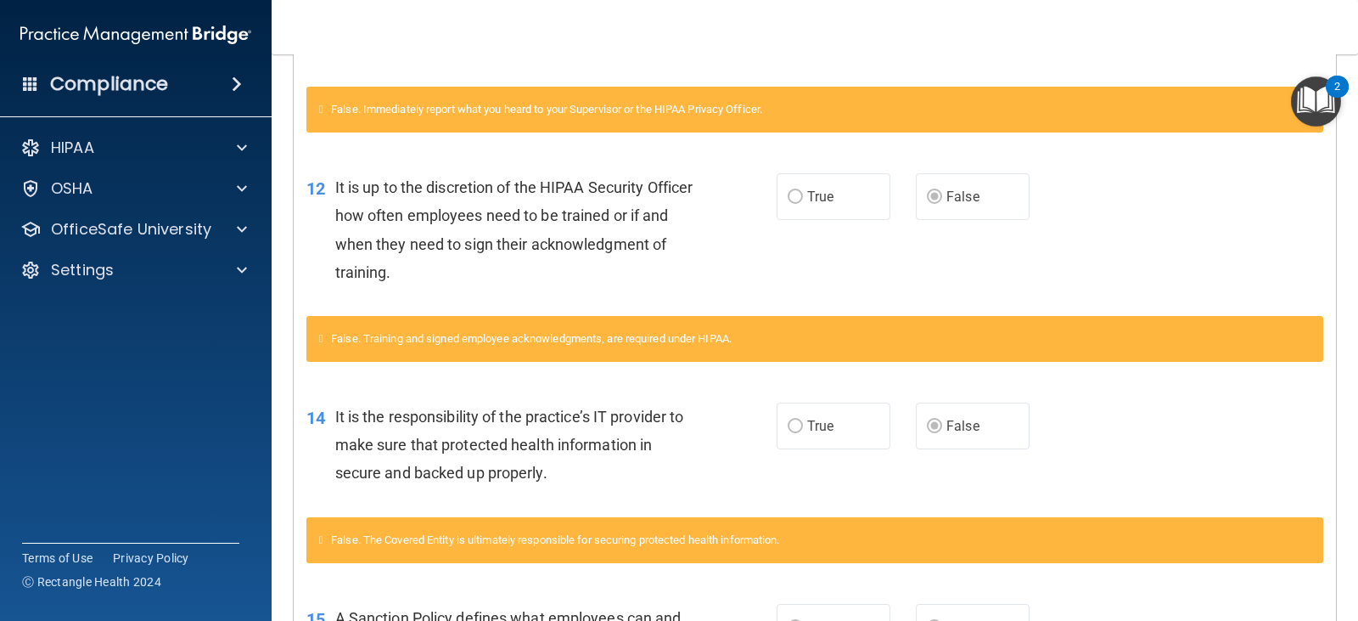
click at [347, 335] on span "False. Training and signed employee acknowledgments, are required under HIPAA." at bounding box center [531, 338] width 401 height 13
drag, startPoint x: 378, startPoint y: 338, endPoint x: 725, endPoint y: 356, distance: 347.7
click at [725, 356] on div "False. Training and signed employee acknowledgments, are required under HIPAA." at bounding box center [814, 339] width 1017 height 46
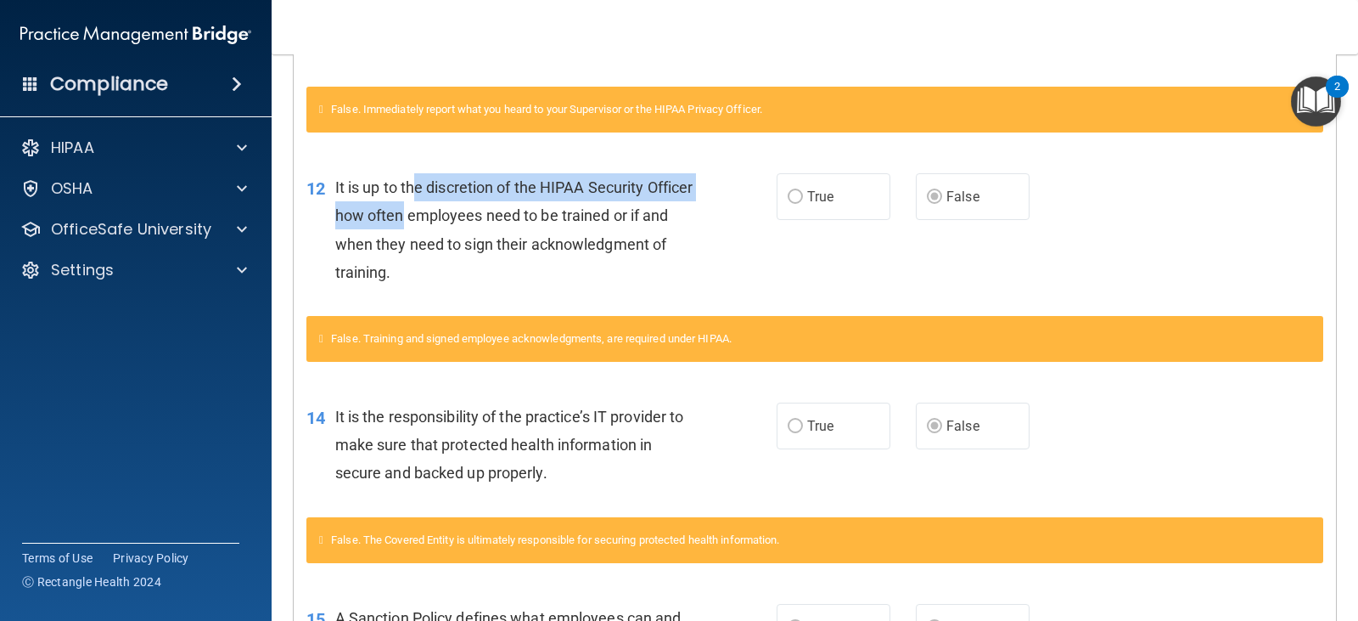
drag, startPoint x: 450, startPoint y: 216, endPoint x: 415, endPoint y: 186, distance: 45.8
click at [415, 186] on span "It is up to the discretion of the HIPAA Security Officer how often employees ne…" at bounding box center [514, 229] width 358 height 103
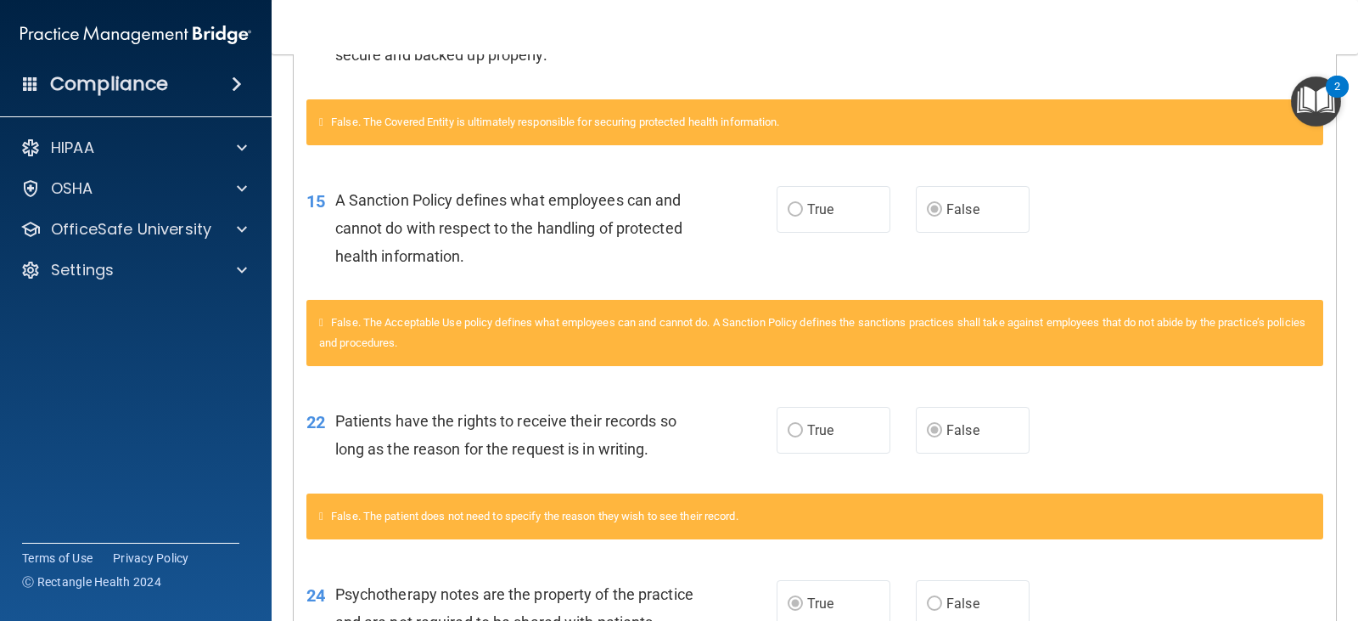
scroll to position [1528, 0]
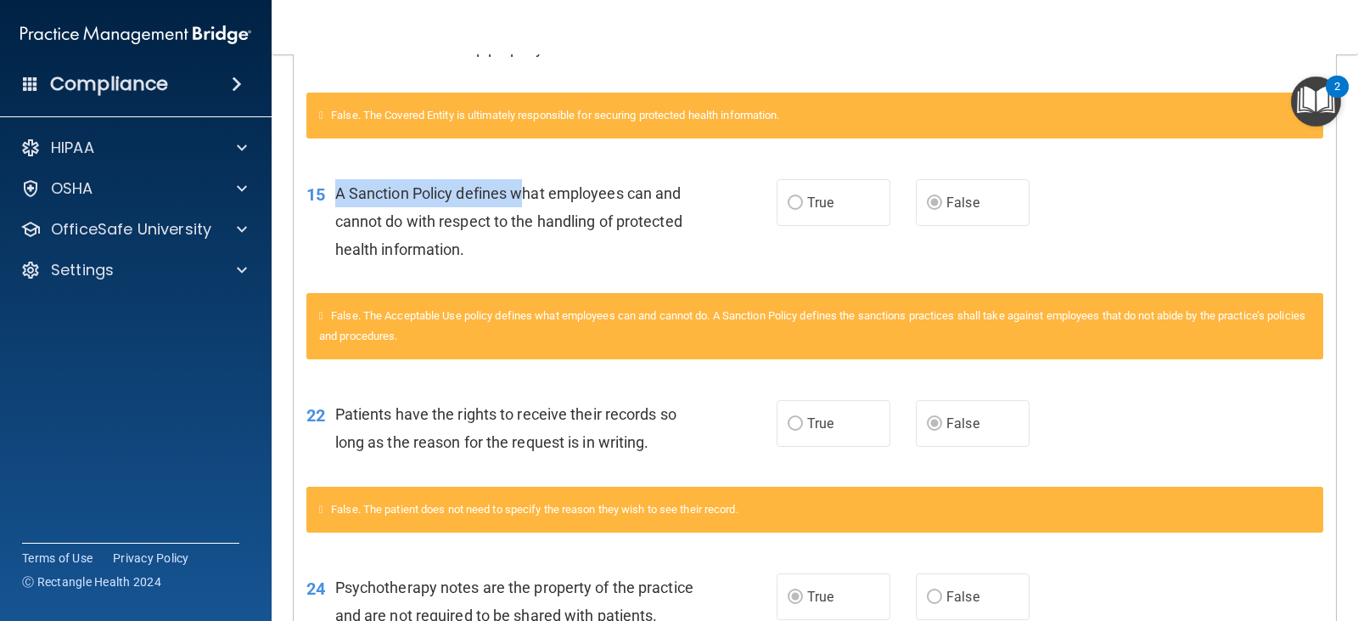
drag, startPoint x: 337, startPoint y: 195, endPoint x: 519, endPoint y: 197, distance: 181.7
click at [519, 197] on span "A Sanction Policy defines what employees can and cannot do with respect to the …" at bounding box center [508, 221] width 347 height 74
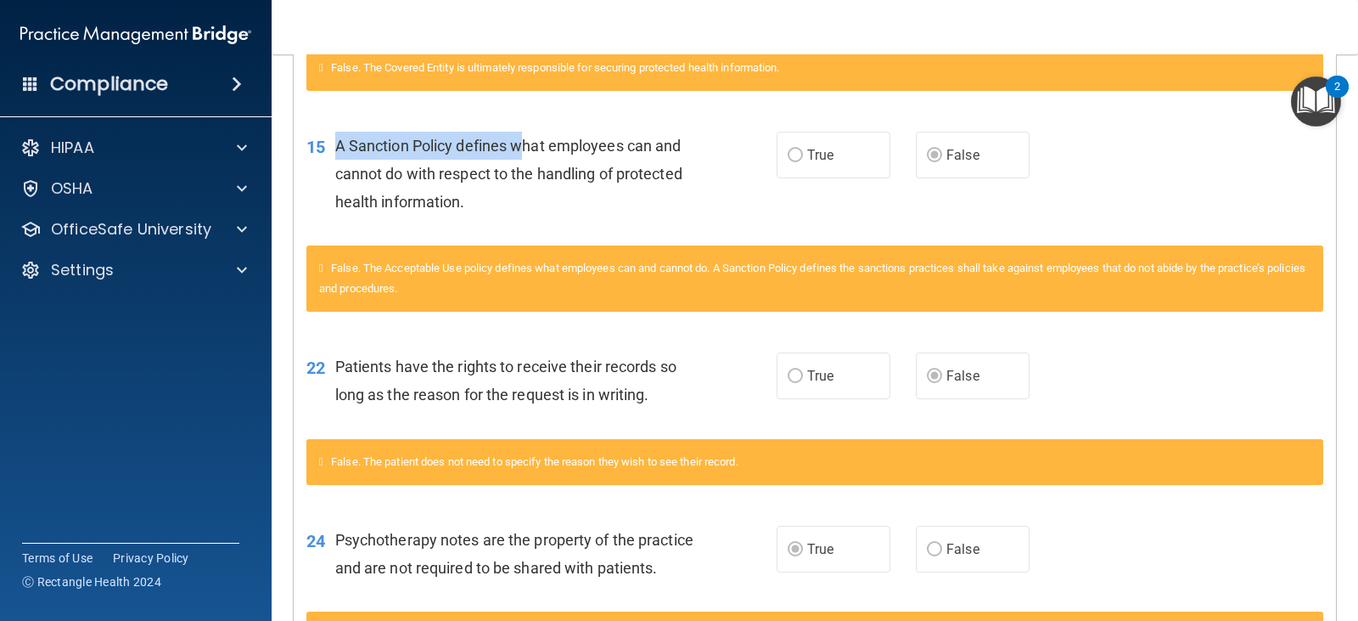
scroll to position [1613, 0]
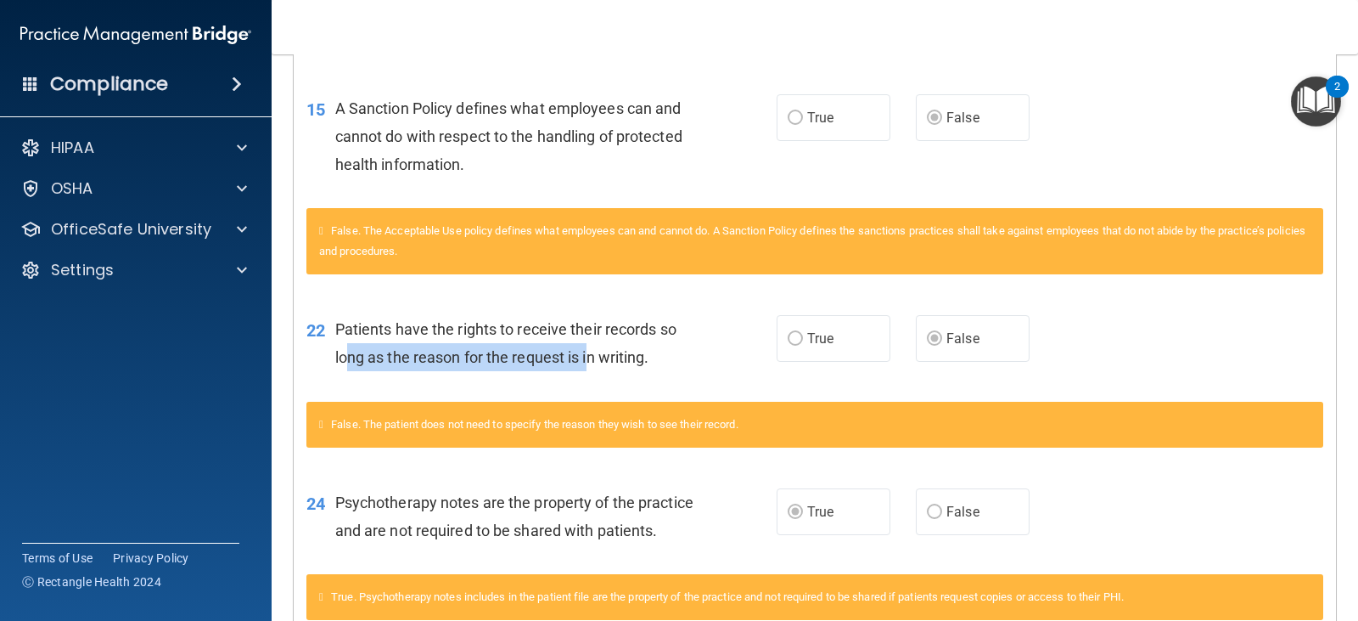
drag, startPoint x: 356, startPoint y: 357, endPoint x: 593, endPoint y: 359, distance: 236.9
click at [593, 359] on span "Patients have the rights to receive their records so long as the reason for the…" at bounding box center [505, 343] width 341 height 46
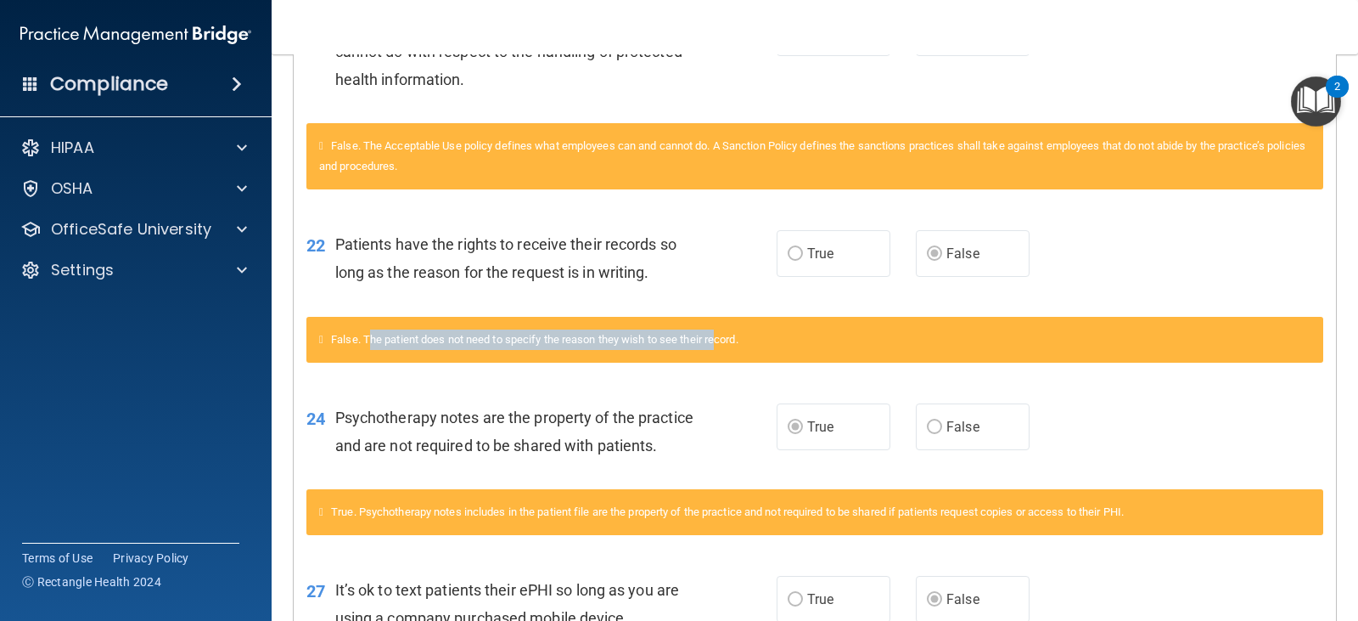
drag, startPoint x: 377, startPoint y: 344, endPoint x: 728, endPoint y: 355, distance: 351.6
click at [728, 355] on div "False. The patient does not need to specify the reason they wish to see their r…" at bounding box center [814, 340] width 1017 height 46
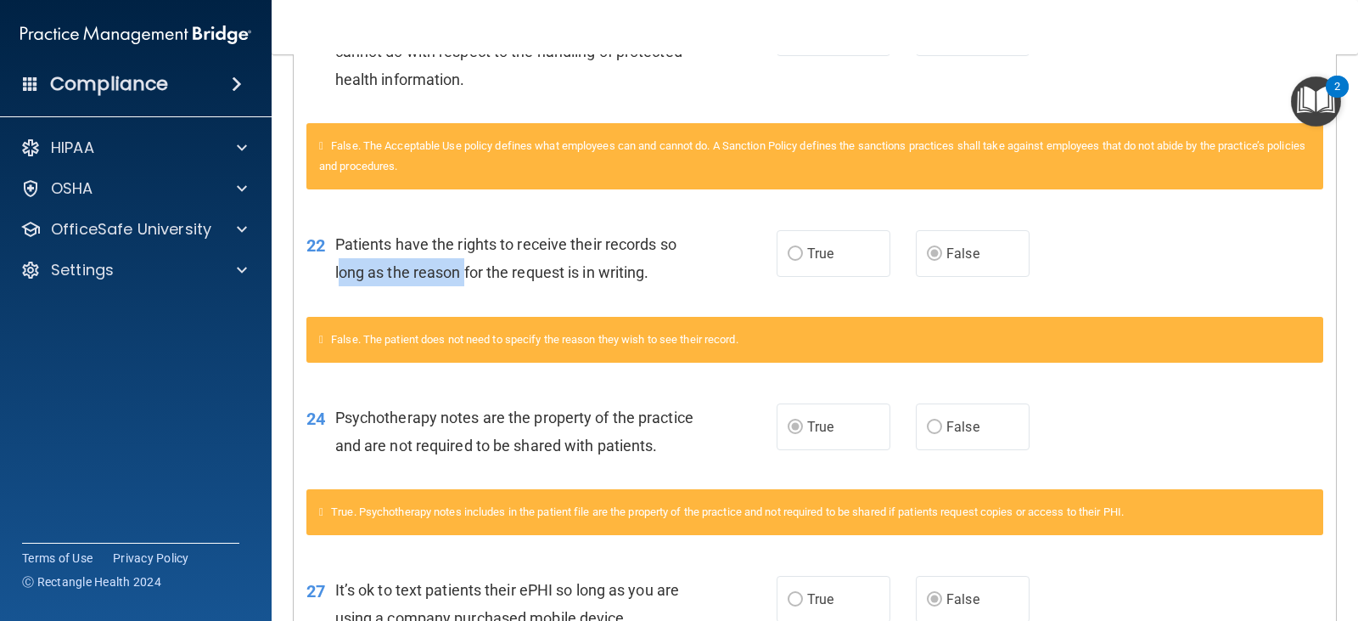
drag, startPoint x: 337, startPoint y: 272, endPoint x: 464, endPoint y: 268, distance: 127.4
click at [464, 268] on span "Patients have the rights to receive their records so long as the reason for the…" at bounding box center [505, 258] width 341 height 46
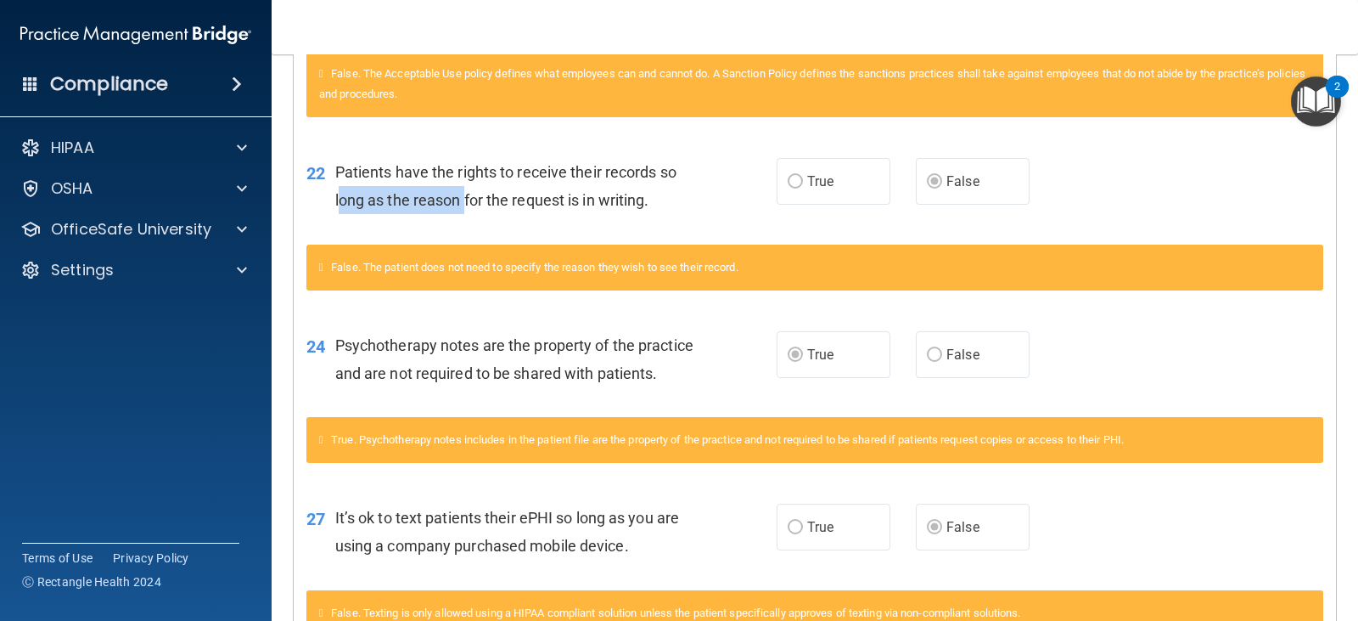
scroll to position [1868, 0]
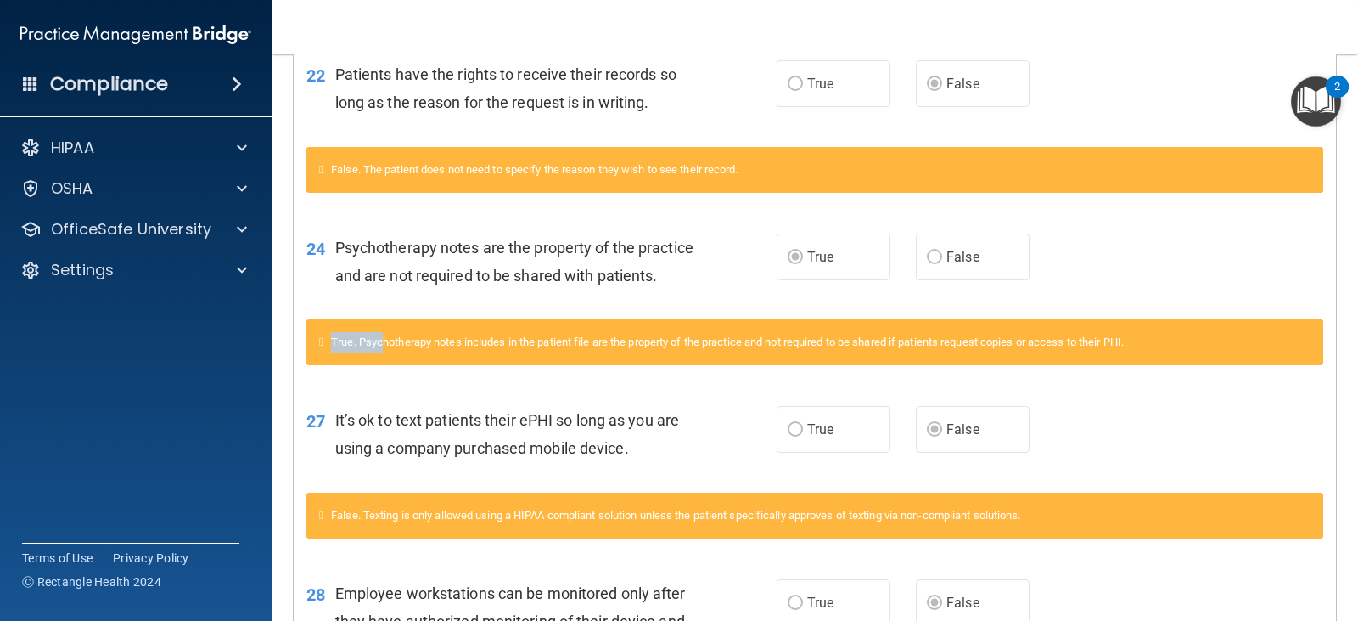
drag, startPoint x: 335, startPoint y: 367, endPoint x: 391, endPoint y: 370, distance: 55.3
click at [391, 348] on span "True. Psychotherapy notes includes in the patient file are the property of the …" at bounding box center [727, 341] width 793 height 13
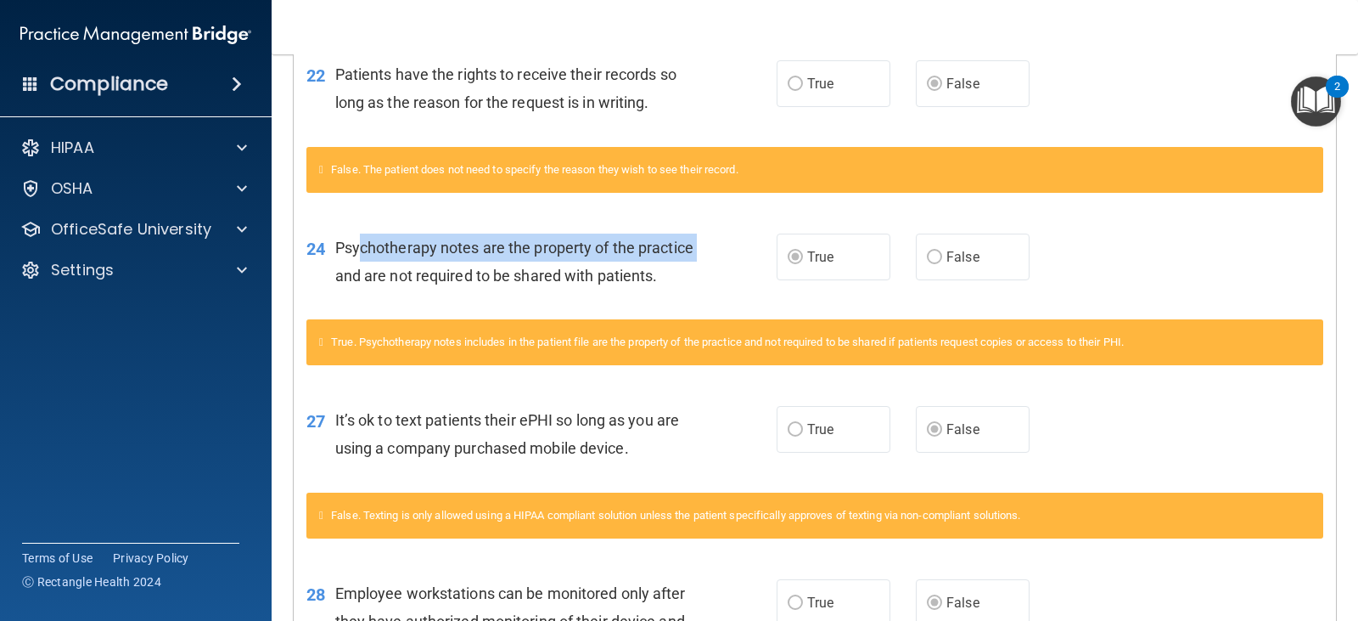
drag, startPoint x: 397, startPoint y: 277, endPoint x: 385, endPoint y: 256, distance: 24.3
click at [358, 239] on span "Psychotherapy notes are the property of the practice and are not required to be…" at bounding box center [514, 262] width 358 height 46
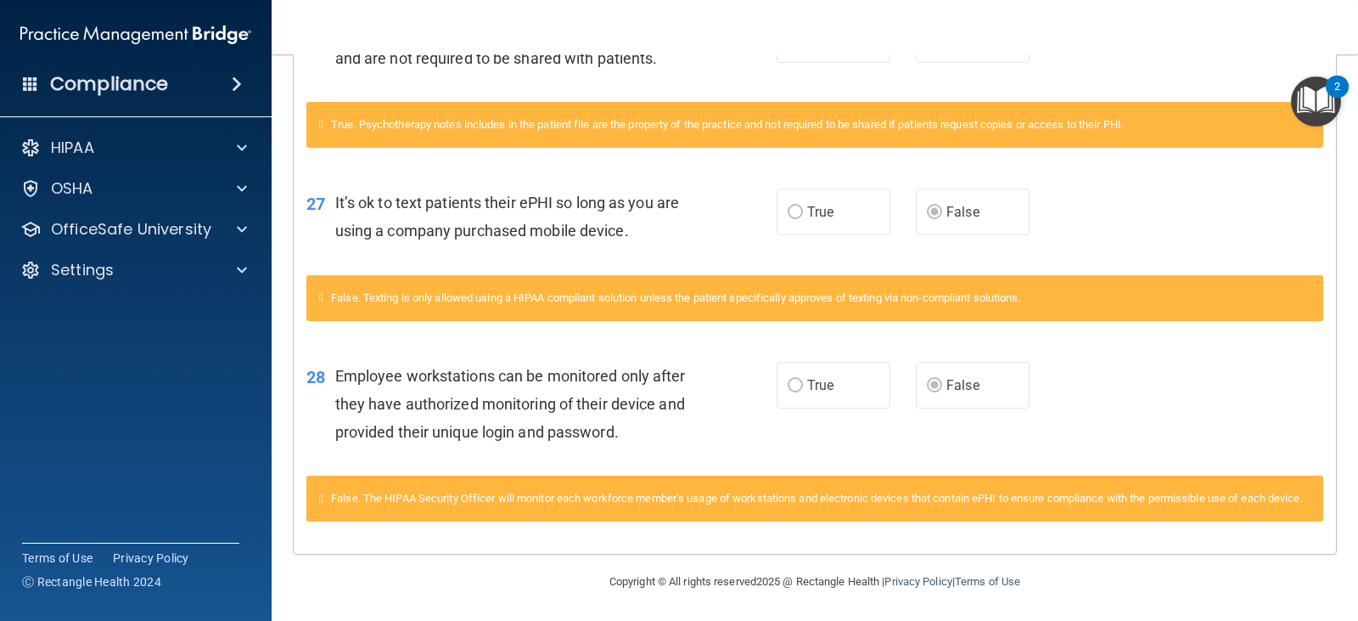
scroll to position [2122, 0]
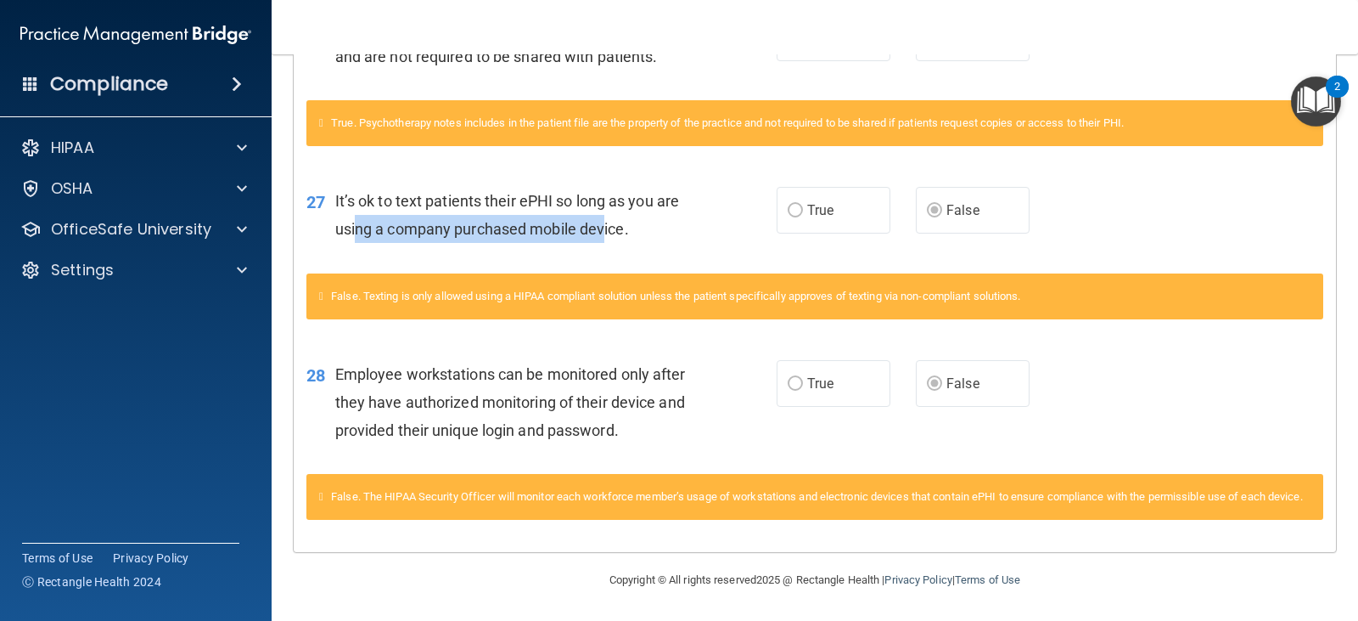
drag, startPoint x: 351, startPoint y: 224, endPoint x: 589, endPoint y: 227, distance: 238.6
click at [597, 226] on span "It’s ok to text patients their ePHI so long as you are using a company purchase…" at bounding box center [507, 215] width 344 height 46
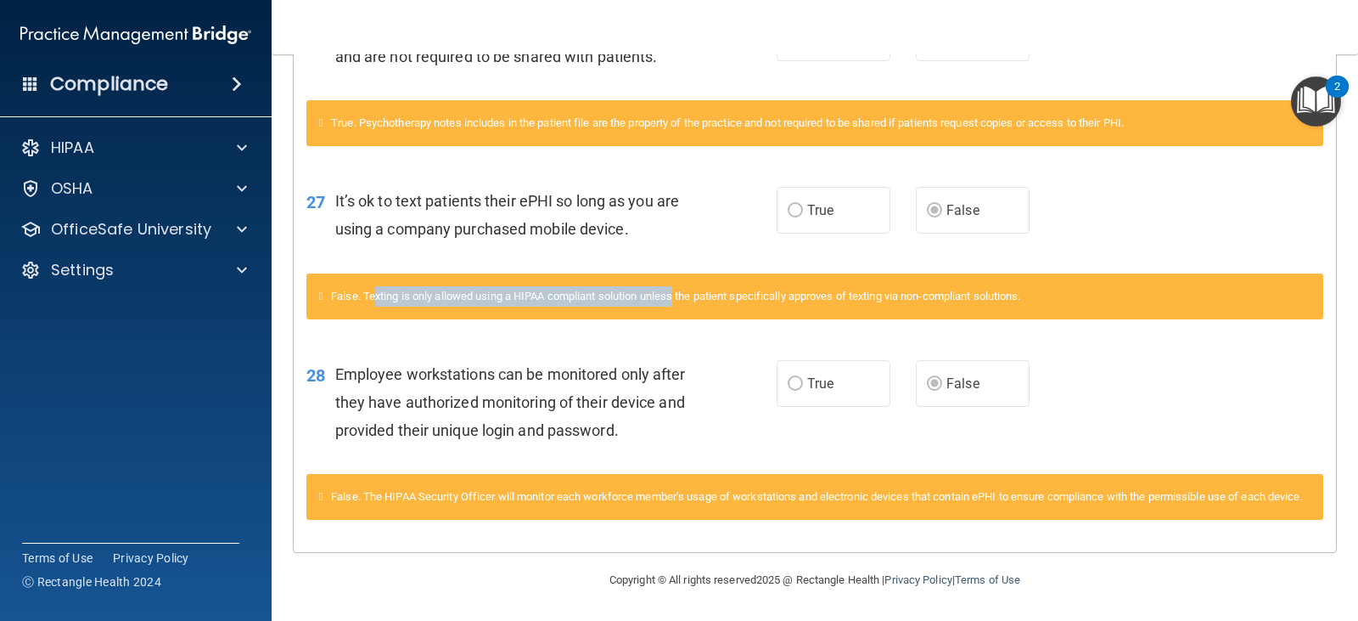
drag, startPoint x: 382, startPoint y: 290, endPoint x: 684, endPoint y: 300, distance: 302.4
click at [684, 300] on div "False. Texting is only allowed using a HIPAA compliant solution unless the pati…" at bounding box center [814, 296] width 1017 height 46
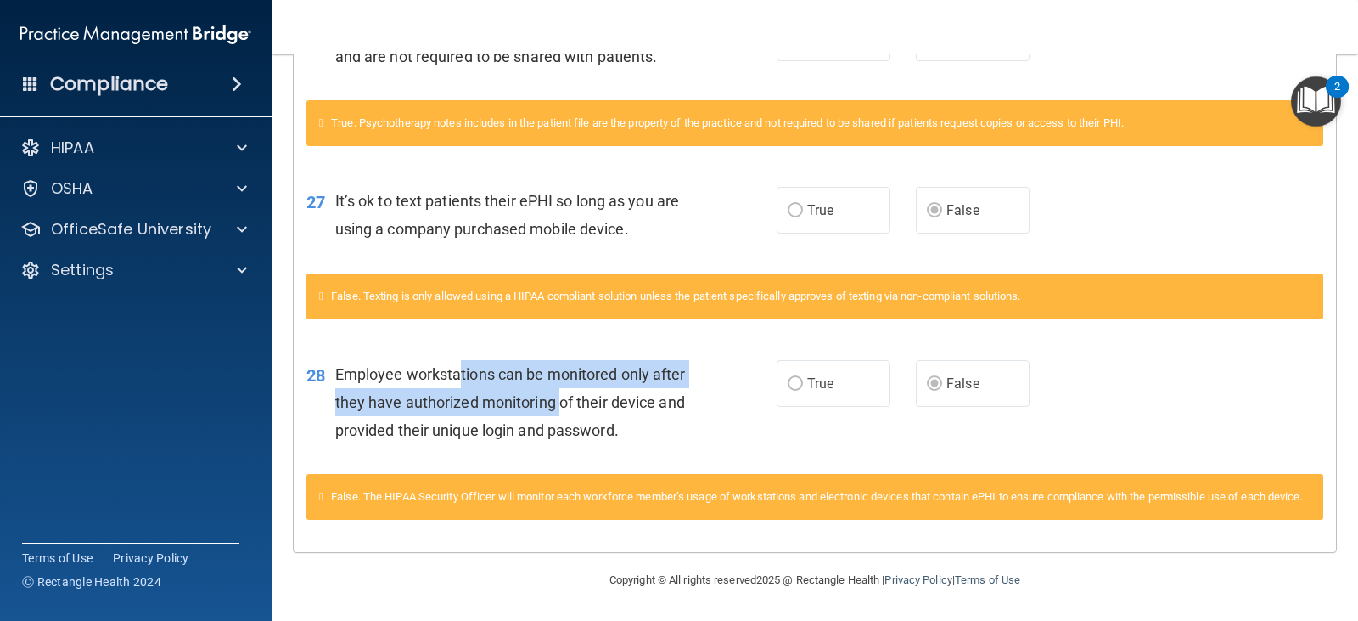
drag, startPoint x: 557, startPoint y: 390, endPoint x: 458, endPoint y: 364, distance: 102.5
click at [458, 364] on div "Employee workstations can be monitored only after they have authorized monitori…" at bounding box center [521, 402] width 372 height 85
